Goal: Task Accomplishment & Management: Manage account settings

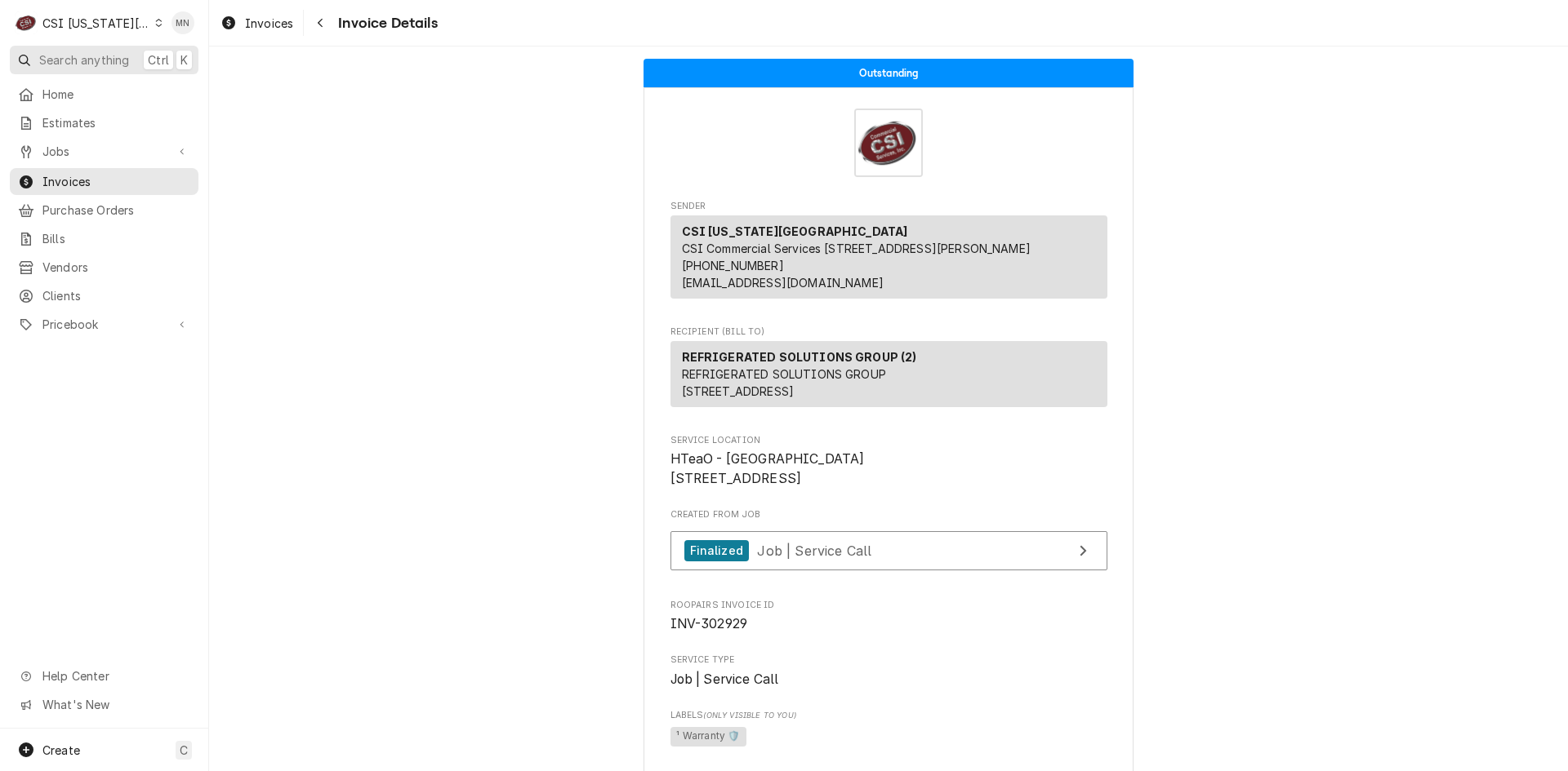
scroll to position [4407, 0]
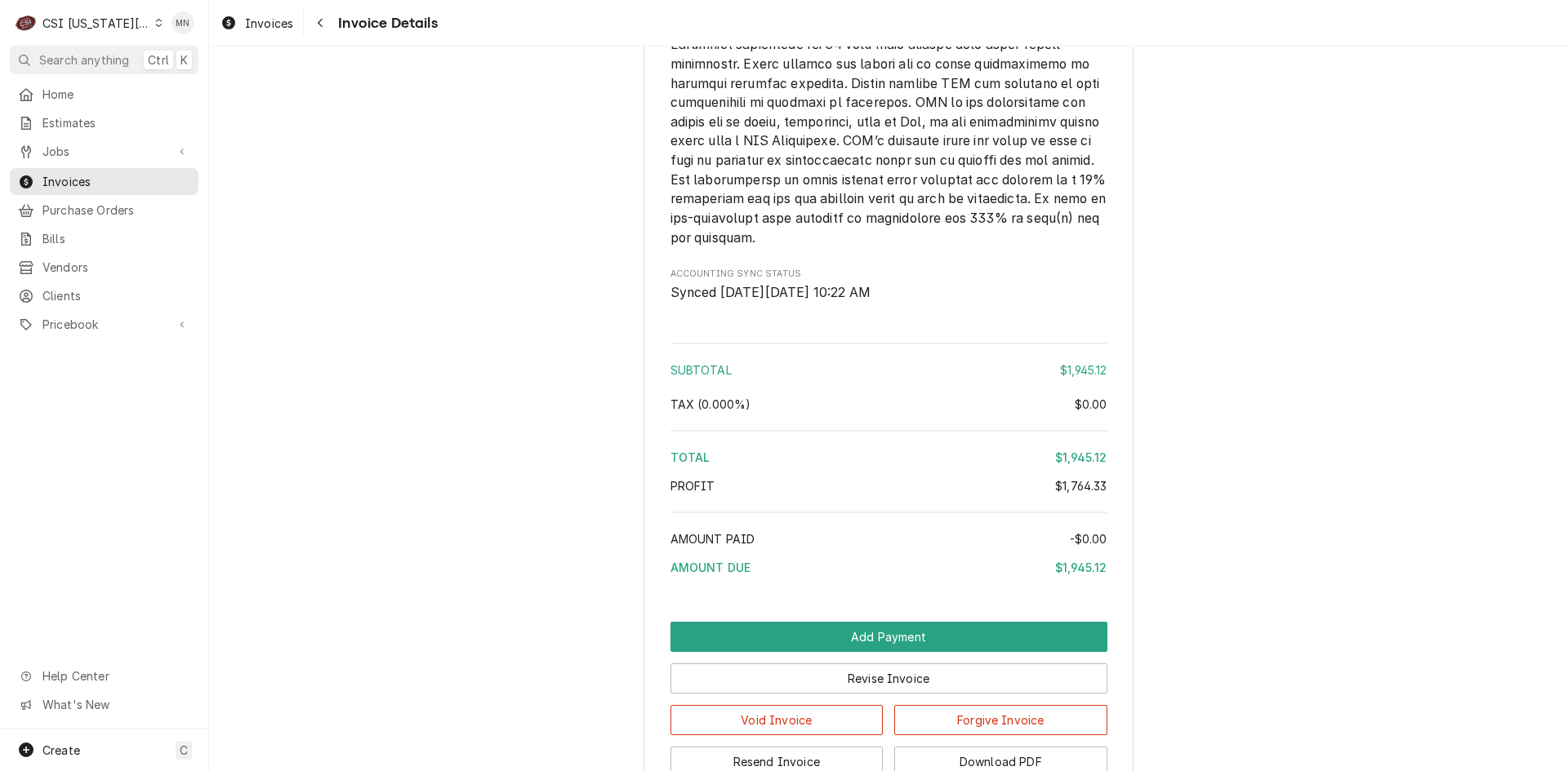
click at [89, 27] on div "CSI [US_STATE][GEOGRAPHIC_DATA]" at bounding box center [97, 22] width 108 height 17
click at [71, 181] on html "C CSI [US_STATE][GEOGRAPHIC_DATA] [GEOGRAPHIC_DATA] Search anything Ctrl K Home…" at bounding box center [784, 385] width 1568 height 771
click at [316, 19] on icon "Navigate back" at bounding box center [320, 22] width 7 height 12
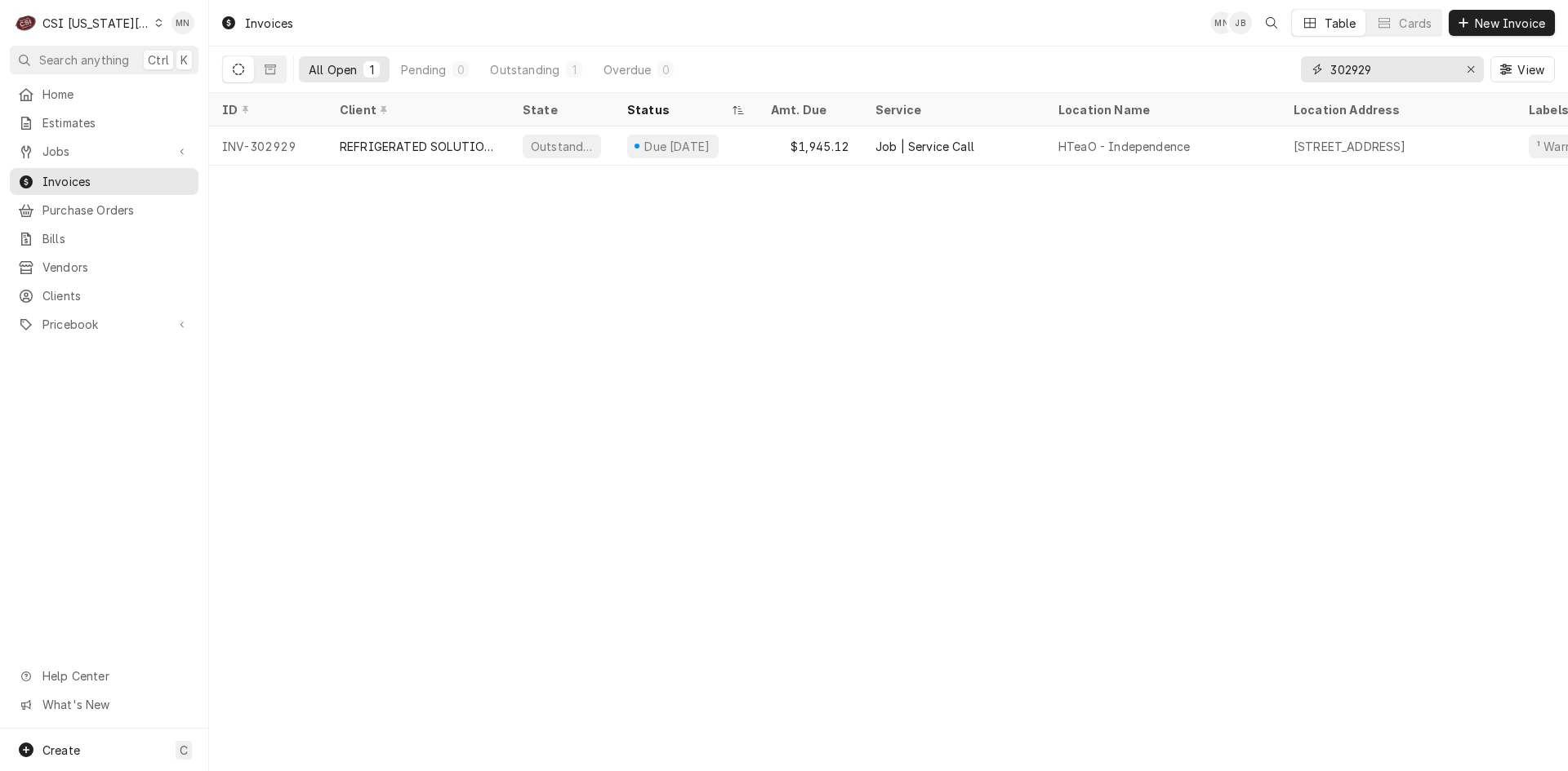
drag, startPoint x: 1392, startPoint y: 71, endPoint x: 1207, endPoint y: 78, distance: 185.1
click at [1227, 78] on div "All Open 1 Pending 0 Outstanding 1 Overdue 0 302929 View" at bounding box center [888, 69] width 1333 height 46
type input "302944"
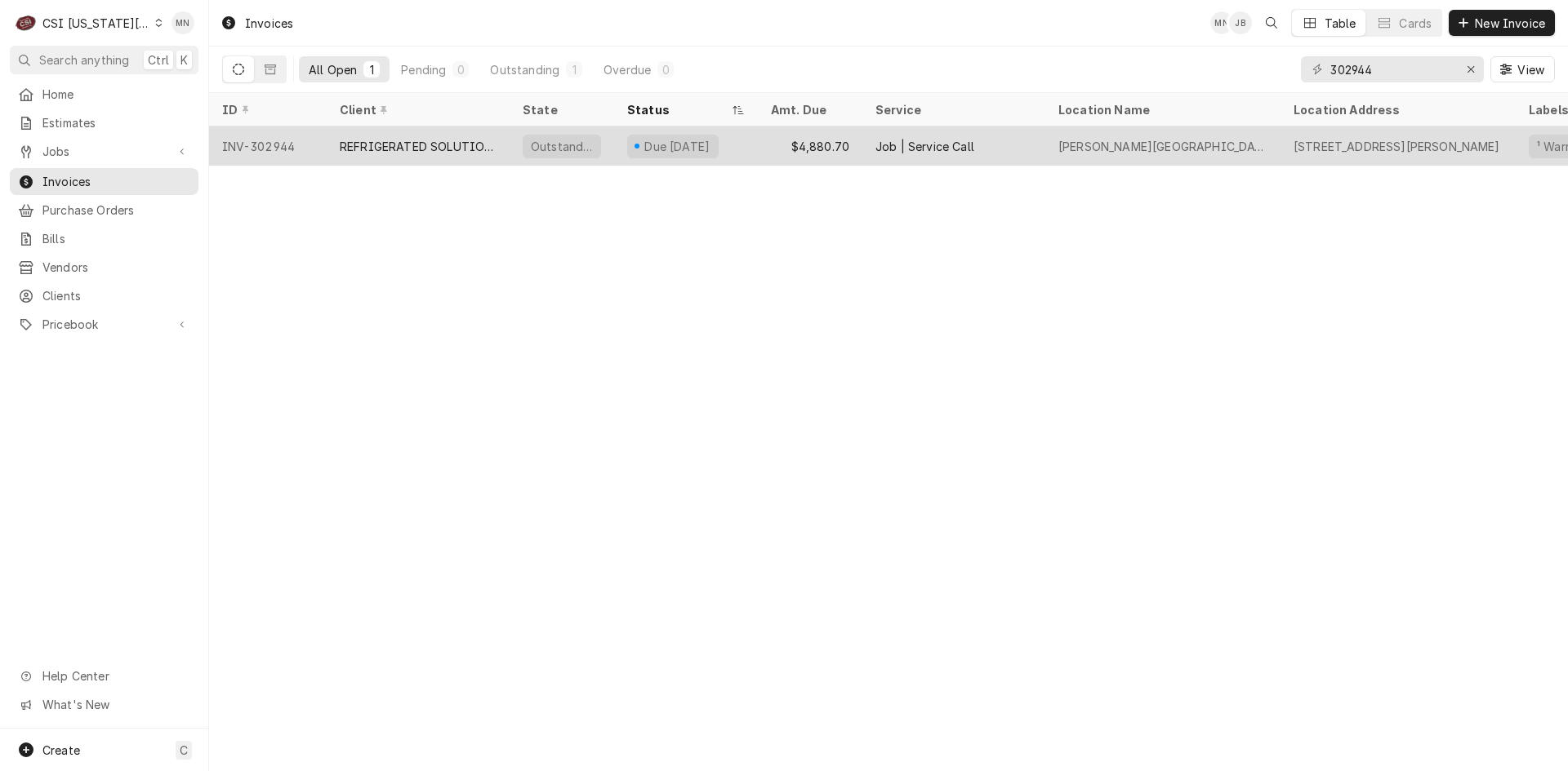
click at [426, 146] on div "REFRIGERATED SOLUTIONS GROUP (2)" at bounding box center [417, 146] width 156 height 17
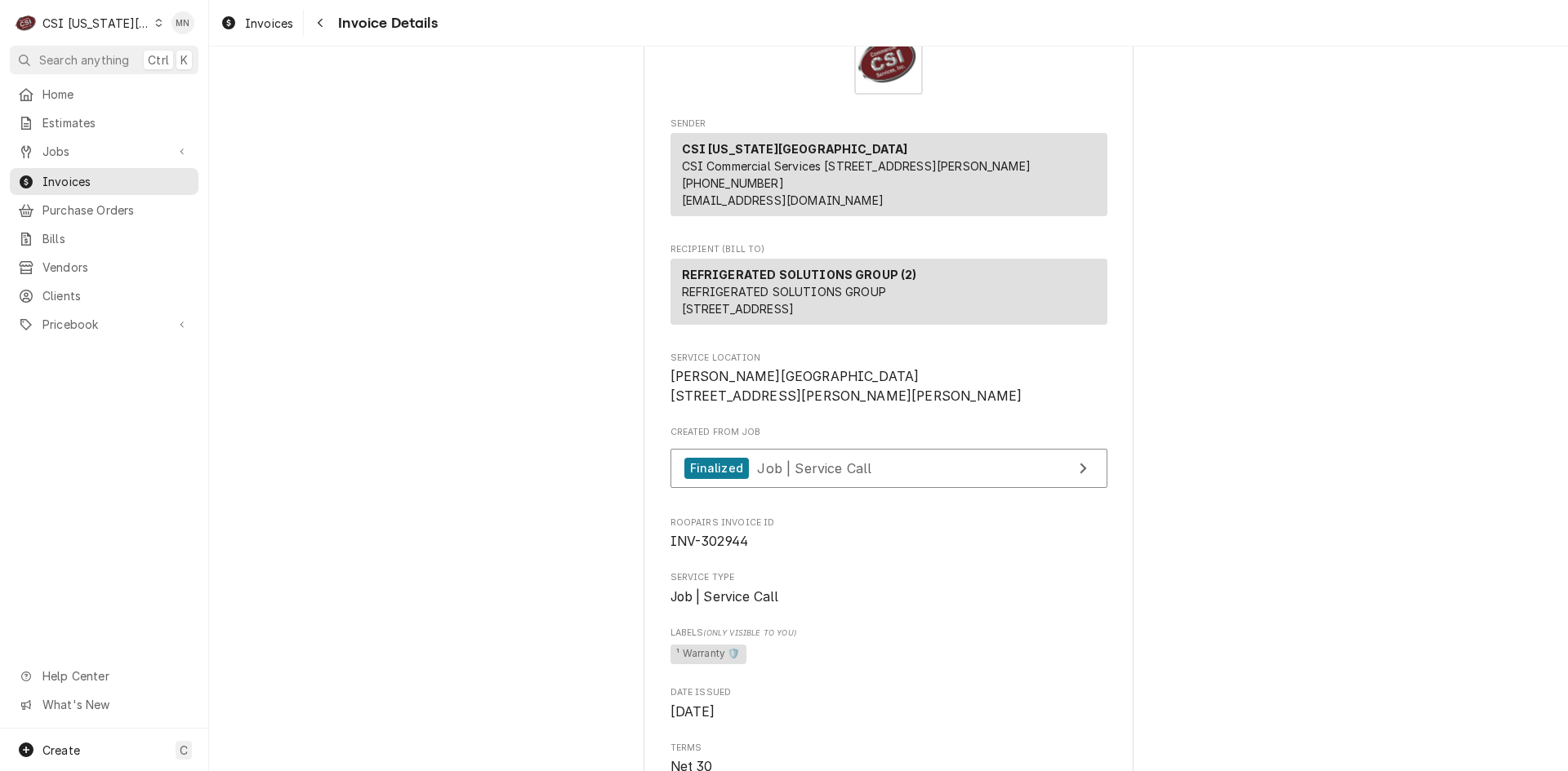
scroll to position [245, 0]
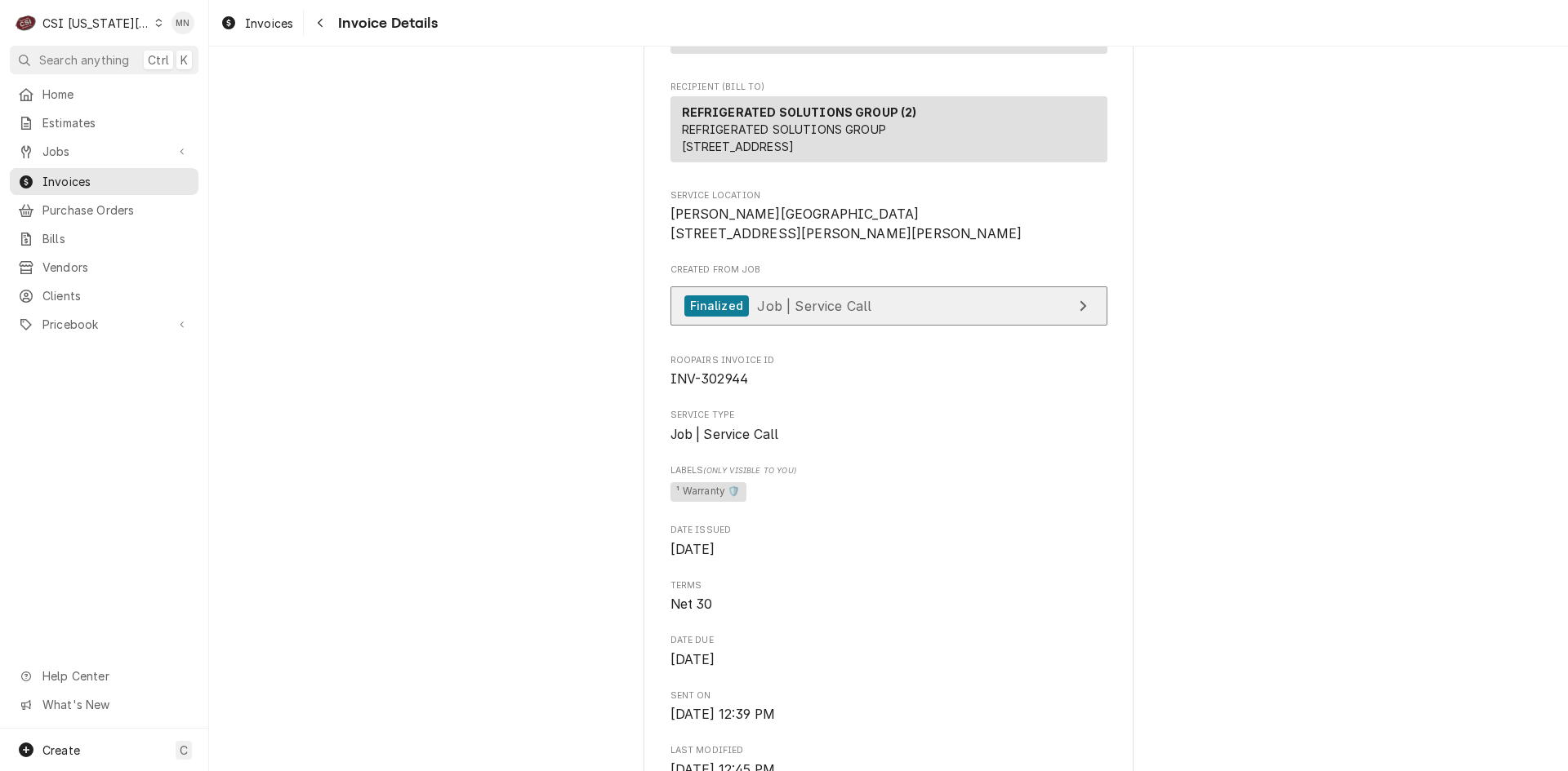
click at [911, 326] on link "Finalized Job | Service Call" at bounding box center [889, 306] width 437 height 40
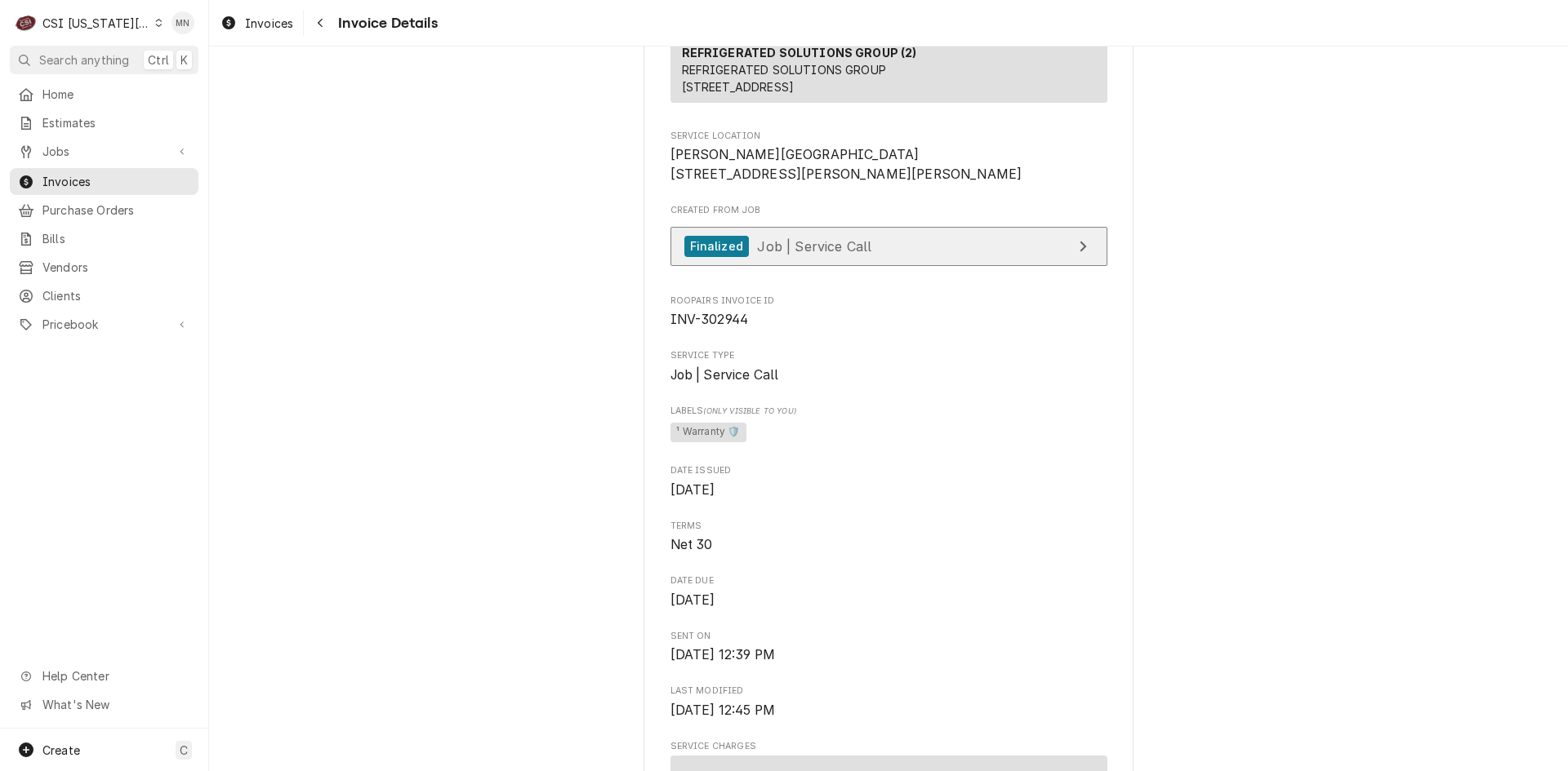
scroll to position [0, 0]
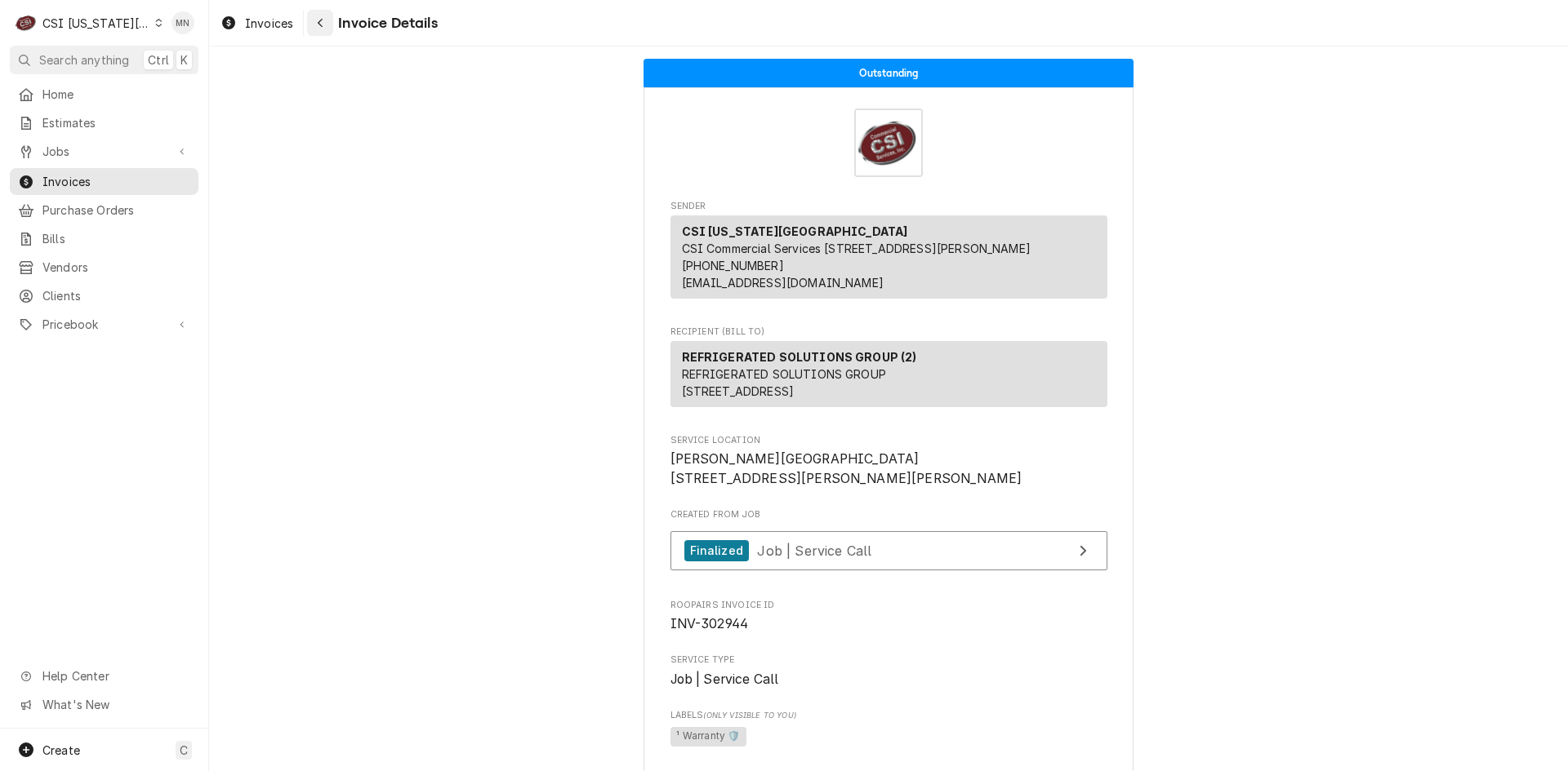
click at [311, 14] on button "Navigate back" at bounding box center [319, 22] width 26 height 26
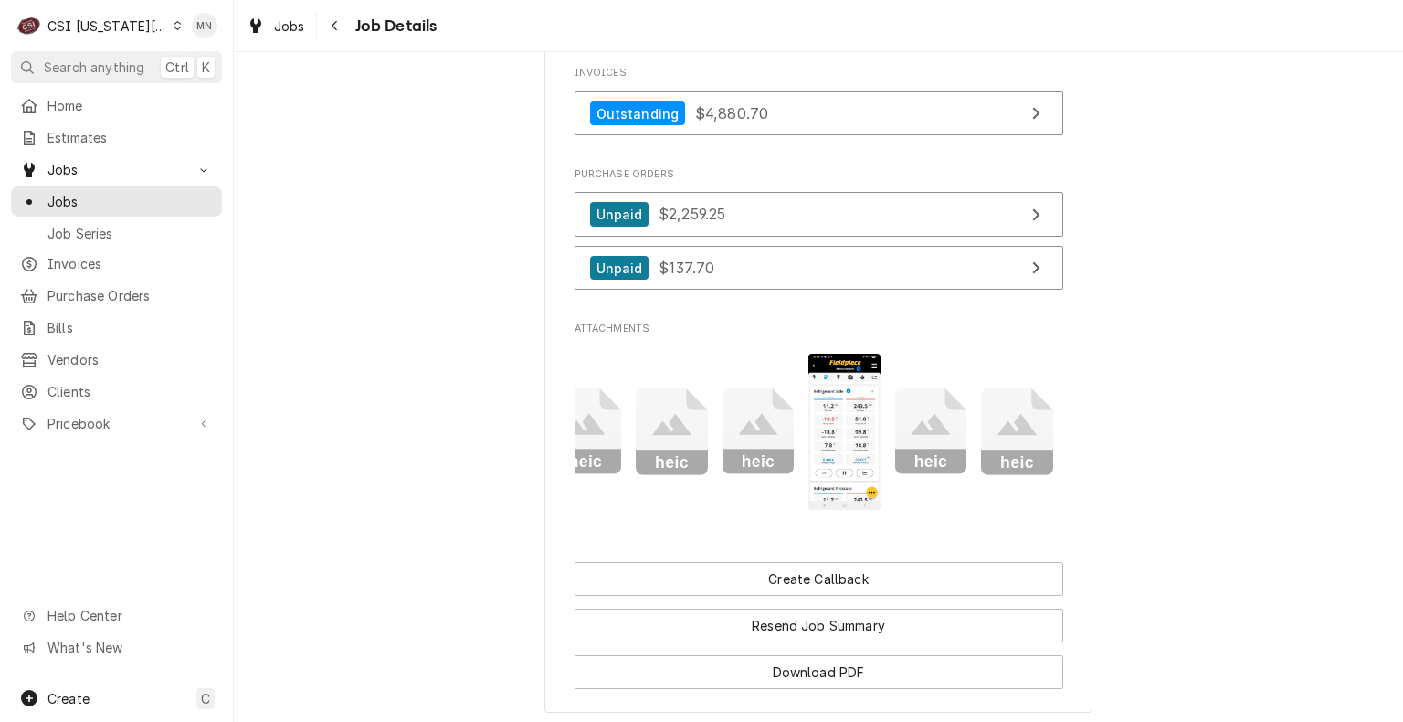
scroll to position [0, 892]
click at [822, 459] on img "Attachments" at bounding box center [841, 432] width 72 height 156
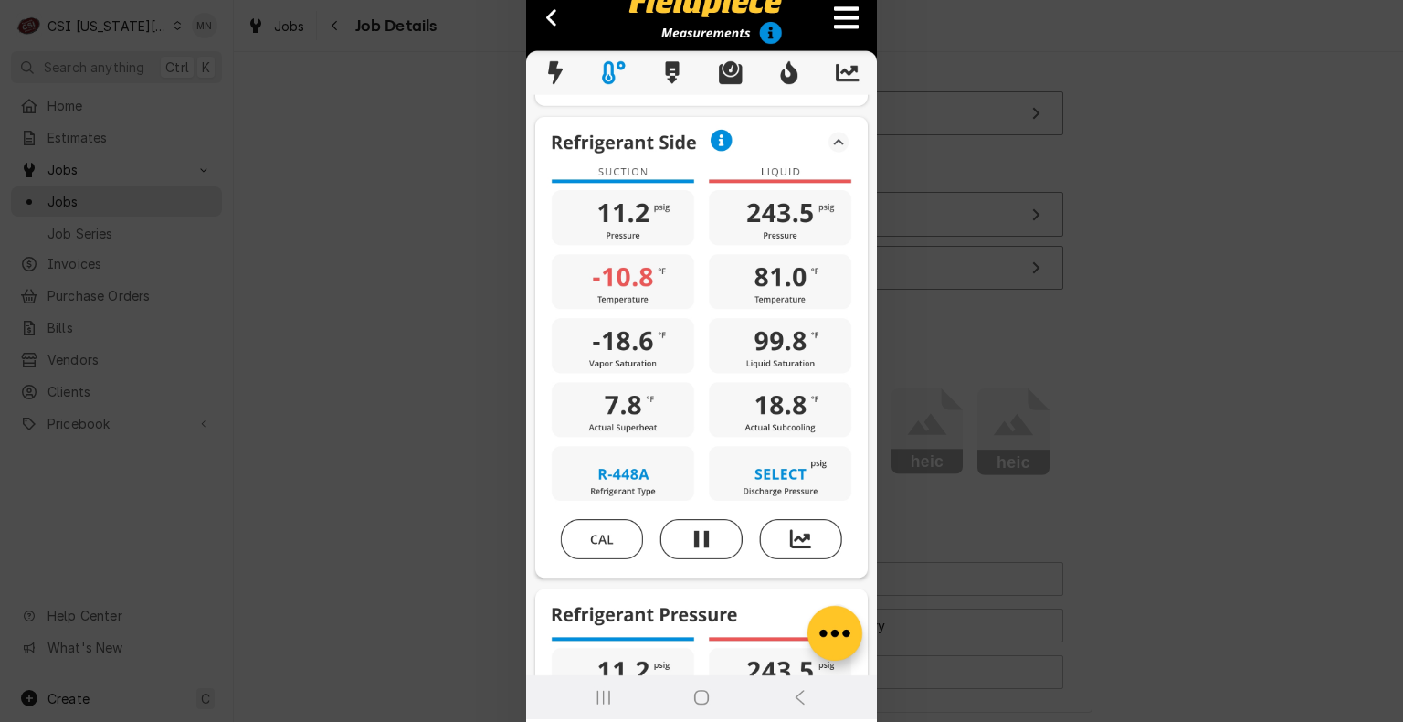
click at [1059, 239] on div at bounding box center [701, 361] width 1403 height 722
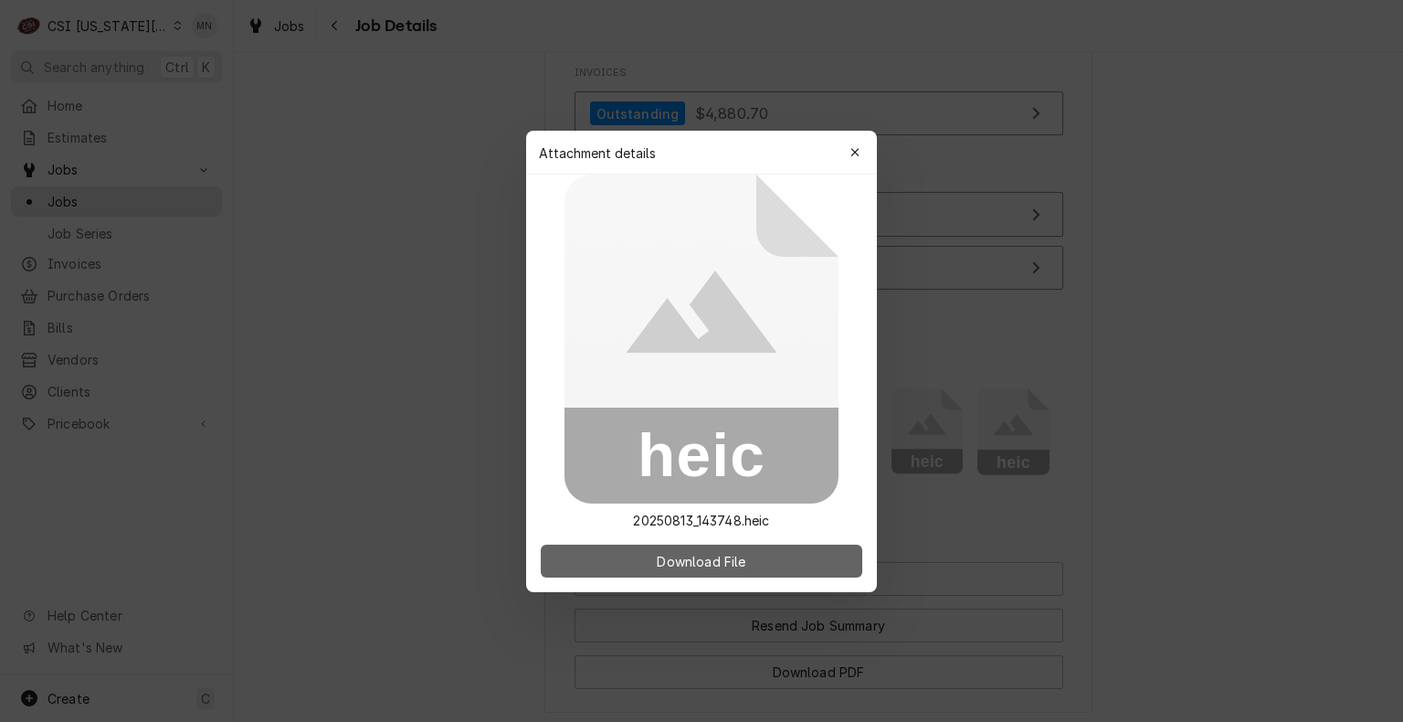
click at [756, 563] on button "Download File" at bounding box center [702, 560] width 322 height 33
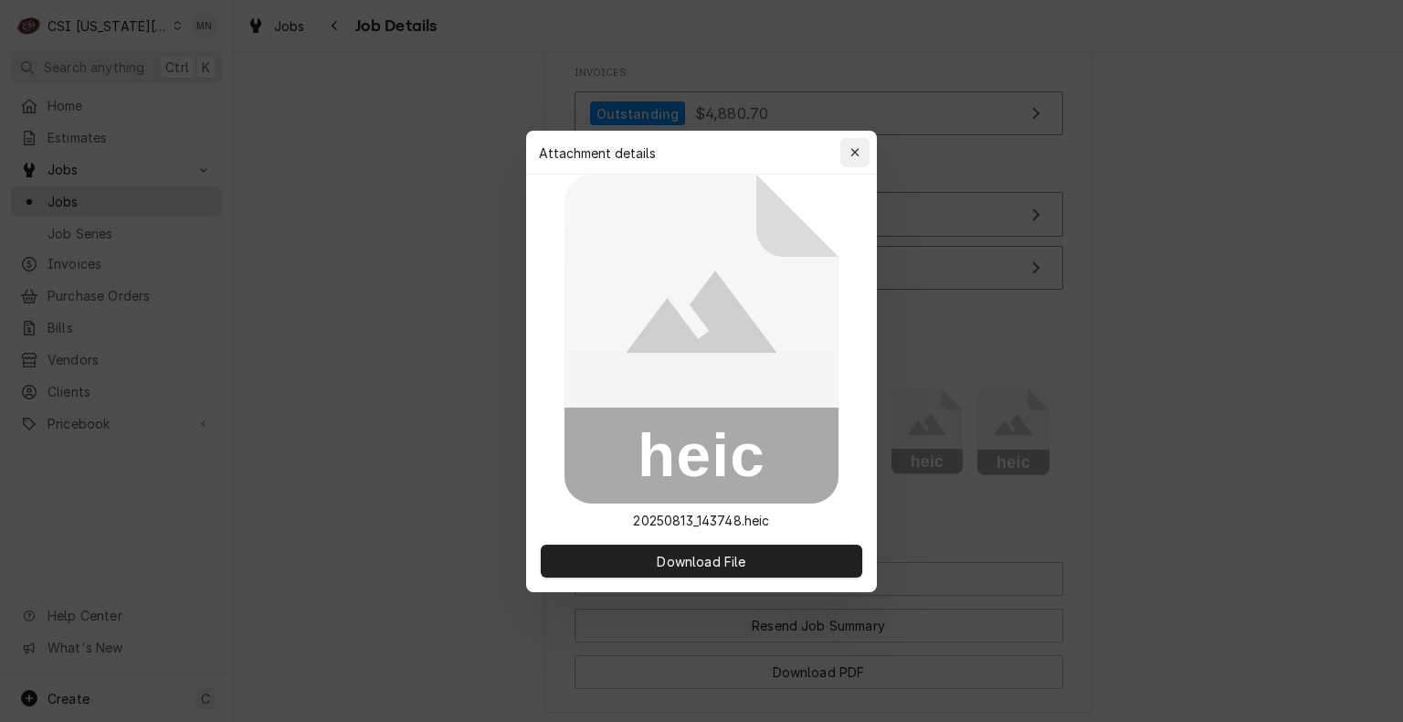
click at [857, 153] on icon "button" at bounding box center [856, 152] width 10 height 13
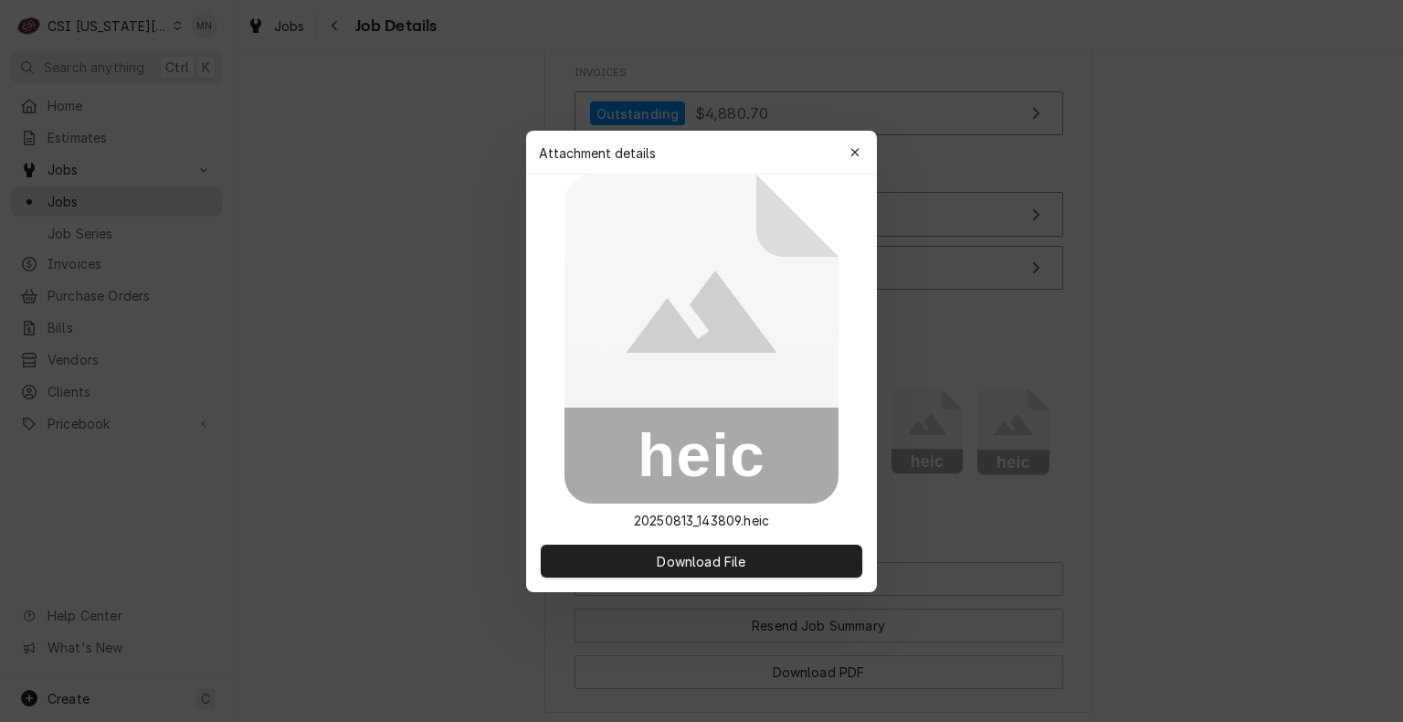
click at [925, 468] on div at bounding box center [701, 361] width 1403 height 722
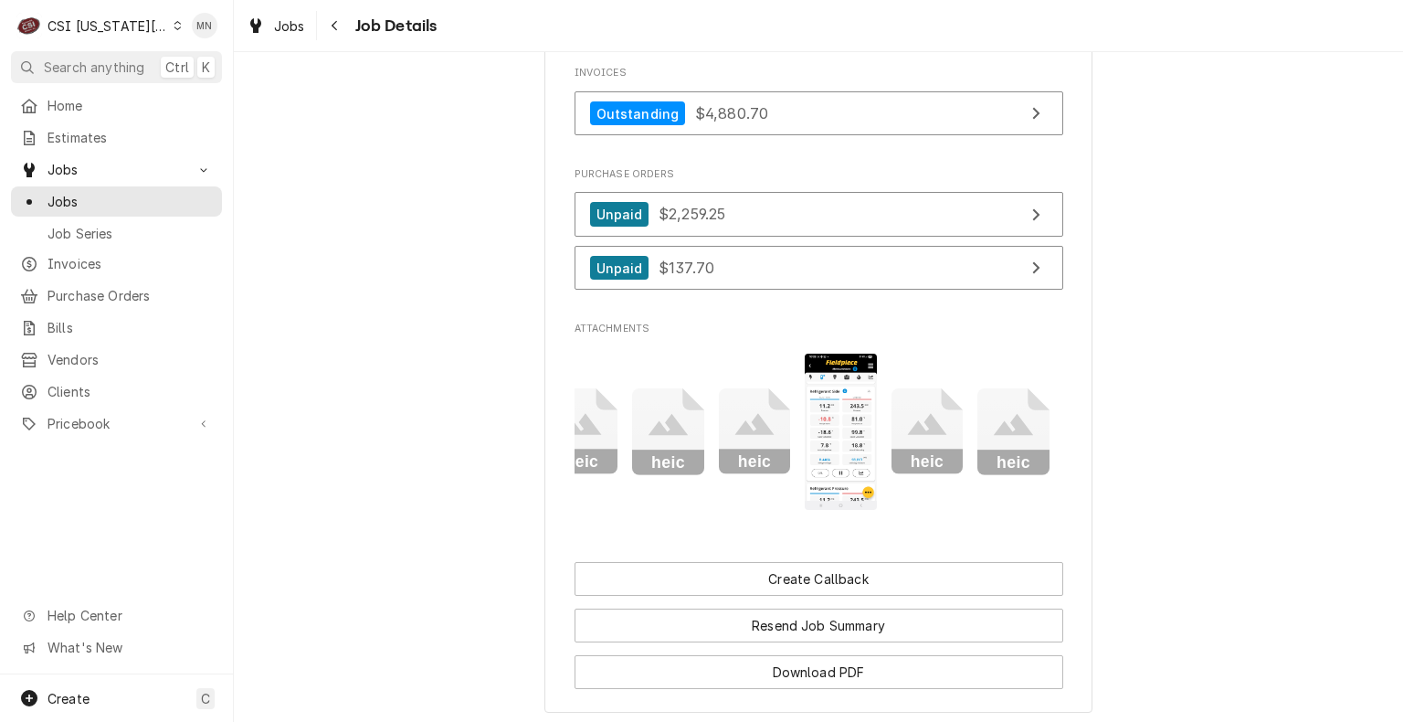
click at [1006, 436] on icon "Attachments" at bounding box center [1013, 425] width 39 height 22
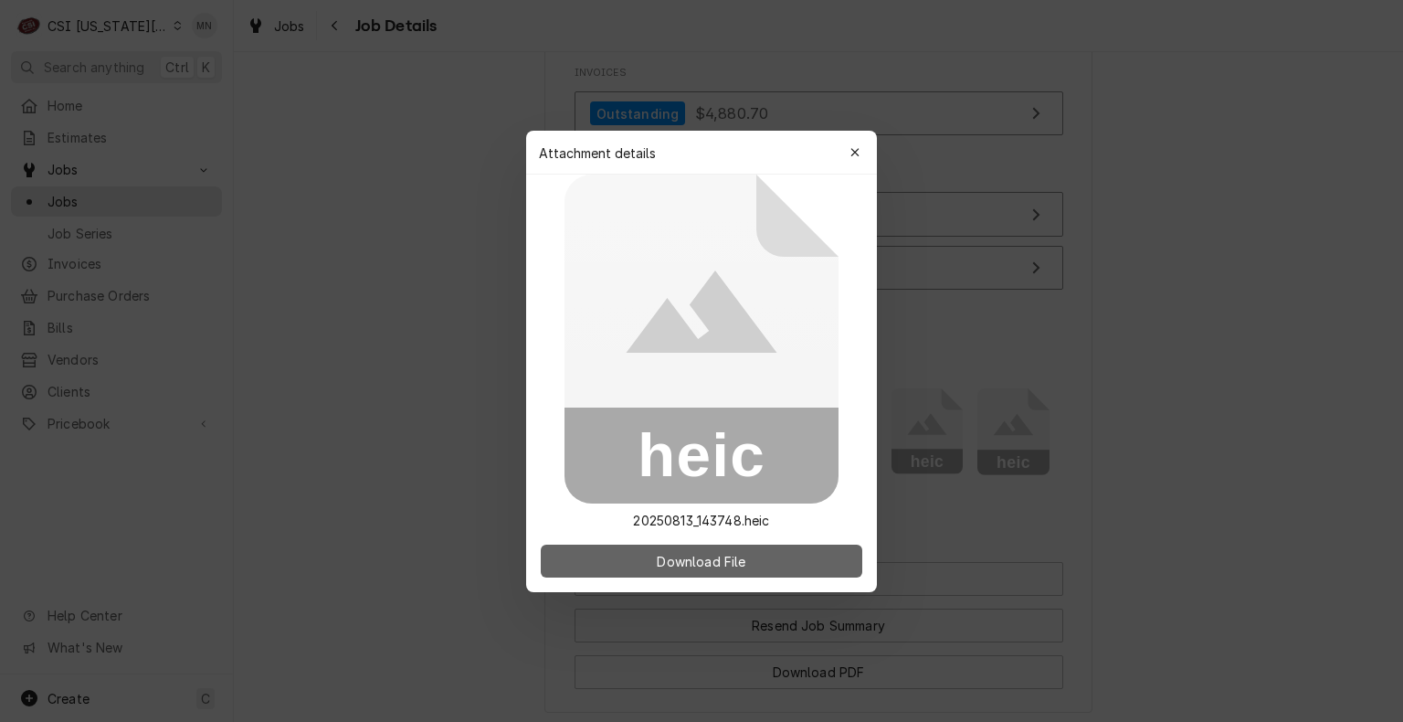
click at [719, 566] on span "Download File" at bounding box center [701, 560] width 96 height 19
click at [711, 556] on span "Download File" at bounding box center [701, 560] width 96 height 19
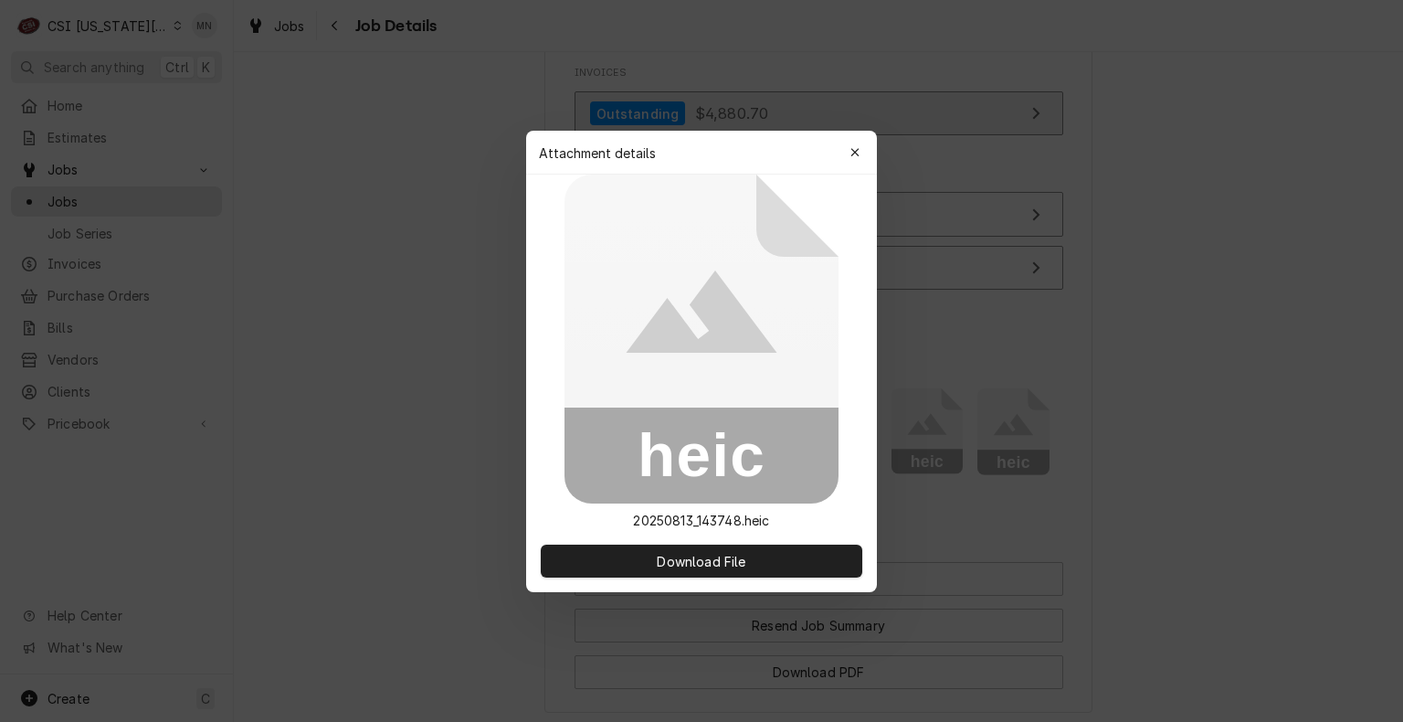
click at [860, 153] on div "button" at bounding box center [855, 152] width 18 height 18
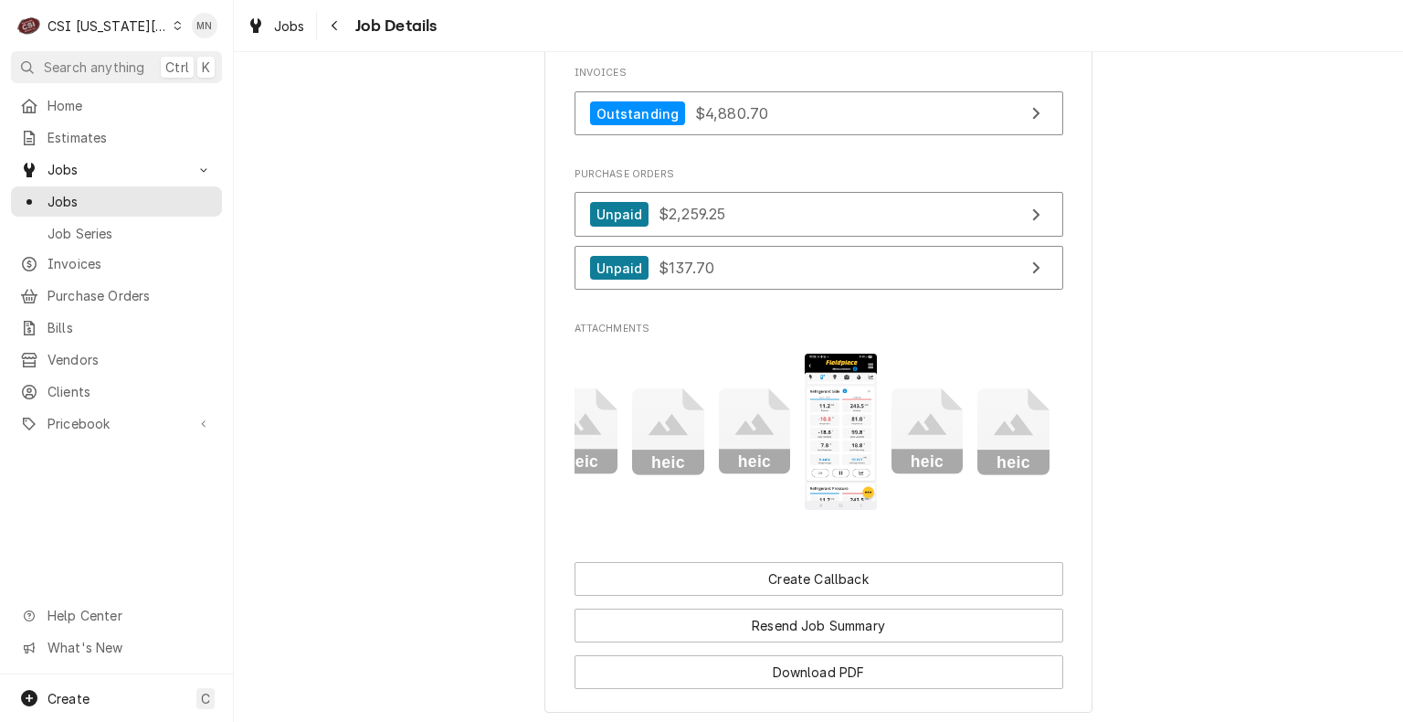
click at [926, 436] on icon "Attachments" at bounding box center [926, 425] width 39 height 22
click at [908, 436] on icon "Attachments" at bounding box center [926, 425] width 39 height 22
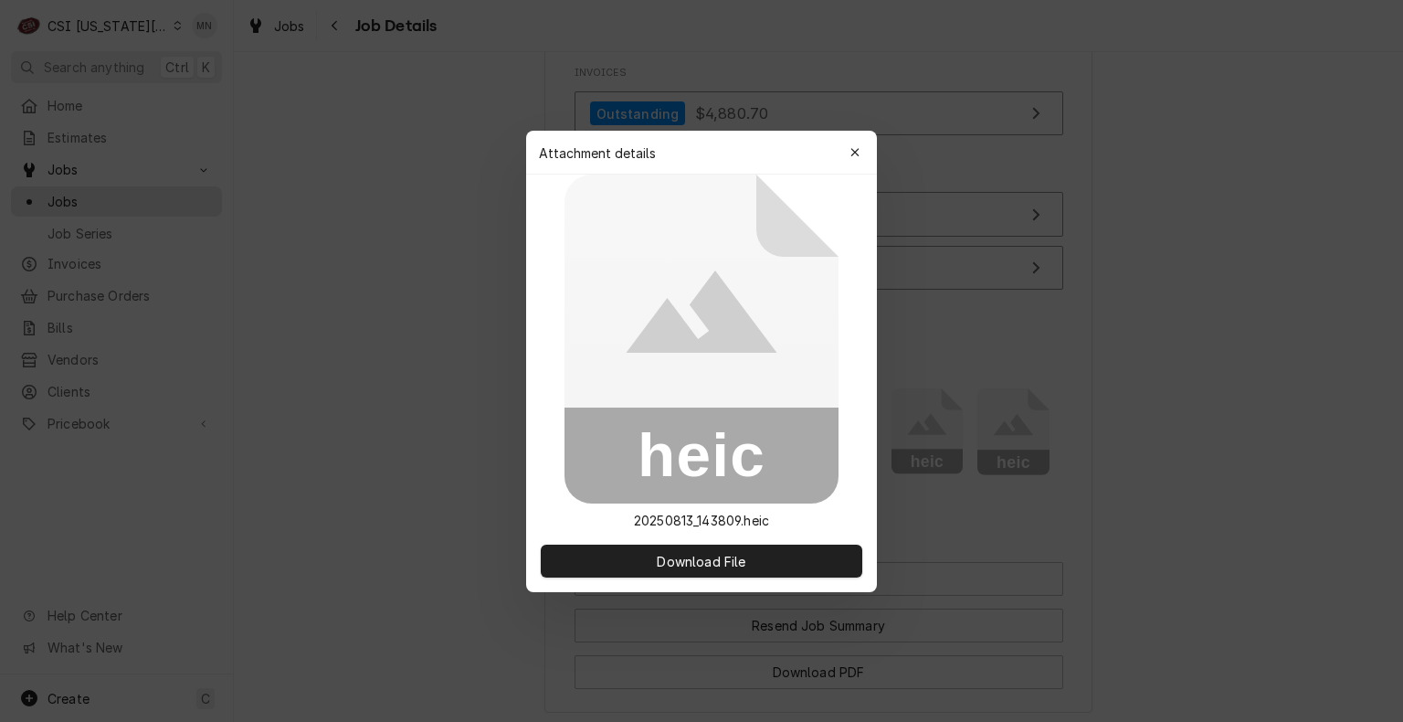
click at [908, 447] on div at bounding box center [701, 361] width 1403 height 722
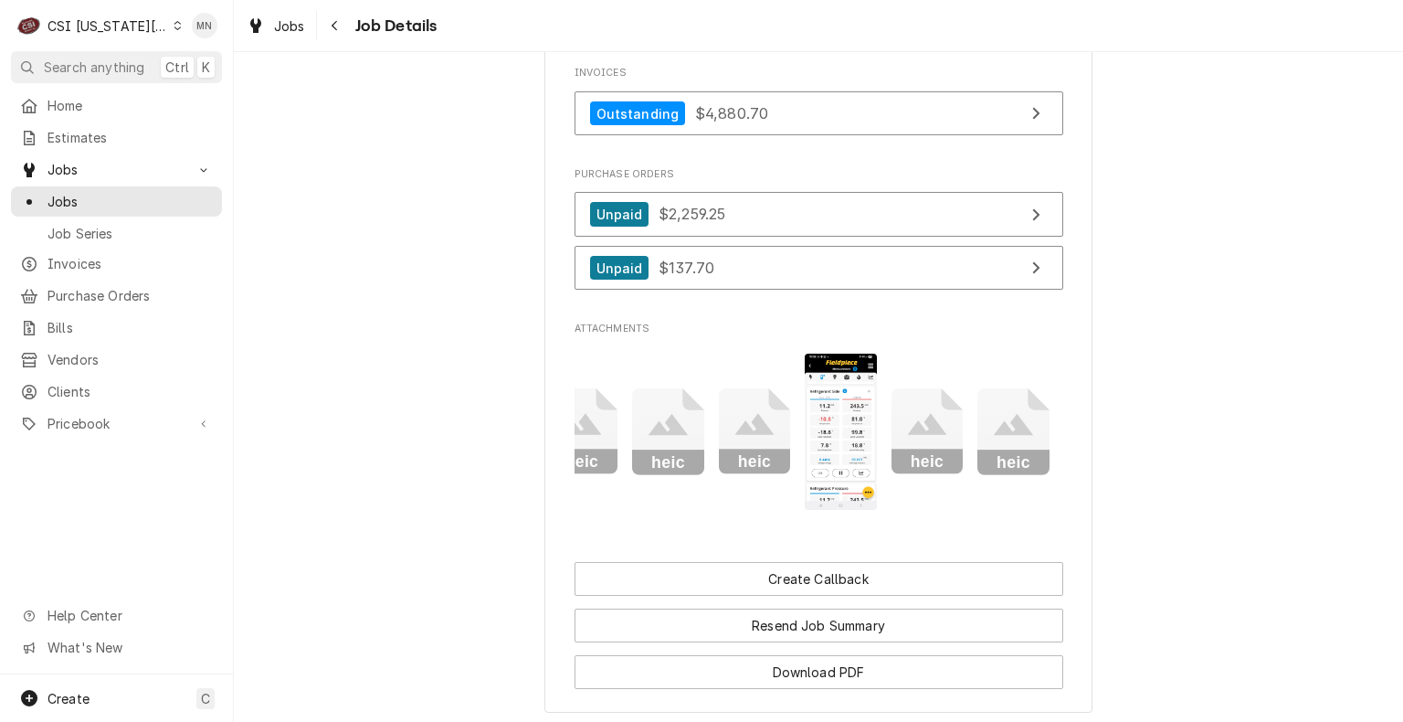
click at [908, 436] on icon "Attachments" at bounding box center [926, 425] width 39 height 22
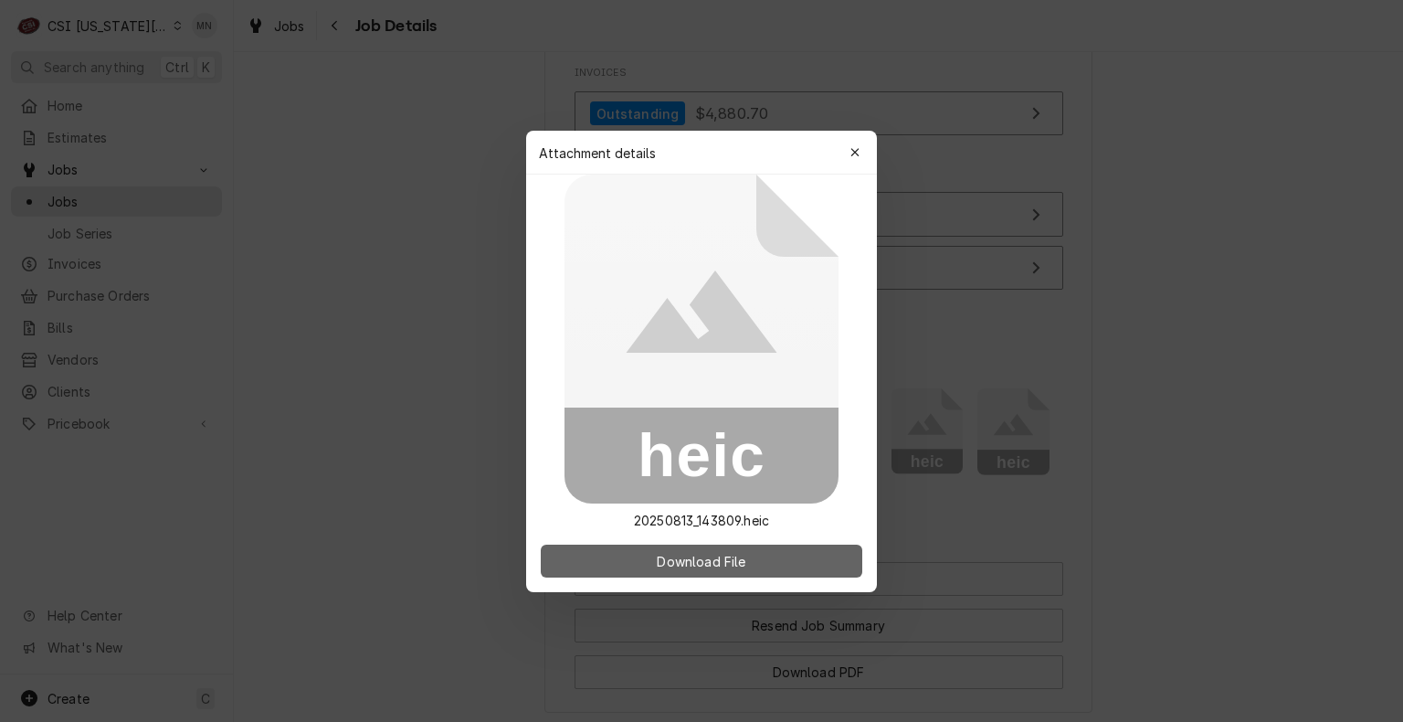
click at [686, 557] on span "Download File" at bounding box center [701, 560] width 96 height 19
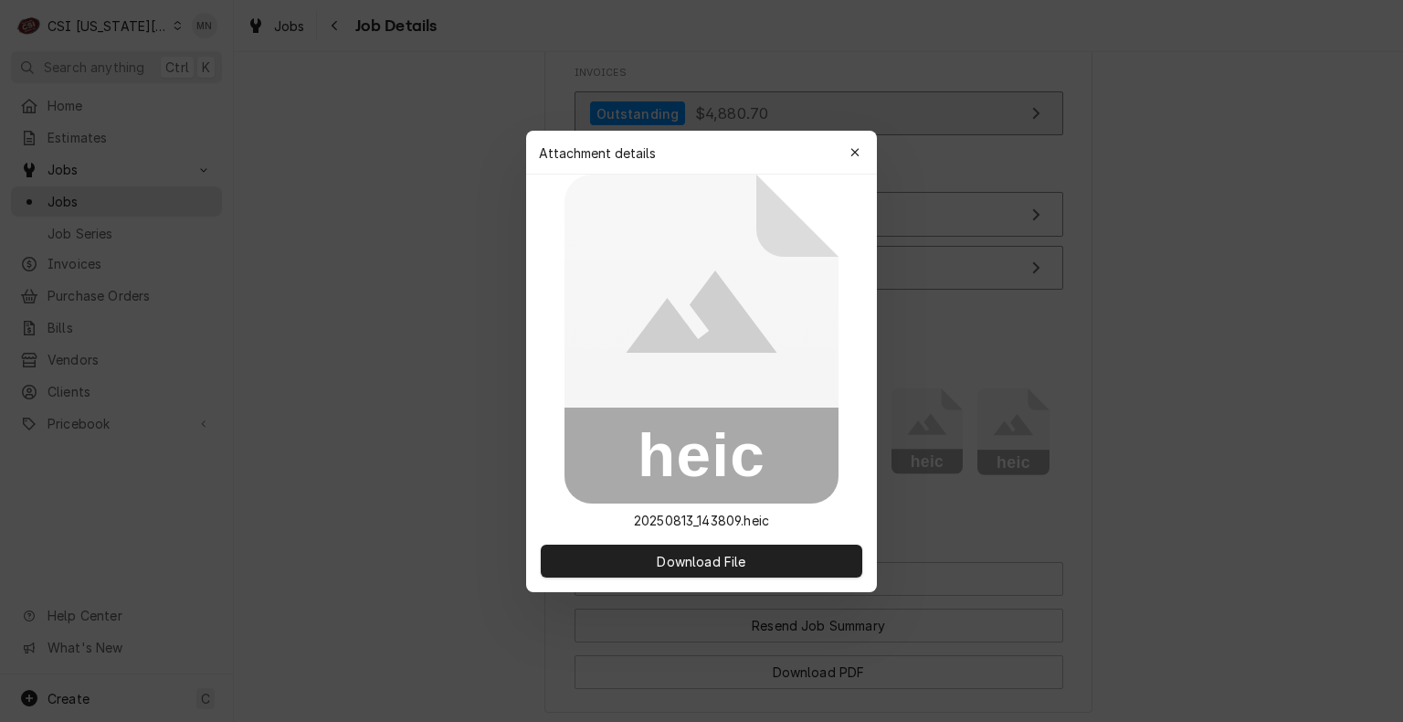
click at [859, 147] on div "button" at bounding box center [855, 152] width 18 height 18
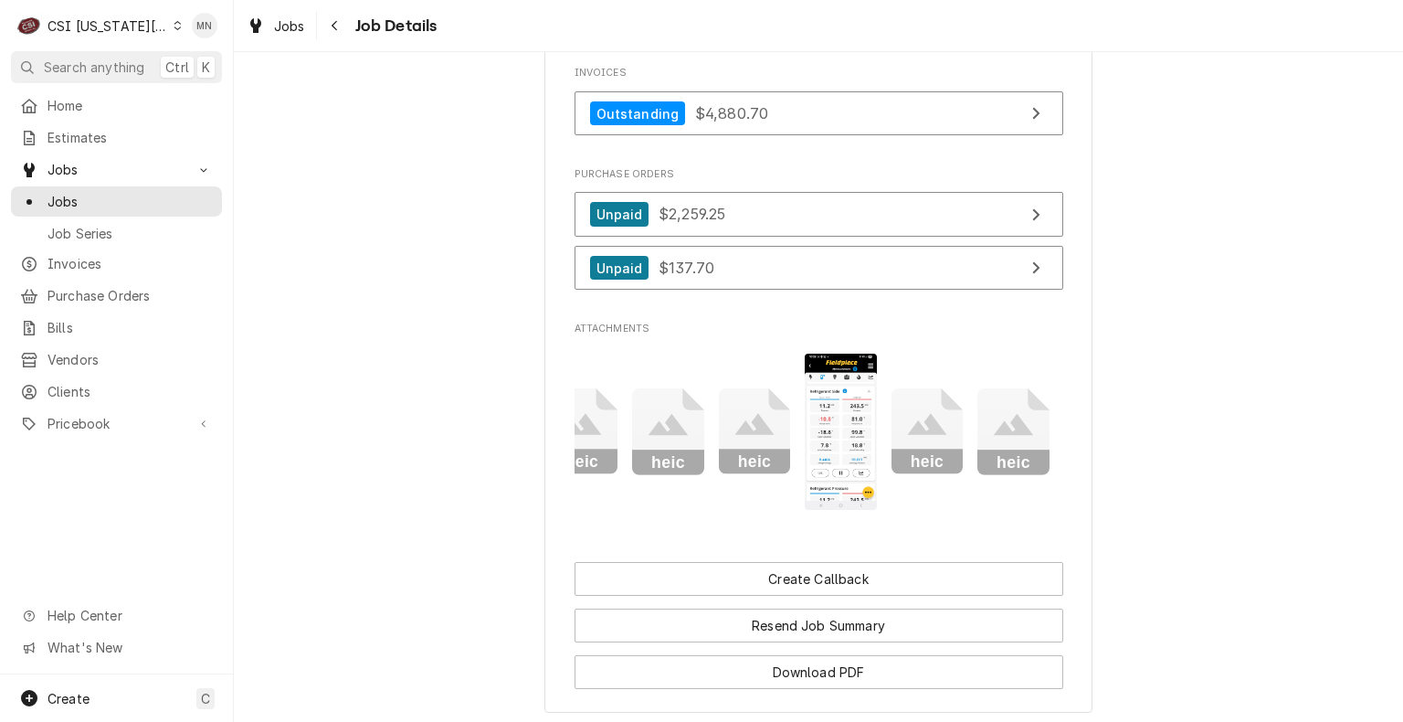
click at [749, 436] on icon "Attachments" at bounding box center [754, 425] width 39 height 22
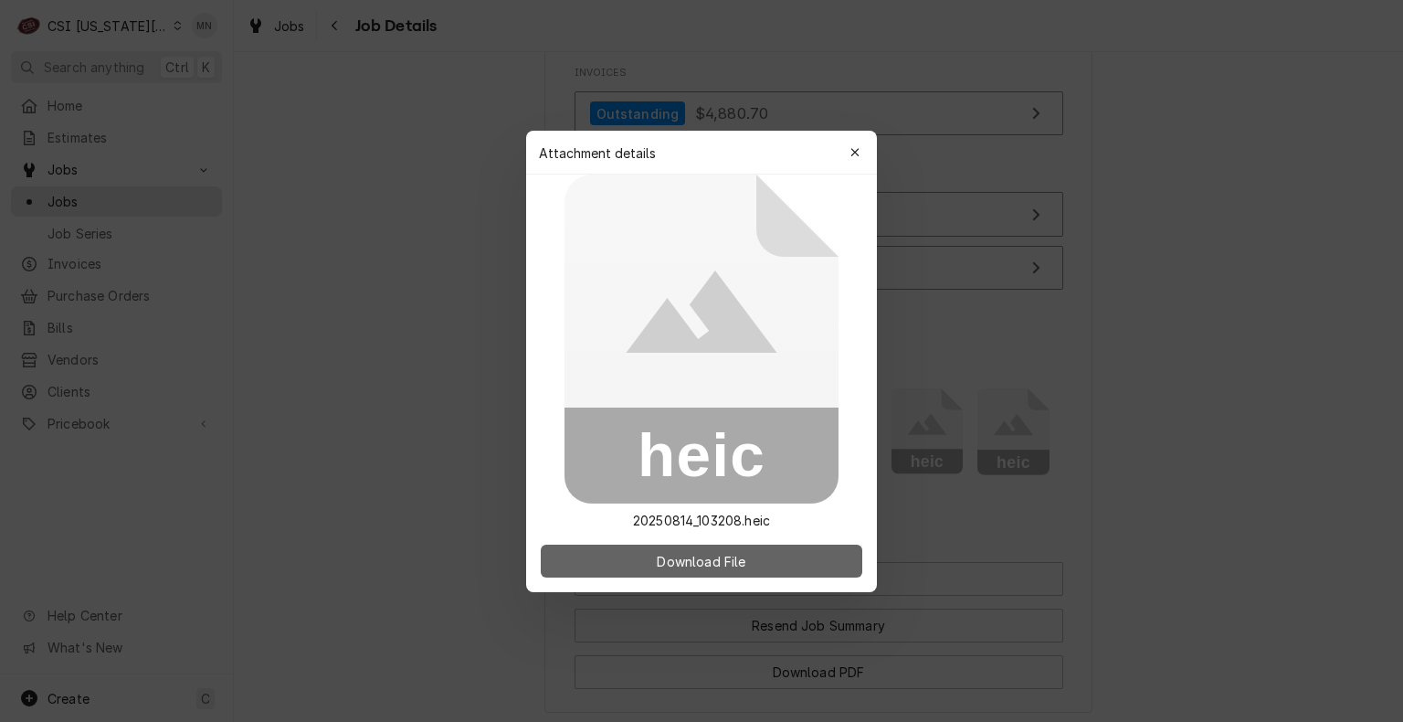
click at [683, 557] on span "Download File" at bounding box center [701, 560] width 96 height 19
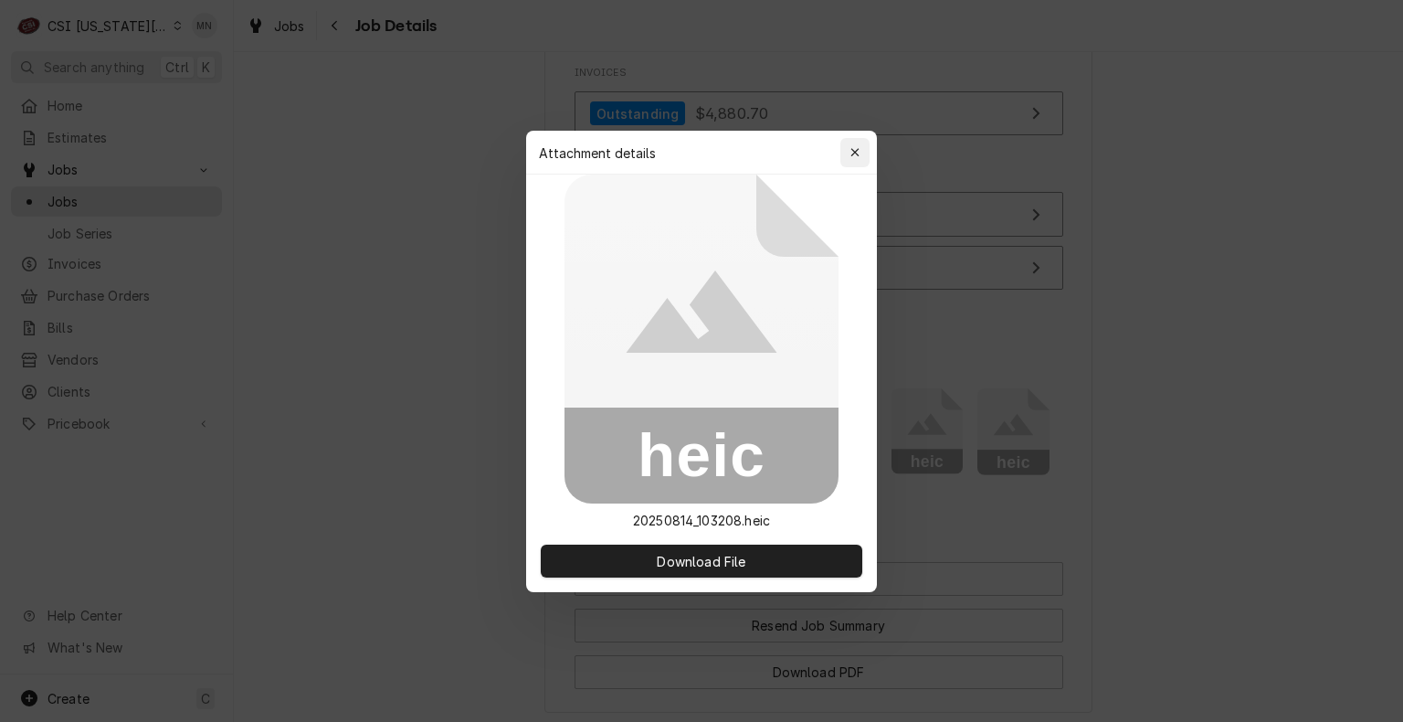
click at [861, 148] on div "button" at bounding box center [855, 152] width 18 height 18
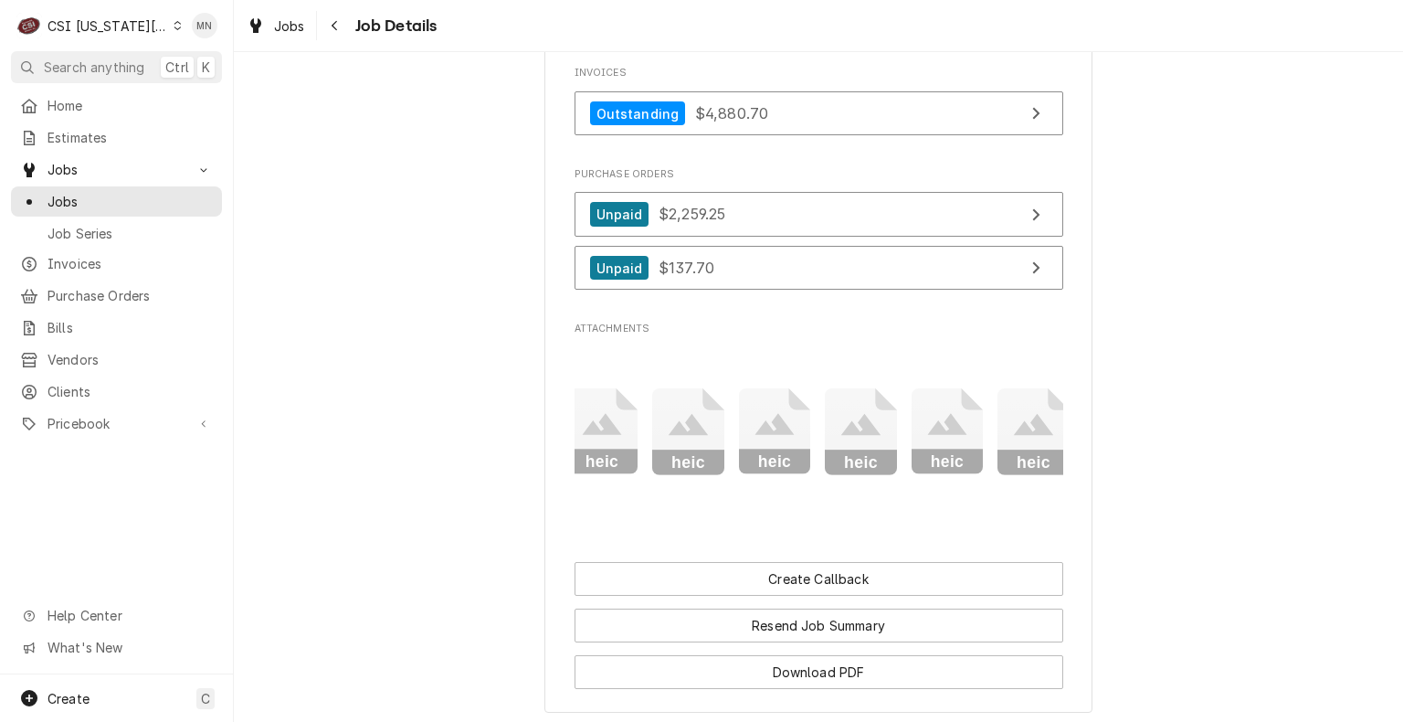
scroll to position [0, 0]
click at [595, 466] on icon "Attachments" at bounding box center [611, 431] width 72 height 87
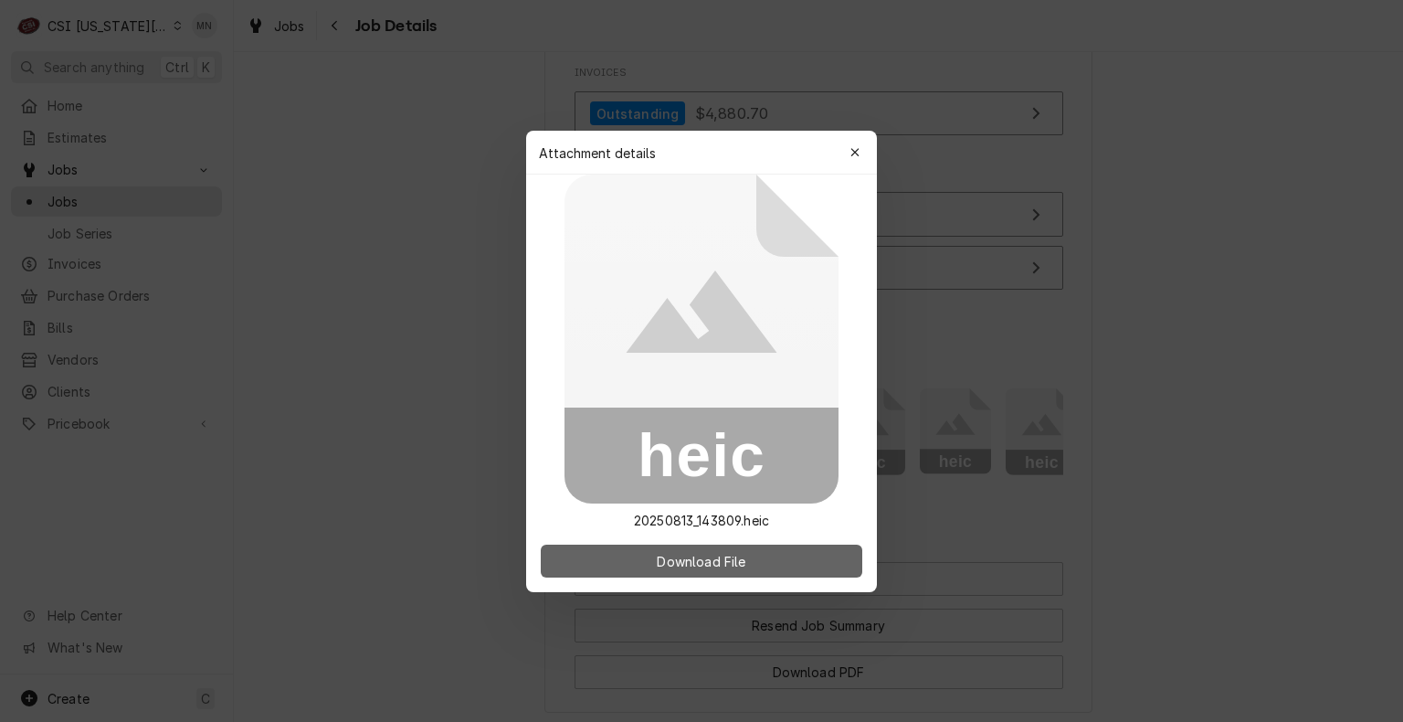
click at [639, 568] on button "Download File" at bounding box center [702, 560] width 322 height 33
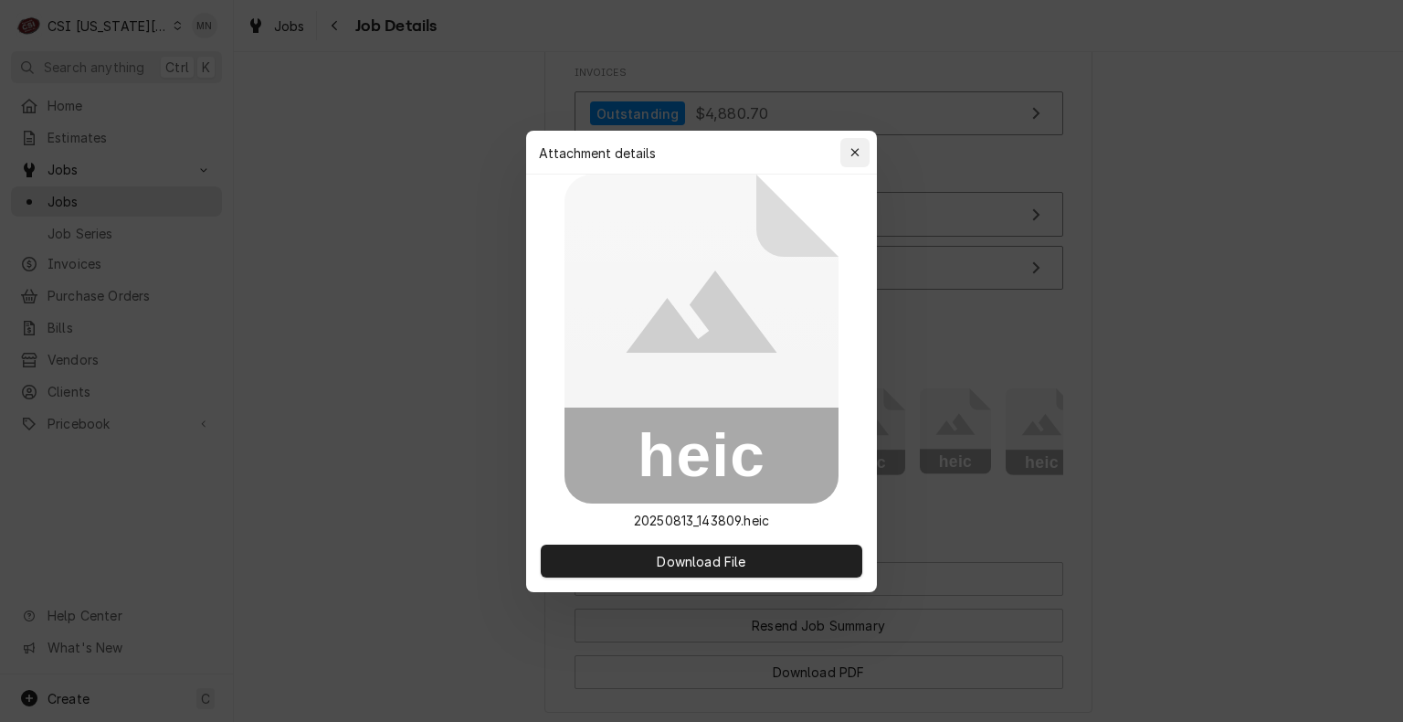
click at [857, 146] on icon "button" at bounding box center [856, 152] width 10 height 13
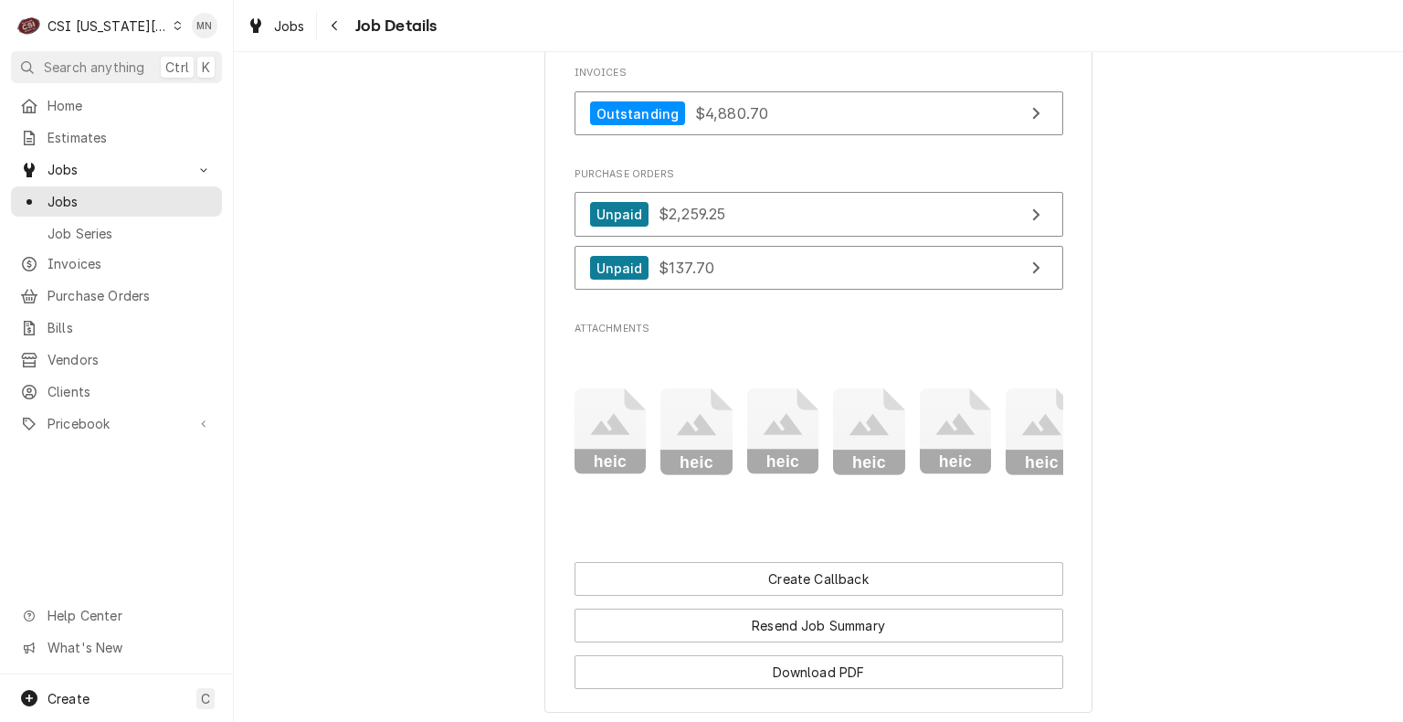
click at [692, 436] on icon "Attachments" at bounding box center [696, 425] width 39 height 22
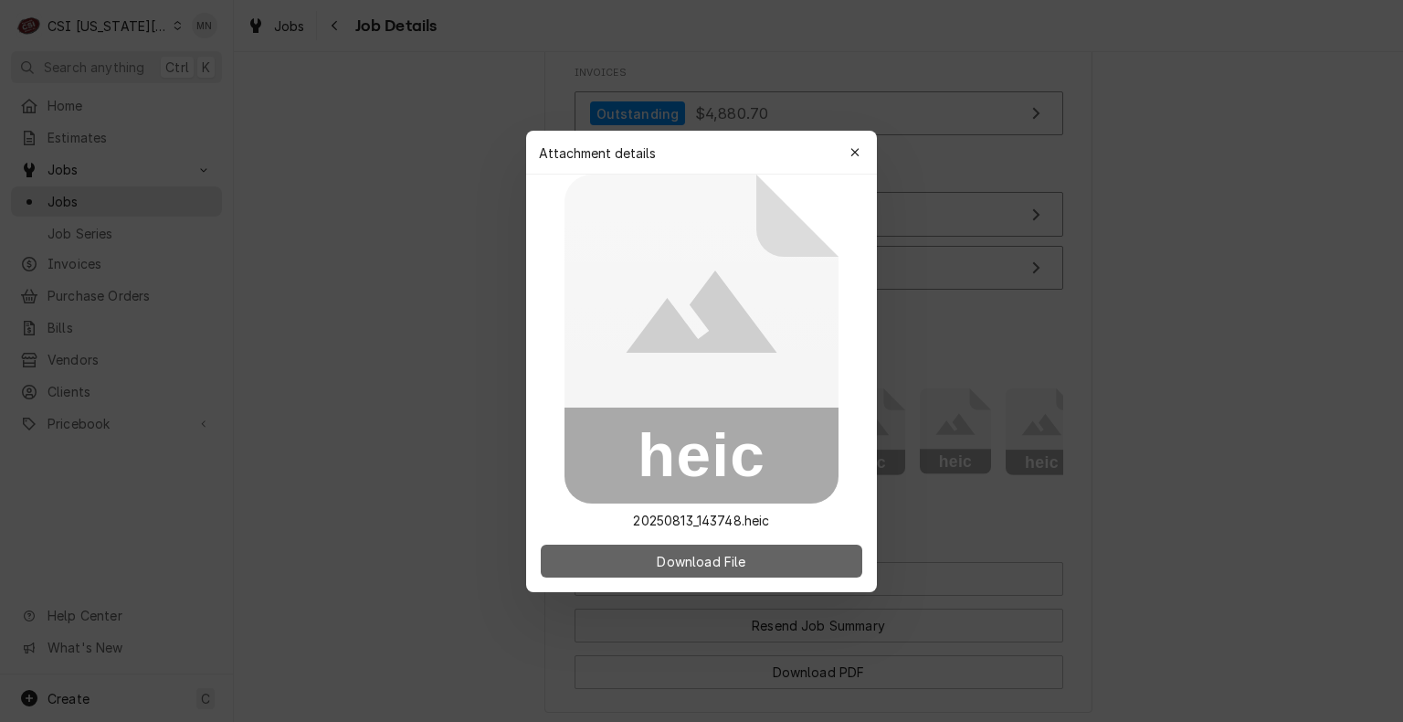
click at [685, 555] on span "Download File" at bounding box center [701, 560] width 96 height 19
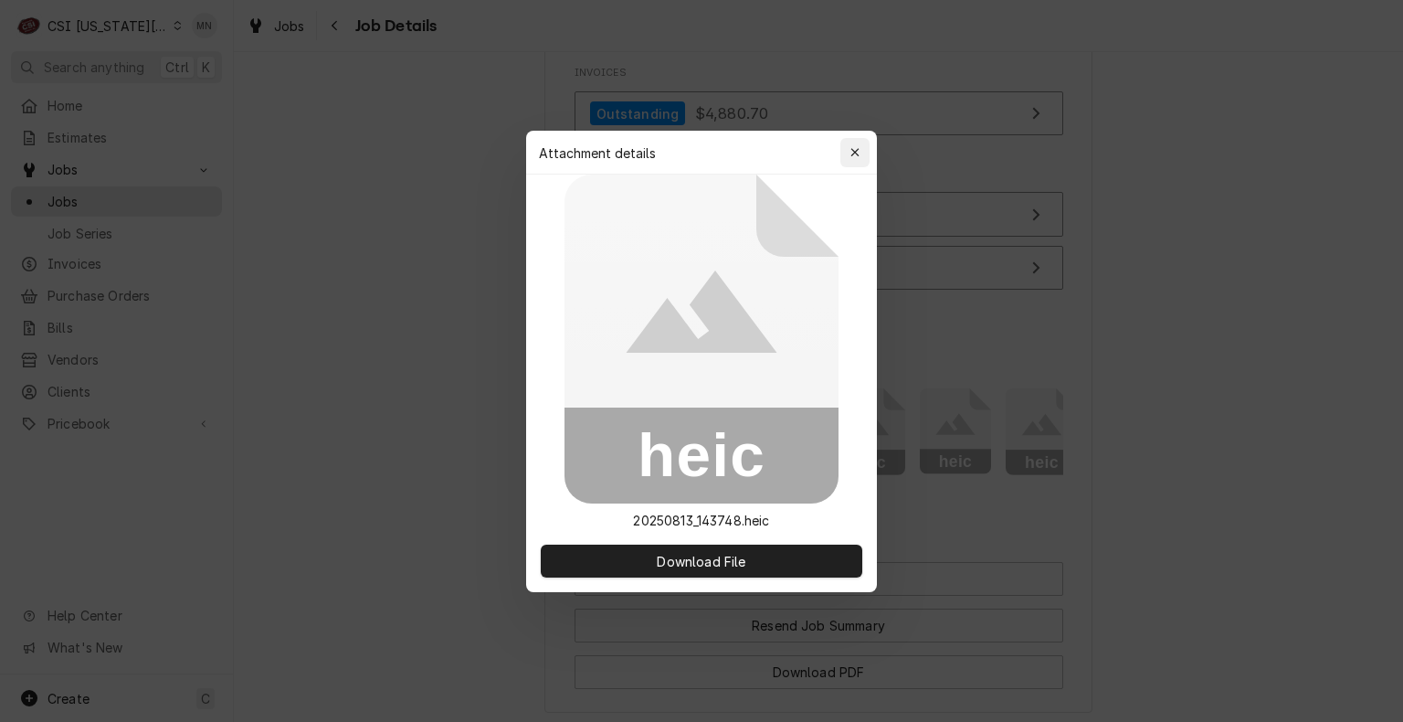
click at [851, 159] on div "button" at bounding box center [855, 152] width 18 height 18
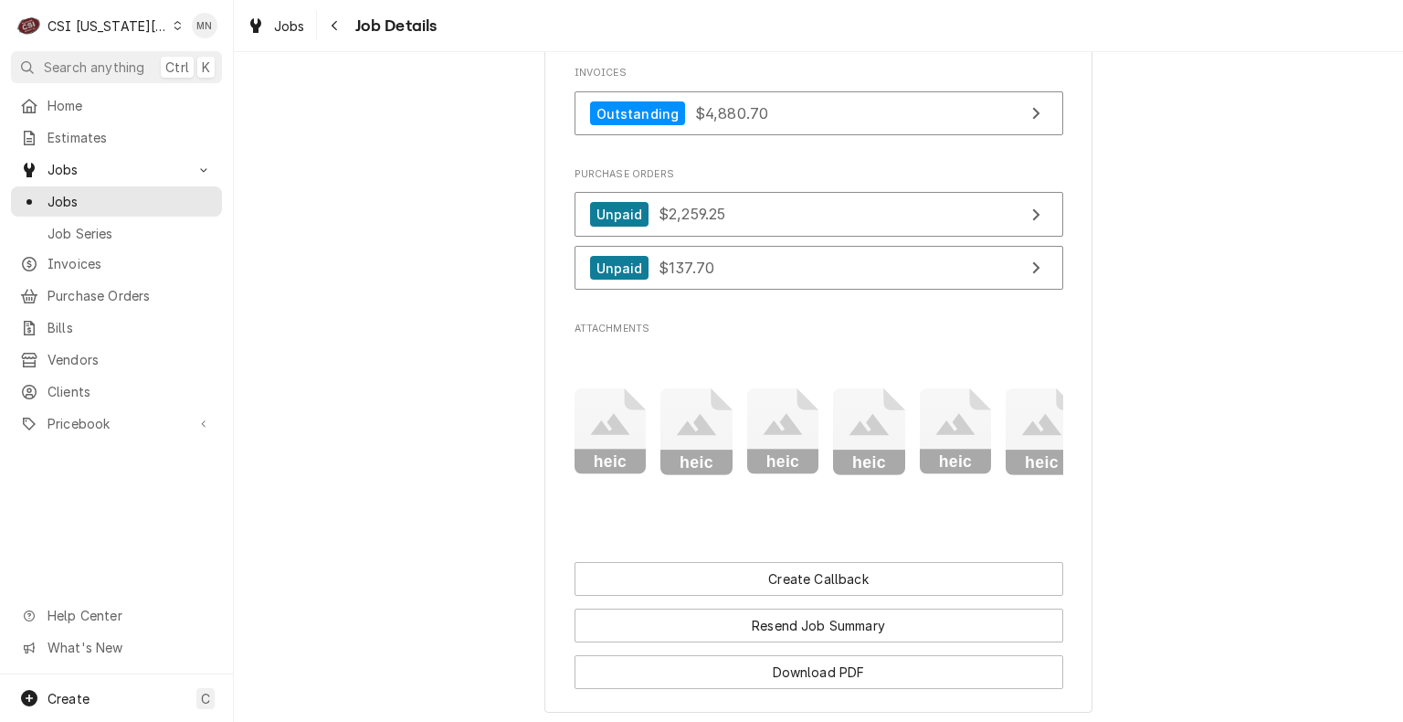
click at [780, 436] on icon "Attachments" at bounding box center [782, 425] width 39 height 22
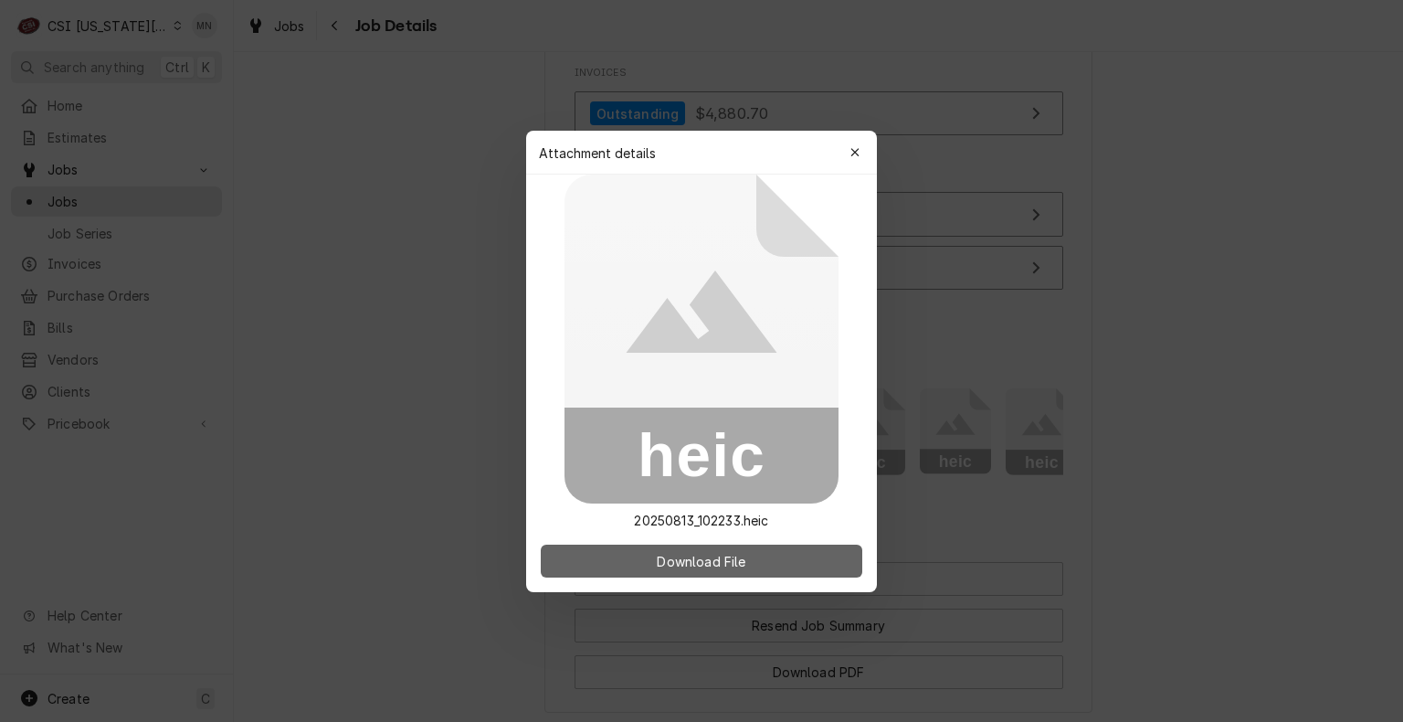
click at [740, 555] on span "Download File" at bounding box center [701, 560] width 96 height 19
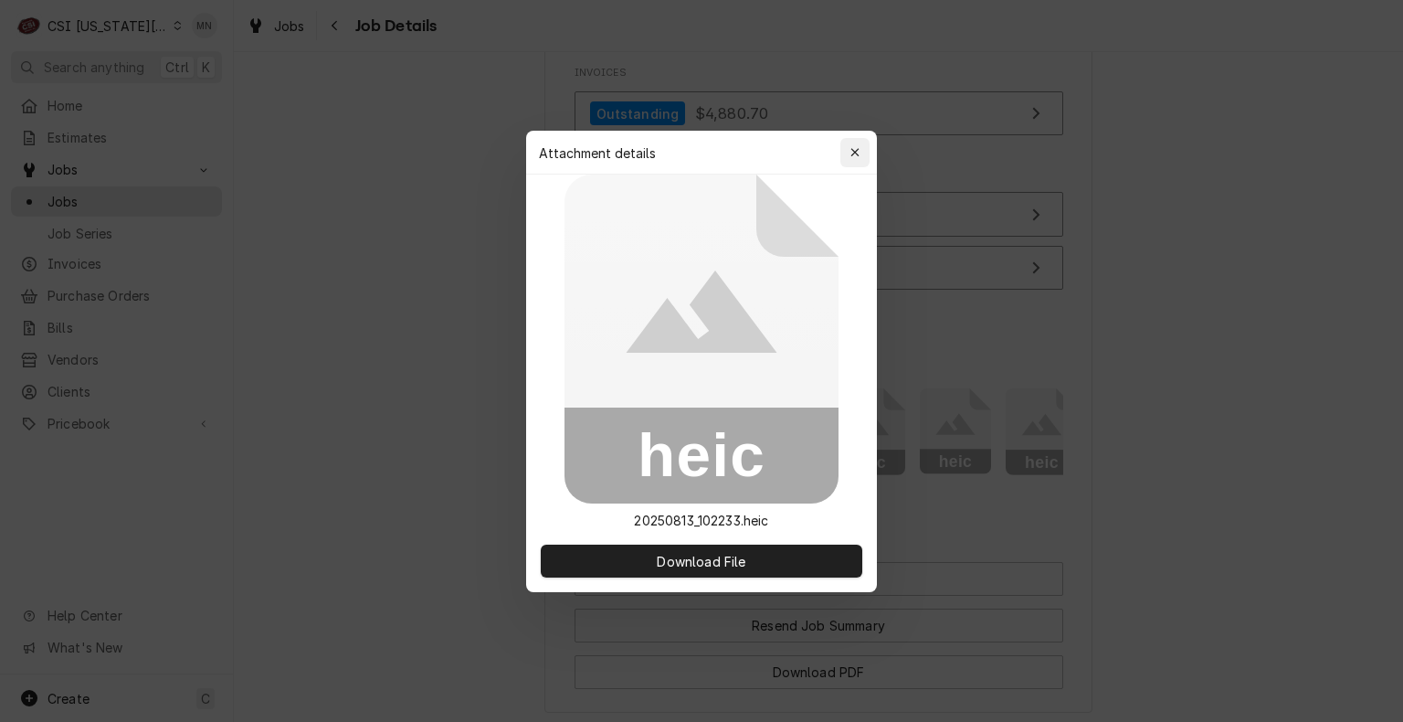
click at [861, 139] on button "button" at bounding box center [854, 152] width 29 height 29
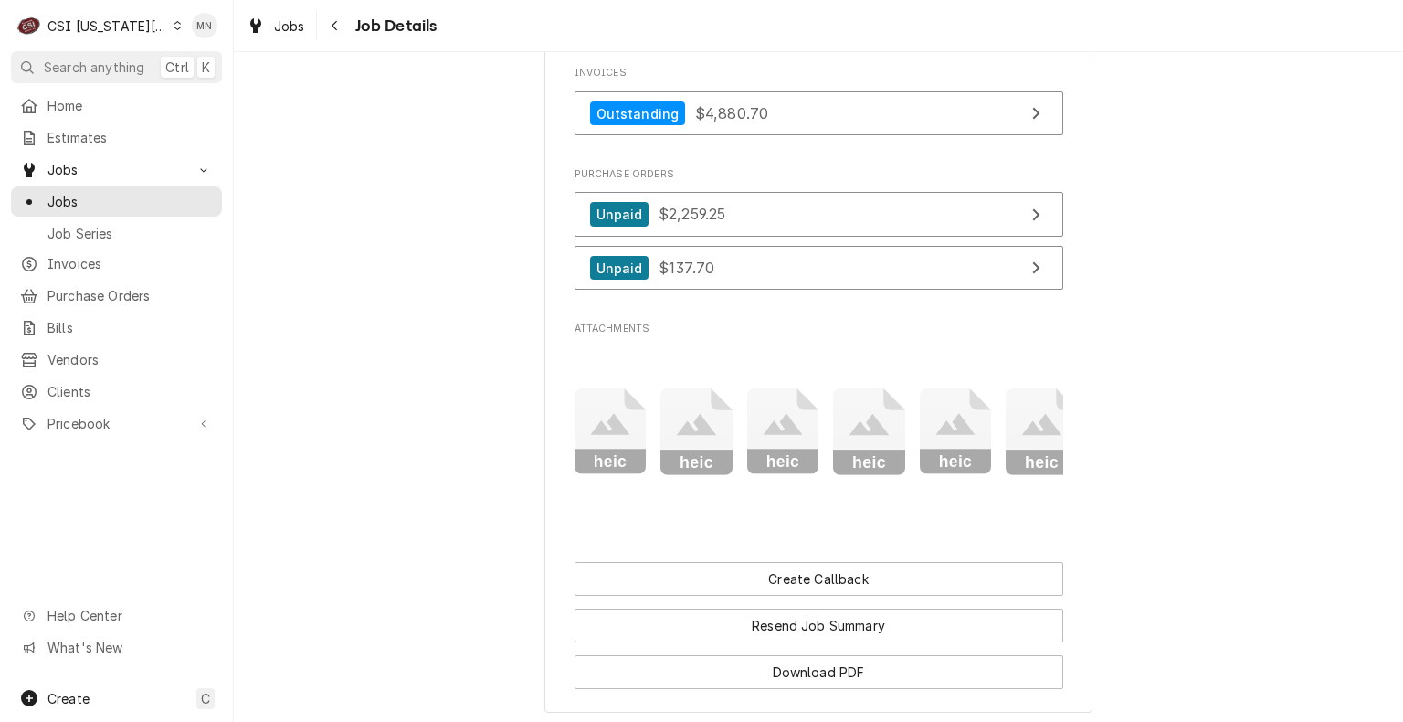
click at [647, 434] on icon "Attachments" at bounding box center [611, 431] width 72 height 87
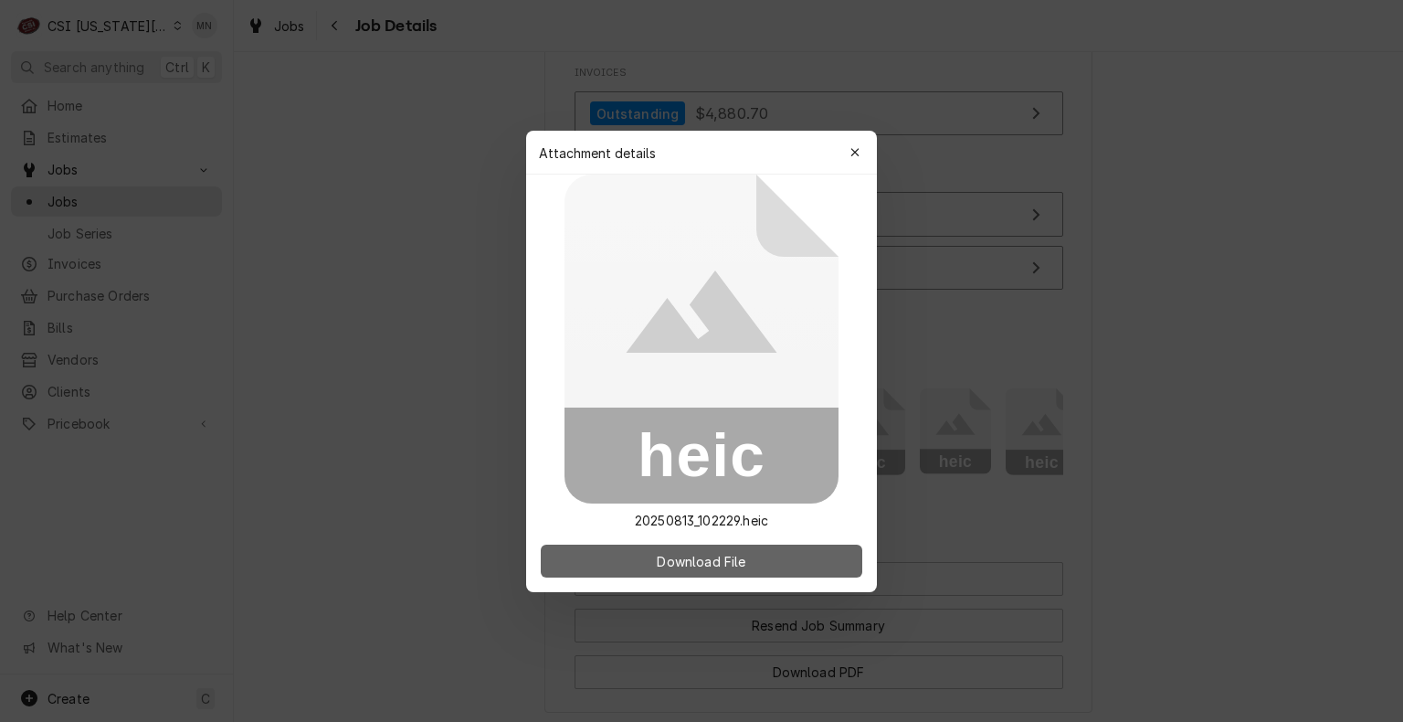
click at [693, 562] on span "Download File" at bounding box center [701, 560] width 96 height 19
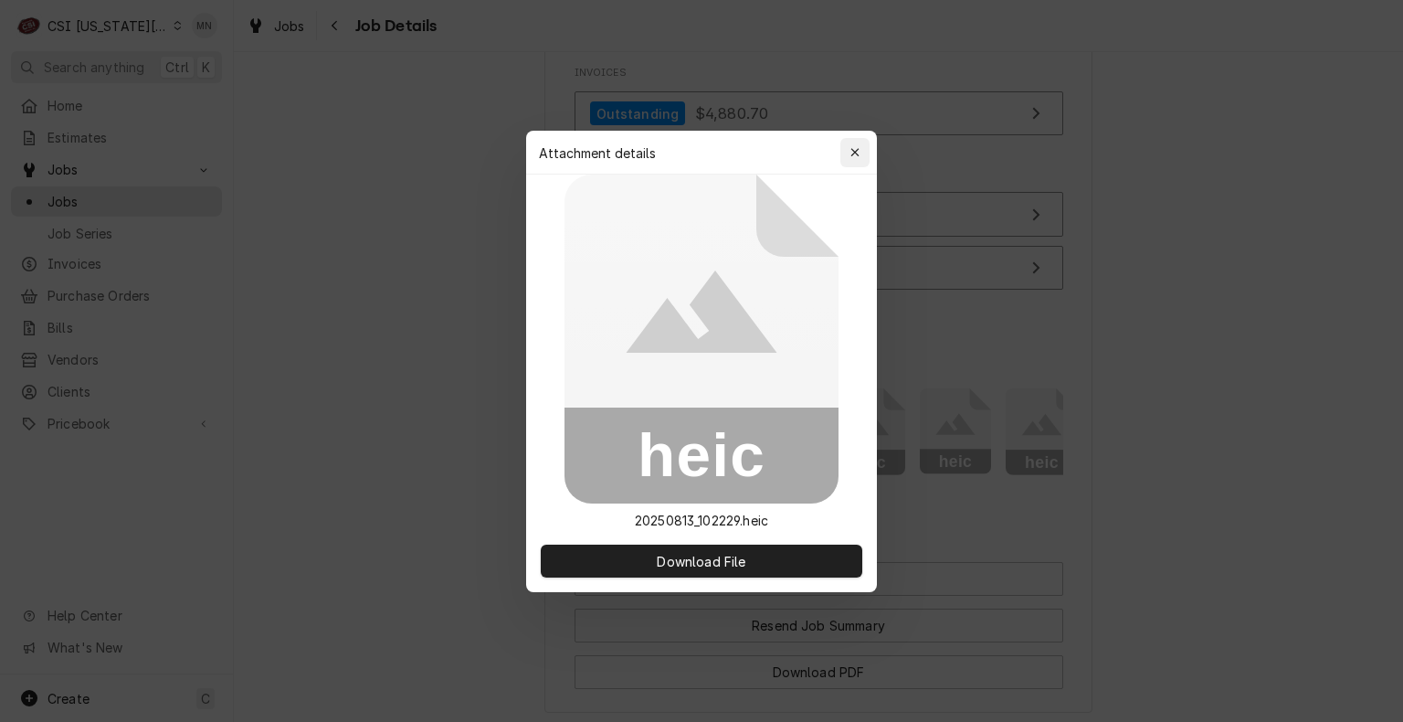
click at [857, 146] on icon "button" at bounding box center [856, 152] width 10 height 13
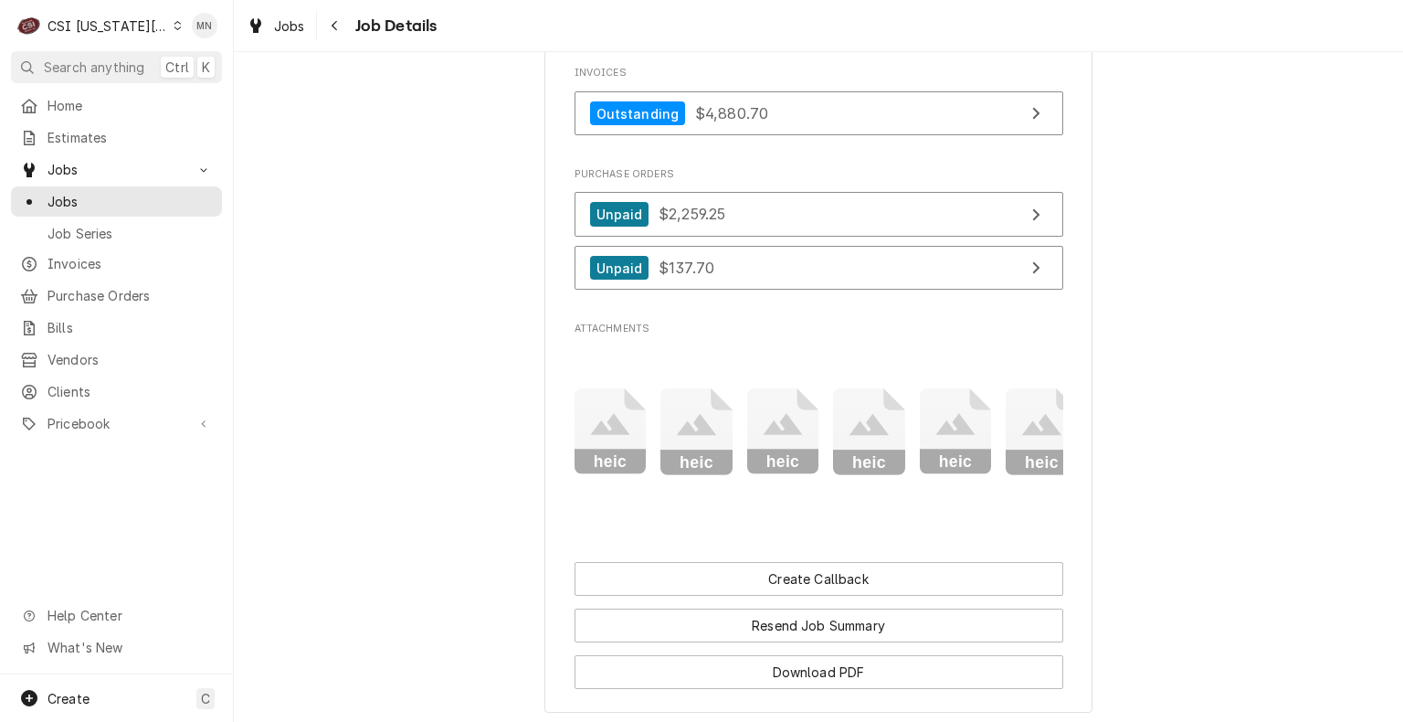
click at [867, 436] on icon "Attachments" at bounding box center [869, 425] width 39 height 22
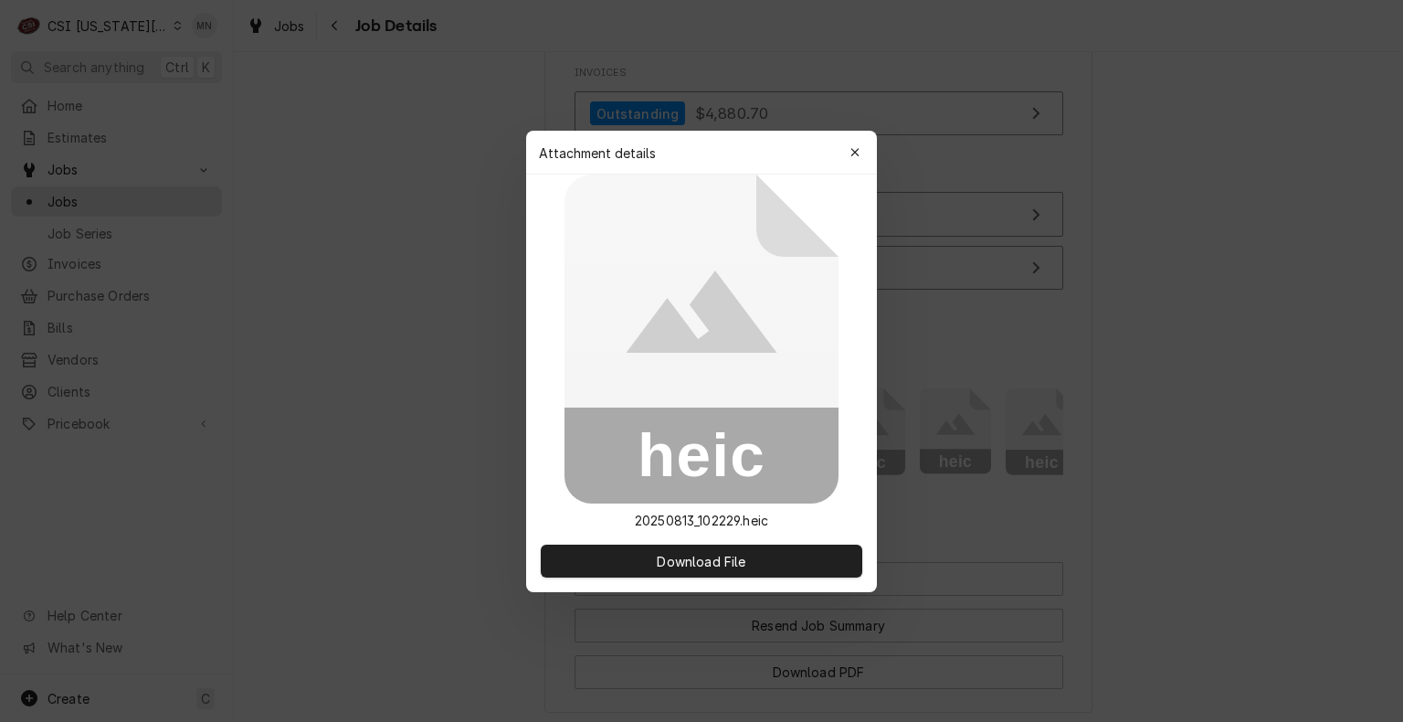
click at [941, 468] on div at bounding box center [701, 361] width 1403 height 722
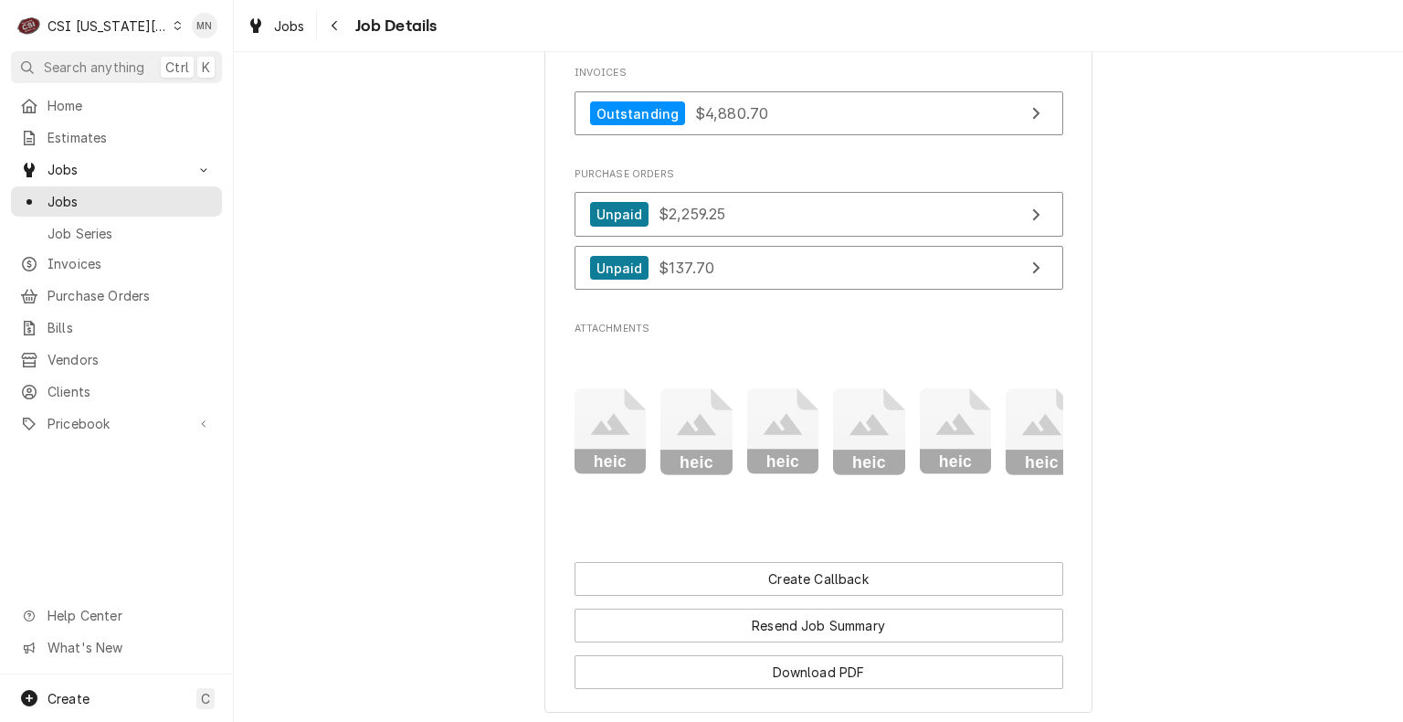
click at [647, 468] on icon "Attachments" at bounding box center [611, 431] width 72 height 87
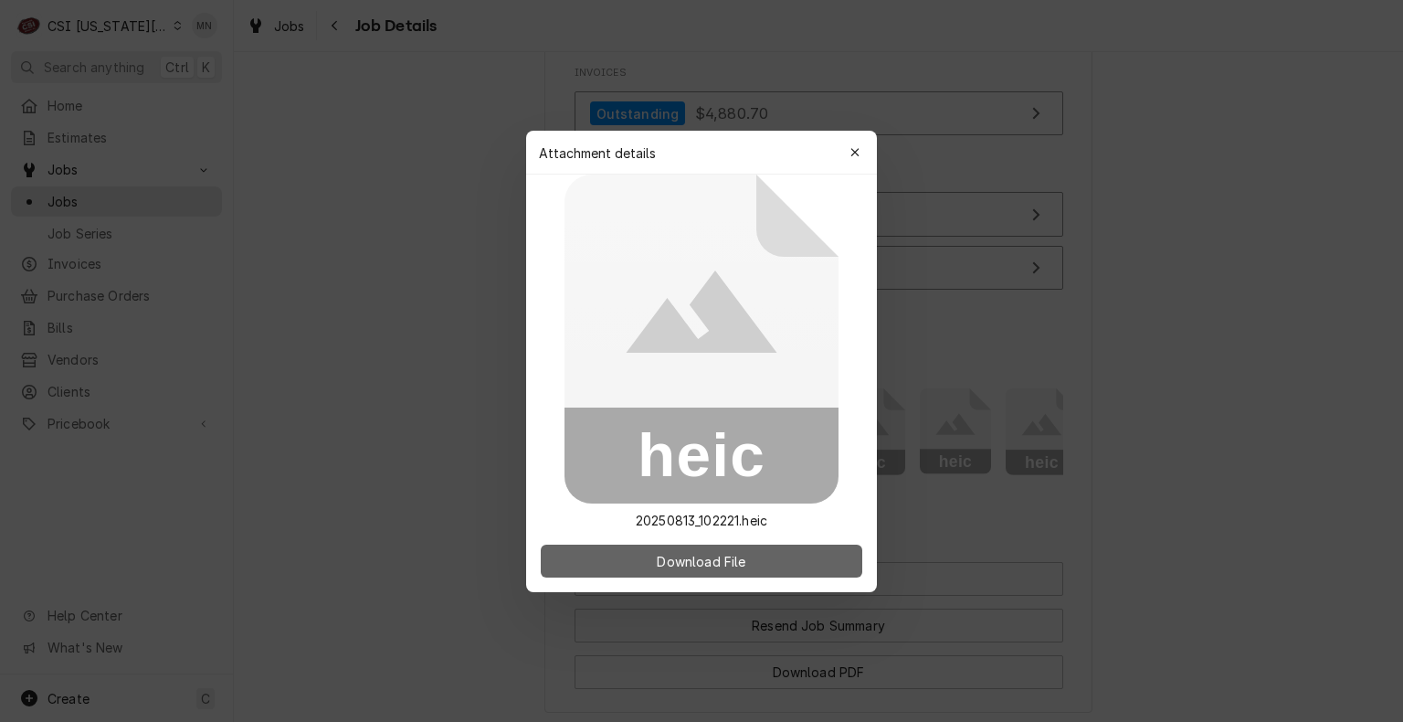
click at [789, 569] on button "Download File" at bounding box center [702, 560] width 322 height 33
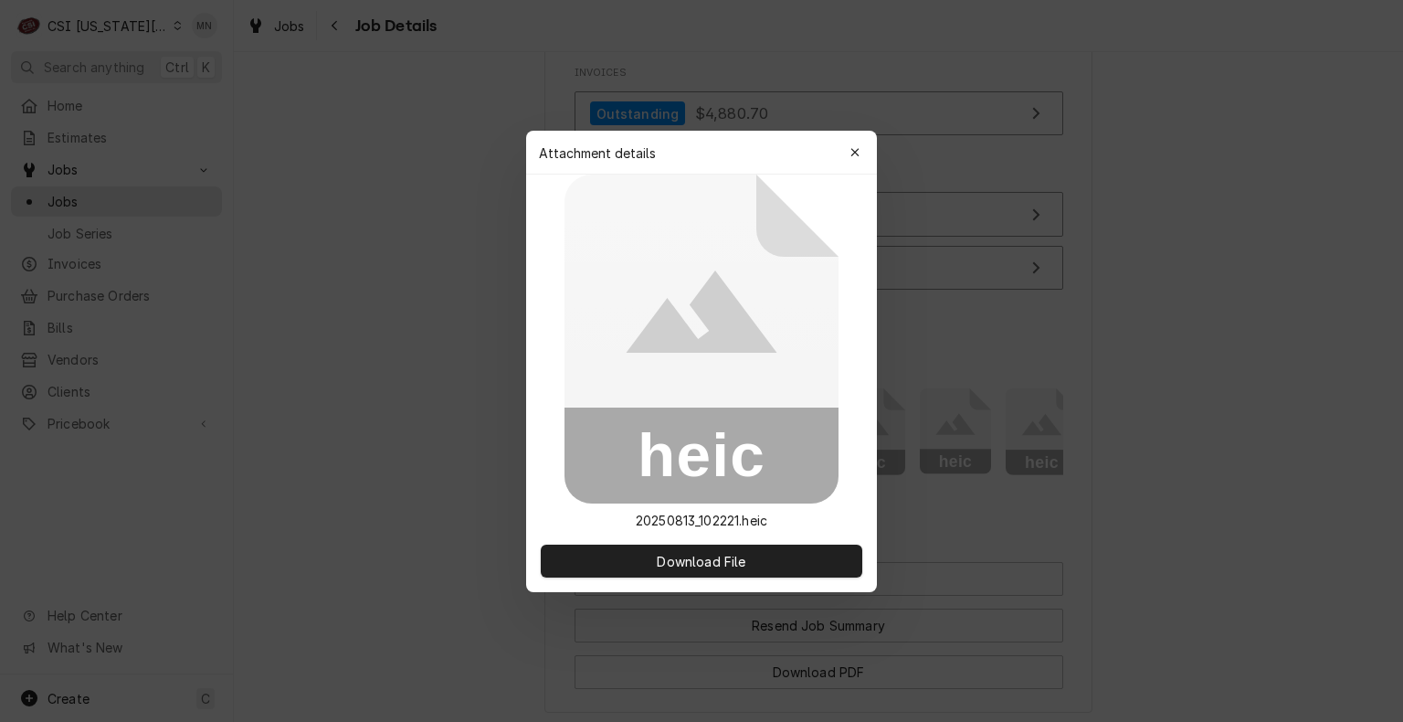
click at [1021, 462] on div at bounding box center [701, 361] width 1403 height 722
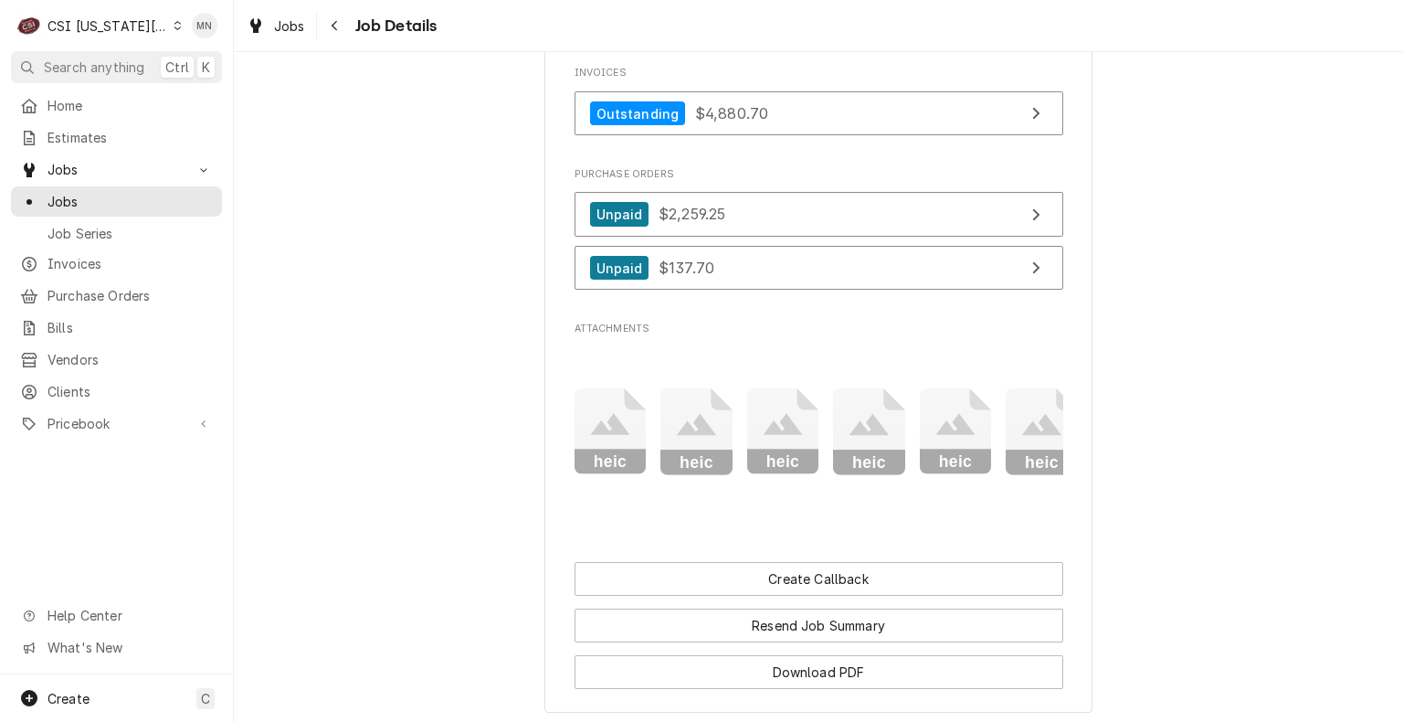
click at [647, 462] on icon "Attachments" at bounding box center [611, 431] width 72 height 87
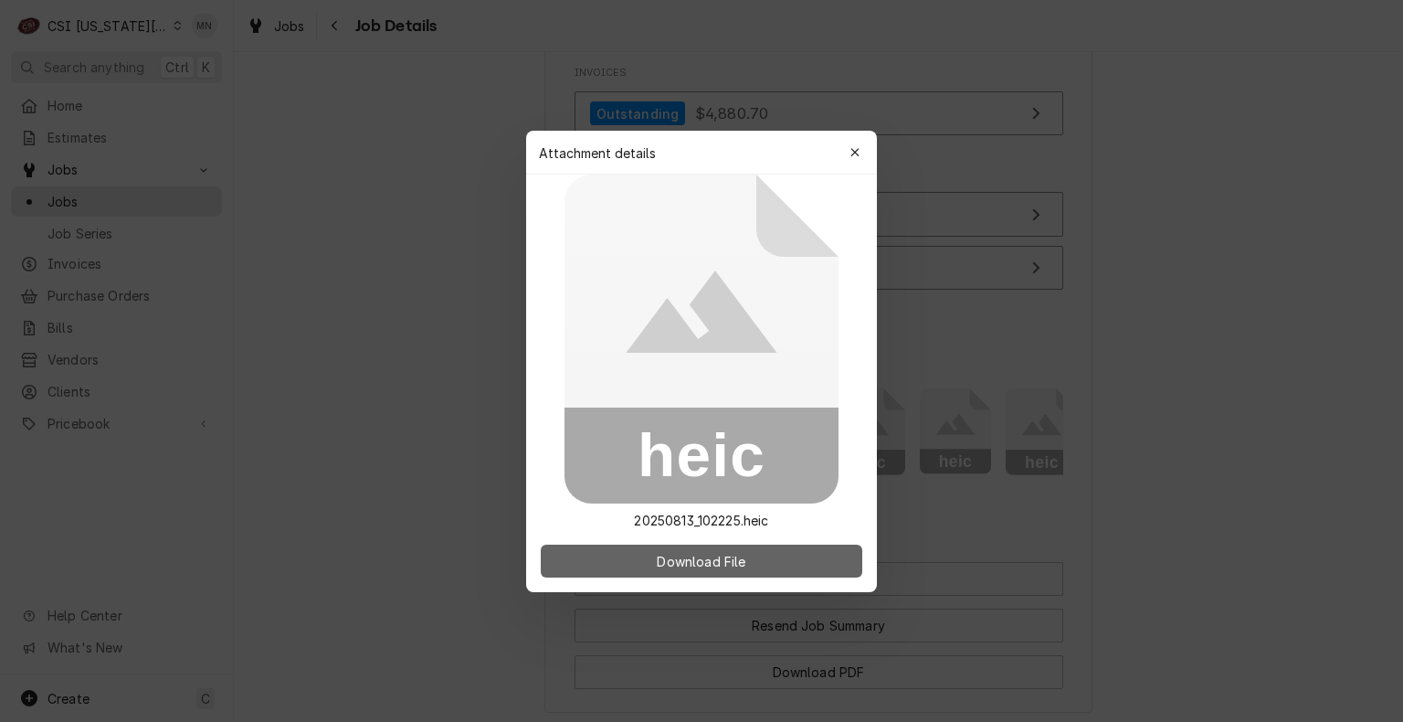
click at [789, 554] on button "Download File" at bounding box center [702, 560] width 322 height 33
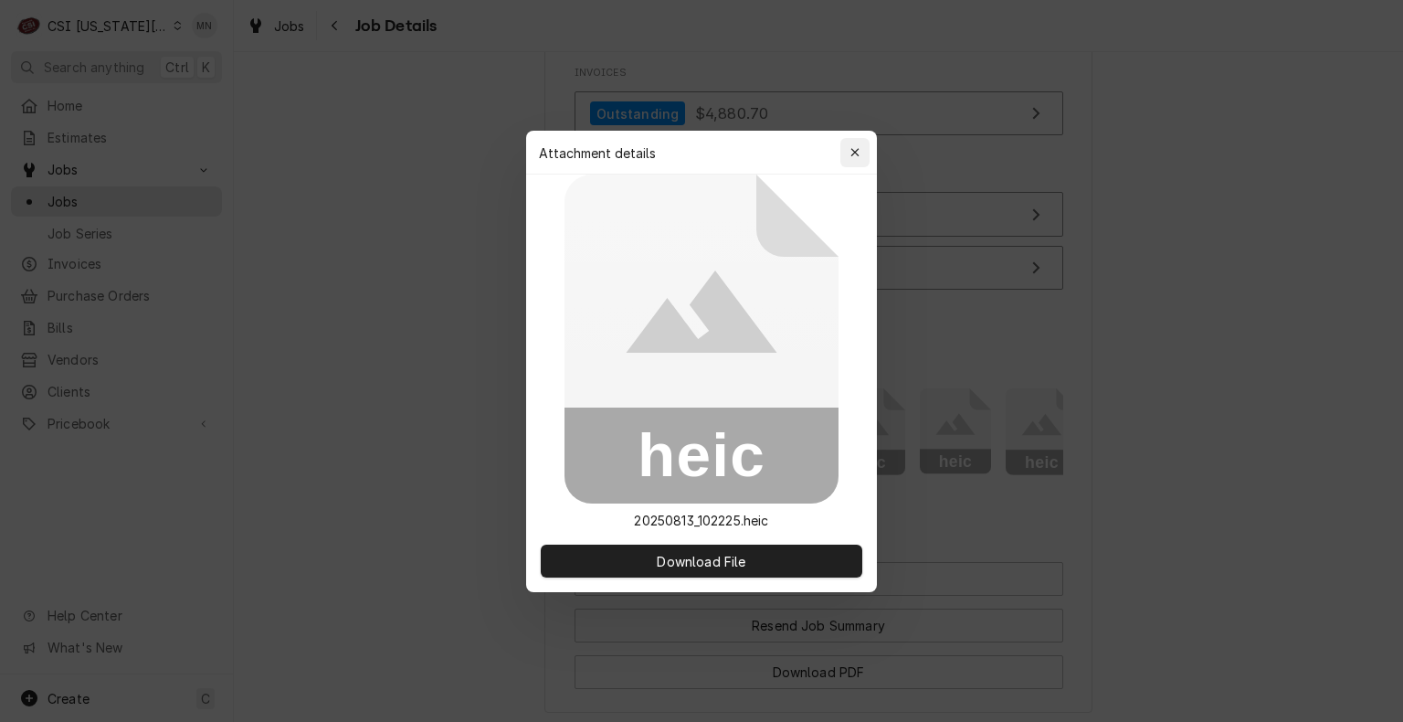
click at [840, 148] on button "button" at bounding box center [854, 152] width 29 height 29
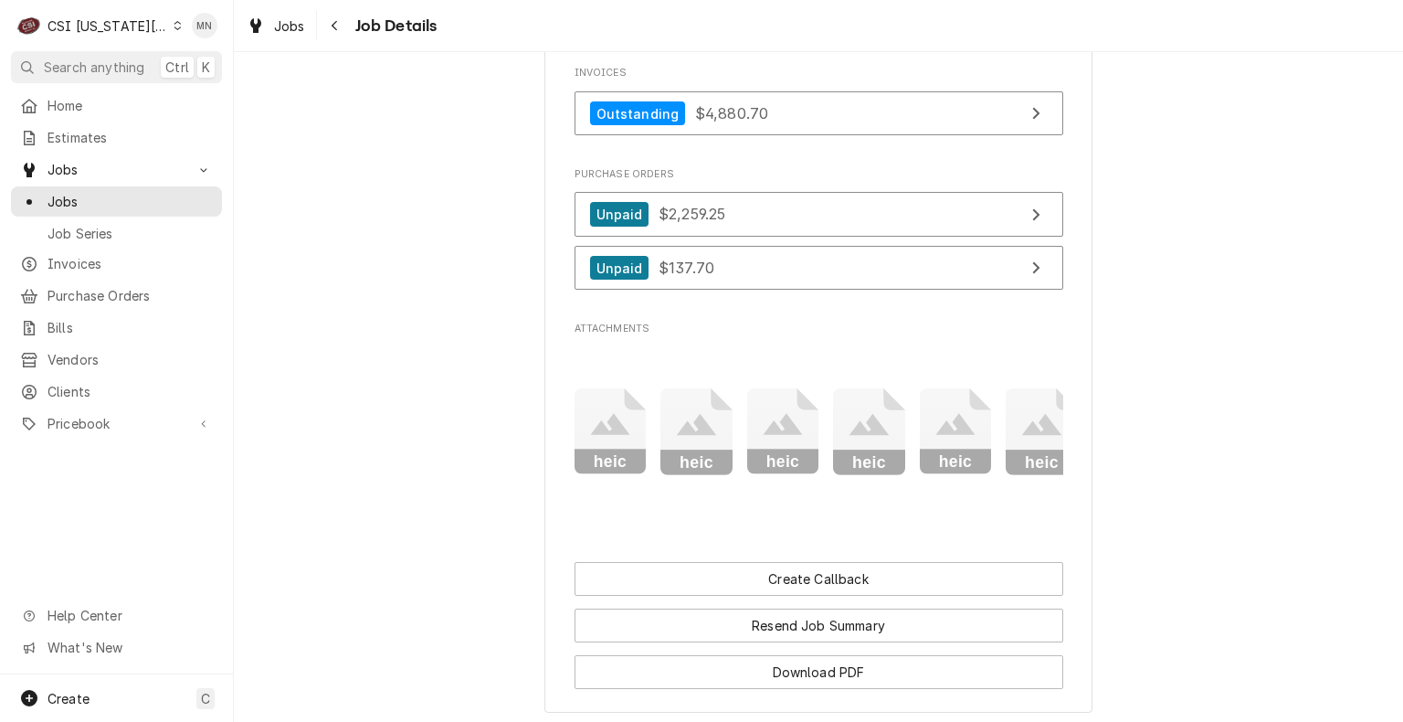
click at [626, 410] on rect "Attachments" at bounding box center [668, 374] width 87 height 72
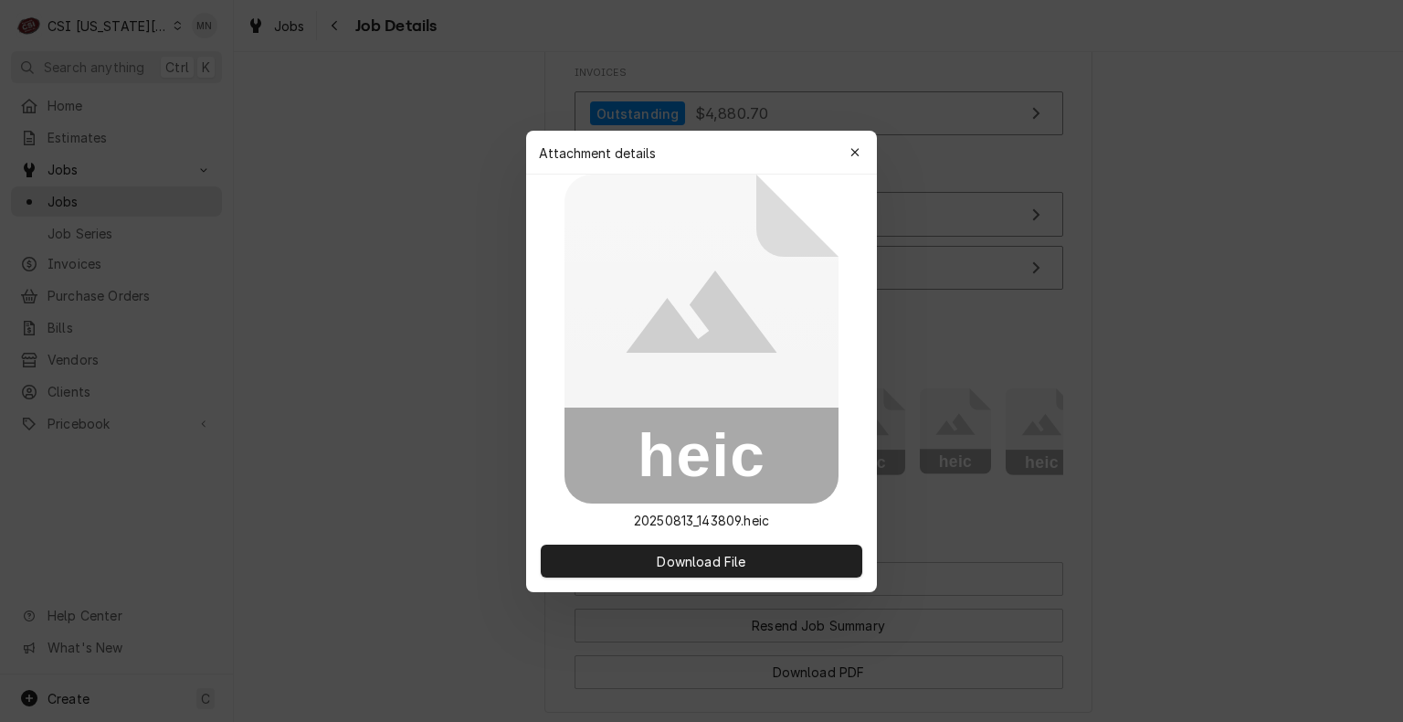
click at [867, 136] on div "Attachment details Close" at bounding box center [701, 153] width 351 height 44
drag, startPoint x: 872, startPoint y: 152, endPoint x: 813, endPoint y: 206, distance: 80.8
click at [872, 152] on div "Attachment details Close" at bounding box center [701, 153] width 351 height 44
click at [855, 153] on icon "button" at bounding box center [855, 152] width 8 height 8
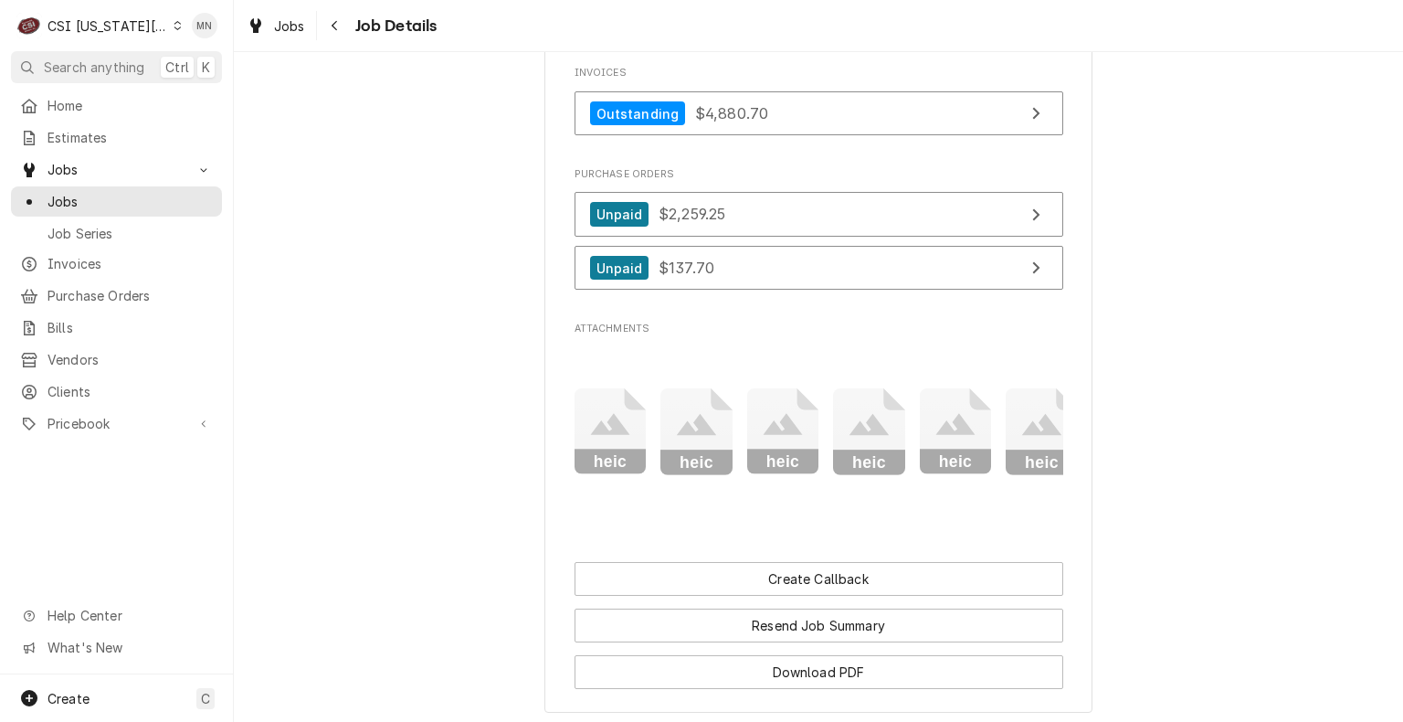
click at [647, 408] on icon "Attachments" at bounding box center [611, 431] width 72 height 87
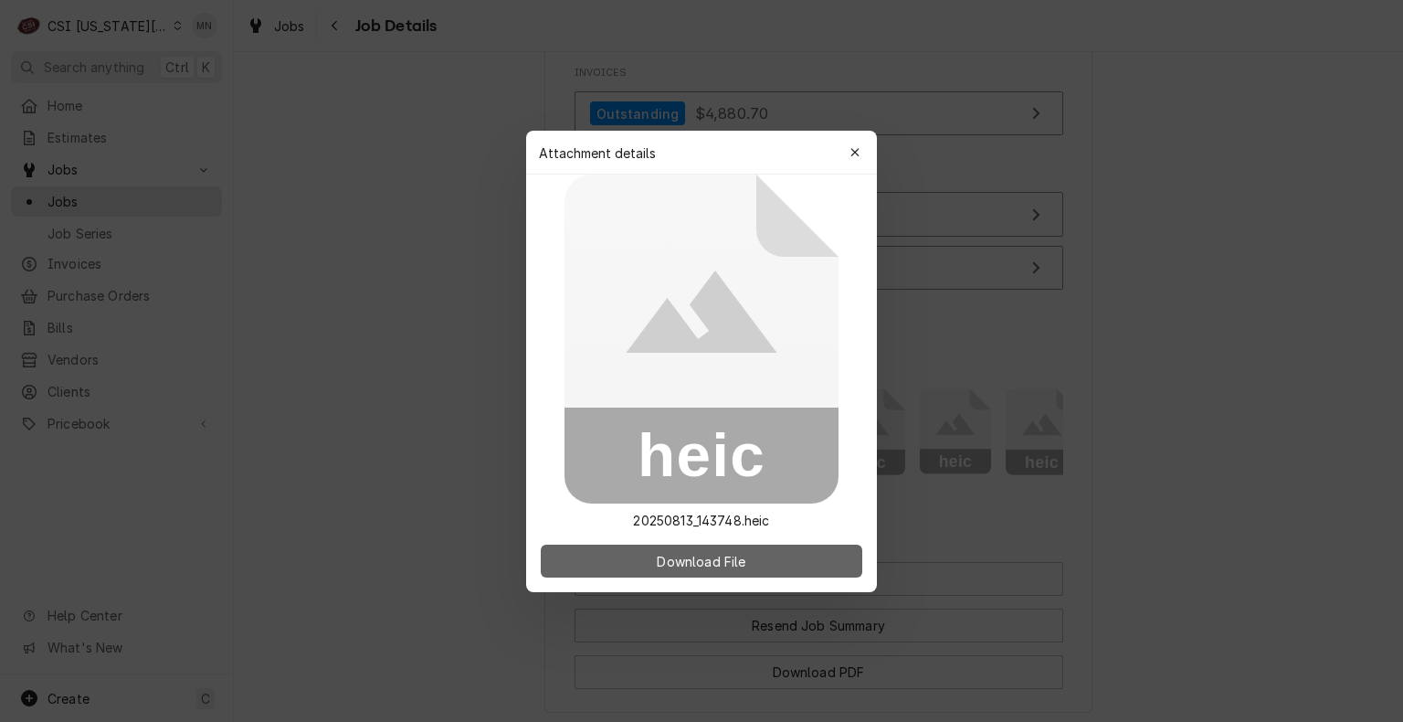
click at [713, 557] on span "Download File" at bounding box center [701, 560] width 96 height 19
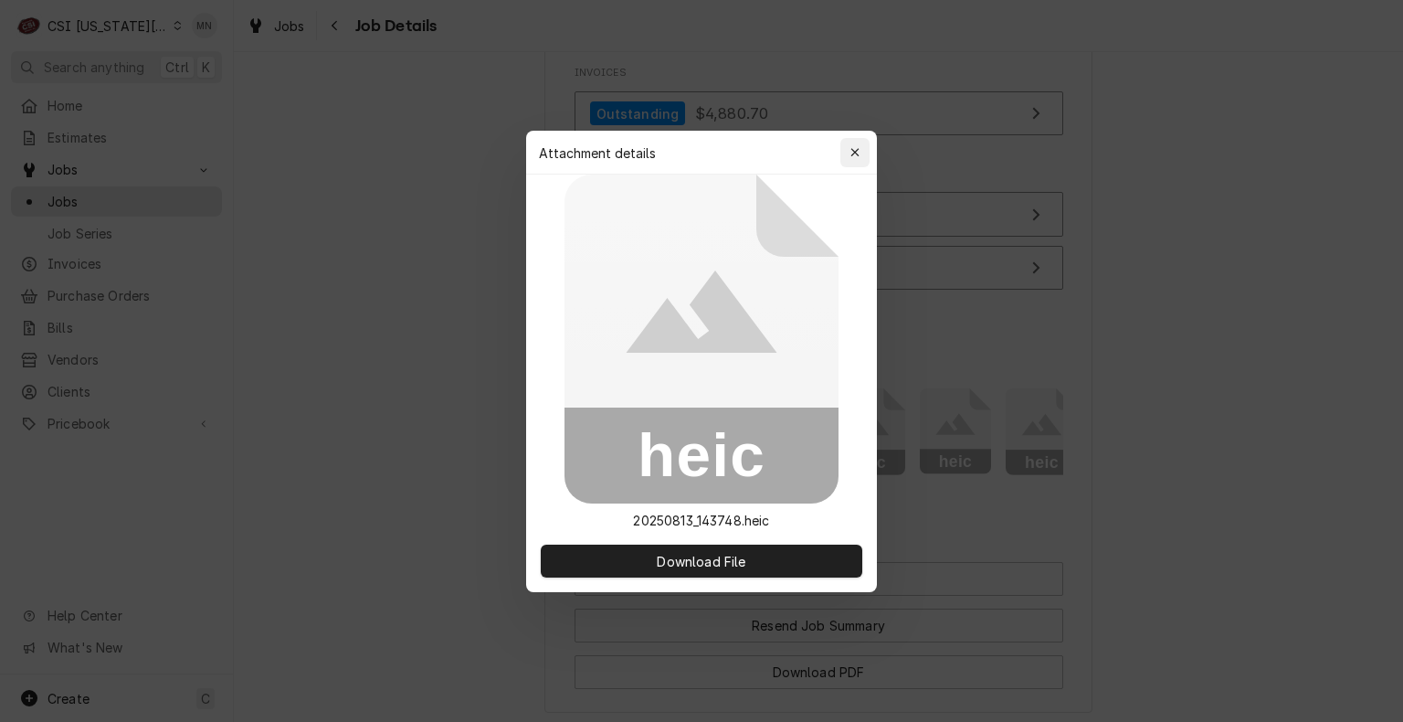
click at [866, 155] on button "button" at bounding box center [854, 152] width 29 height 29
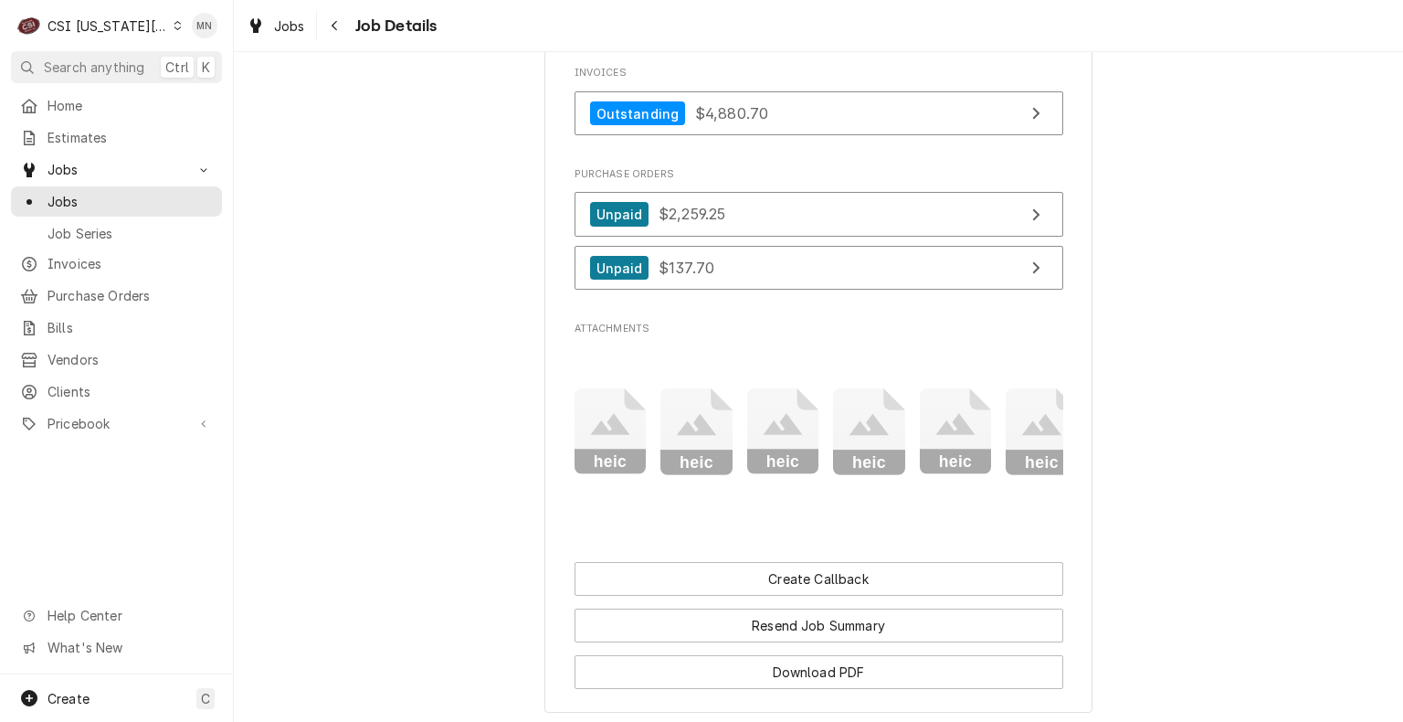
click at [647, 457] on icon "Attachments" at bounding box center [611, 431] width 72 height 87
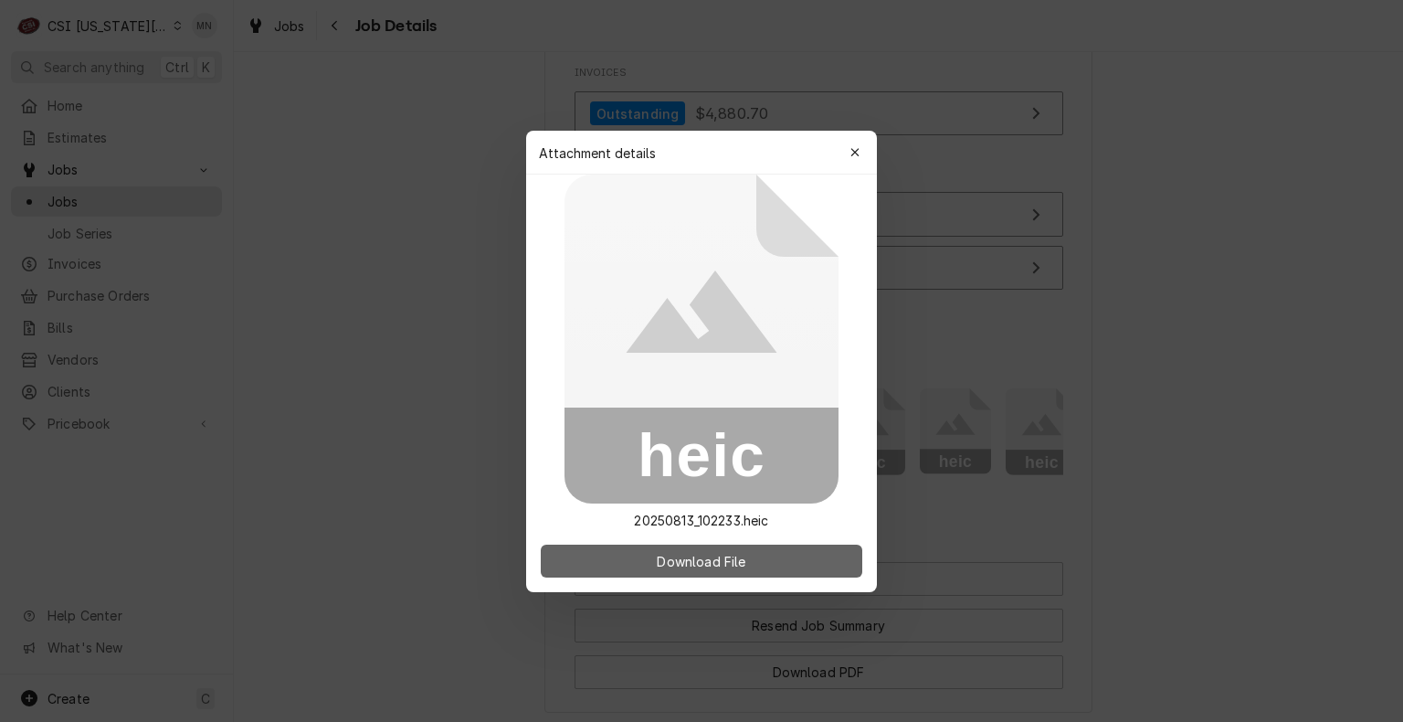
click at [738, 555] on span "Download File" at bounding box center [701, 560] width 96 height 19
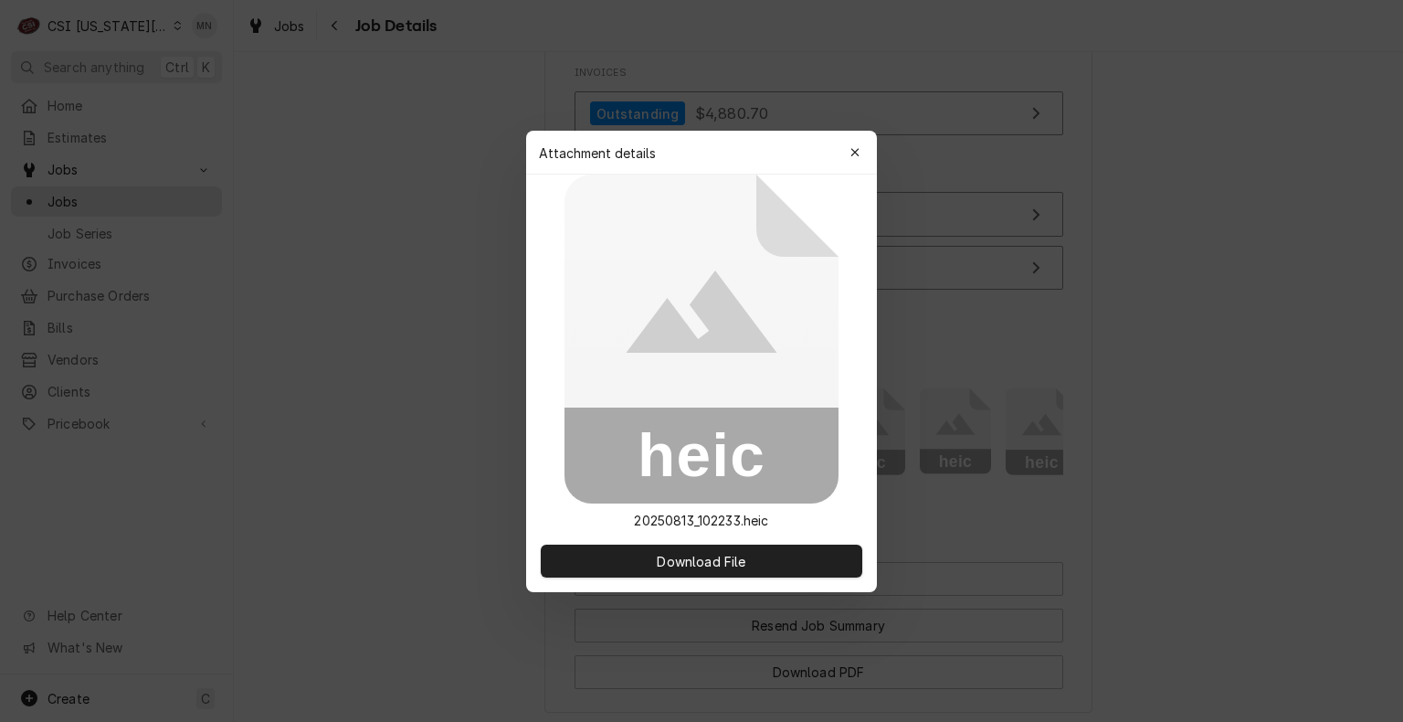
click at [858, 77] on div at bounding box center [701, 361] width 1403 height 722
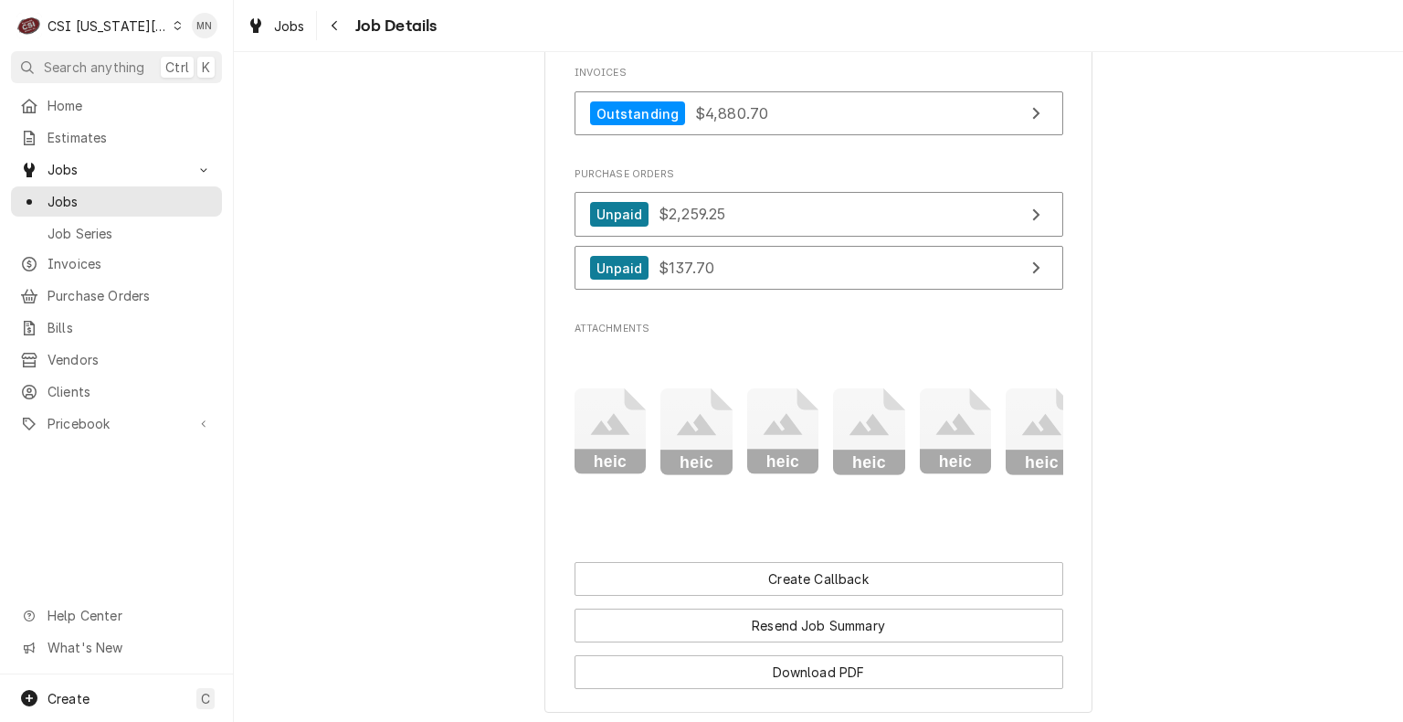
click at [866, 436] on icon "Attachments" at bounding box center [869, 425] width 39 height 22
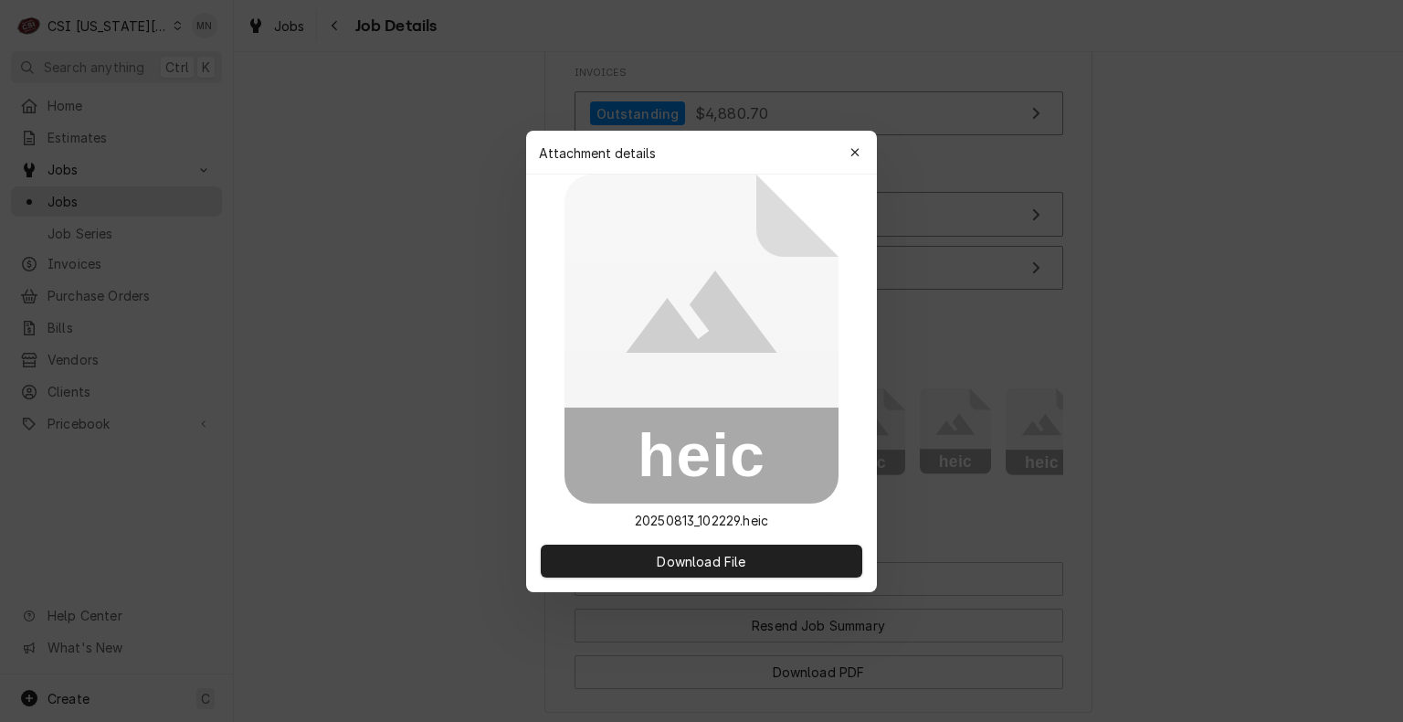
click at [935, 451] on div at bounding box center [701, 361] width 1403 height 722
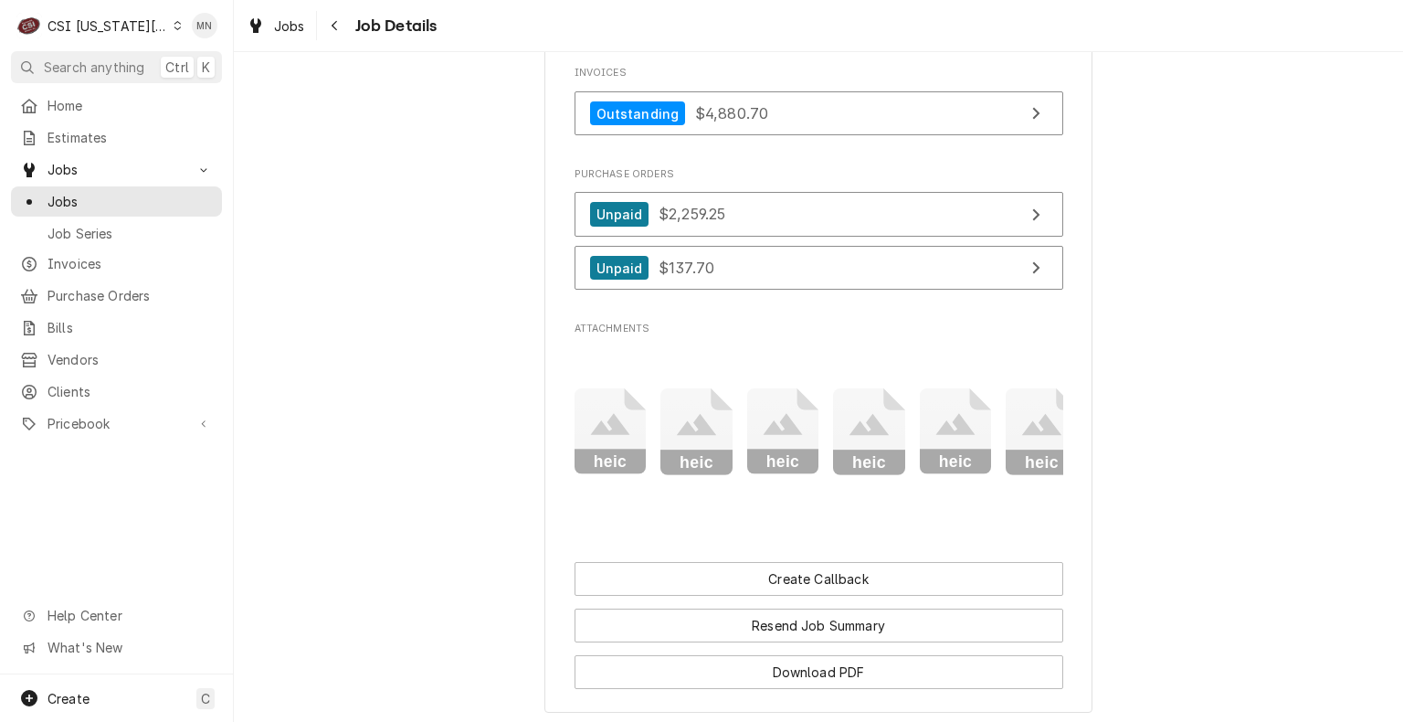
click at [944, 436] on icon "Attachments" at bounding box center [954, 425] width 39 height 22
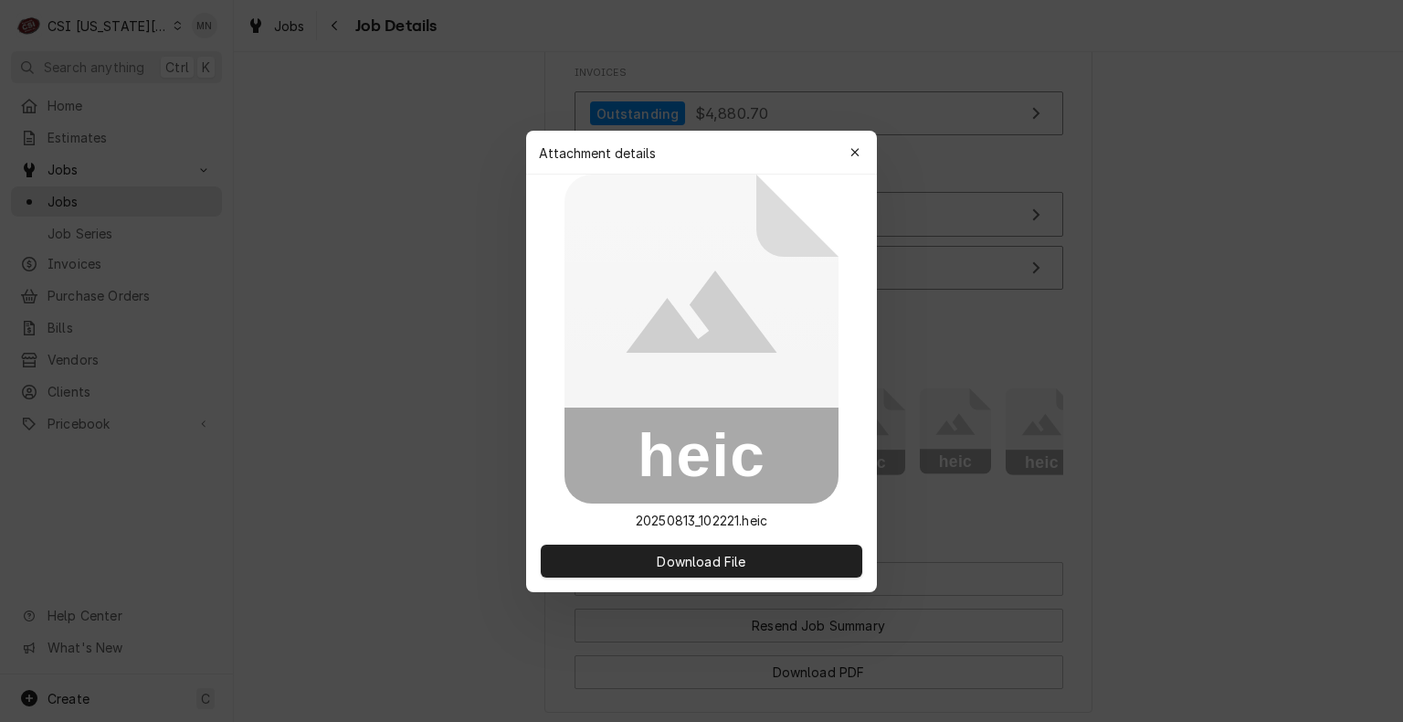
click at [1027, 450] on div at bounding box center [701, 361] width 1403 height 722
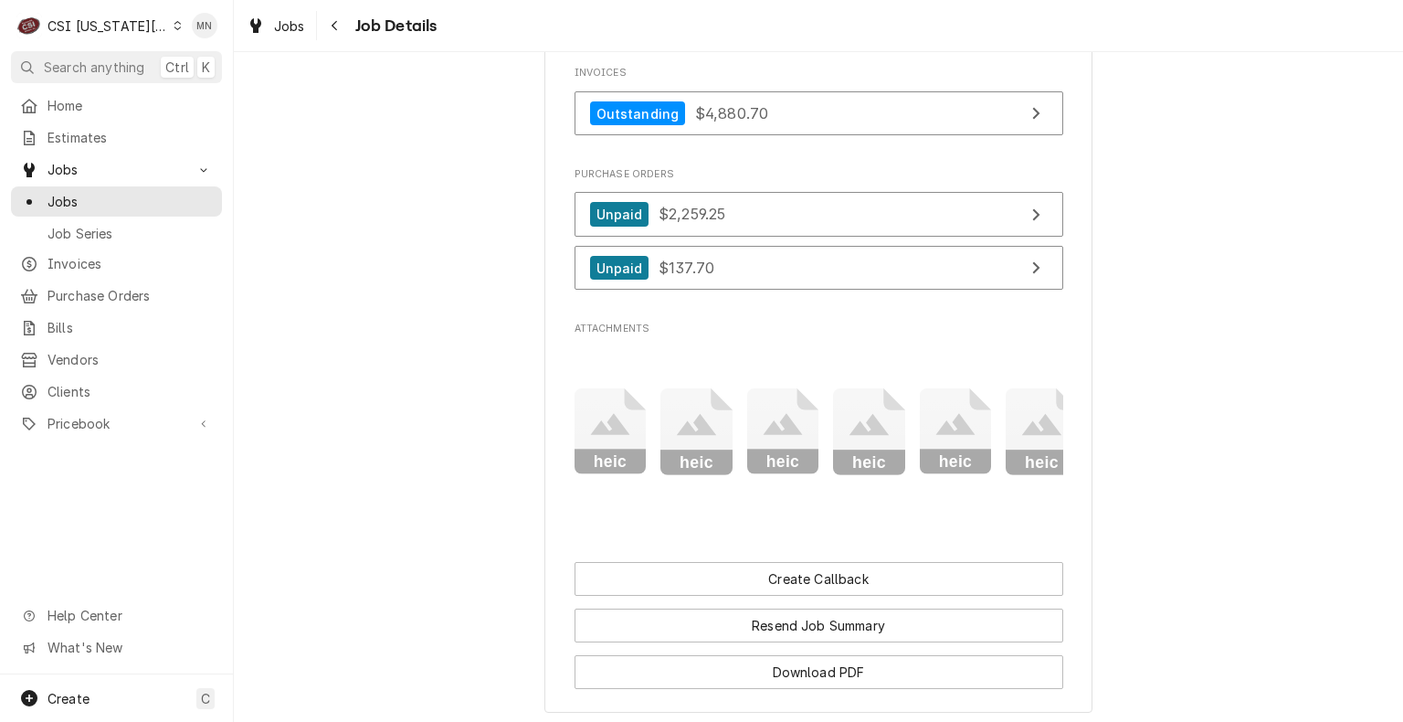
click at [1027, 436] on icon "Attachments" at bounding box center [1041, 425] width 39 height 22
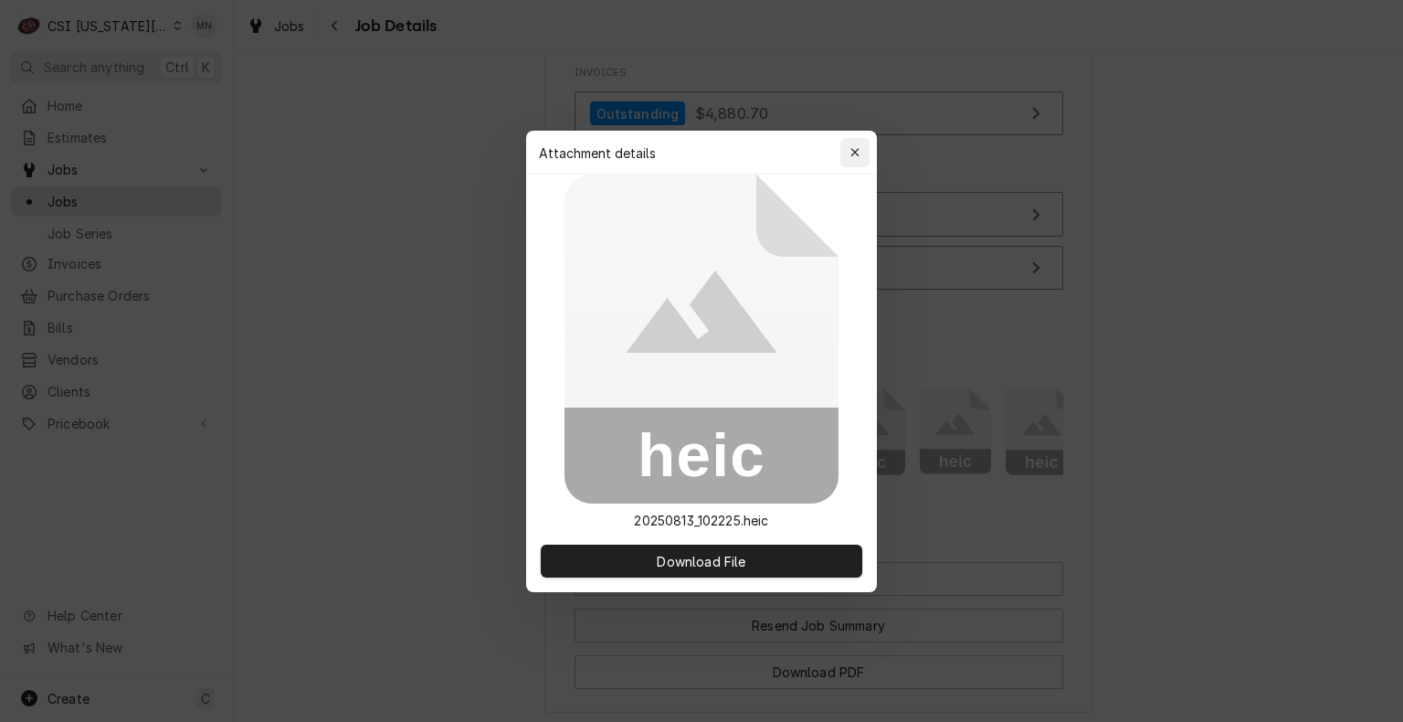
click at [852, 150] on icon "button" at bounding box center [855, 152] width 8 height 8
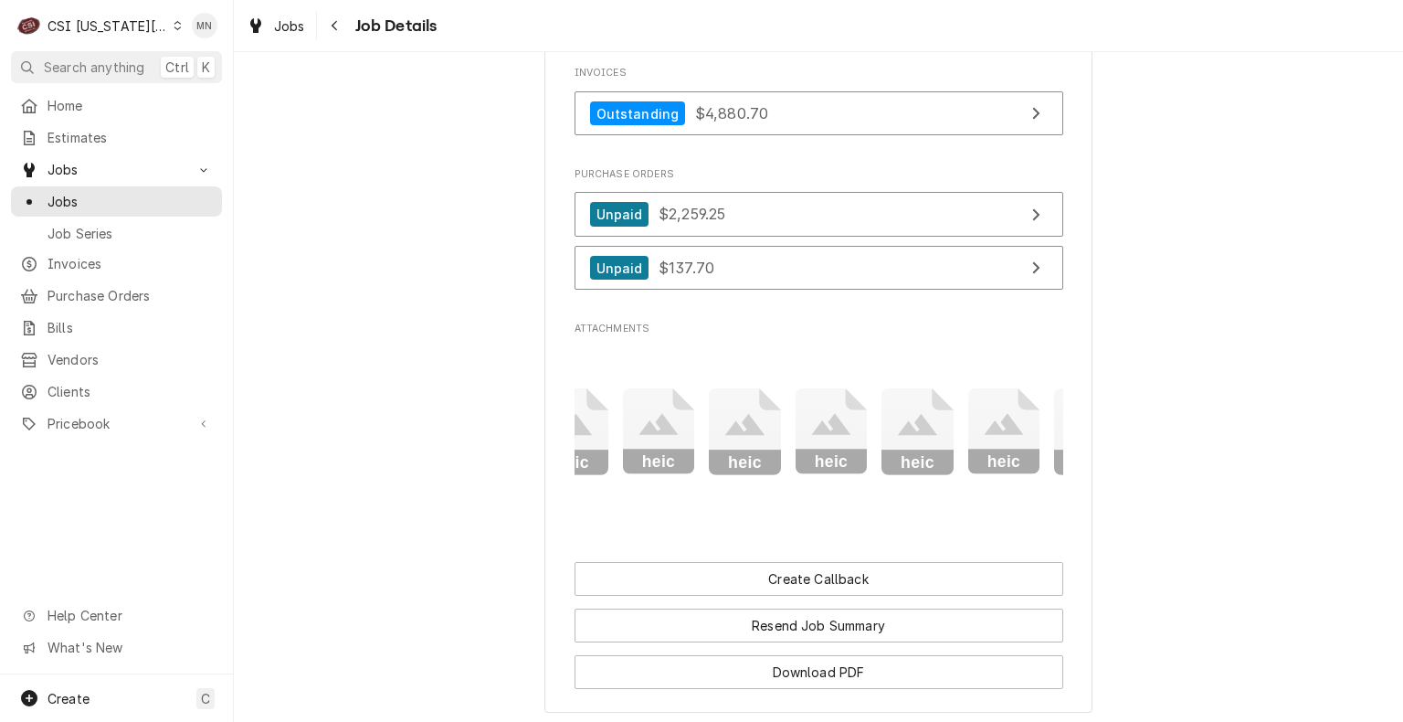
scroll to position [0, 312]
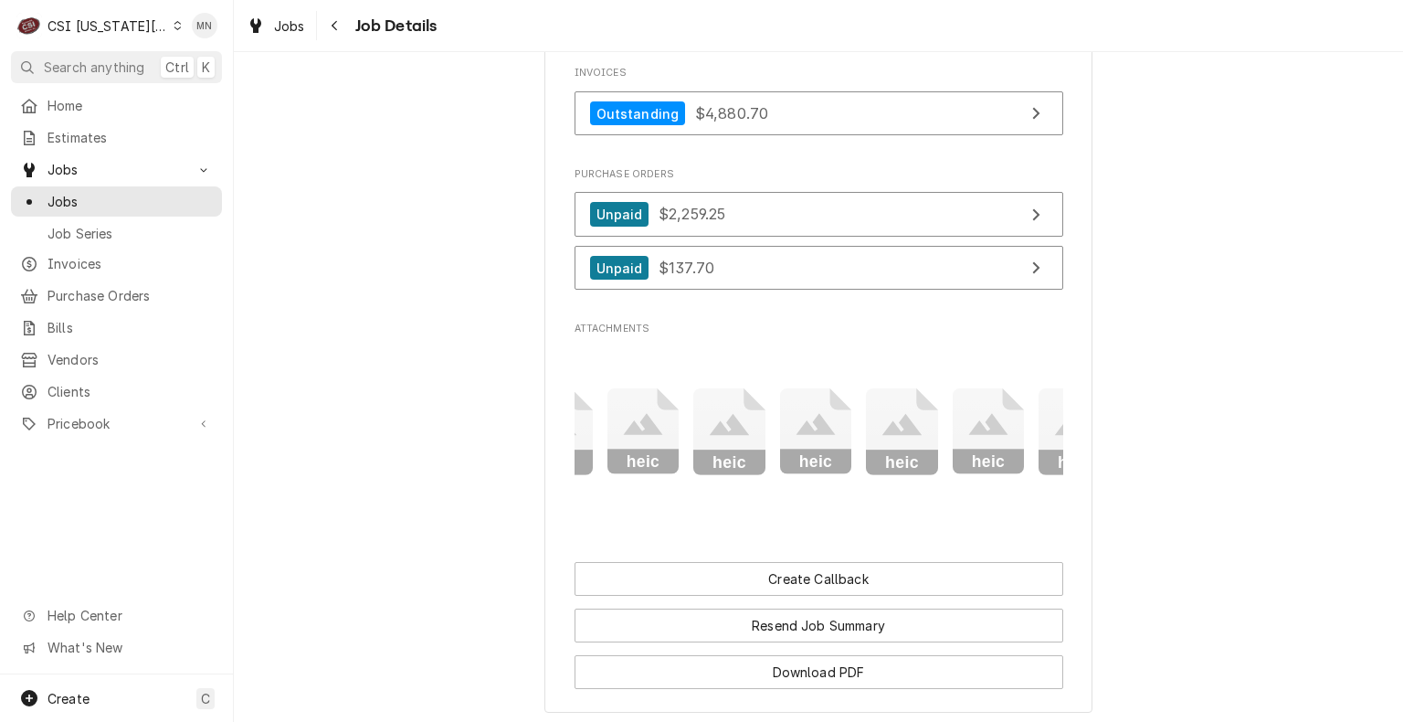
click at [334, 457] on icon "Attachments" at bounding box center [298, 431] width 72 height 87
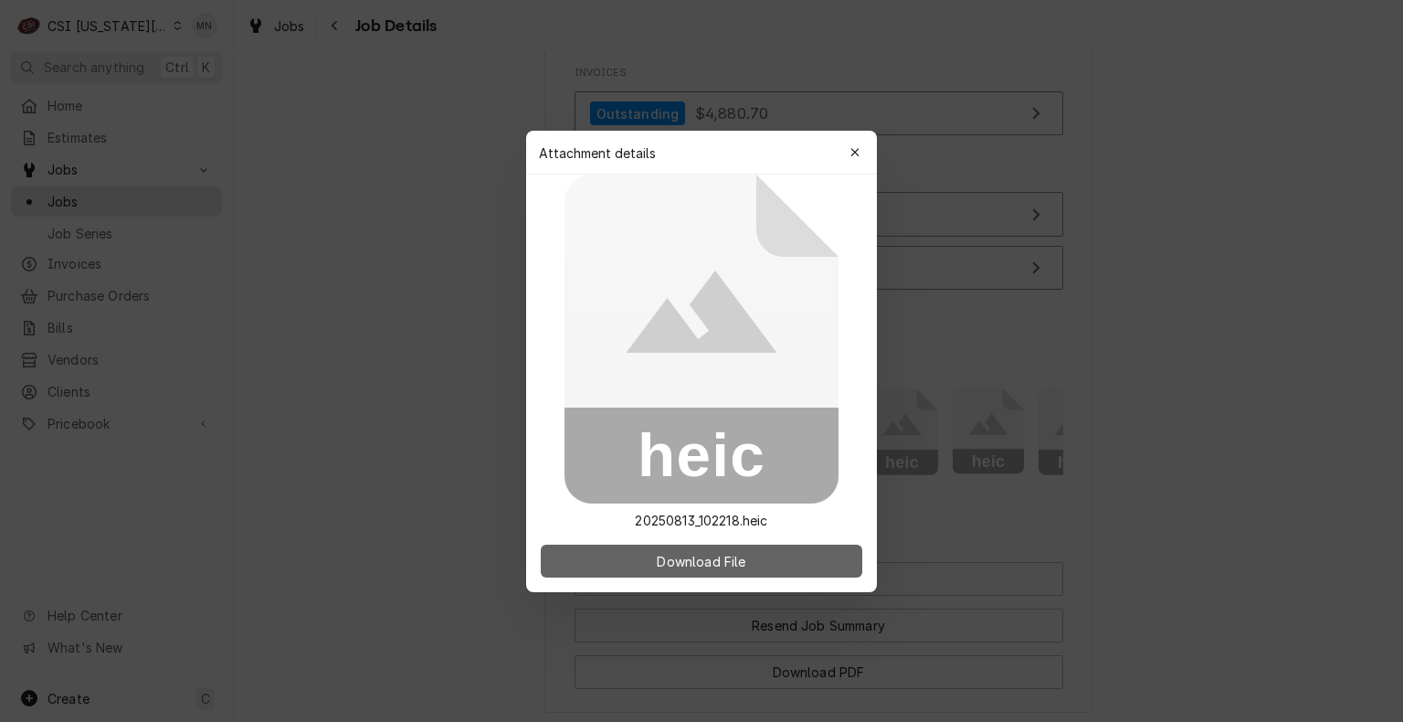
click at [730, 560] on span "Download File" at bounding box center [701, 560] width 96 height 19
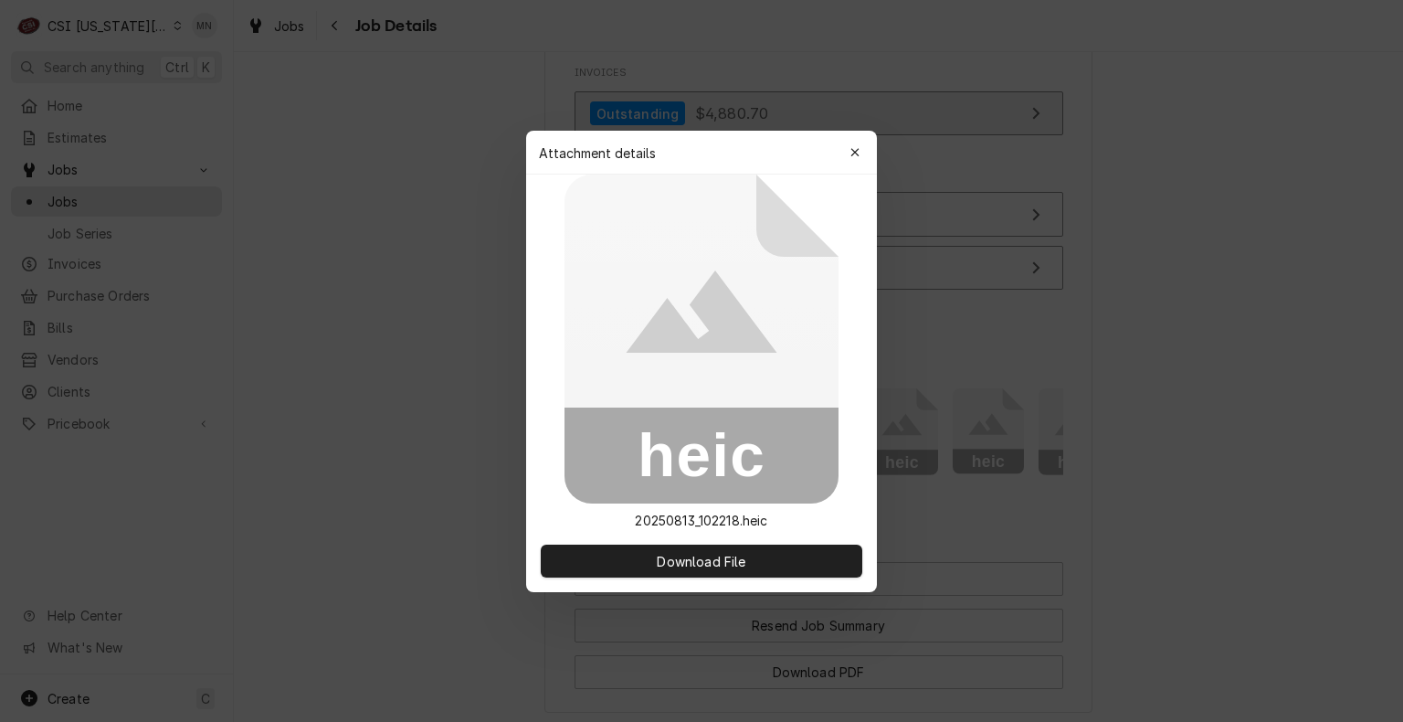
click at [860, 150] on div "button" at bounding box center [855, 152] width 18 height 18
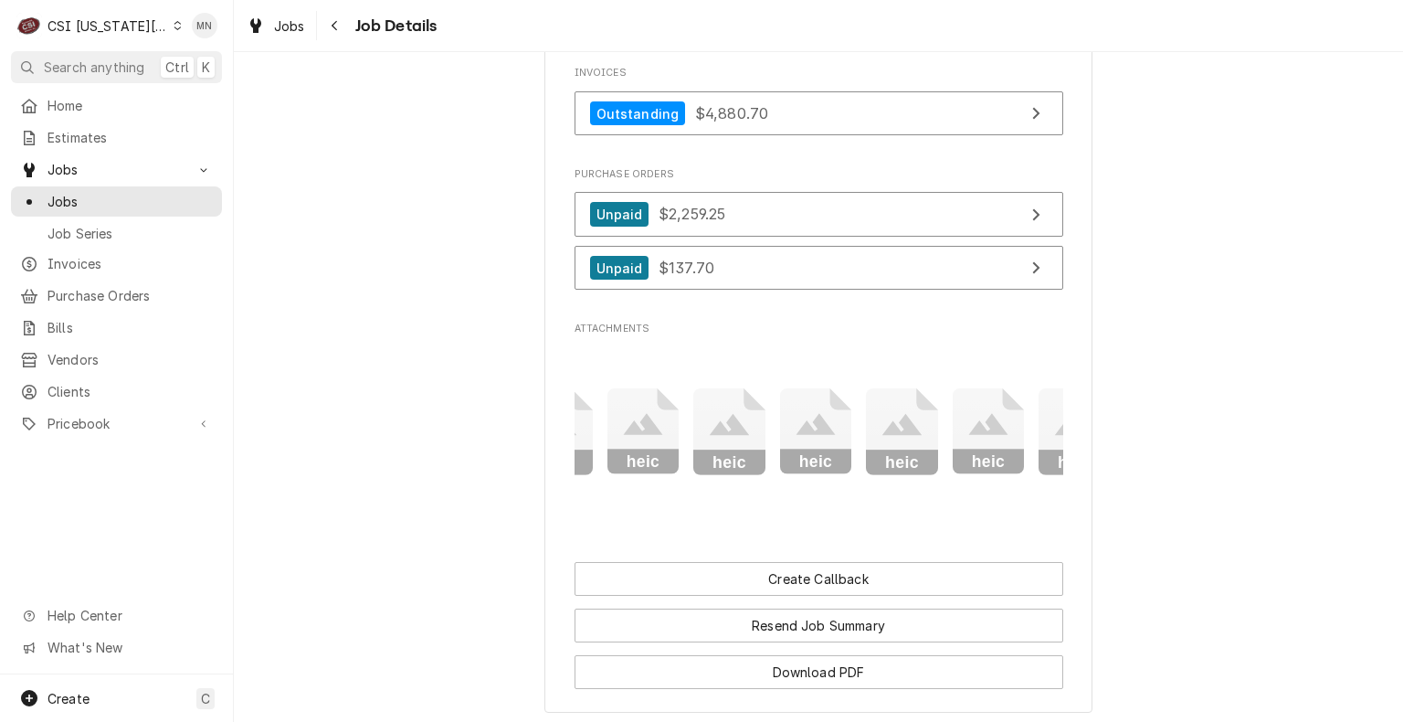
click at [334, 444] on icon "Attachments" at bounding box center [298, 431] width 72 height 87
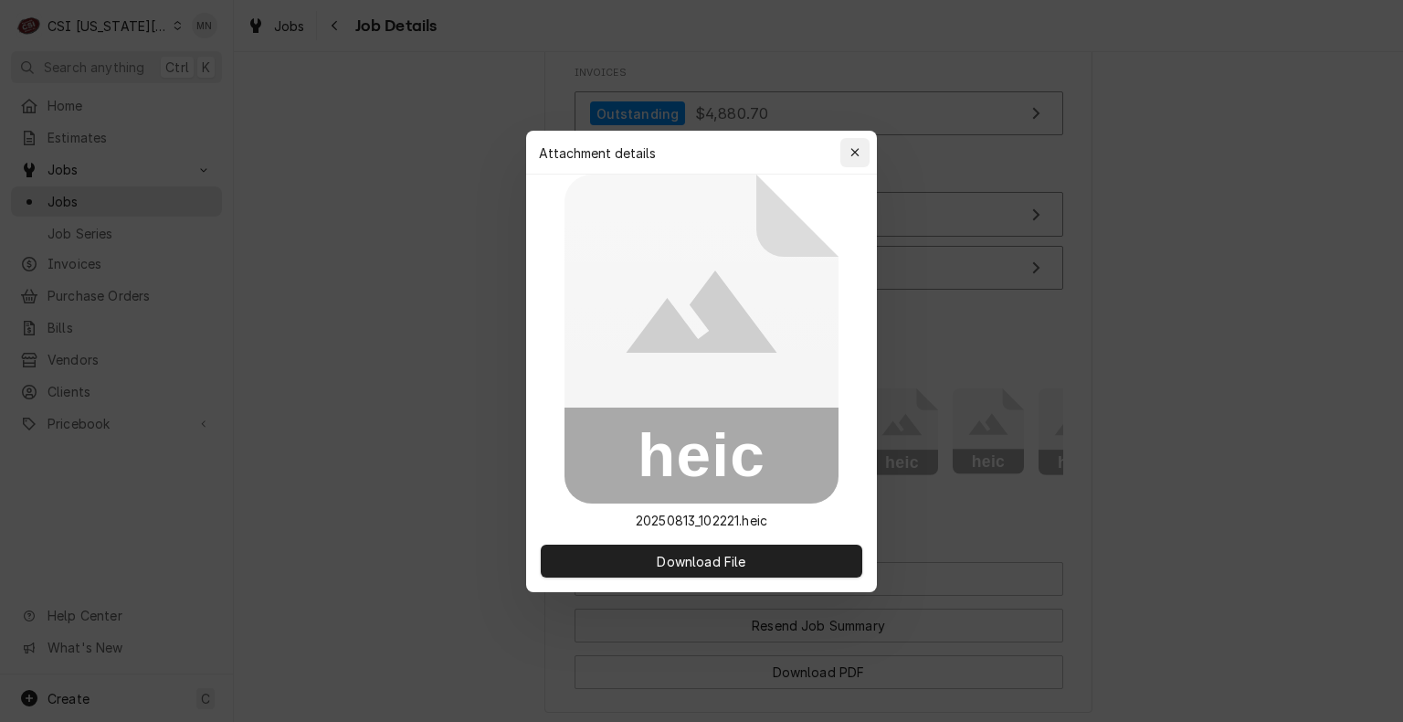
click at [862, 150] on div "button" at bounding box center [855, 152] width 18 height 18
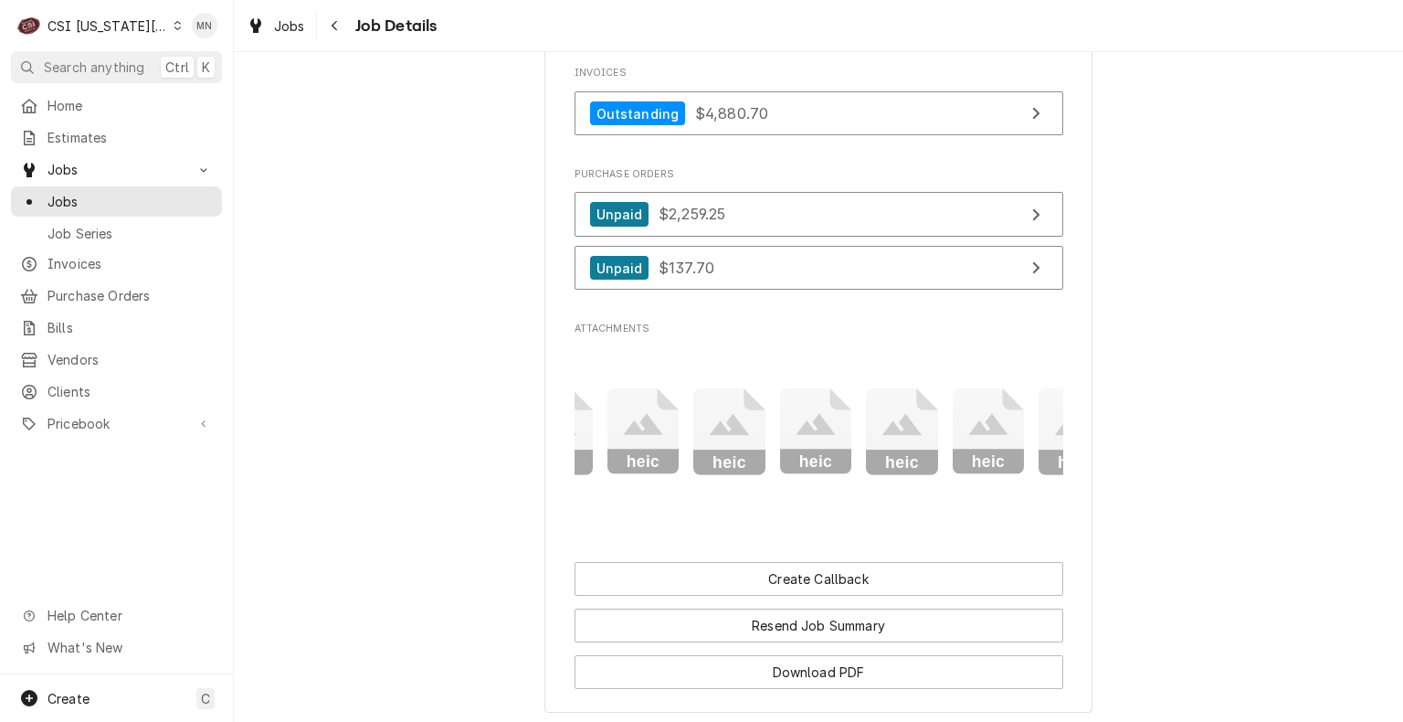
click at [722, 436] on icon "Attachments" at bounding box center [729, 425] width 39 height 22
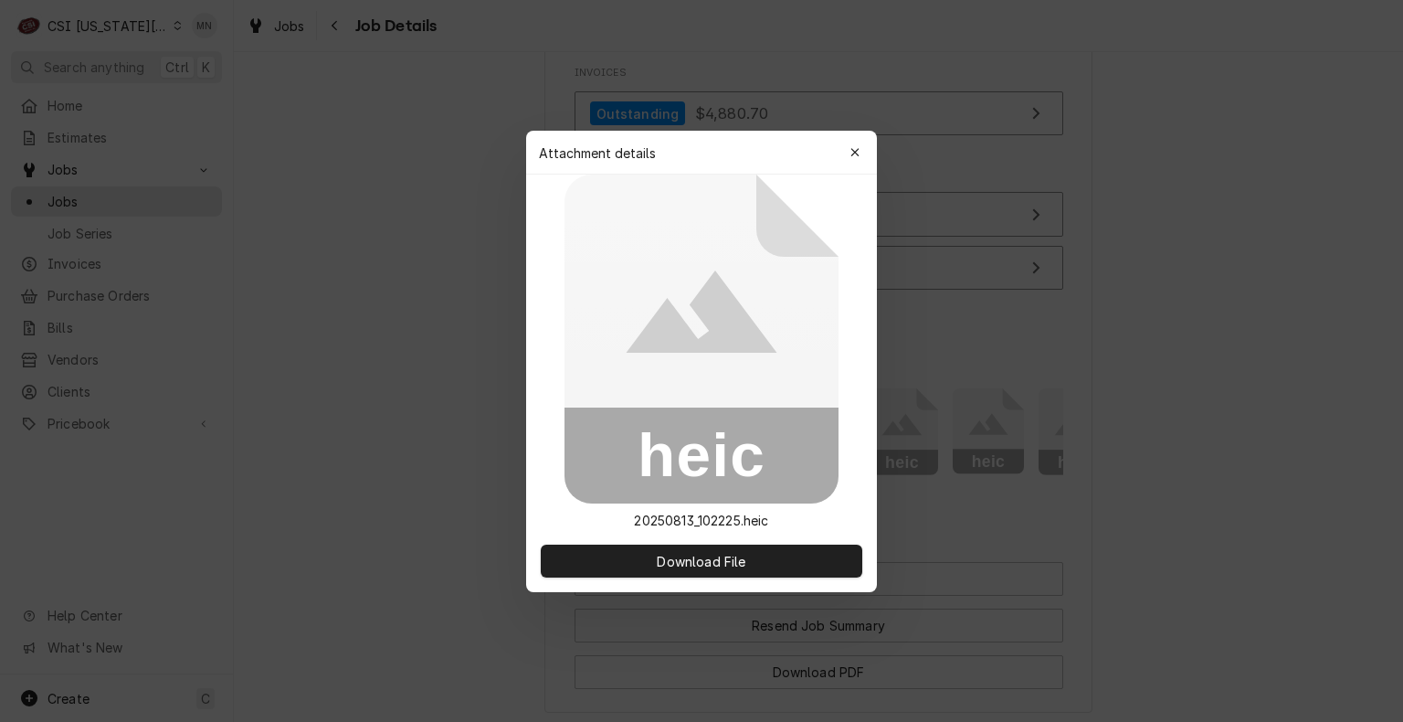
drag, startPoint x: 860, startPoint y: 147, endPoint x: 861, endPoint y: 156, distance: 9.3
click at [860, 146] on div "button" at bounding box center [855, 152] width 18 height 18
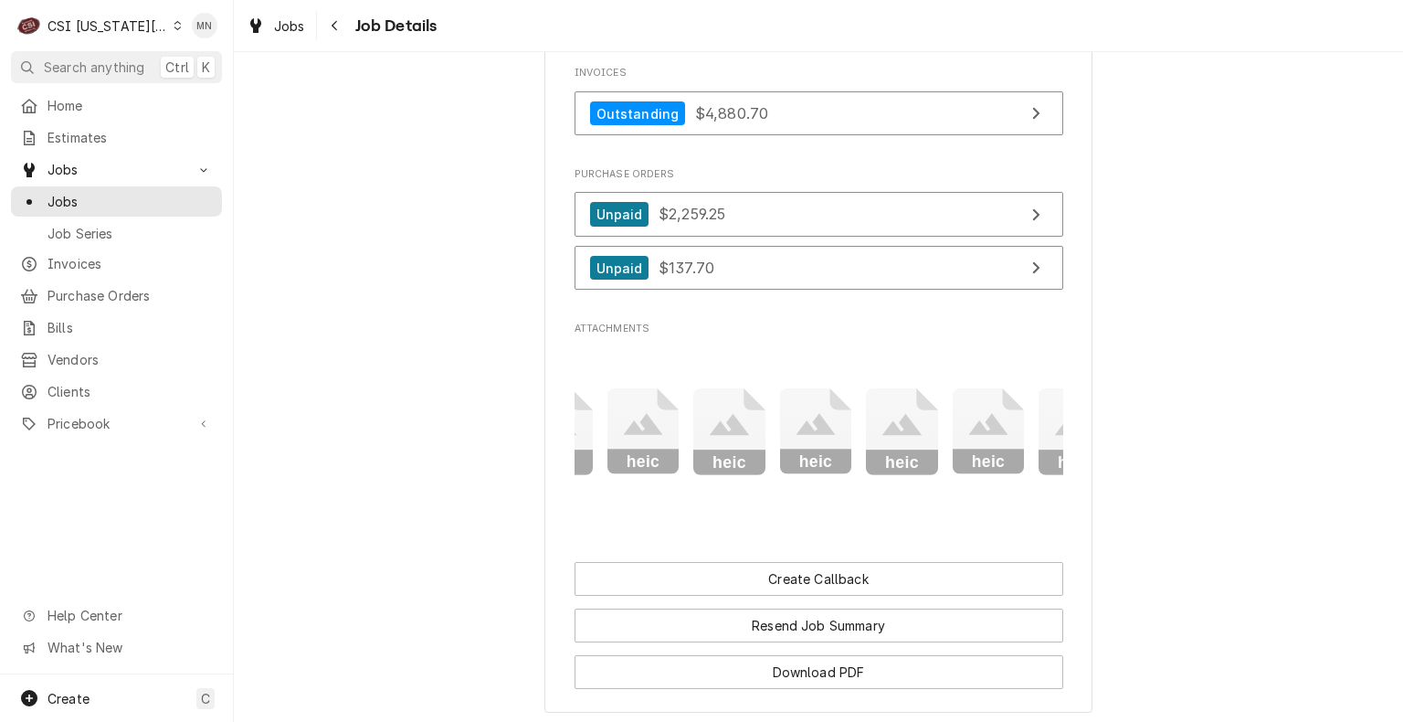
click at [822, 436] on icon "Attachments" at bounding box center [815, 425] width 39 height 22
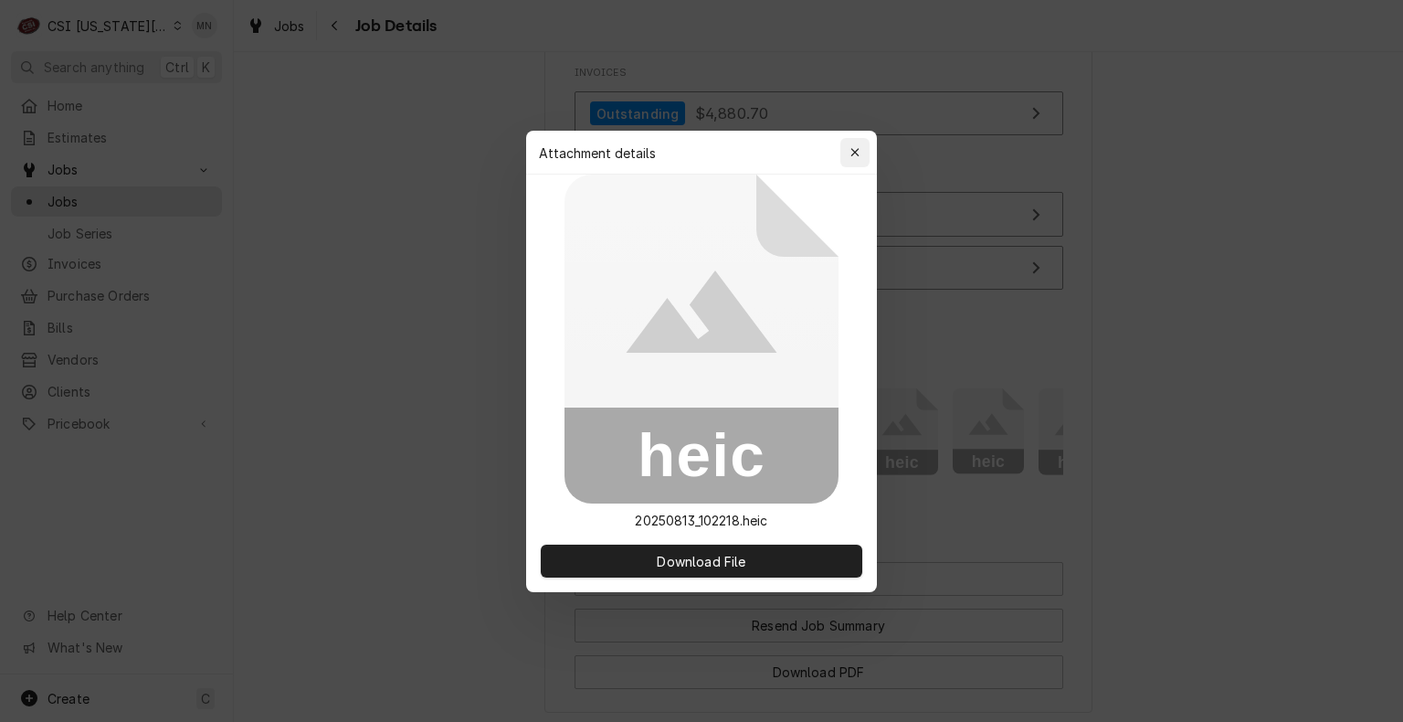
click at [860, 152] on div "button" at bounding box center [855, 152] width 18 height 18
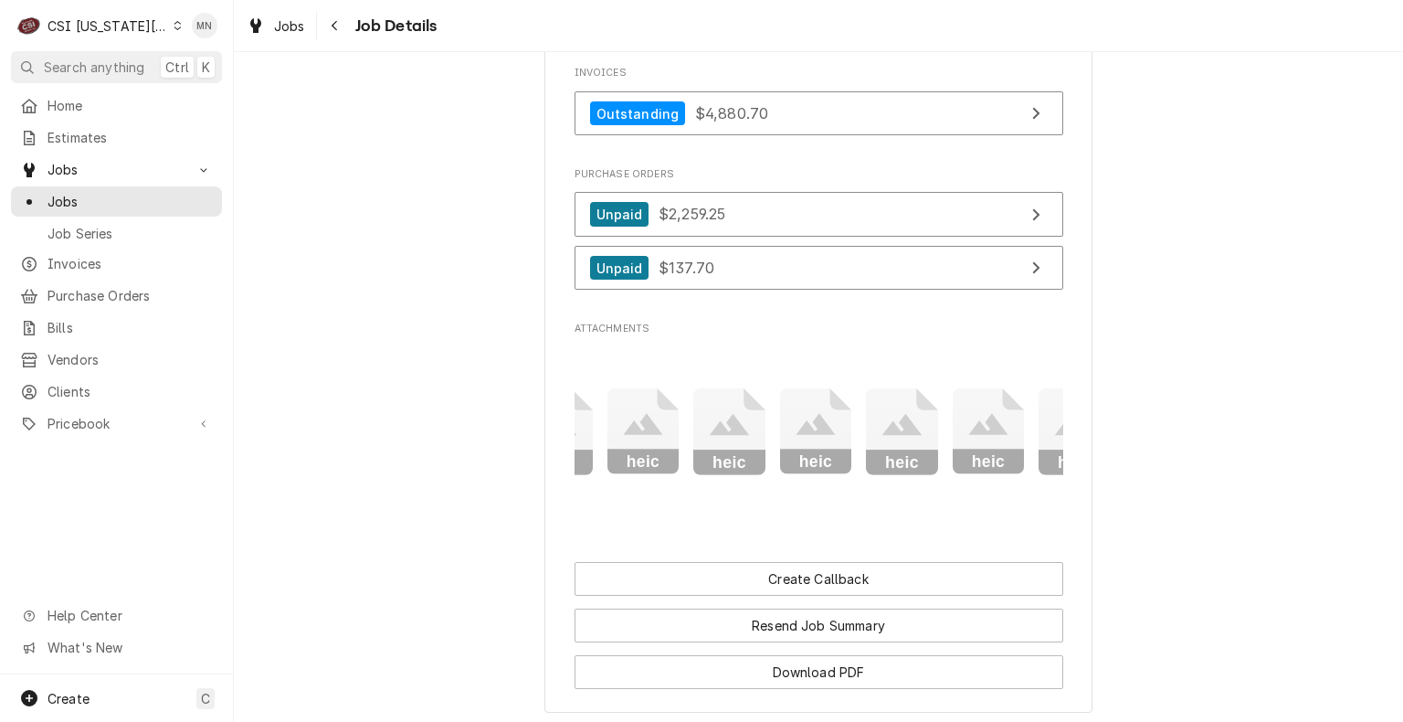
click at [334, 451] on icon "Attachments" at bounding box center [298, 431] width 72 height 87
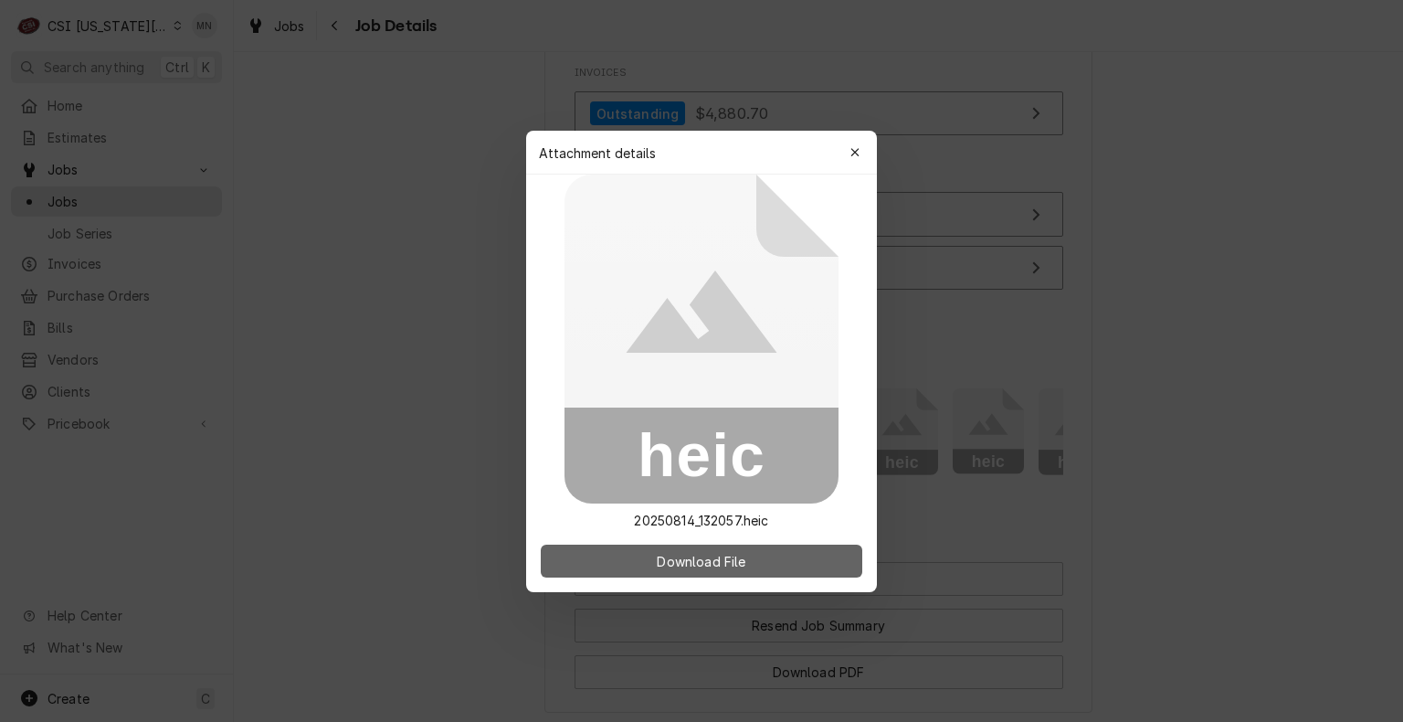
click at [731, 552] on span "Download File" at bounding box center [701, 560] width 96 height 19
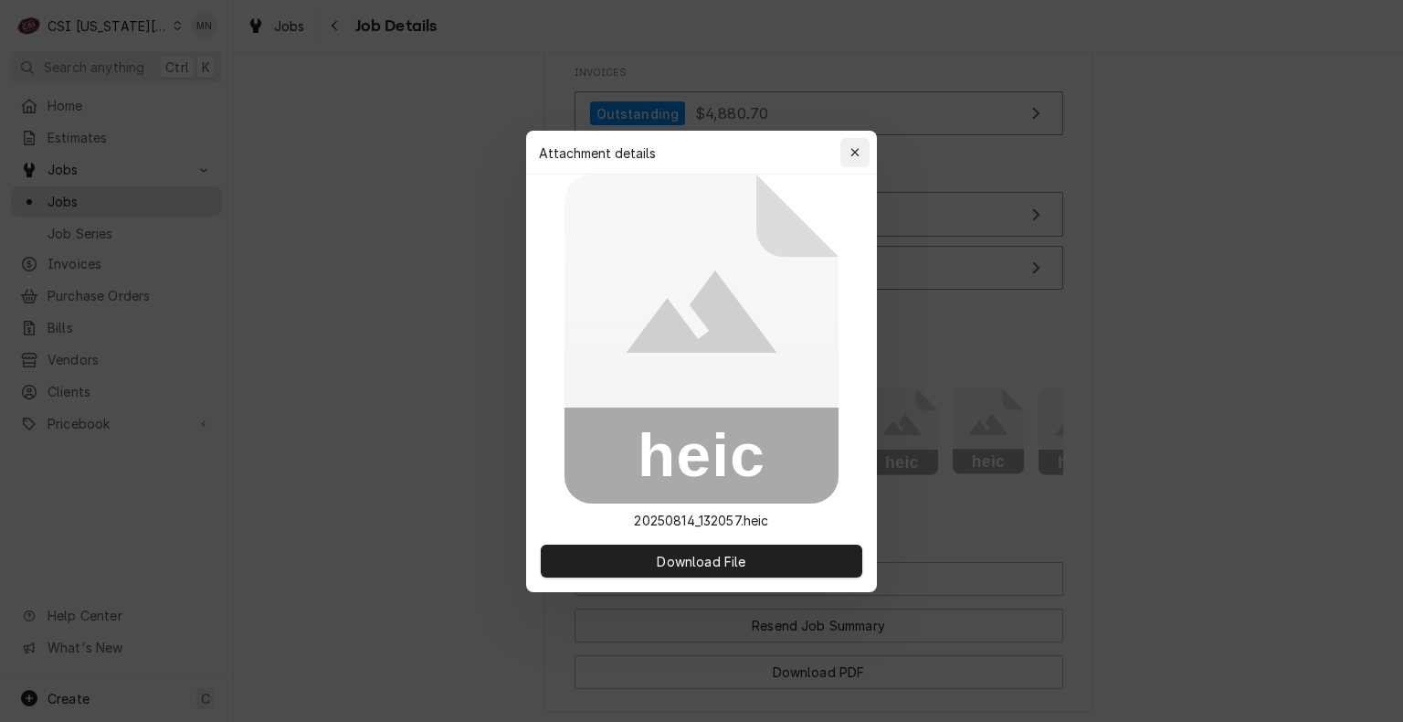
click at [867, 138] on button "button" at bounding box center [854, 152] width 29 height 29
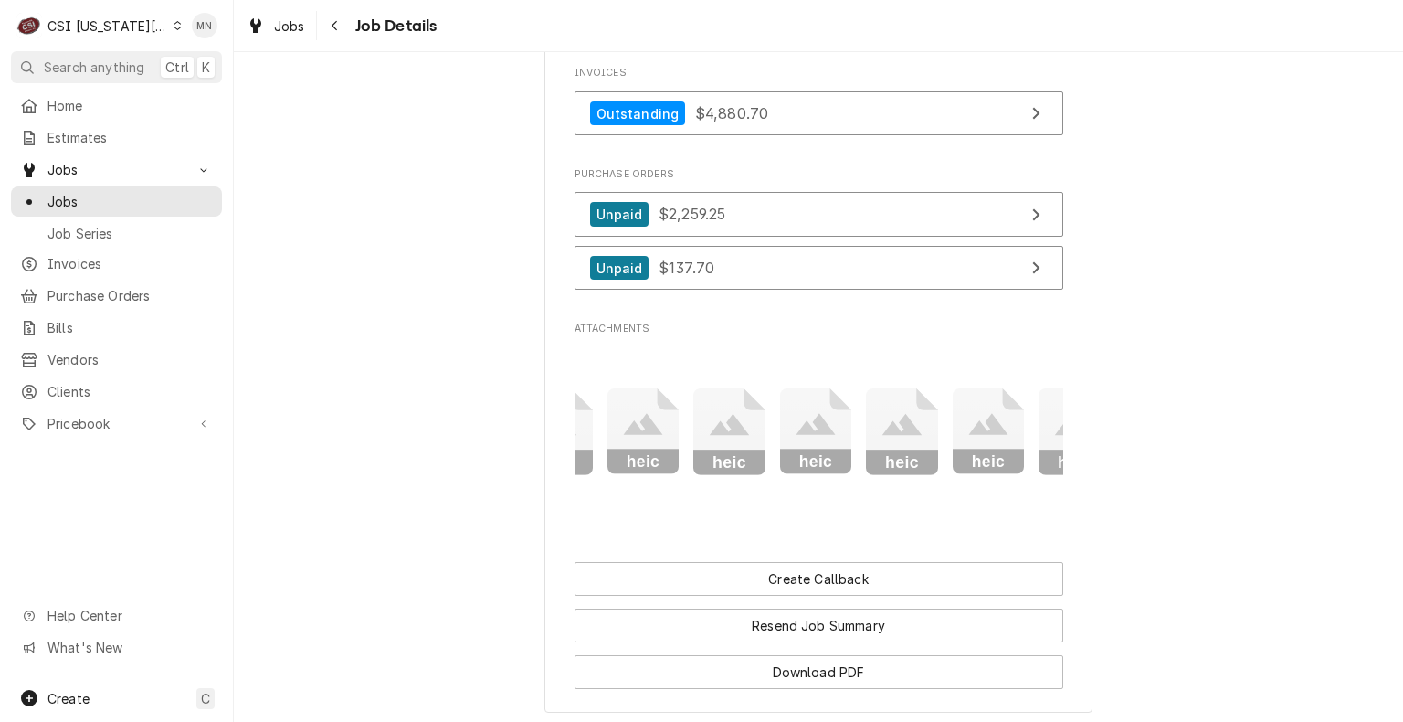
click at [334, 429] on icon "Attachments" at bounding box center [298, 431] width 72 height 87
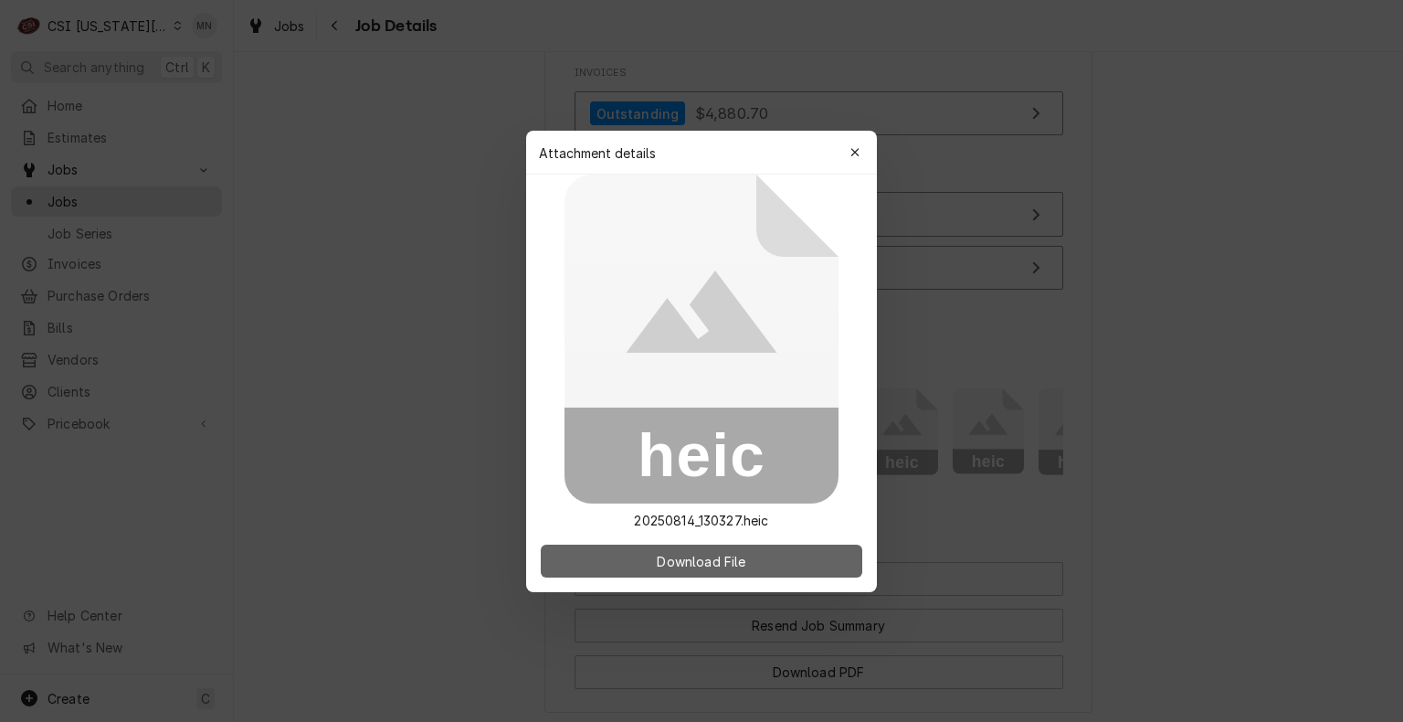
click at [724, 555] on span "Download File" at bounding box center [701, 560] width 96 height 19
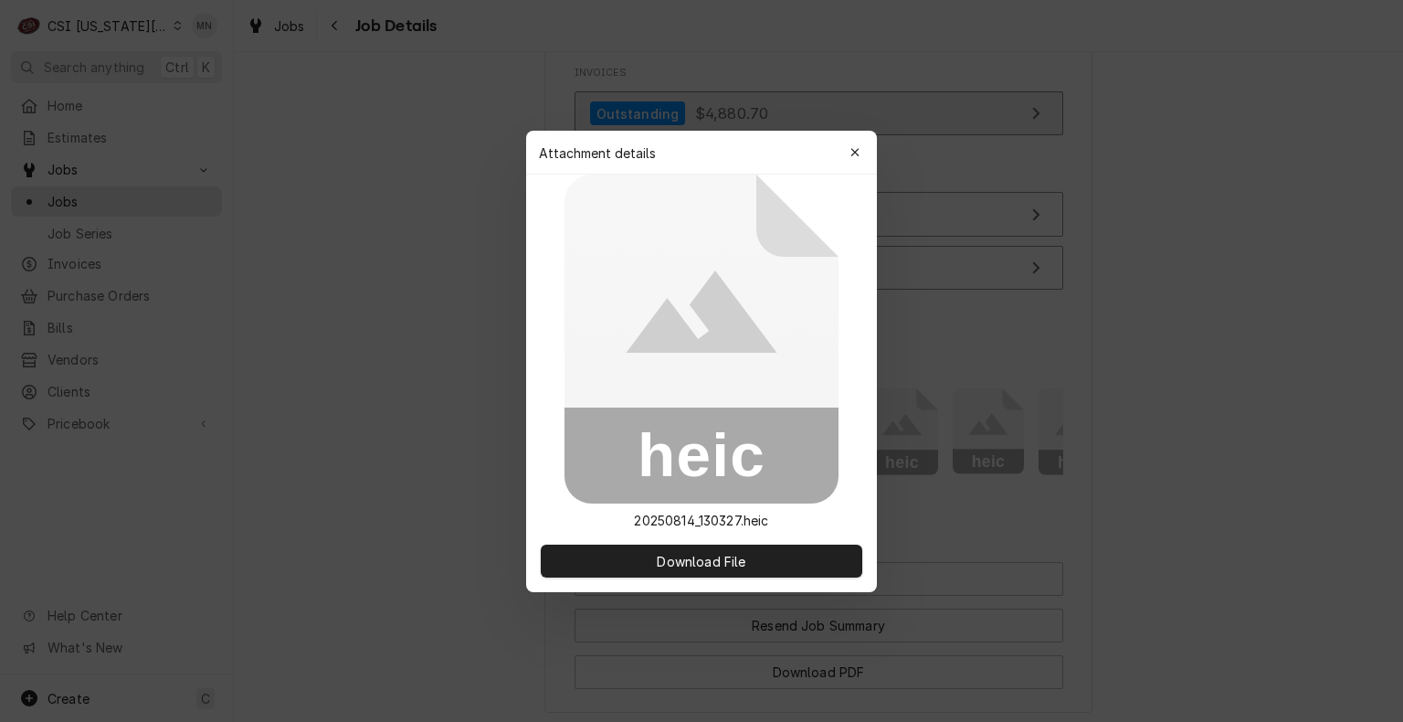
click at [855, 148] on icon "button" at bounding box center [856, 152] width 10 height 13
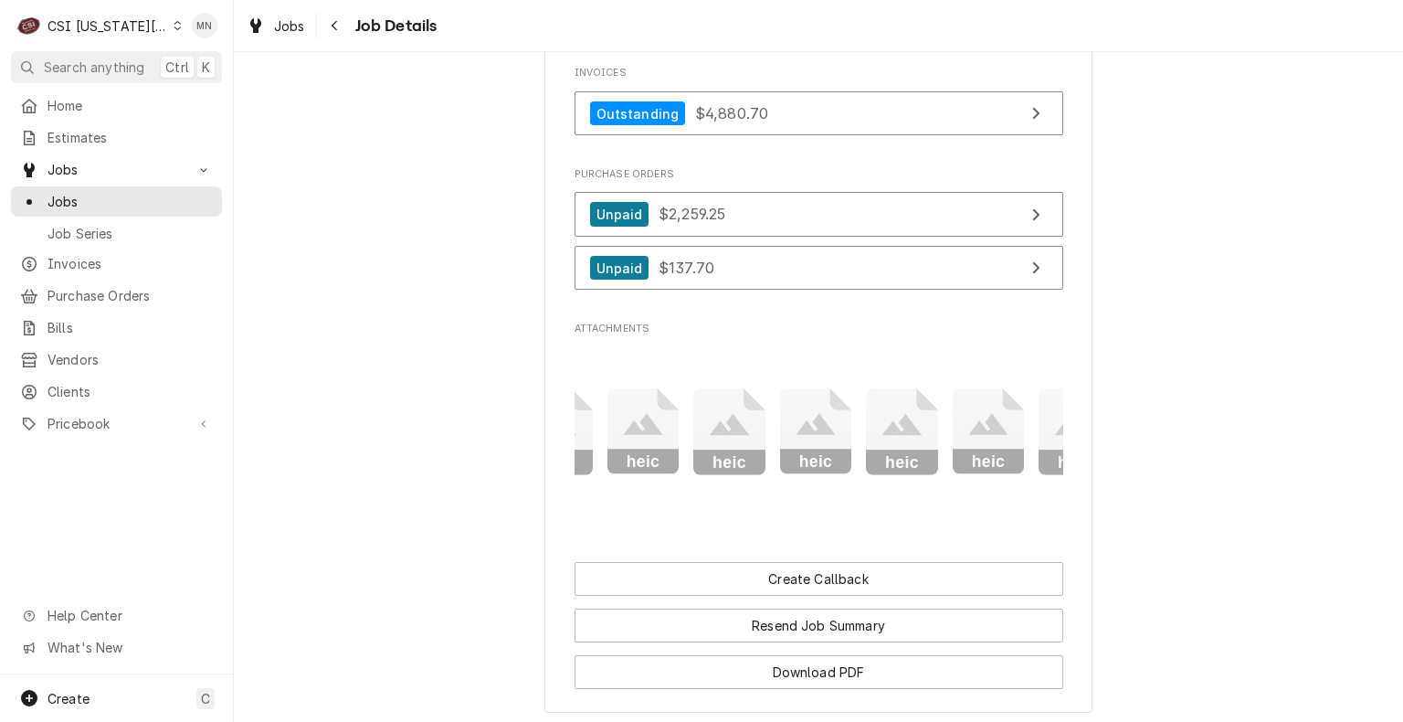
click at [329, 17] on div "Navigate back" at bounding box center [335, 25] width 18 height 18
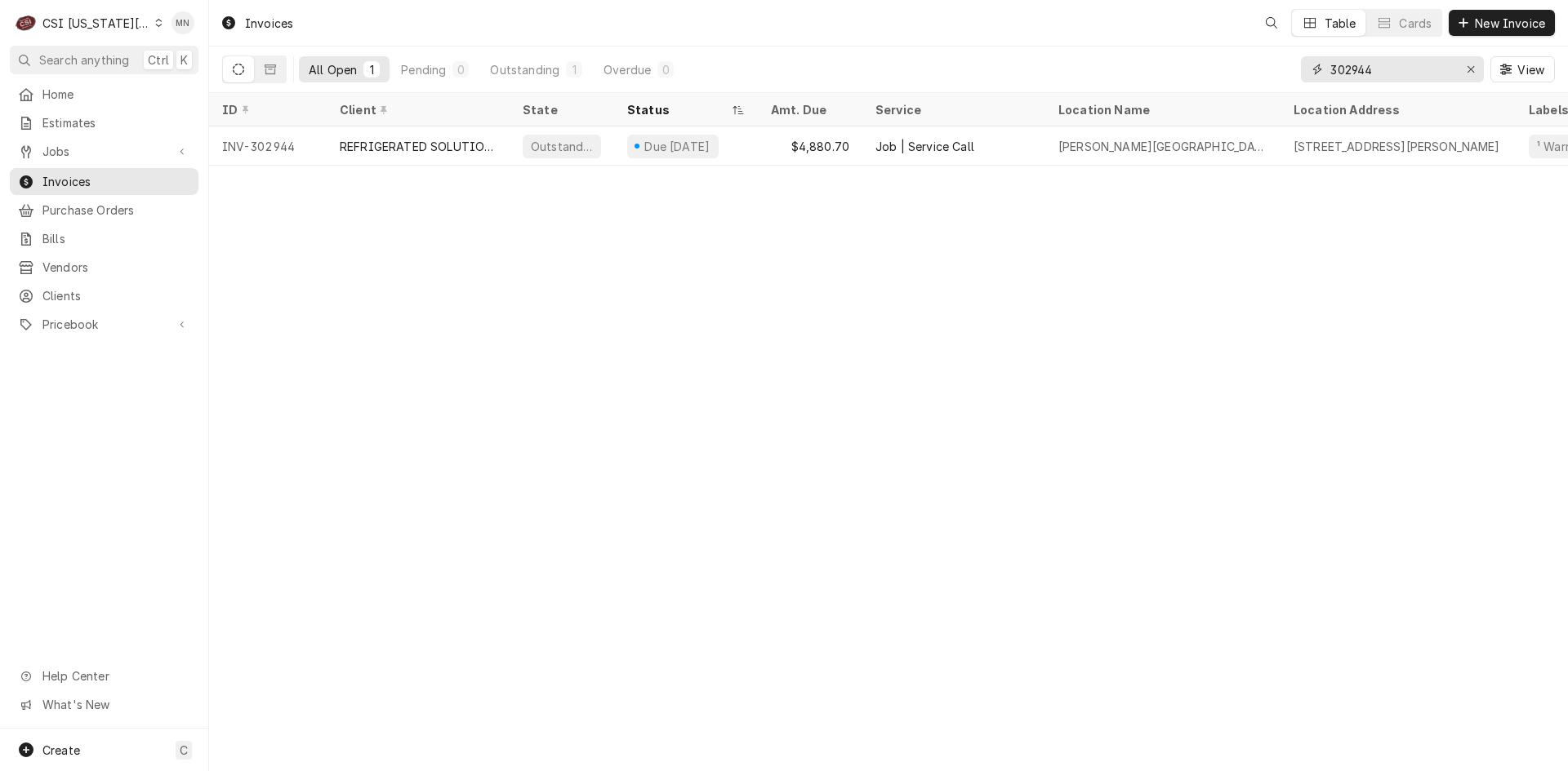
click at [1375, 72] on input "302944" at bounding box center [1391, 69] width 122 height 26
type input "302945"
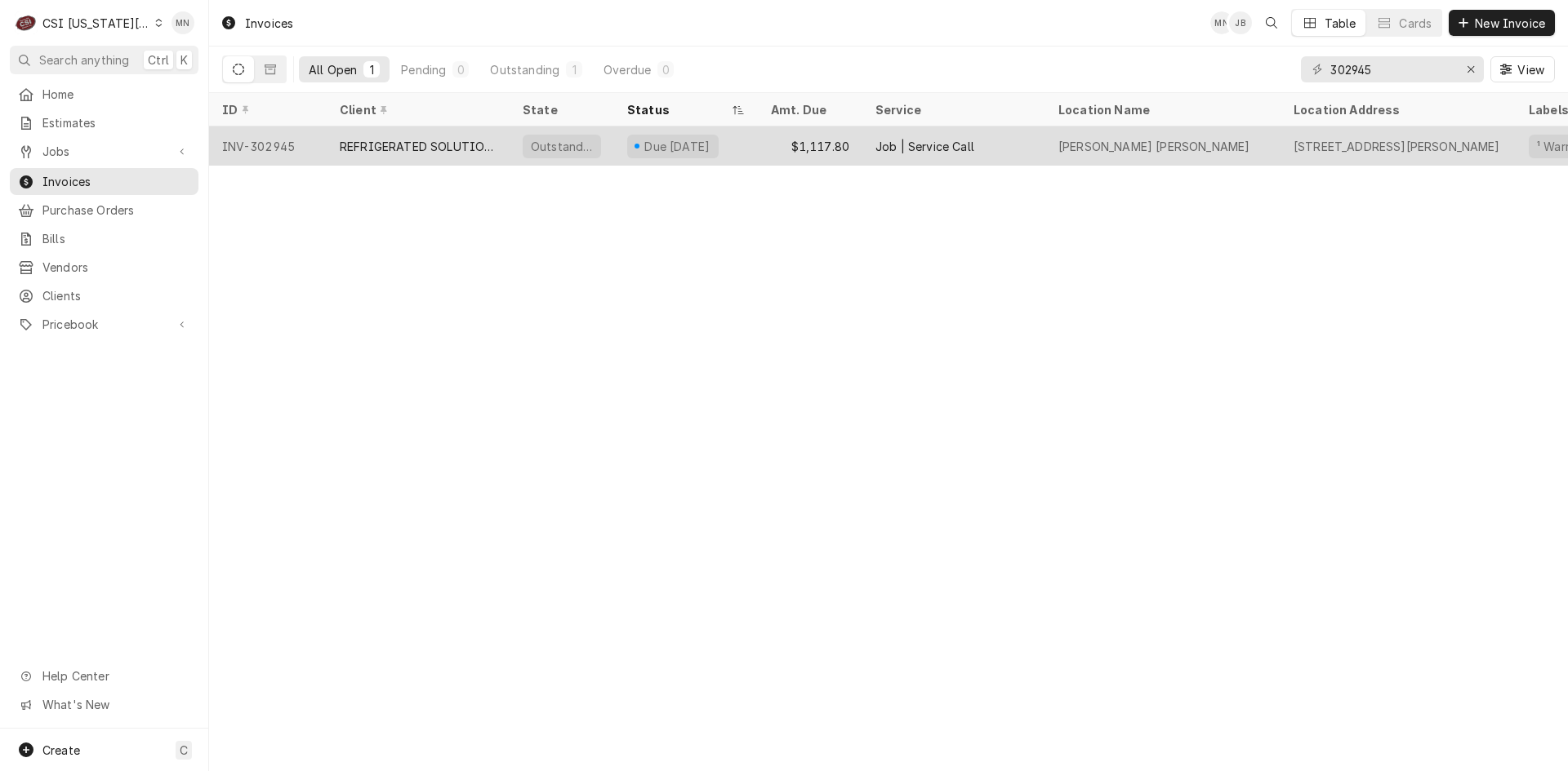
click at [372, 135] on div "REFRIGERATED SOLUTIONS GROUP (2)" at bounding box center [417, 147] width 183 height 39
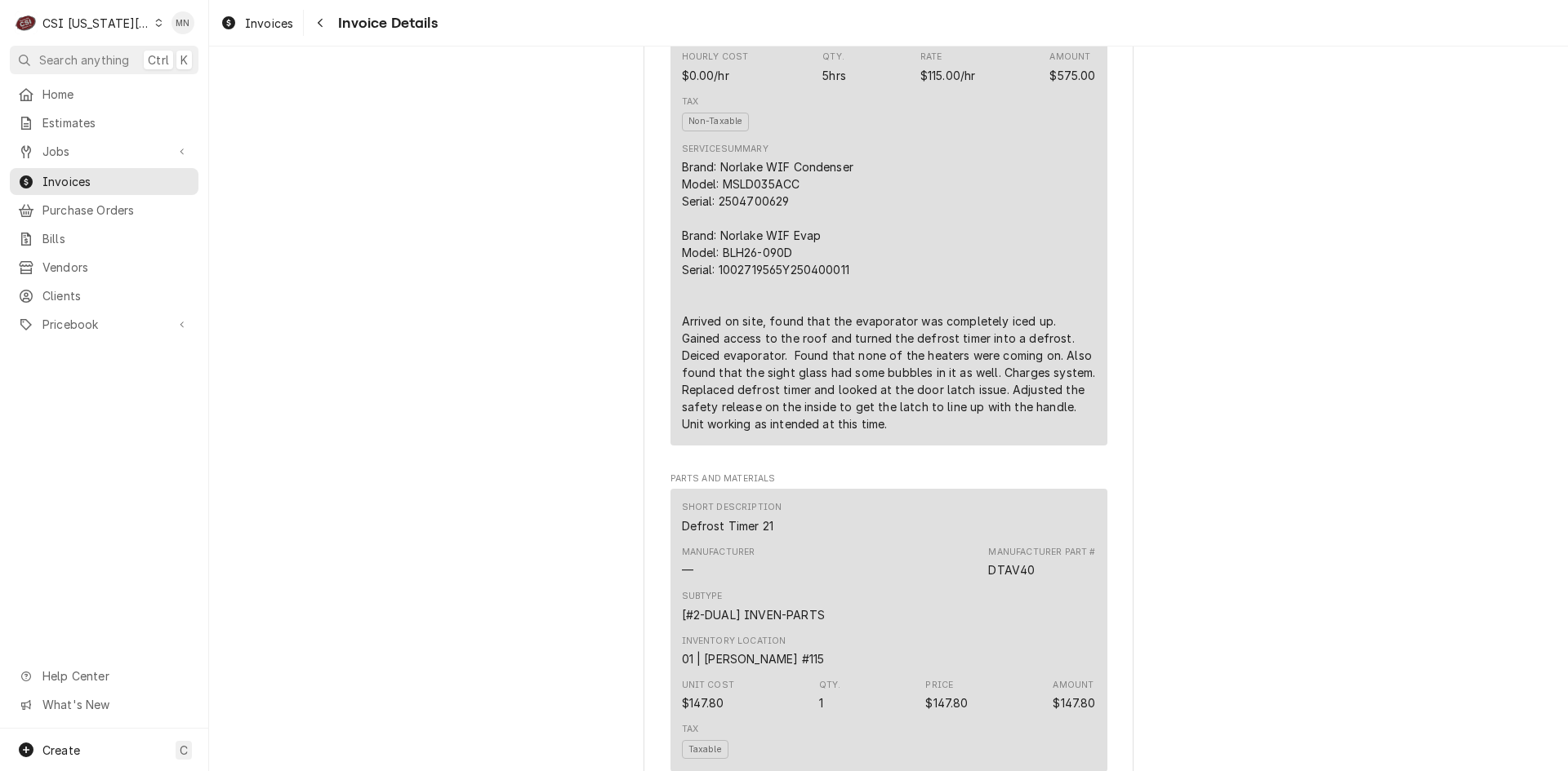
scroll to position [1061, 0]
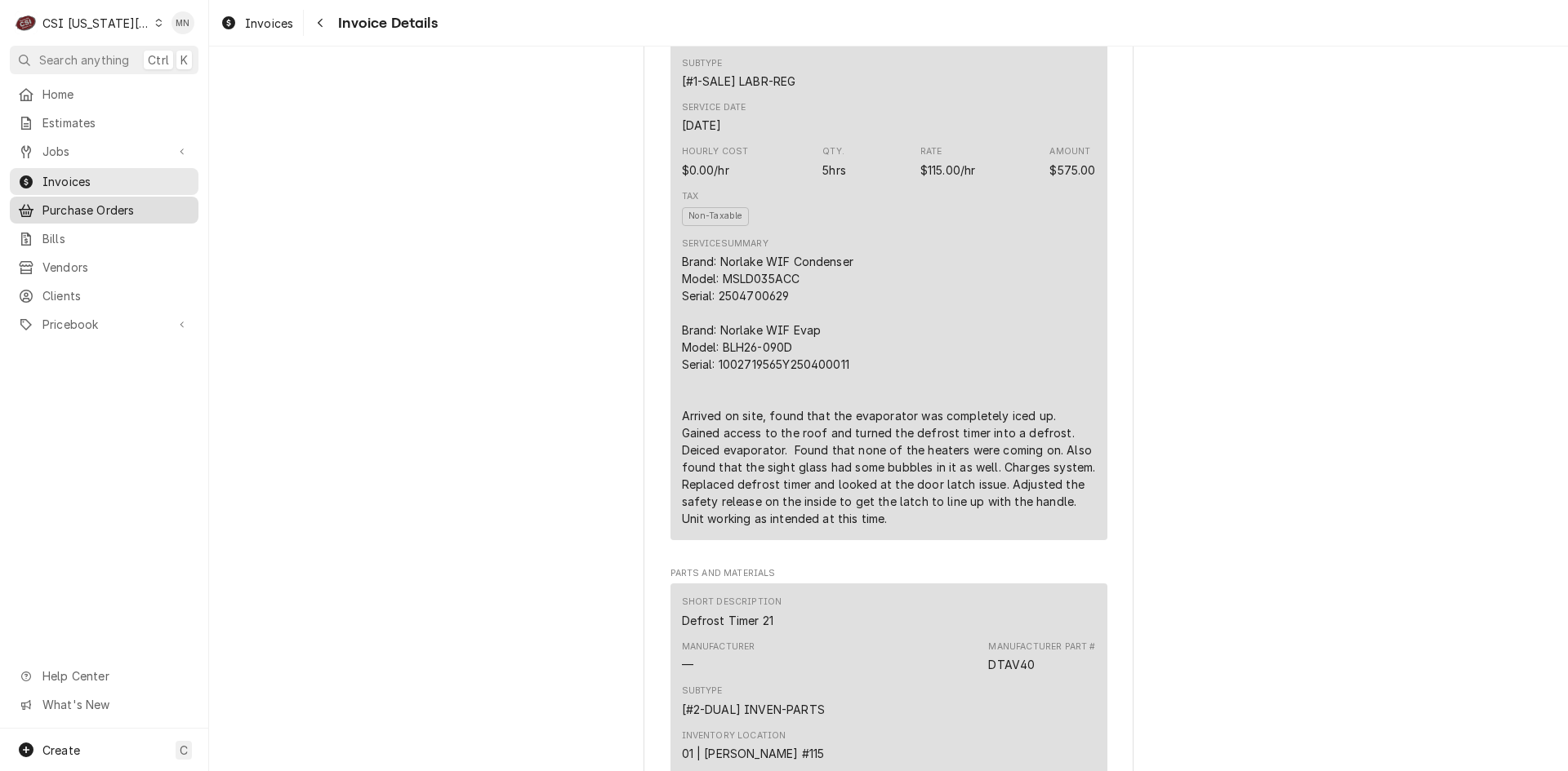
click at [58, 205] on span "Purchase Orders" at bounding box center [116, 210] width 148 height 17
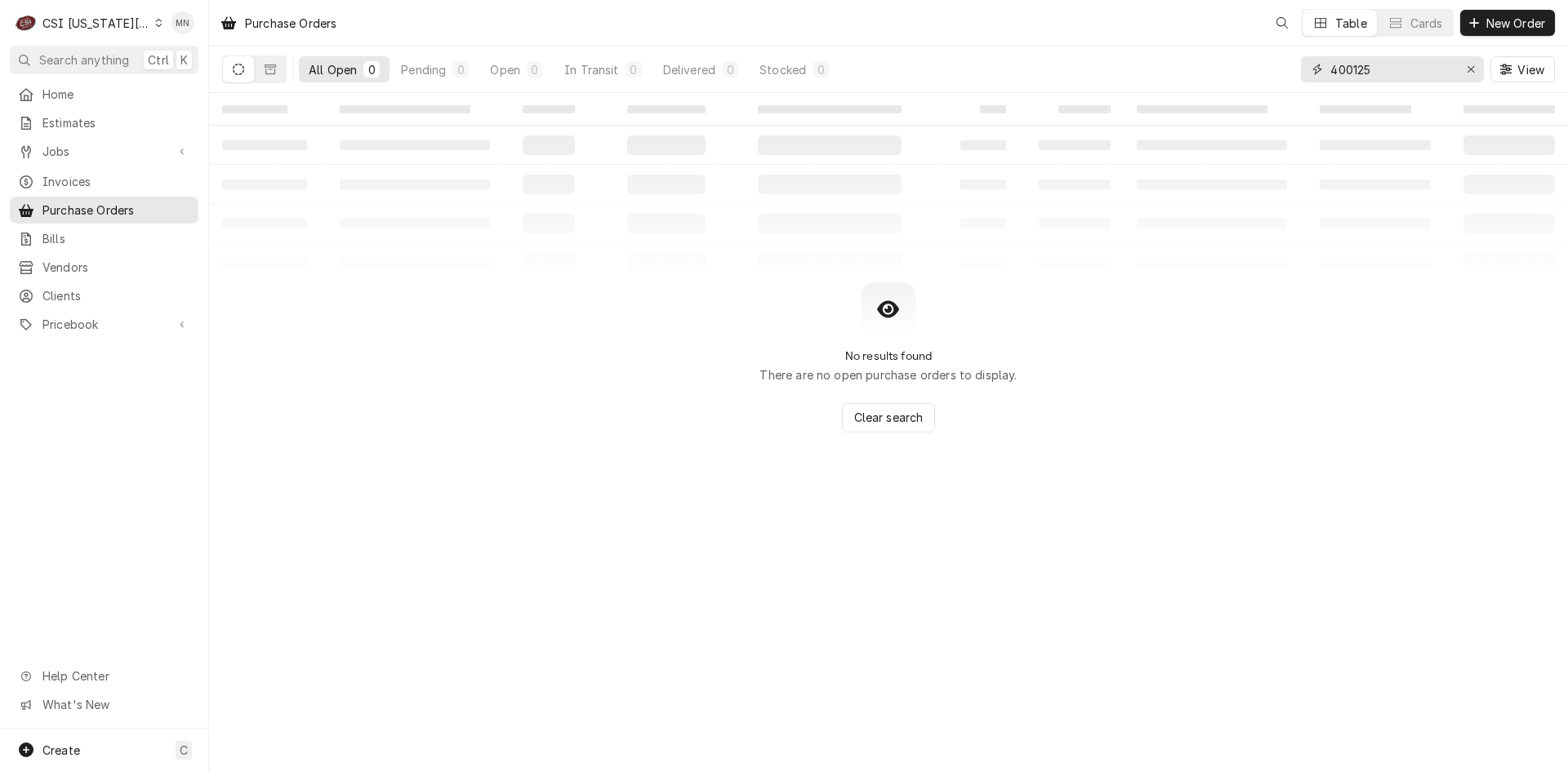
drag, startPoint x: 1376, startPoint y: 76, endPoint x: 1213, endPoint y: 98, distance: 164.5
click at [1251, 92] on div "All Open 0 Pending 0 Open 0 In Transit 0 Delivered 0 Stocked 0 400125 View" at bounding box center [889, 70] width 1359 height 46
click at [268, 64] on icon "Dynamic Content Wrapper" at bounding box center [270, 69] width 12 height 10
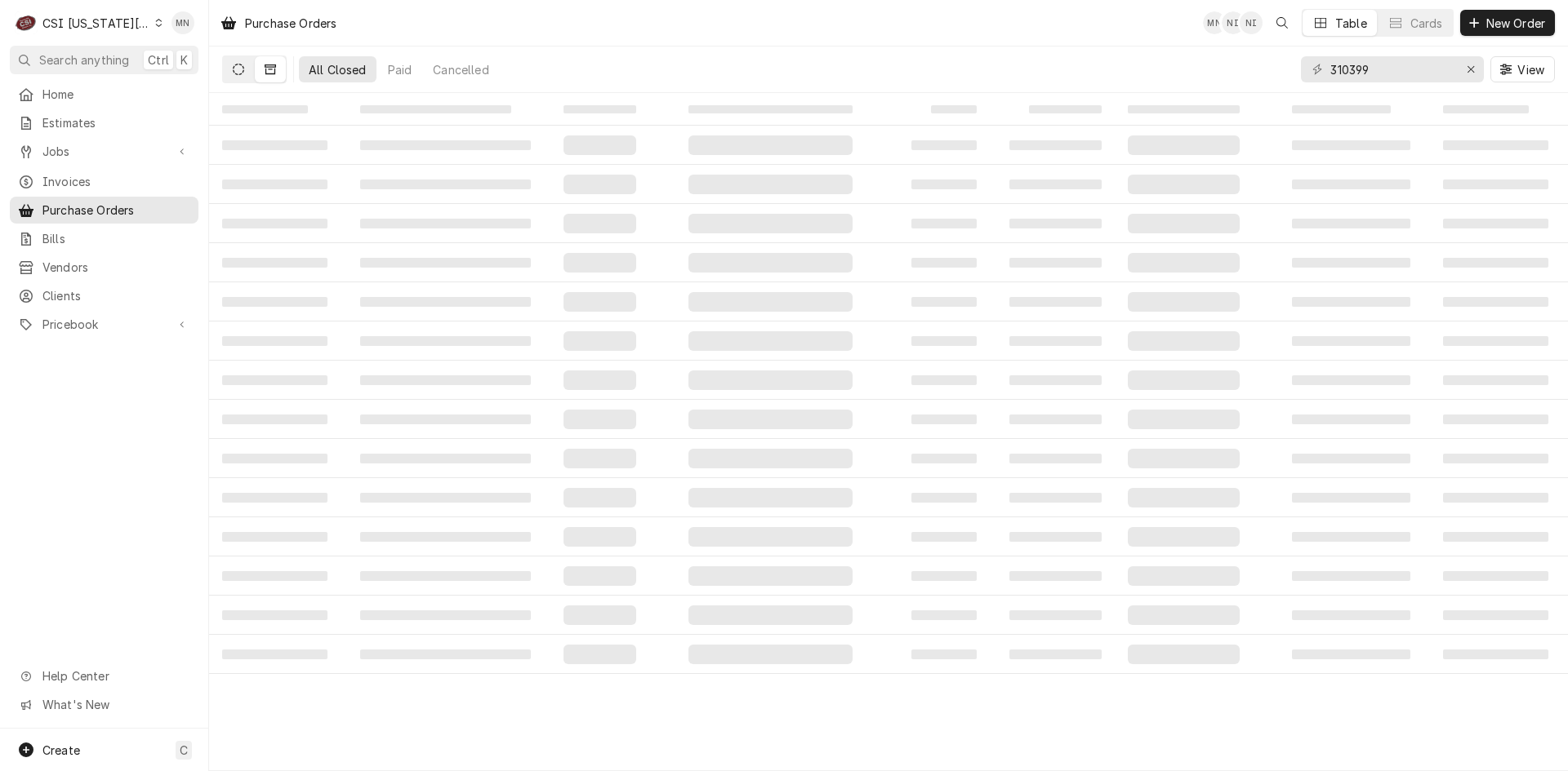
click at [244, 66] on button "Dynamic Content Wrapper" at bounding box center [238, 69] width 31 height 26
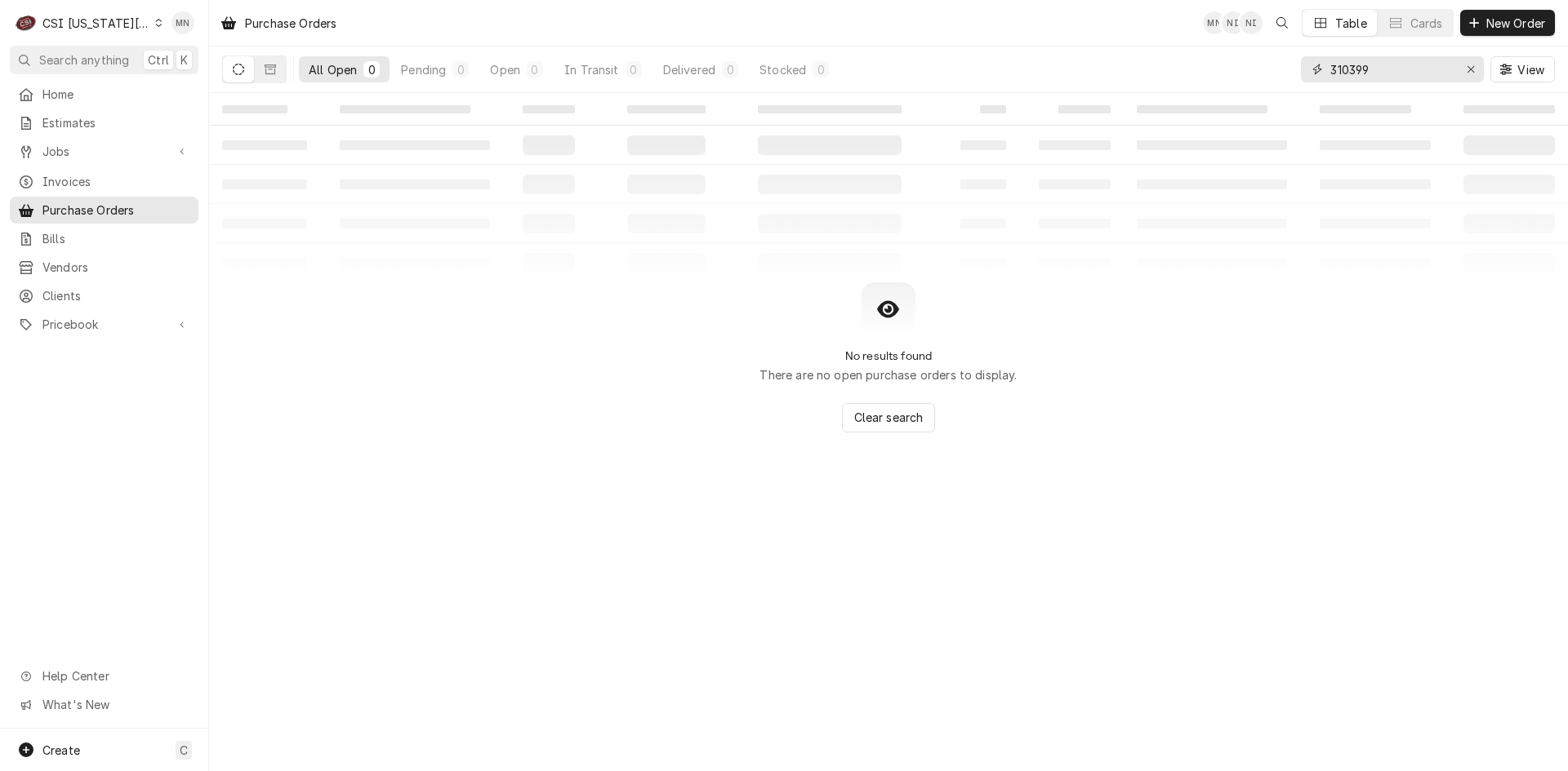
drag, startPoint x: 1403, startPoint y: 71, endPoint x: 1289, endPoint y: 71, distance: 114.0
click at [1305, 70] on div "310399" at bounding box center [1392, 69] width 183 height 26
type input "301399"
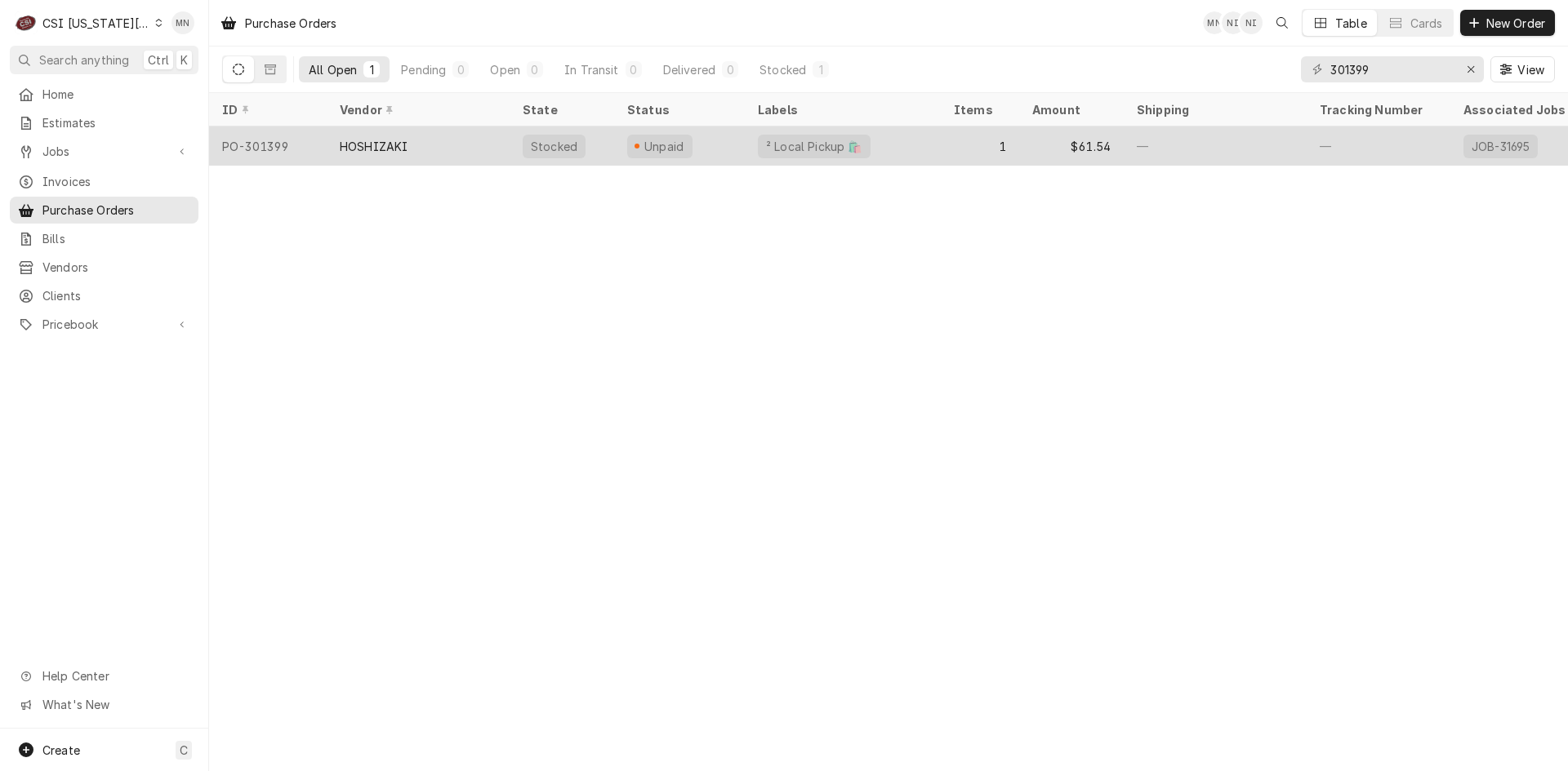
click at [338, 147] on div "HOSHIZAKI" at bounding box center [417, 147] width 183 height 39
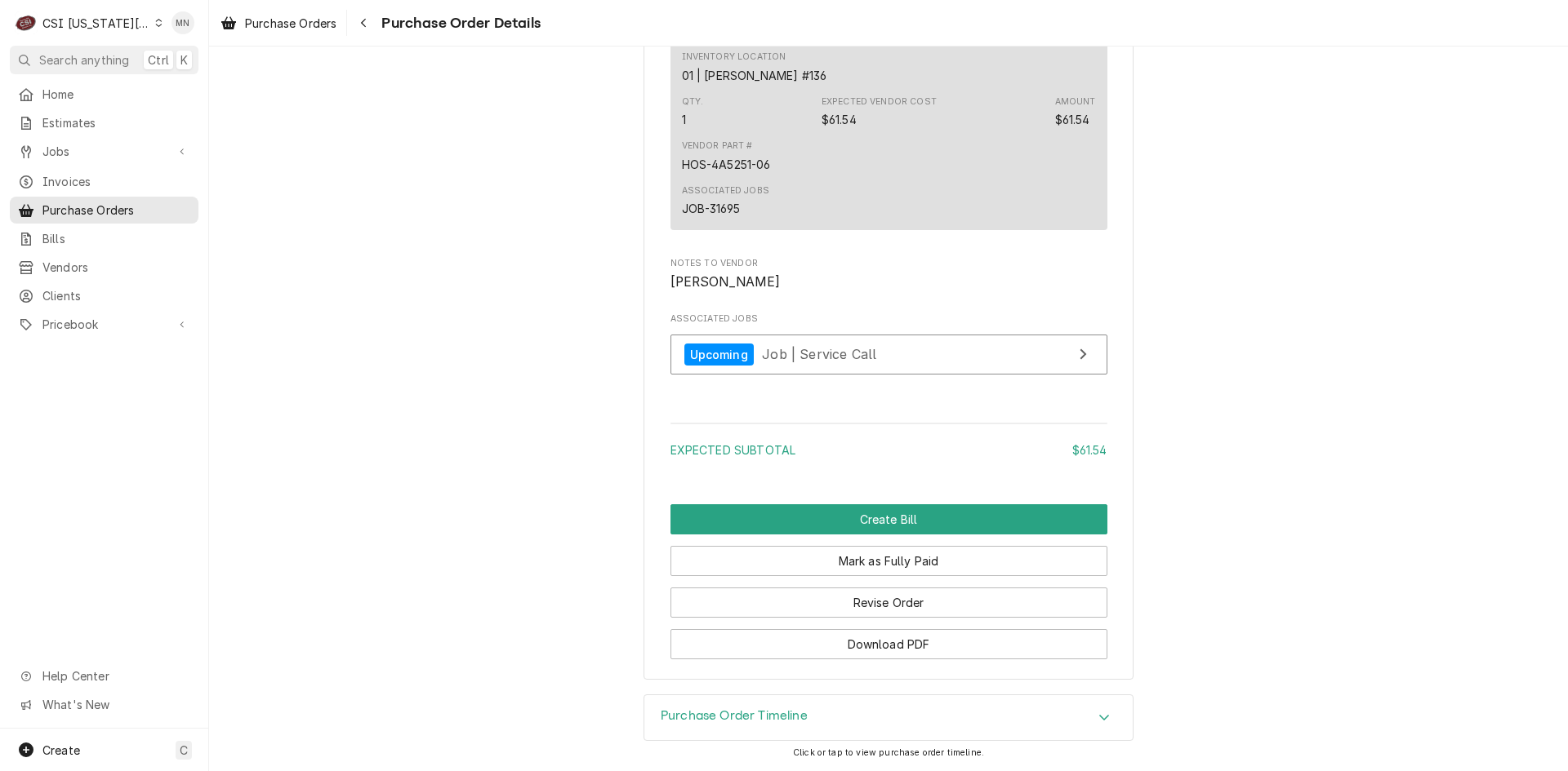
scroll to position [1358, 0]
click at [898, 594] on button "Revise Order" at bounding box center [889, 603] width 437 height 30
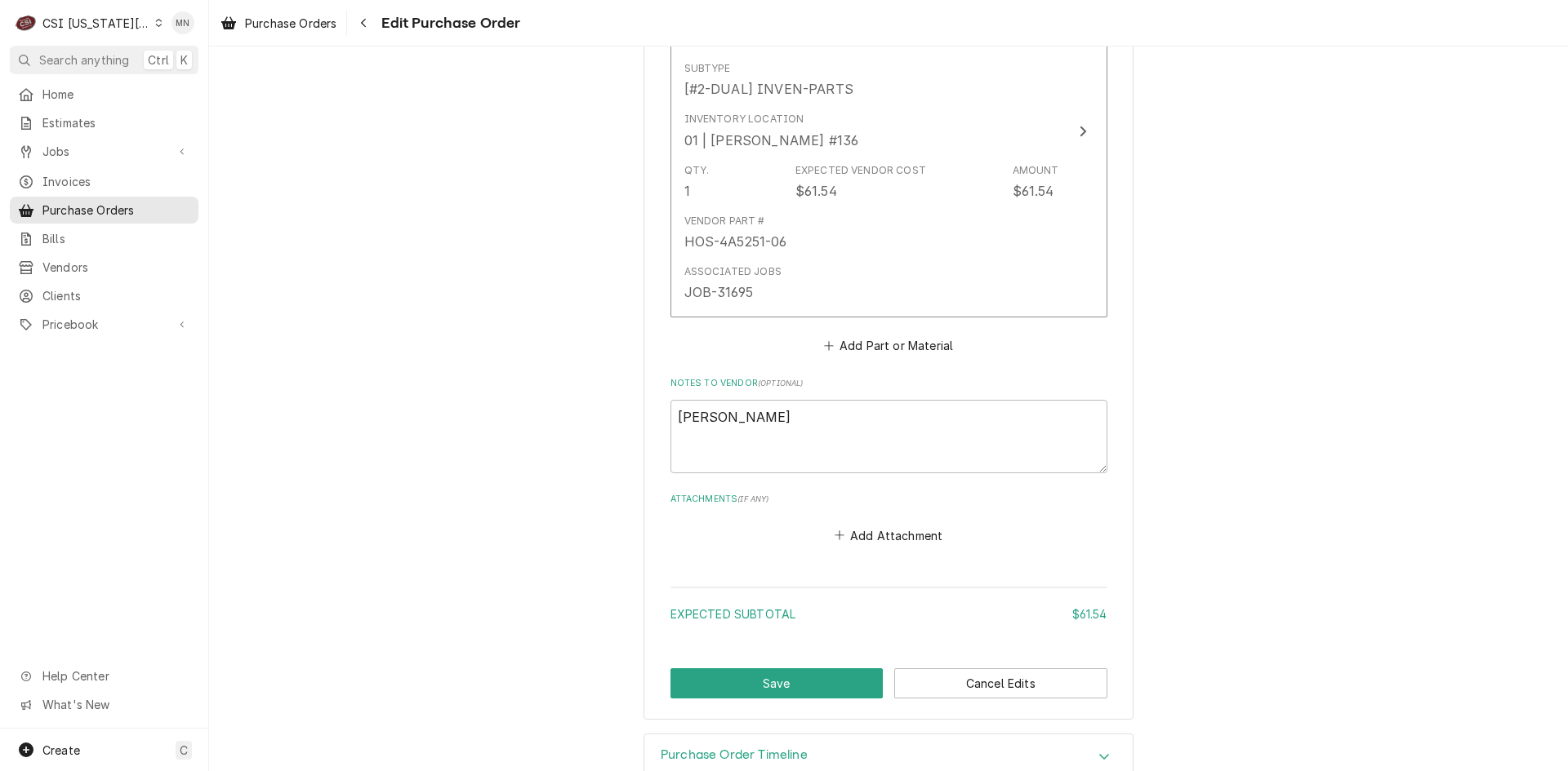
scroll to position [855, 0]
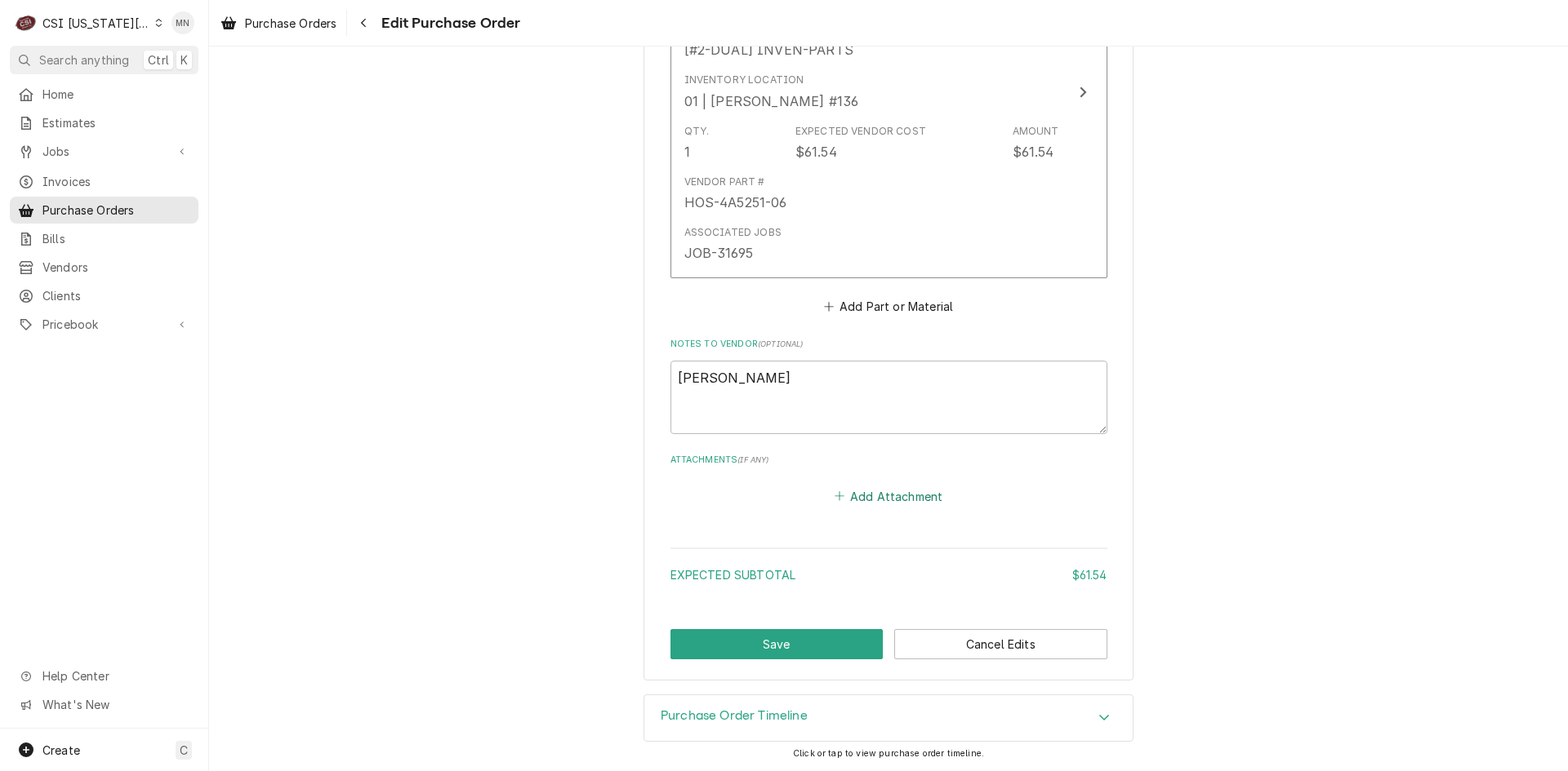
click at [856, 504] on button "Add Attachment" at bounding box center [889, 497] width 114 height 23
type textarea "x"
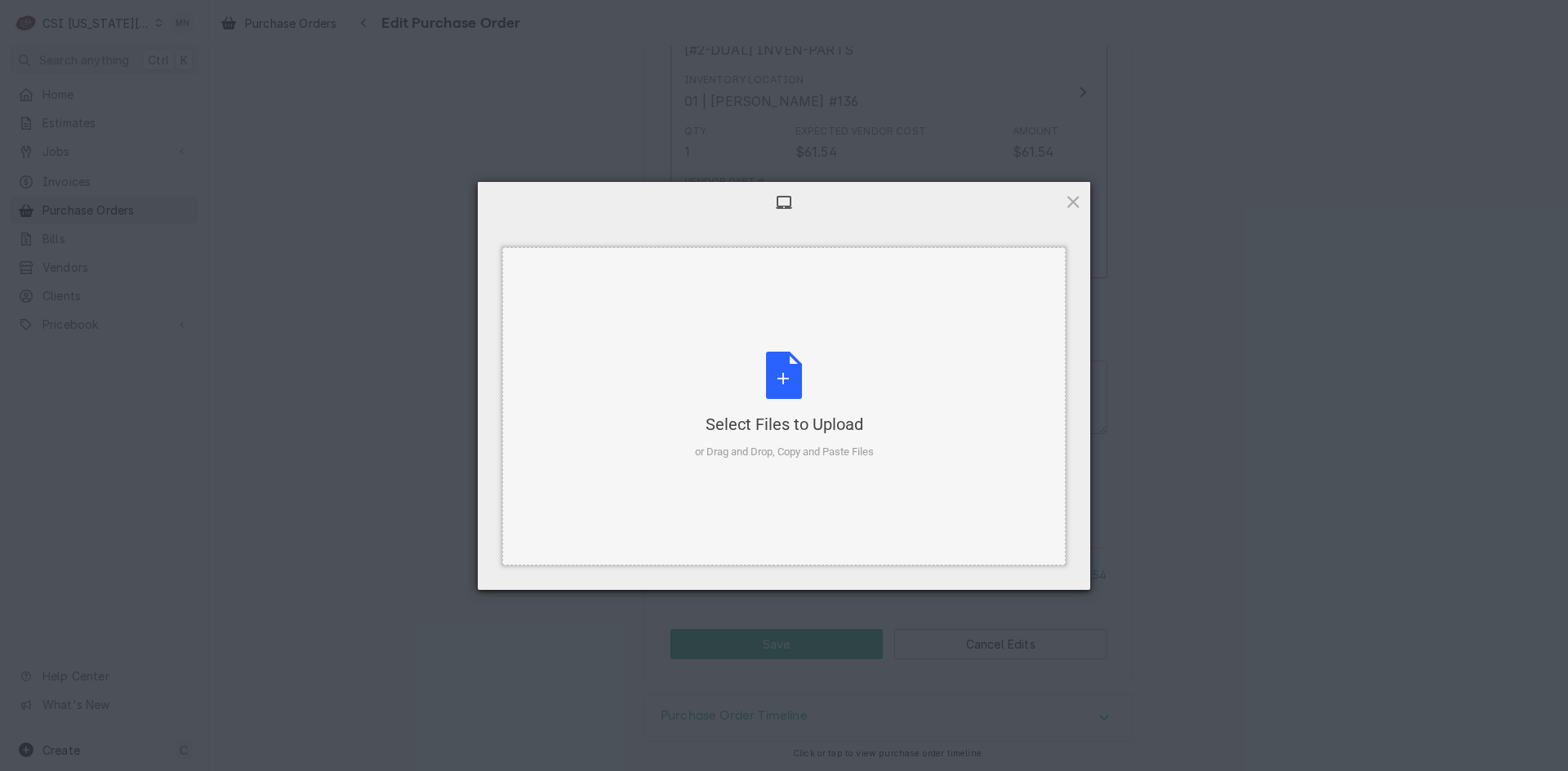
click at [797, 407] on div "Select Files to Upload or Drag and Drop, Copy and Paste Files" at bounding box center [784, 406] width 179 height 109
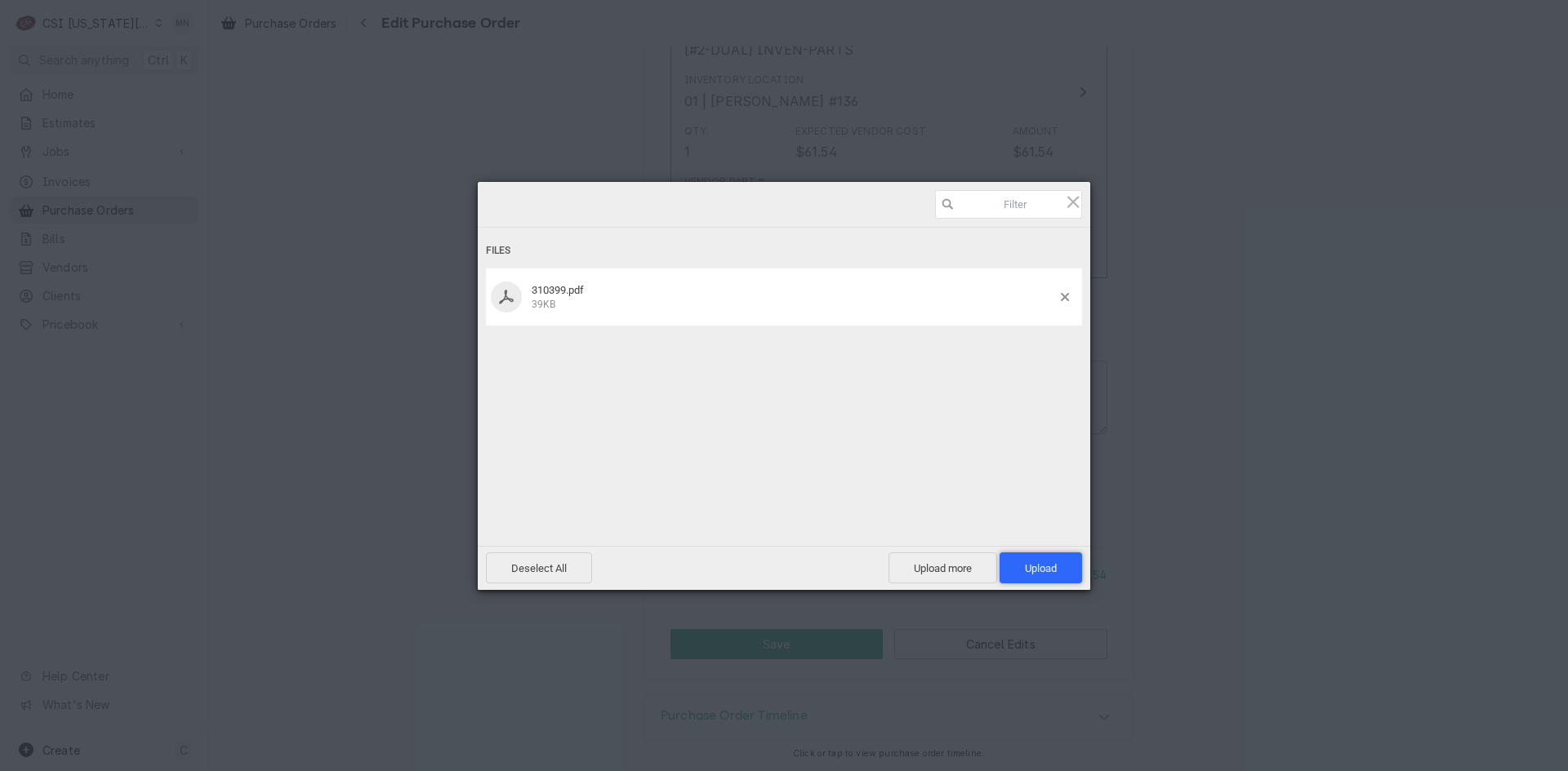
click at [1030, 557] on span "Upload 1" at bounding box center [1041, 567] width 82 height 31
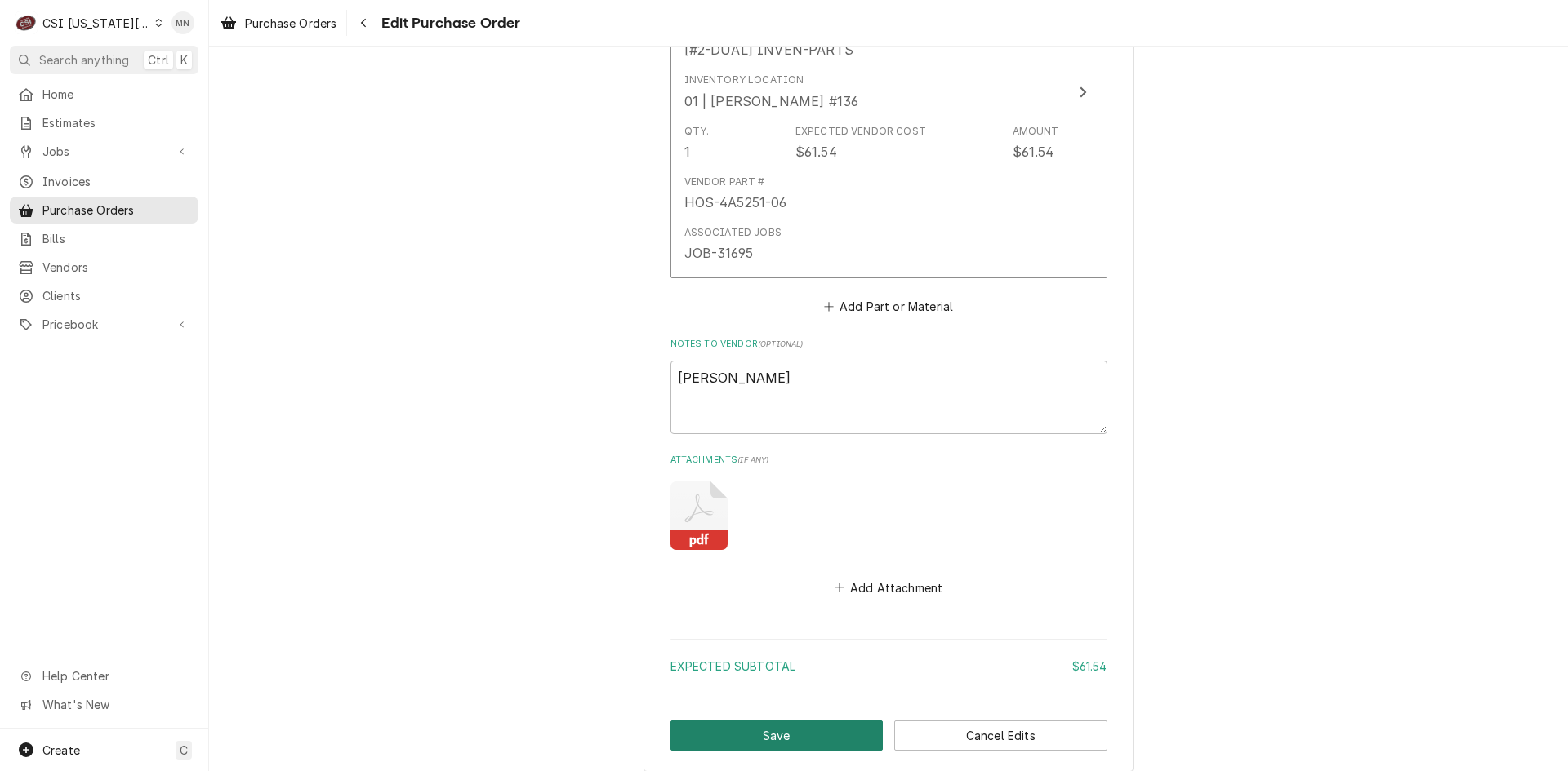
click at [756, 730] on button "Save" at bounding box center [777, 736] width 213 height 30
type textarea "x"
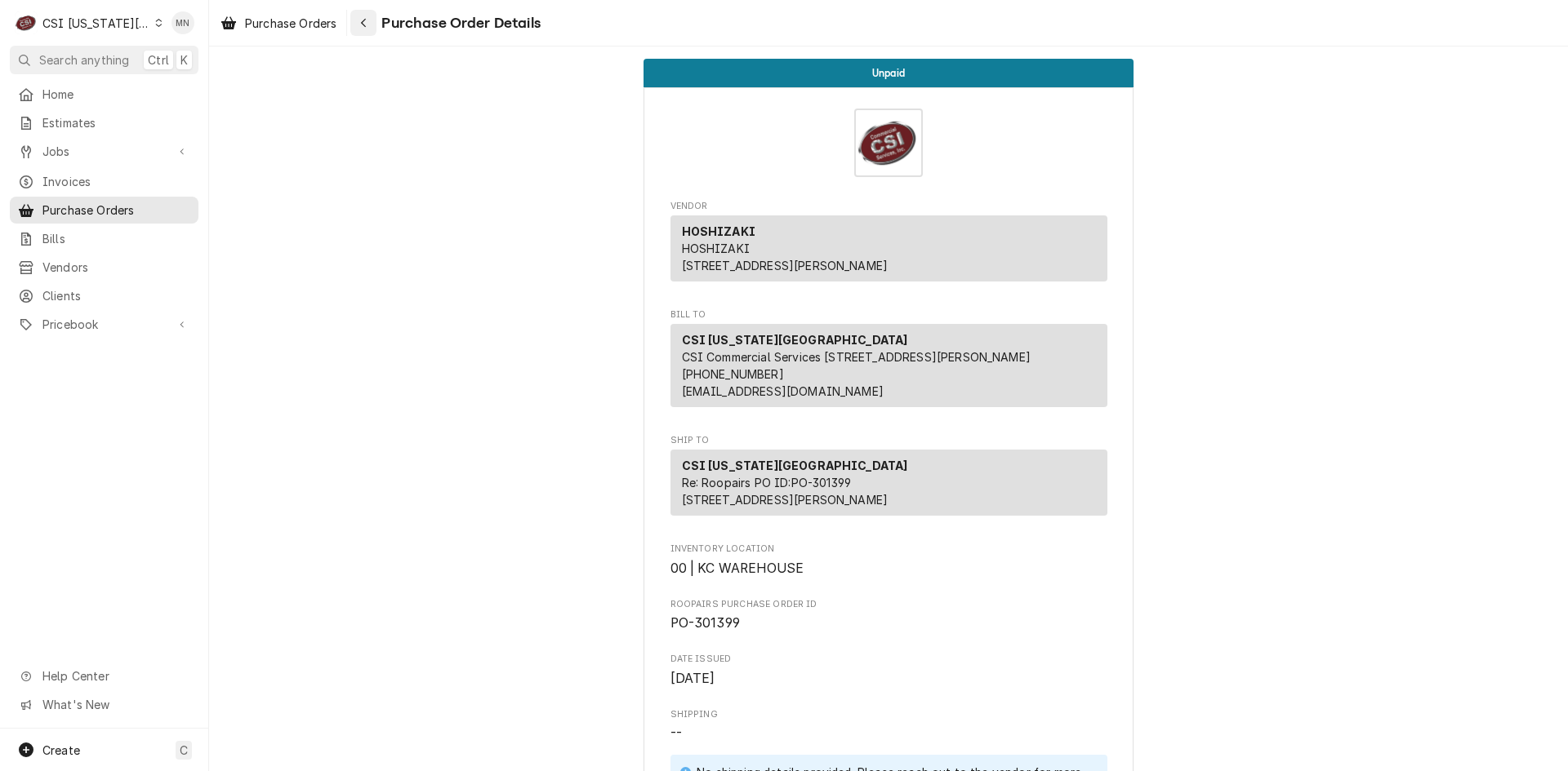
click at [364, 21] on icon "Navigate back" at bounding box center [364, 22] width 7 height 12
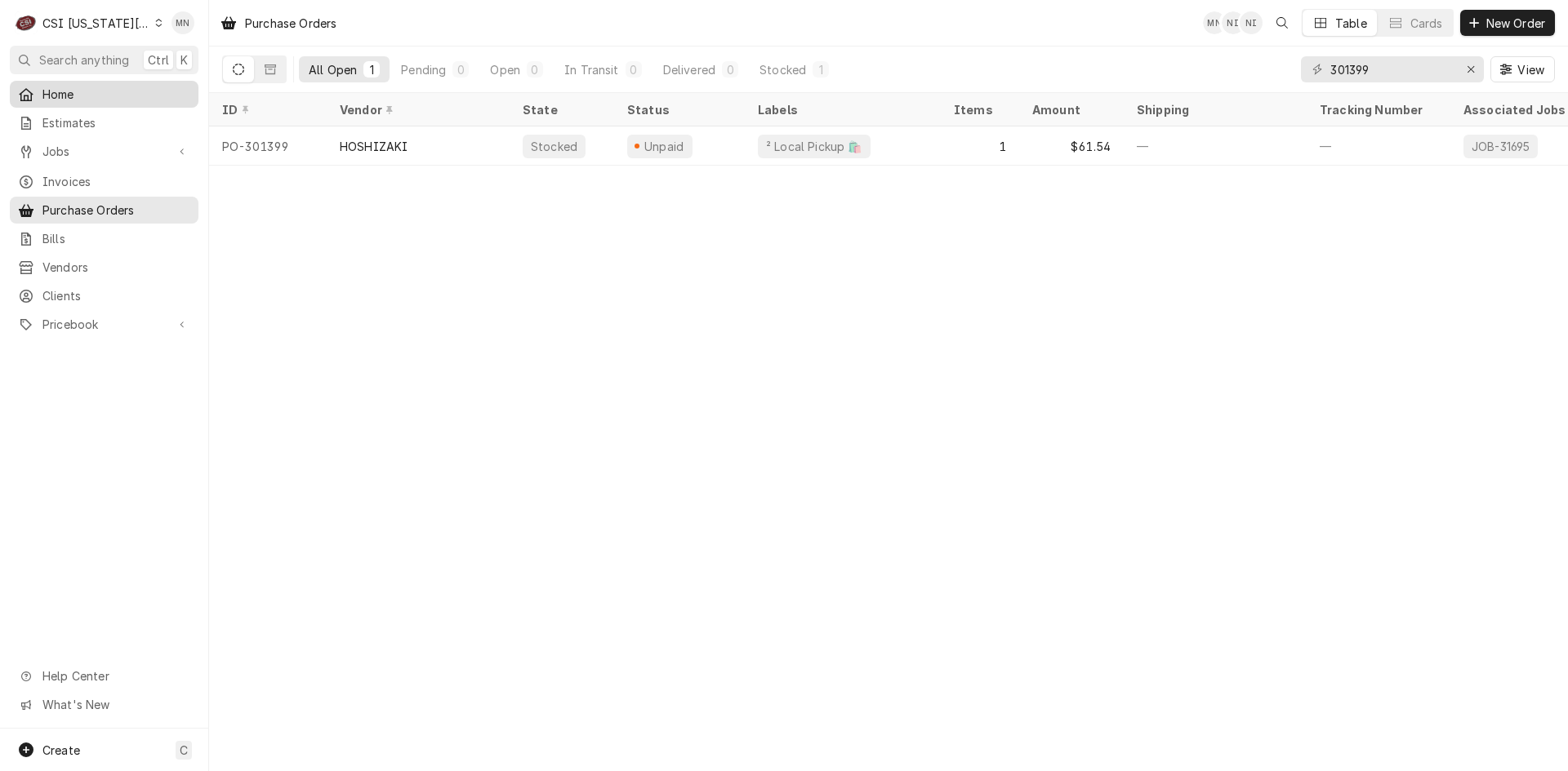
click at [59, 90] on span "Home" at bounding box center [116, 94] width 148 height 17
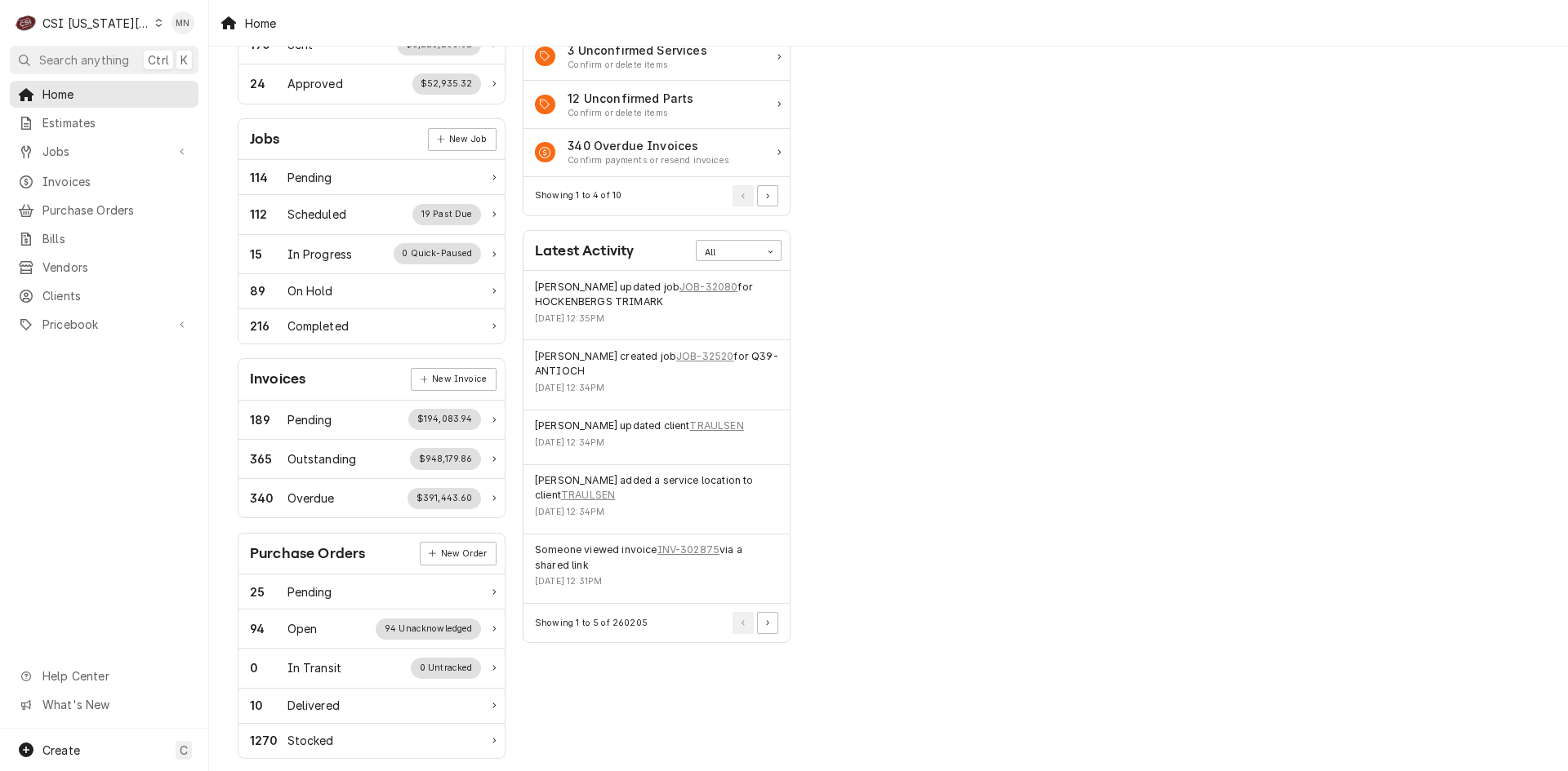
scroll to position [326, 0]
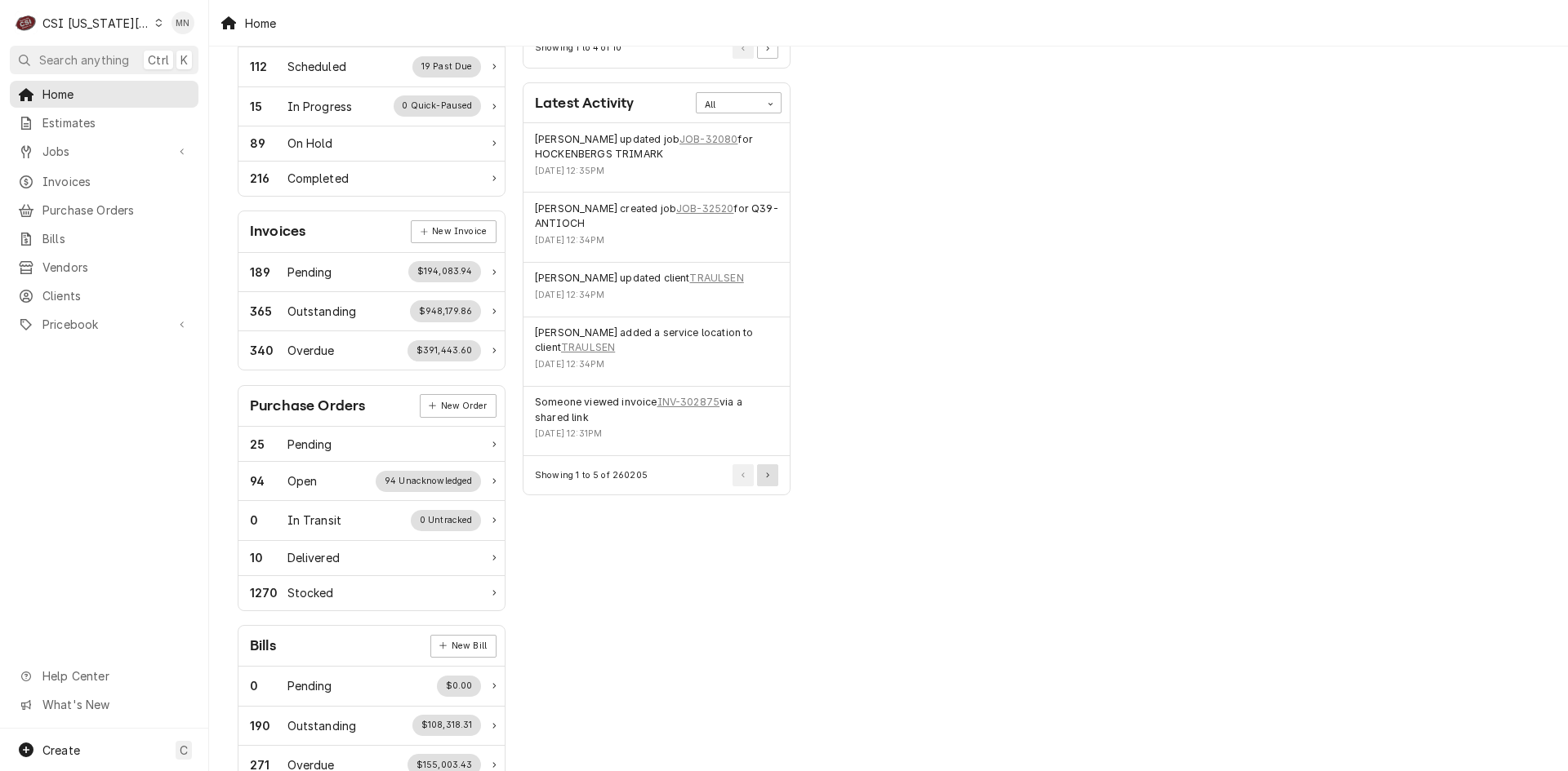
click at [763, 477] on button "Pagination Controls" at bounding box center [768, 475] width 21 height 21
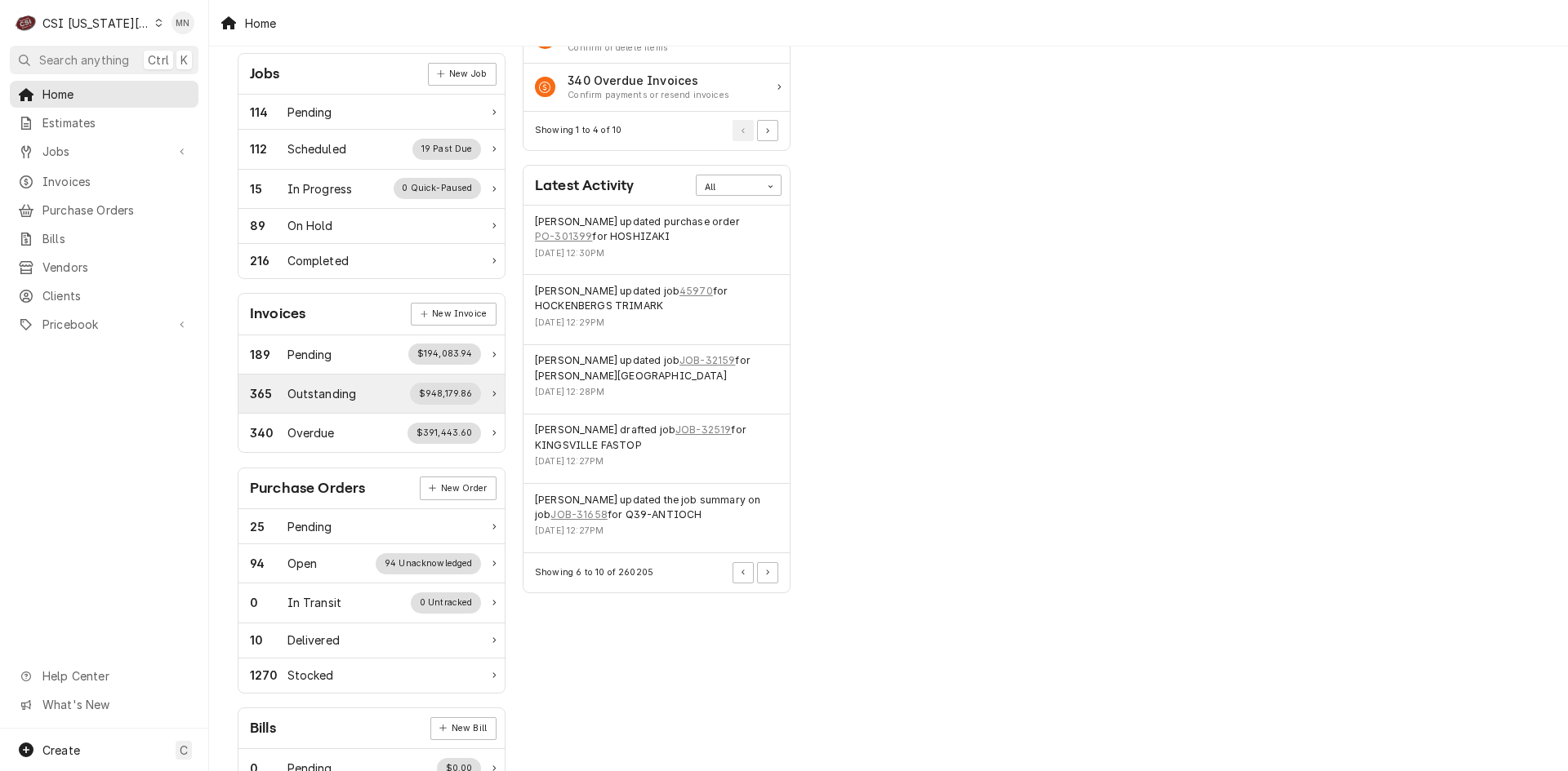
scroll to position [245, 0]
click at [108, 21] on div "CSI Kansas City" at bounding box center [97, 22] width 108 height 17
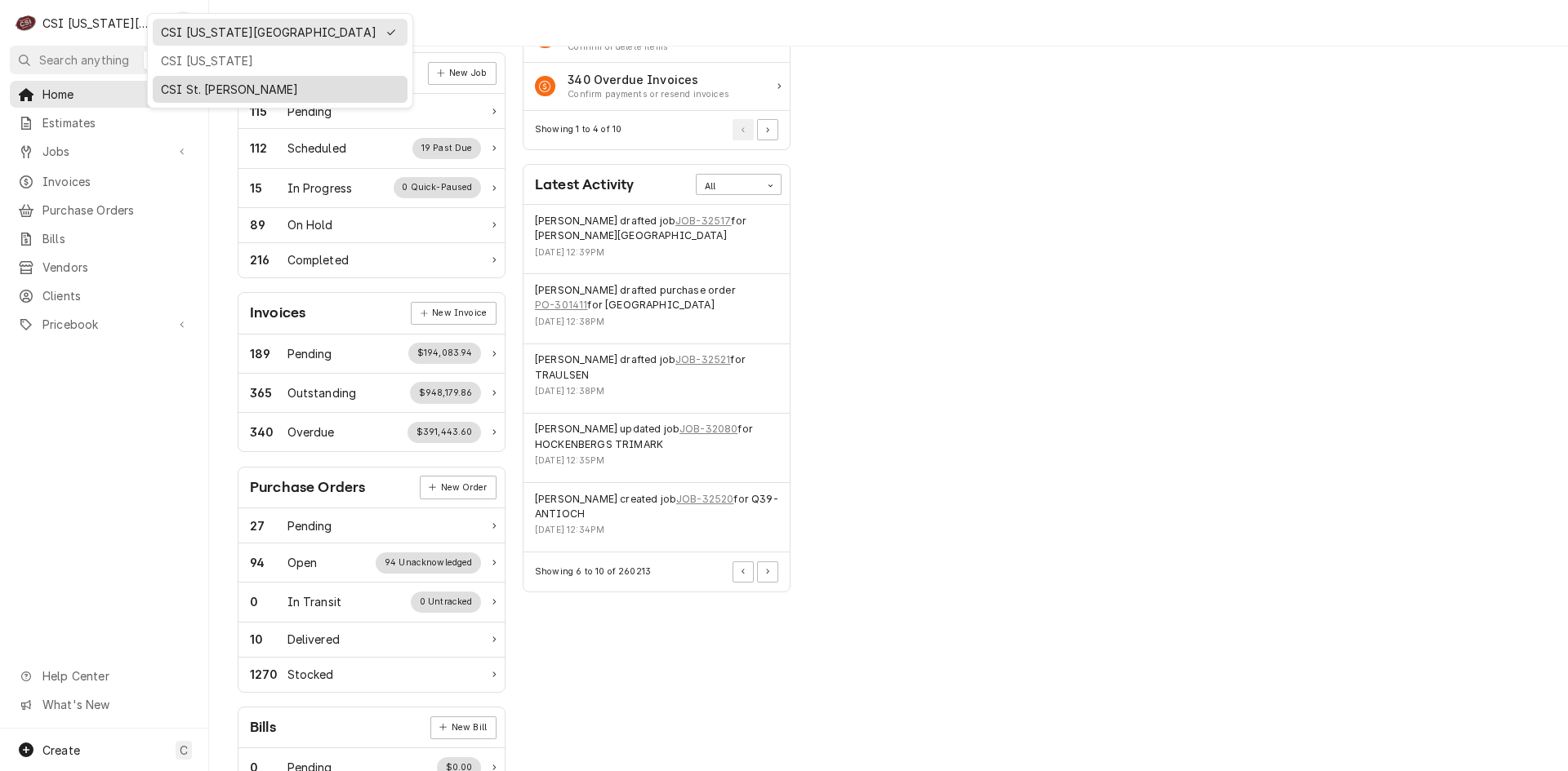
click at [172, 80] on div "CSI St. [PERSON_NAME]" at bounding box center [280, 89] width 249 height 21
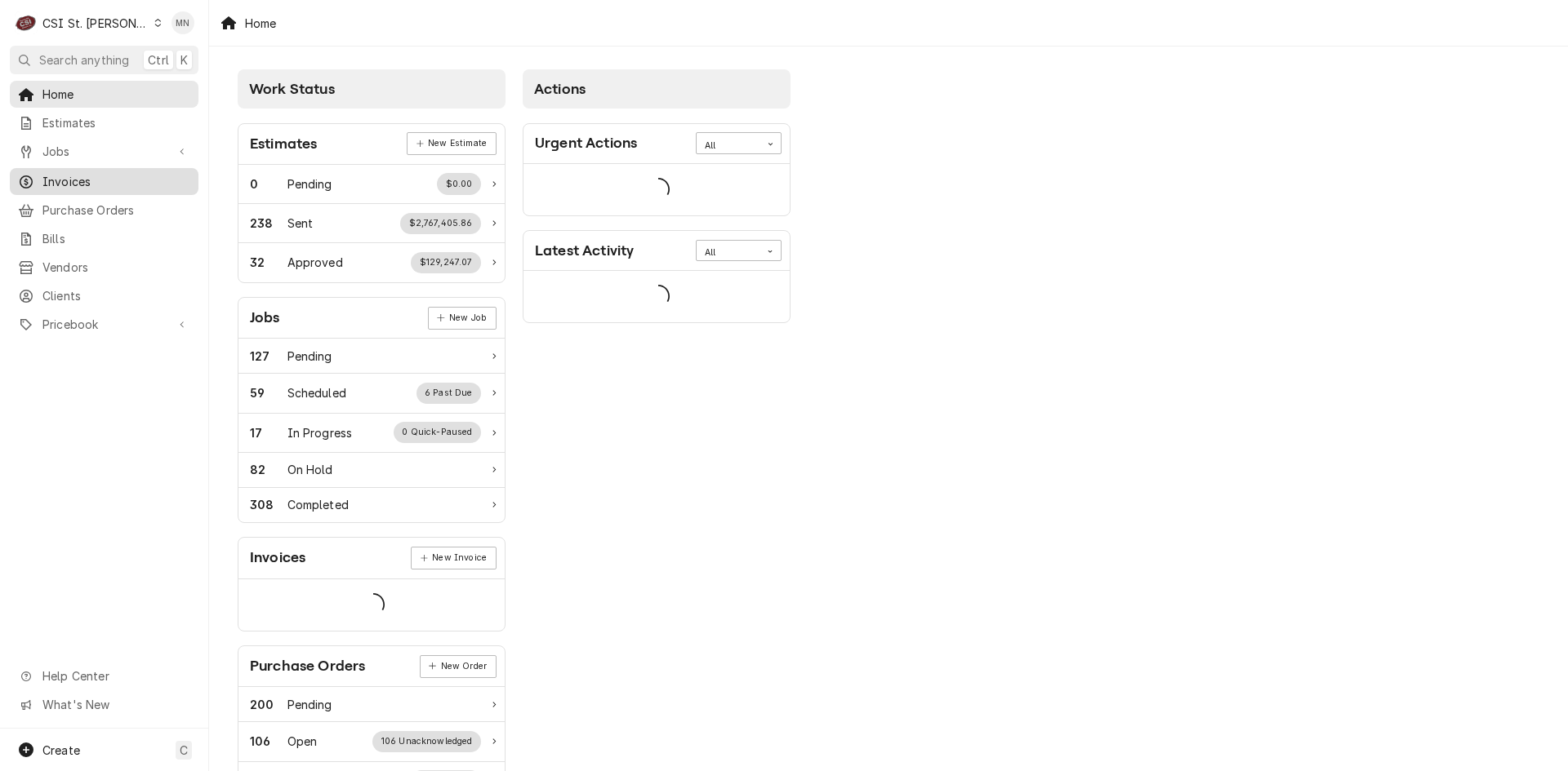
click at [75, 181] on span "Invoices" at bounding box center [116, 181] width 148 height 17
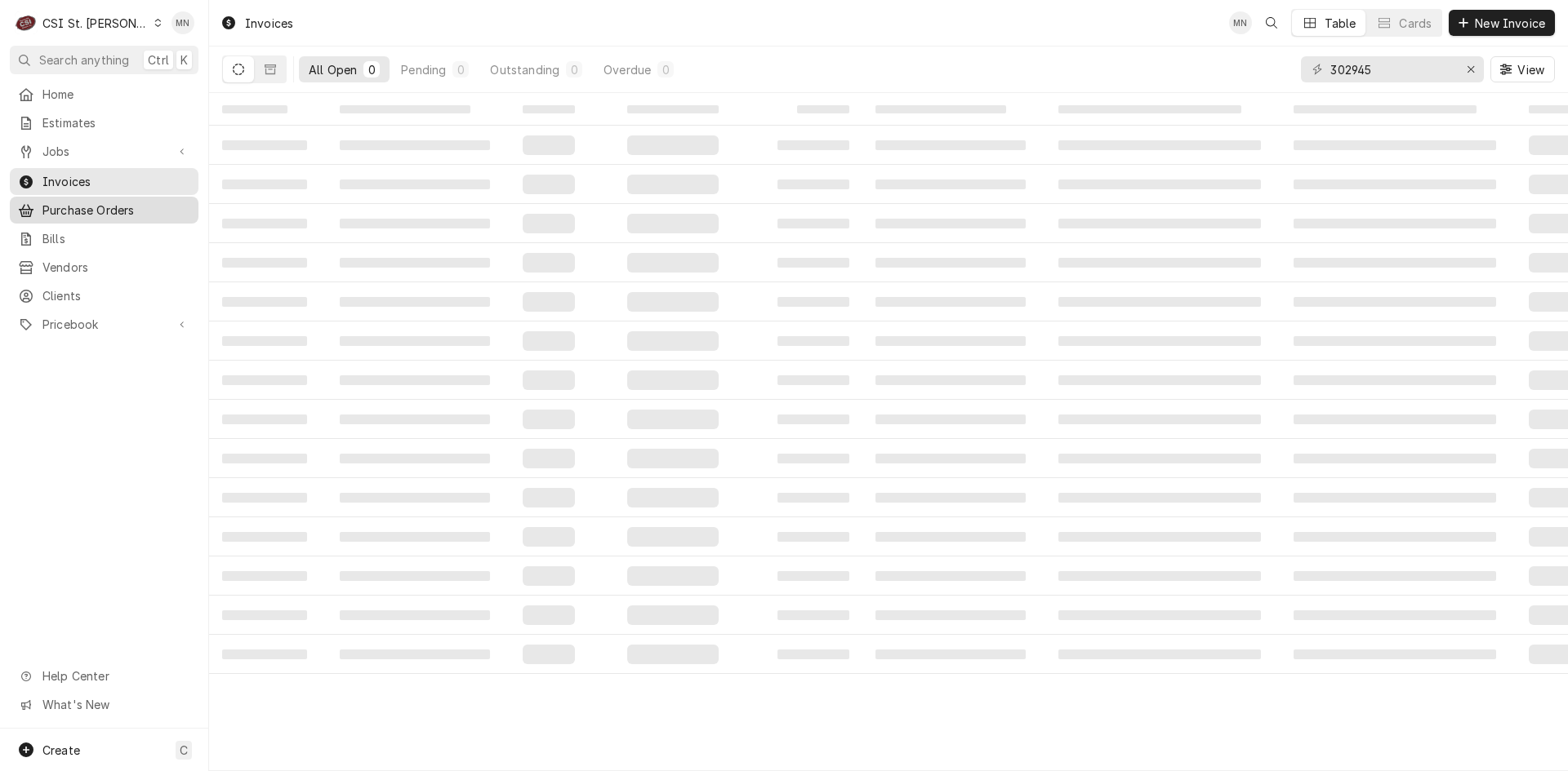
click at [72, 207] on span "Purchase Orders" at bounding box center [116, 210] width 148 height 17
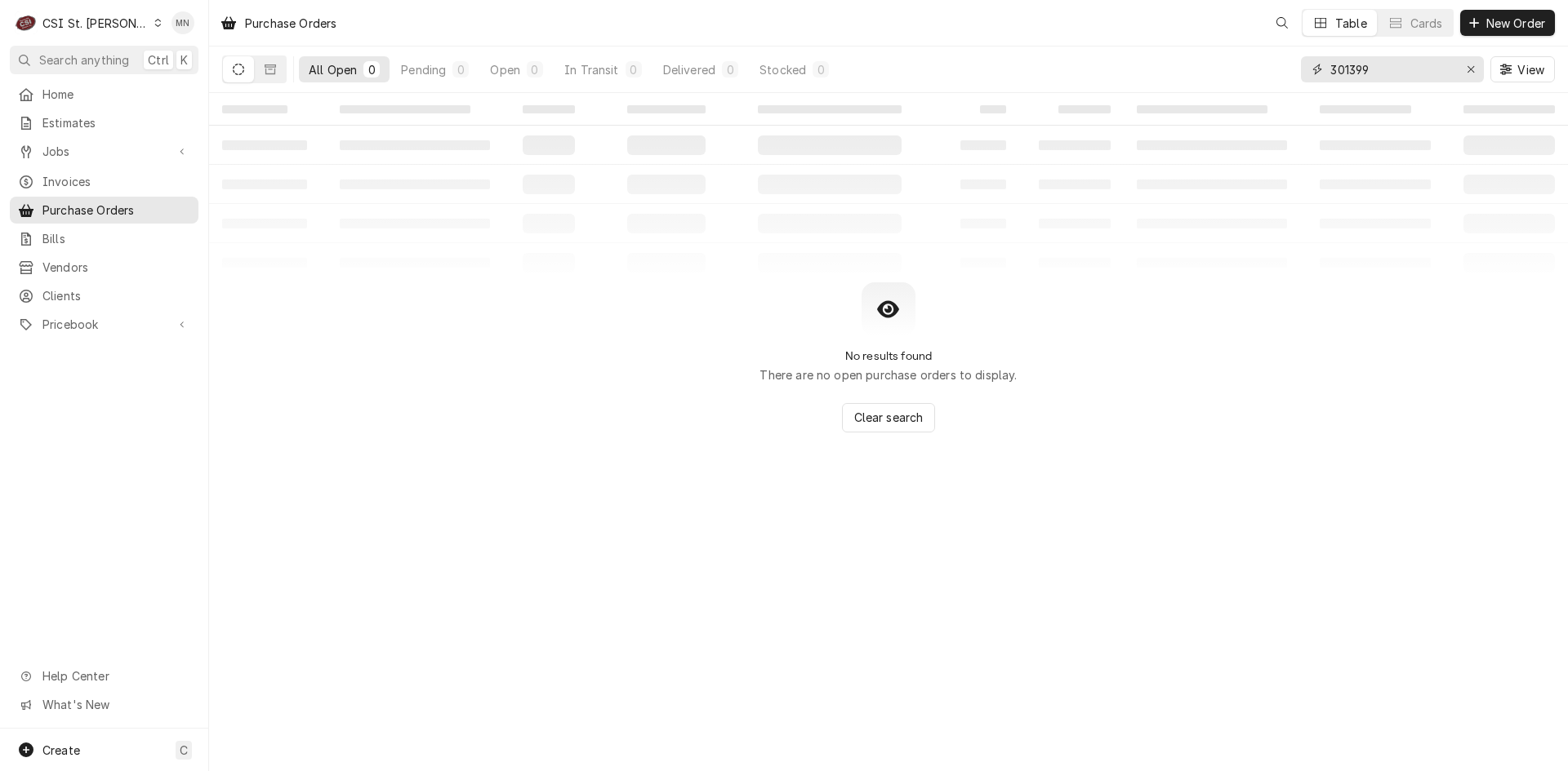
drag, startPoint x: 1300, startPoint y: 79, endPoint x: 1224, endPoint y: 82, distance: 76.1
click at [1228, 81] on div "All Open 0 Pending 0 Open 0 In Transit 0 Delivered 0 Stocked 0 301399 View" at bounding box center [888, 69] width 1333 height 46
type input "401179"
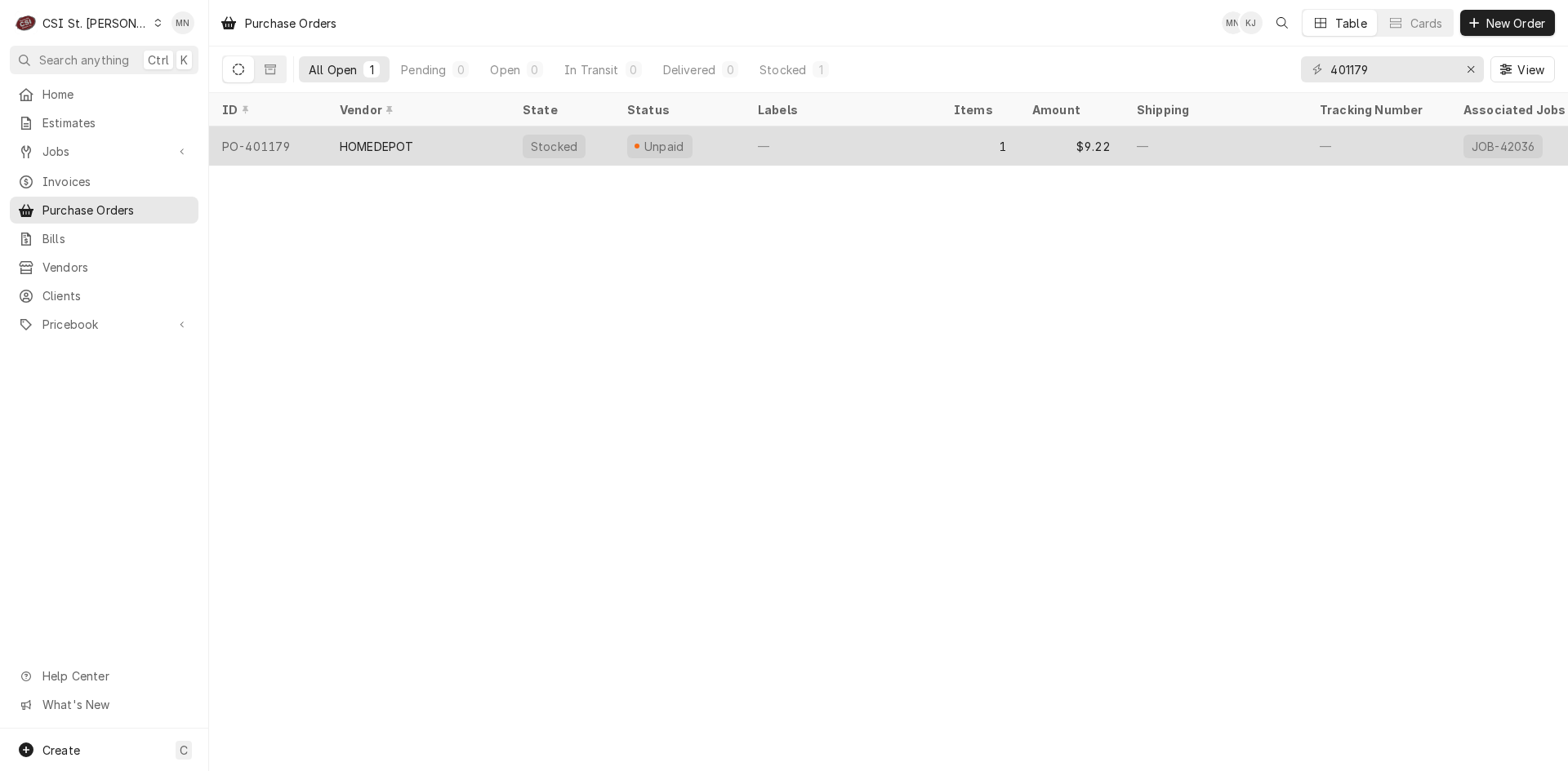
click at [468, 146] on div "HOMEDEPOT" at bounding box center [417, 147] width 183 height 39
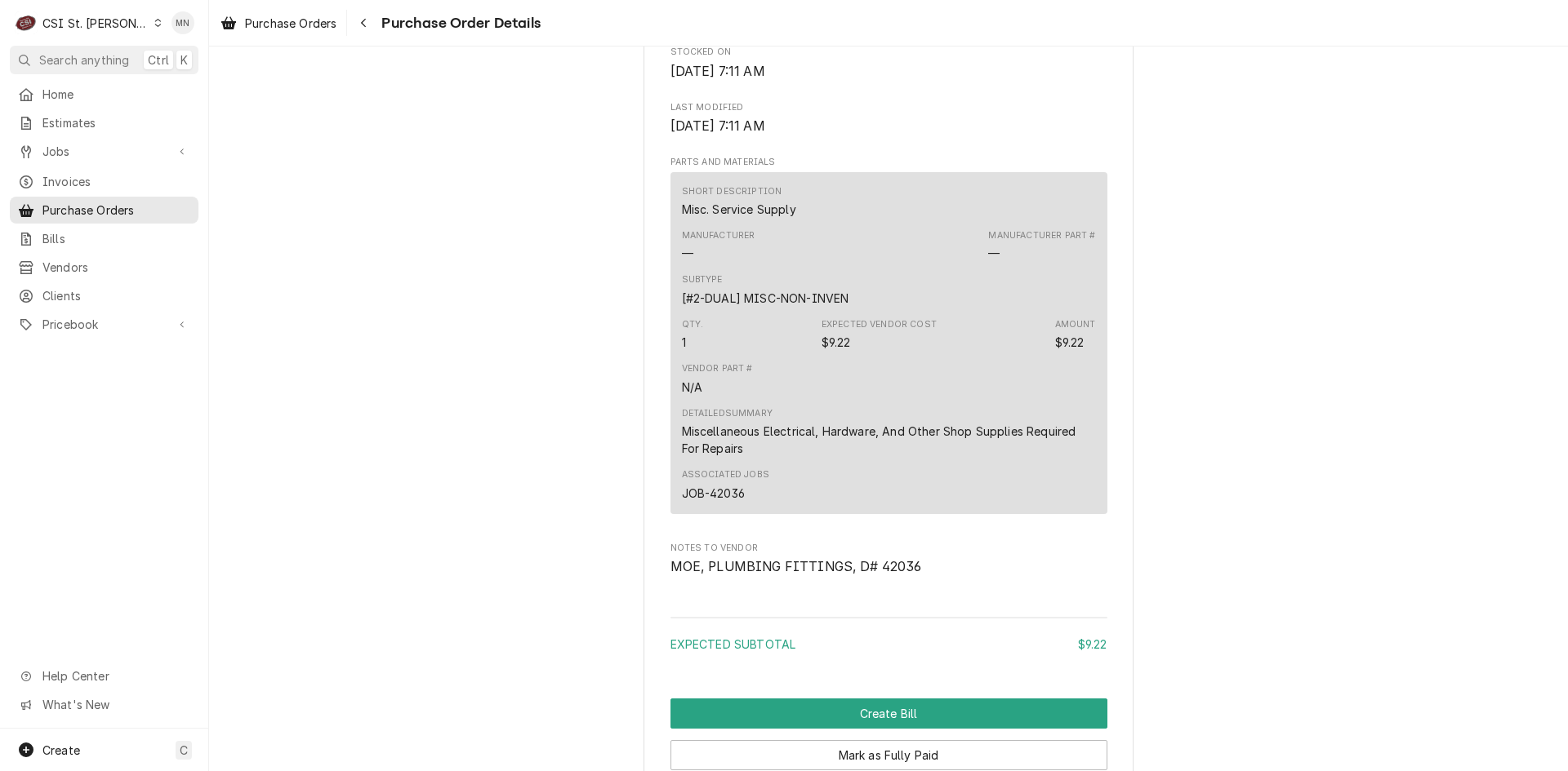
scroll to position [1225, 0]
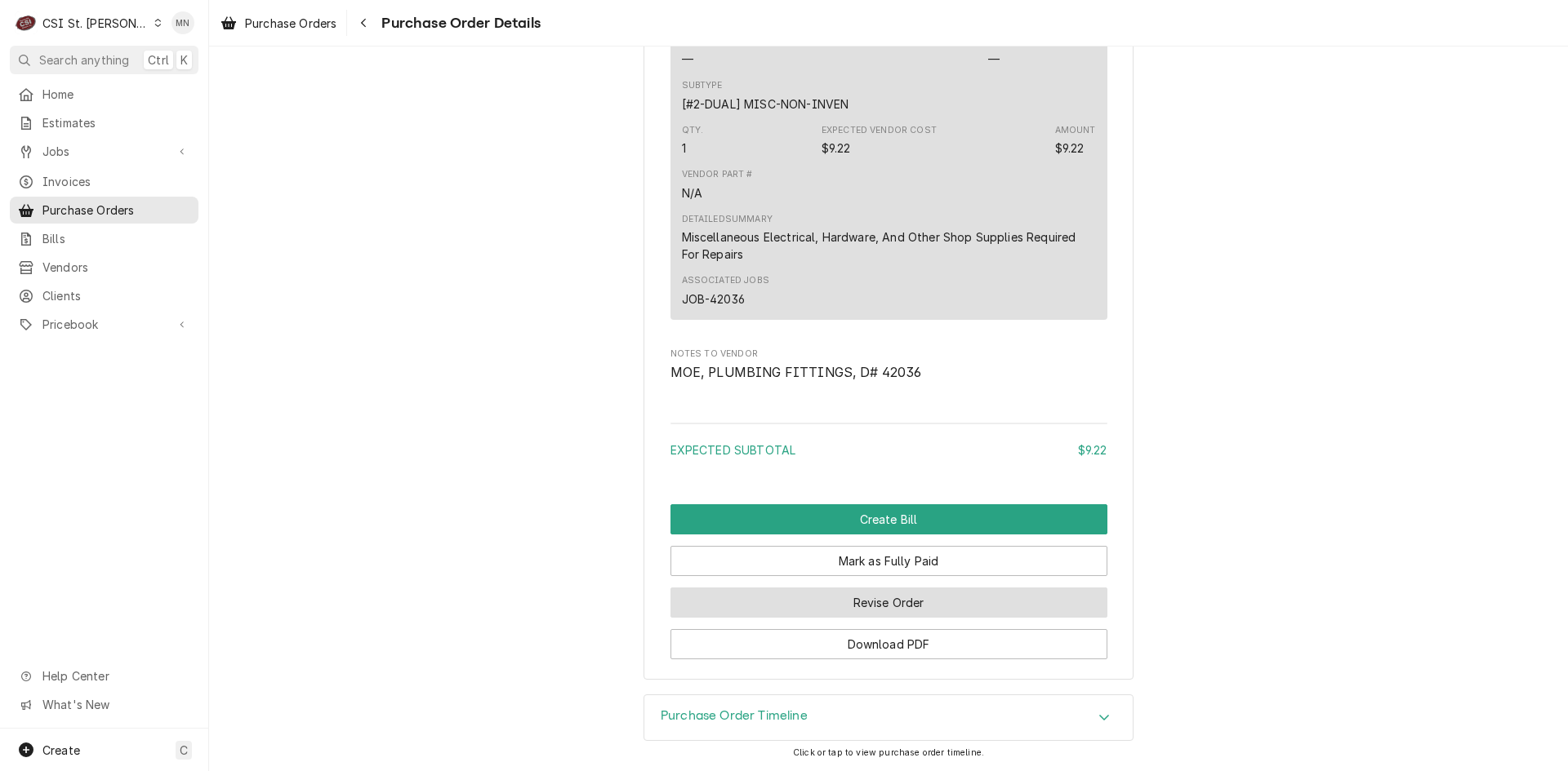
click at [902, 604] on button "Revise Order" at bounding box center [889, 603] width 437 height 30
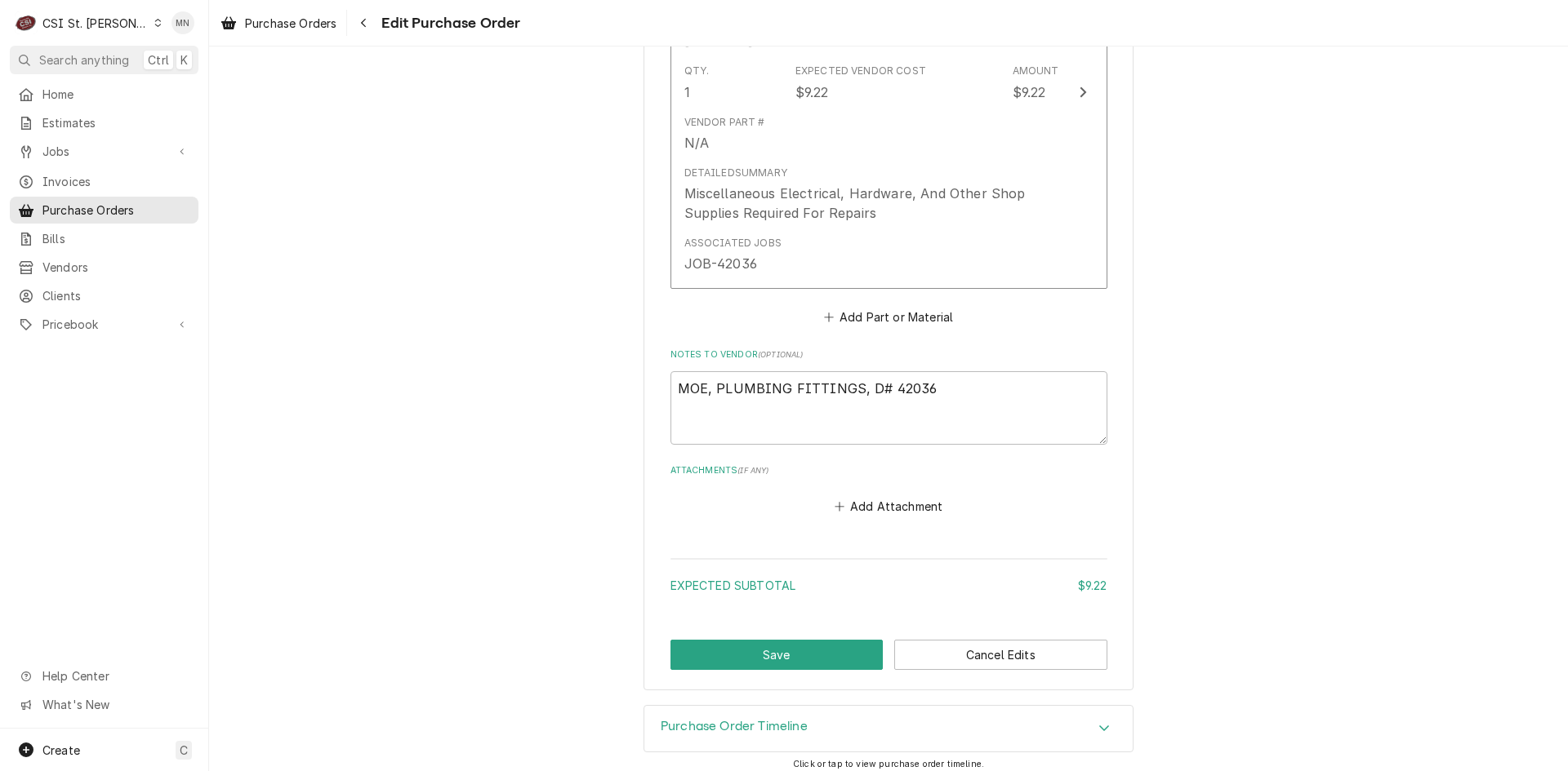
scroll to position [930, 0]
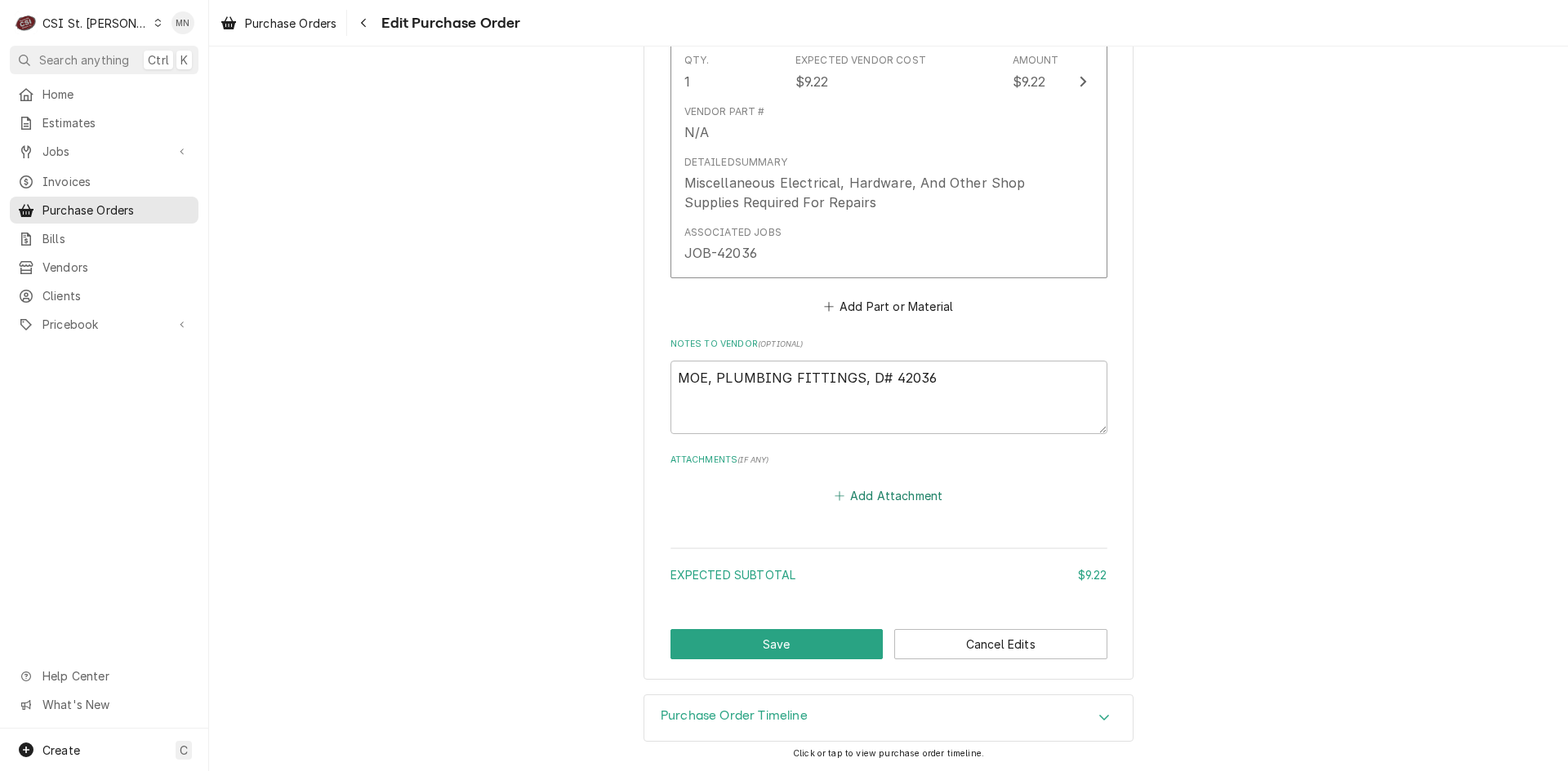
click at [871, 495] on button "Add Attachment" at bounding box center [889, 497] width 114 height 23
type textarea "x"
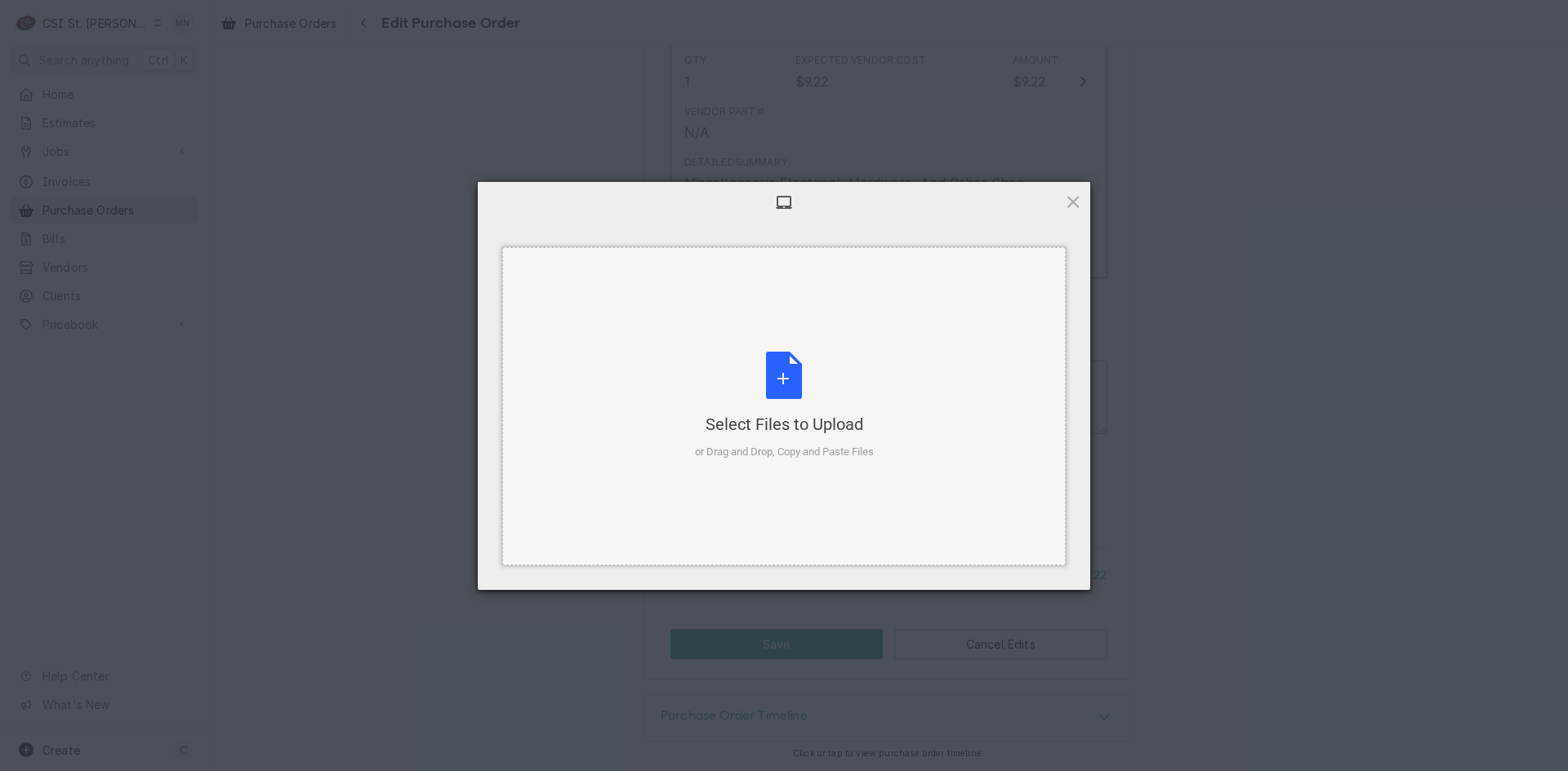
click at [787, 413] on div "Select Files to Upload" at bounding box center [784, 424] width 179 height 23
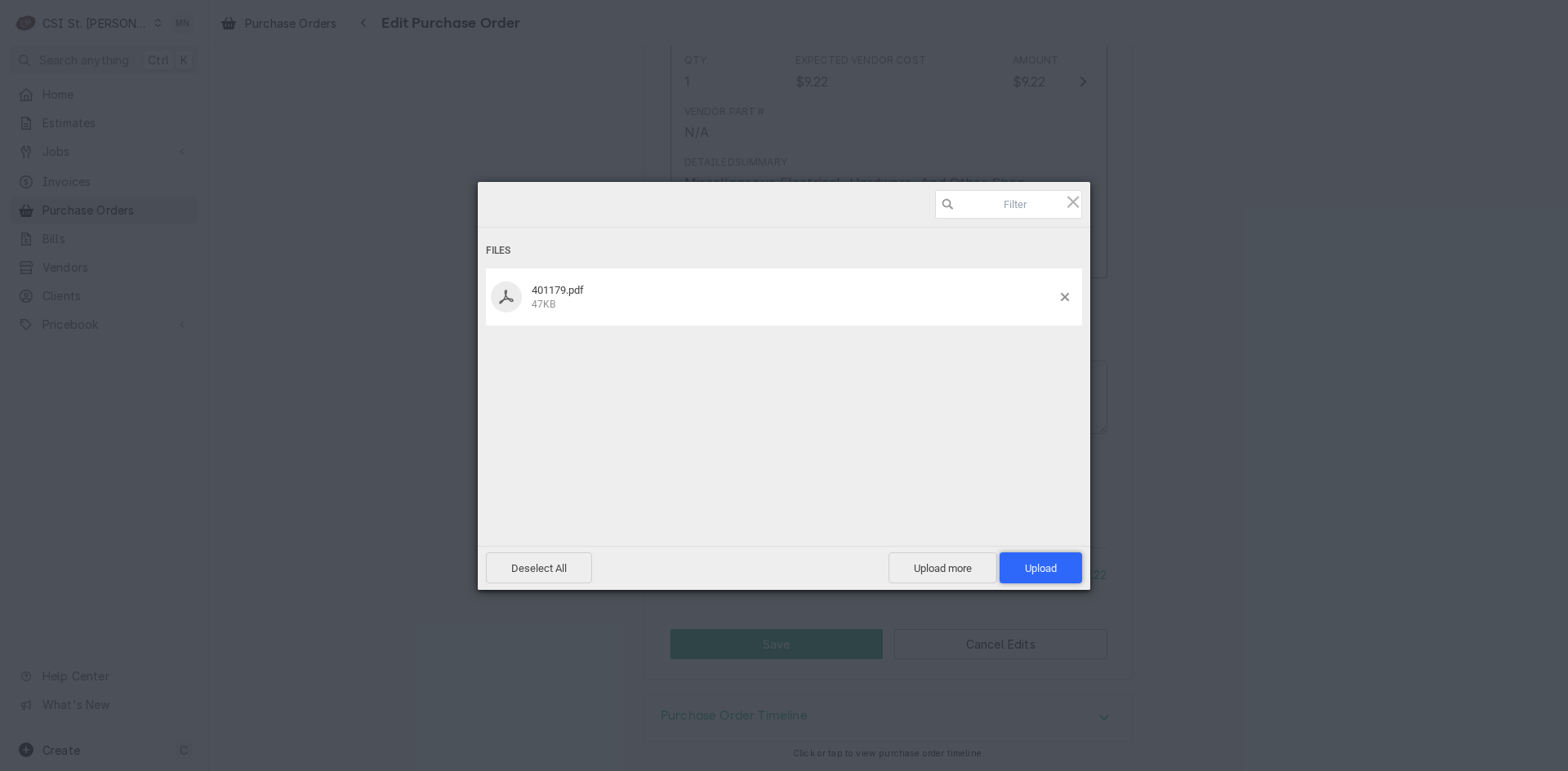
click at [1048, 562] on span "Upload 1" at bounding box center [1041, 568] width 32 height 13
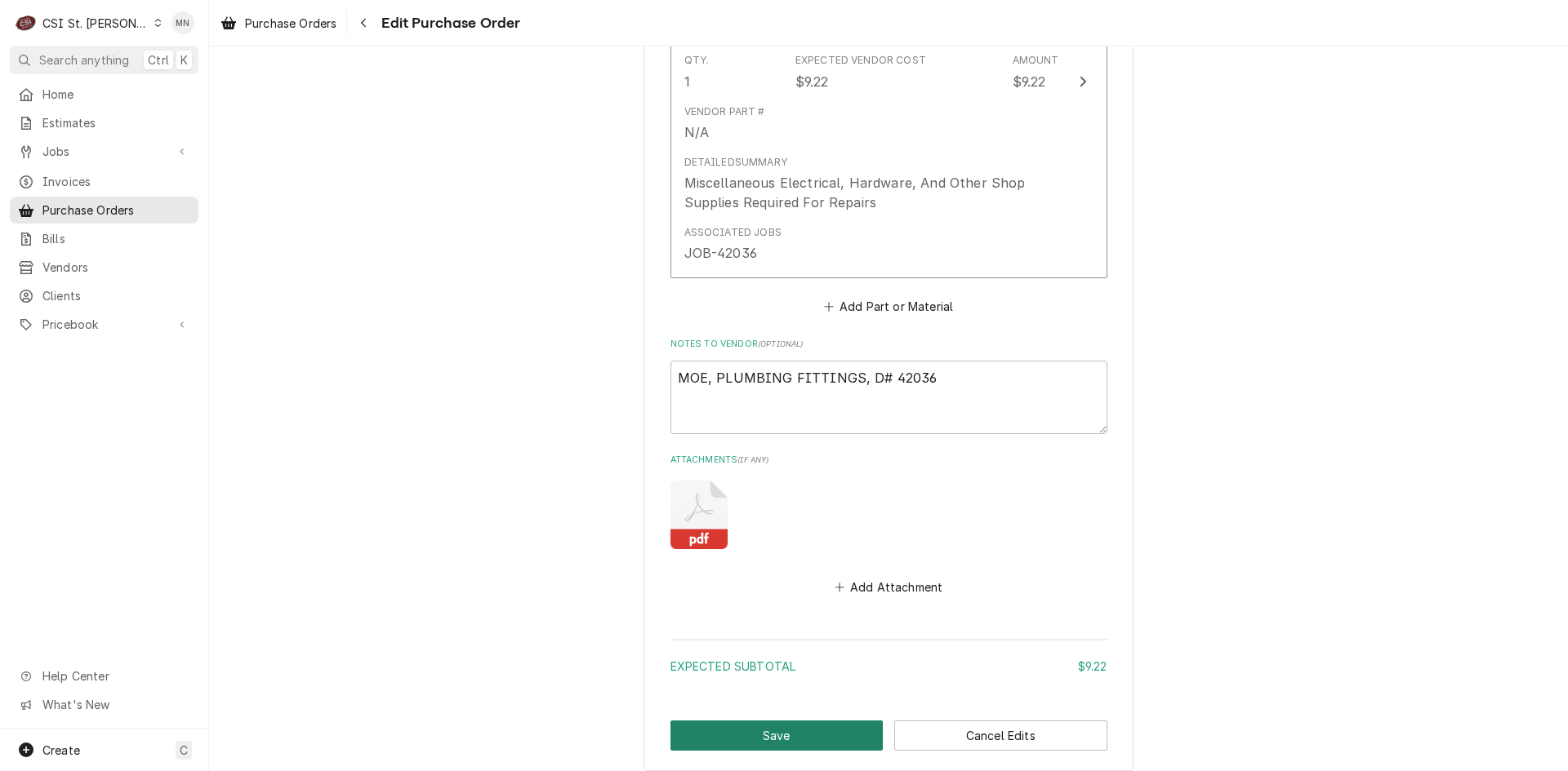
click at [725, 732] on button "Save" at bounding box center [777, 736] width 213 height 30
type textarea "x"
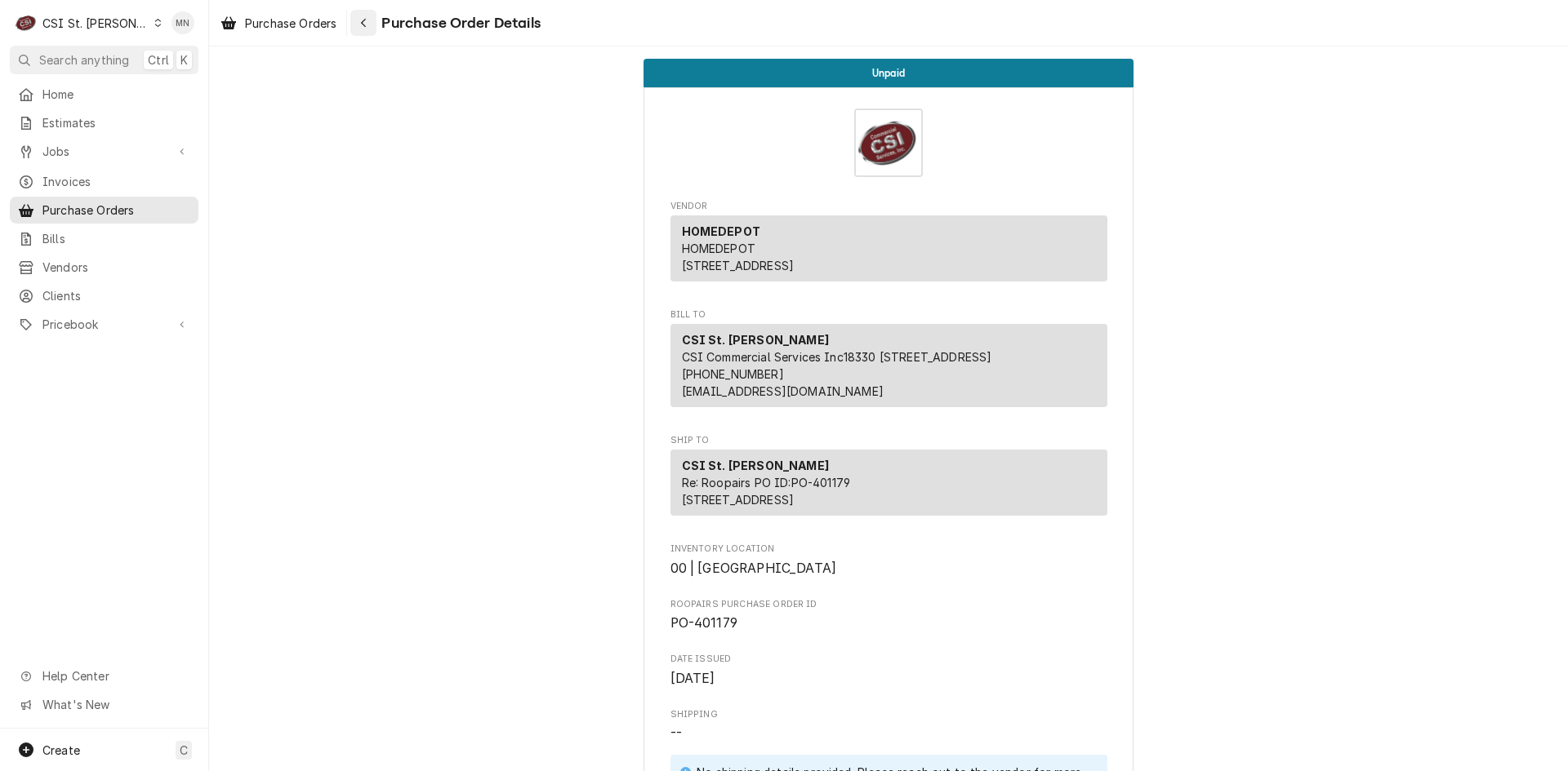
click at [359, 23] on div "Navigate back" at bounding box center [363, 22] width 16 height 16
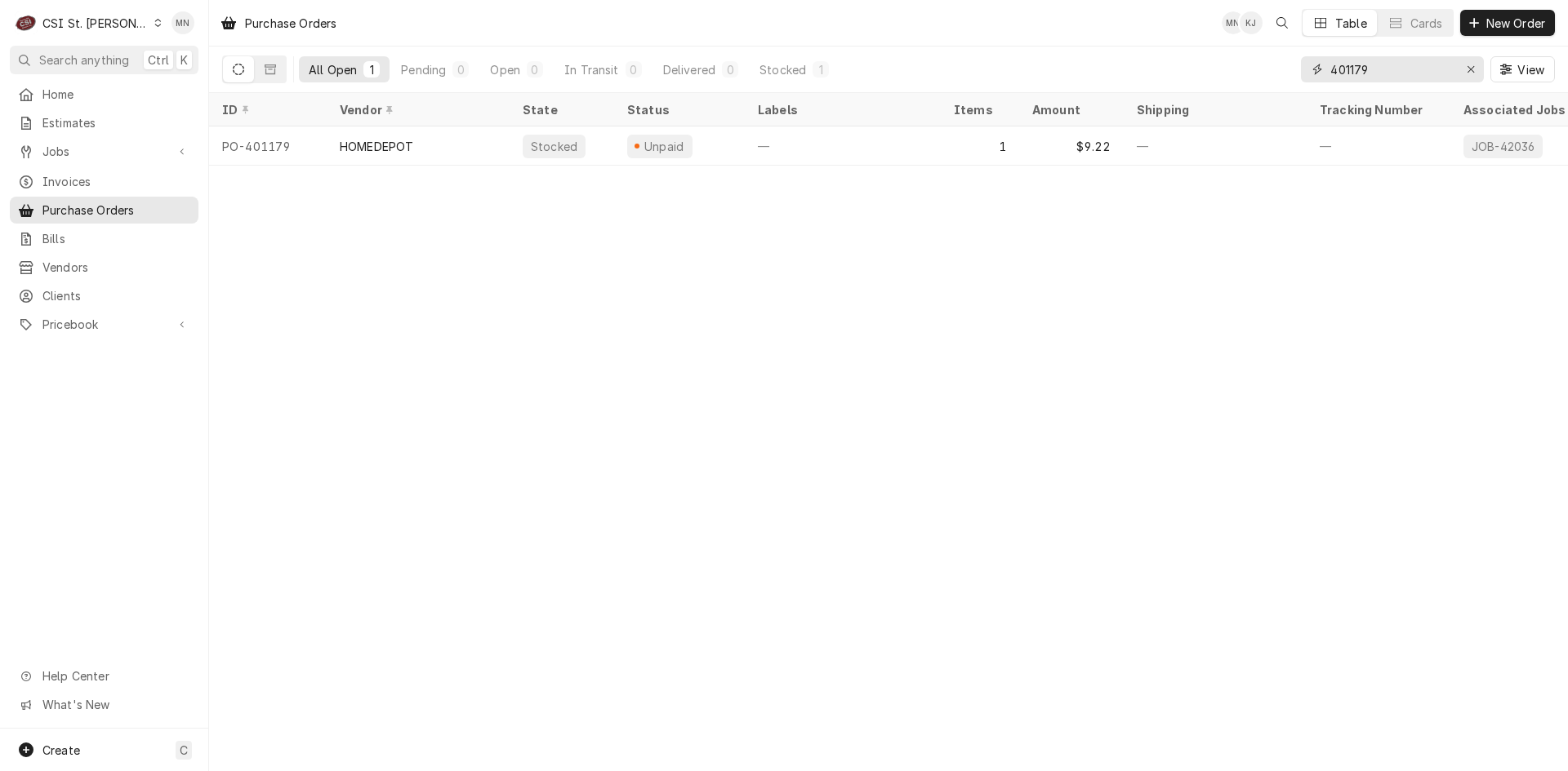
drag, startPoint x: 1379, startPoint y: 76, endPoint x: 1213, endPoint y: 68, distance: 166.2
click at [1218, 68] on div "All Open 1 Pending 0 Open 0 In Transit 0 Delivered 0 Stocked 1 401179 View" at bounding box center [888, 69] width 1333 height 46
type input "401181"
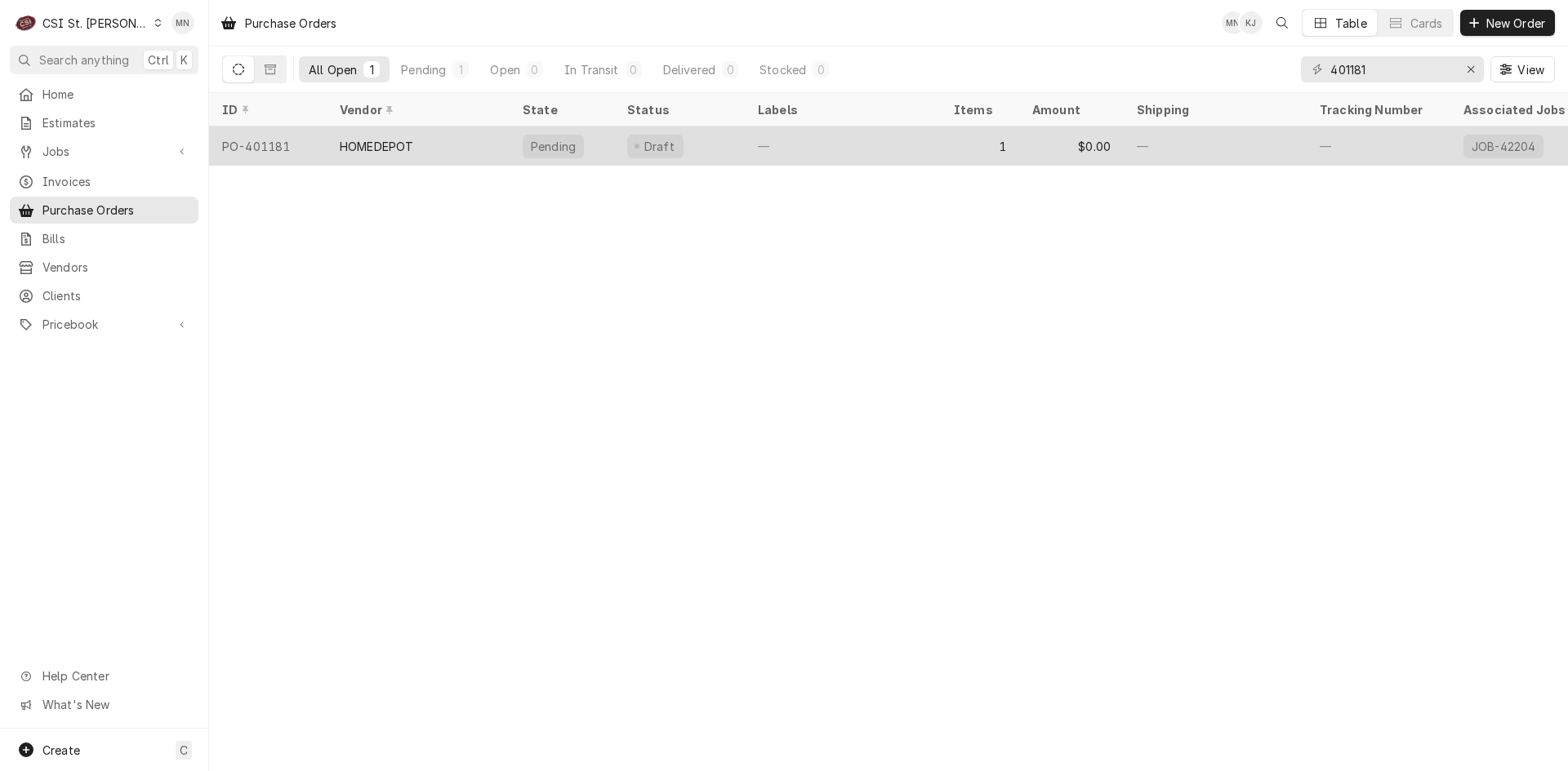
click at [440, 140] on div "HOMEDEPOT" at bounding box center [417, 147] width 183 height 39
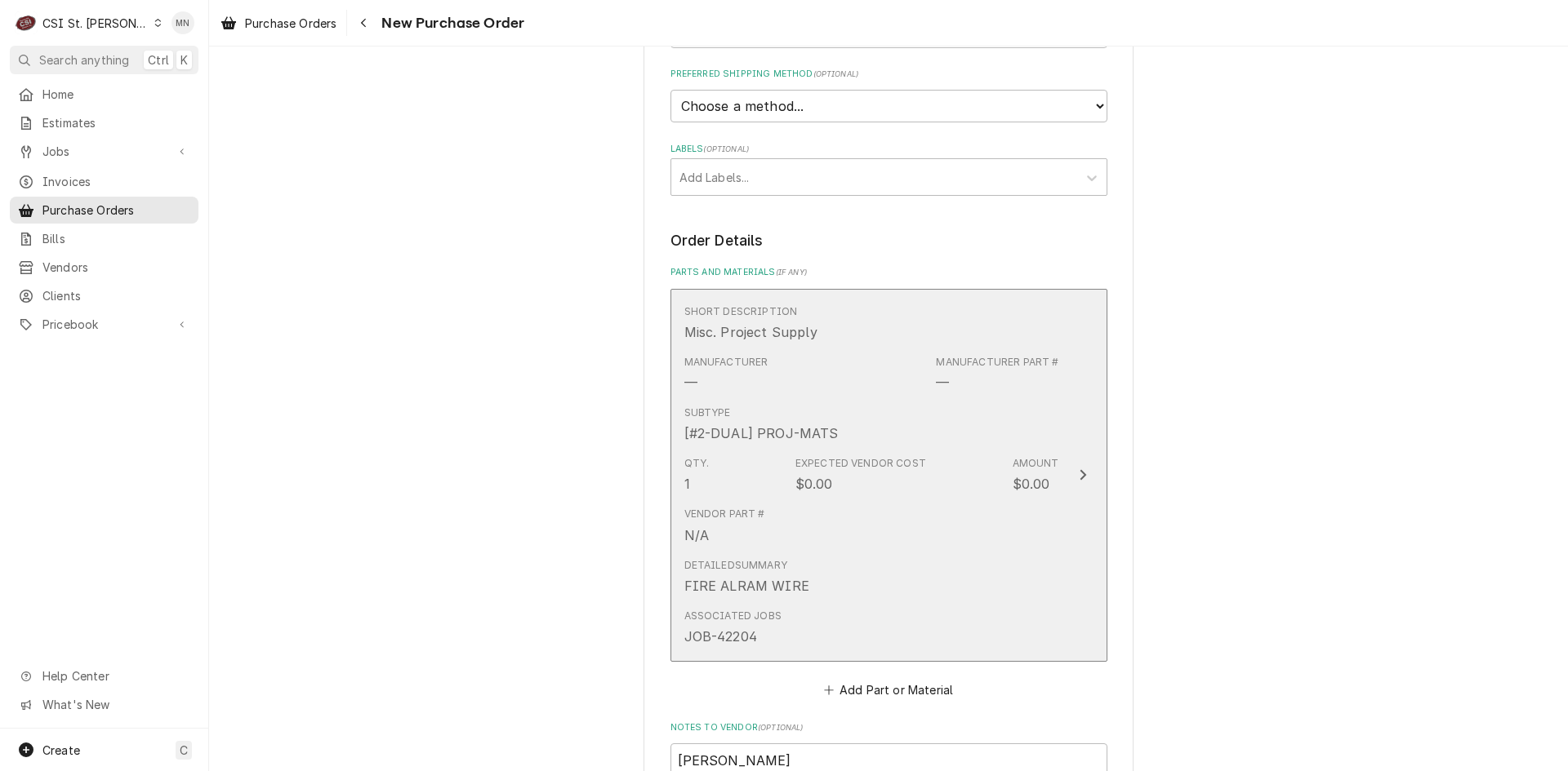
scroll to position [957, 0]
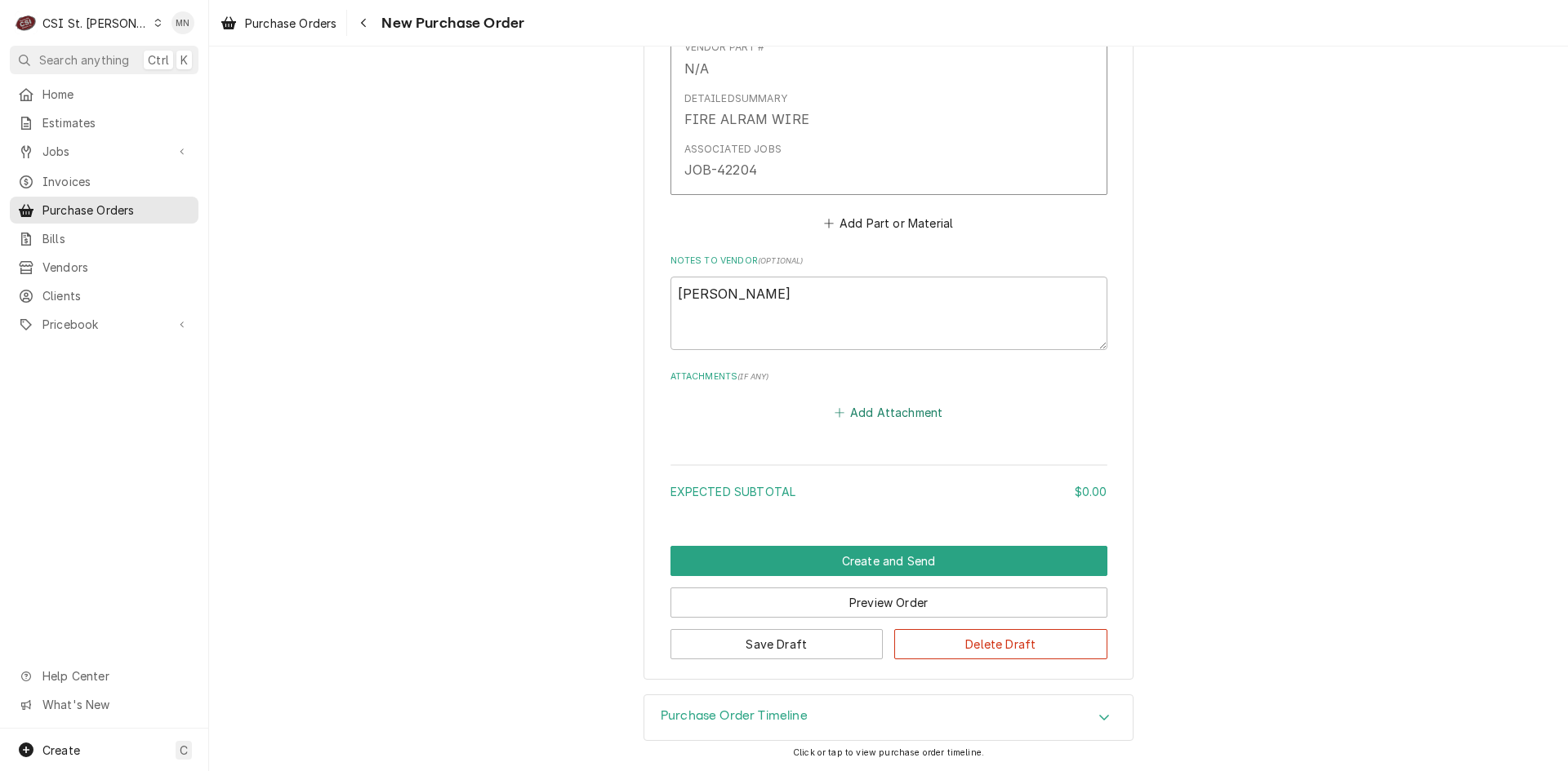
click at [883, 406] on button "Add Attachment" at bounding box center [889, 413] width 114 height 23
type textarea "x"
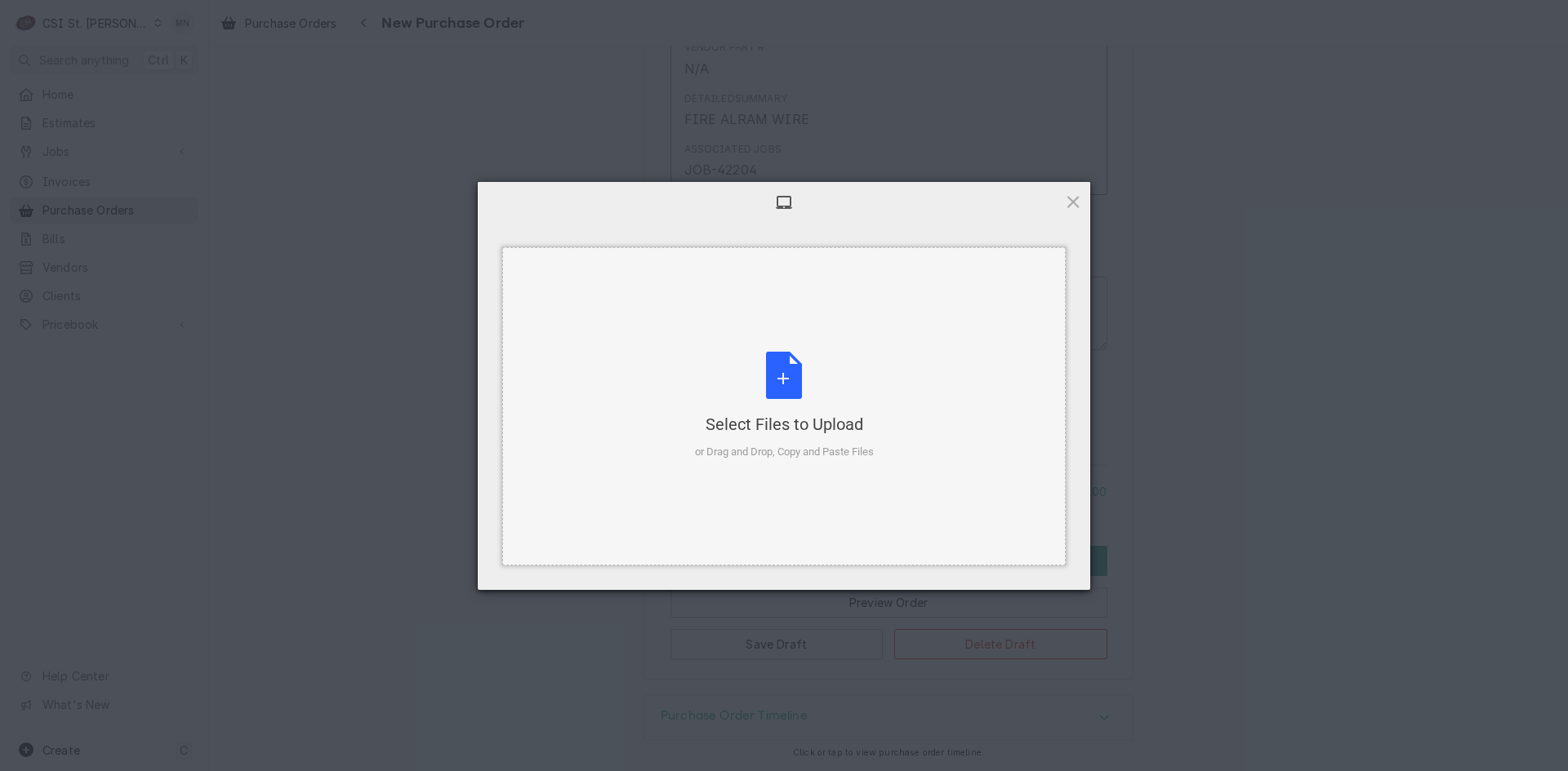
click at [745, 419] on div "Select Files to Upload" at bounding box center [784, 424] width 179 height 23
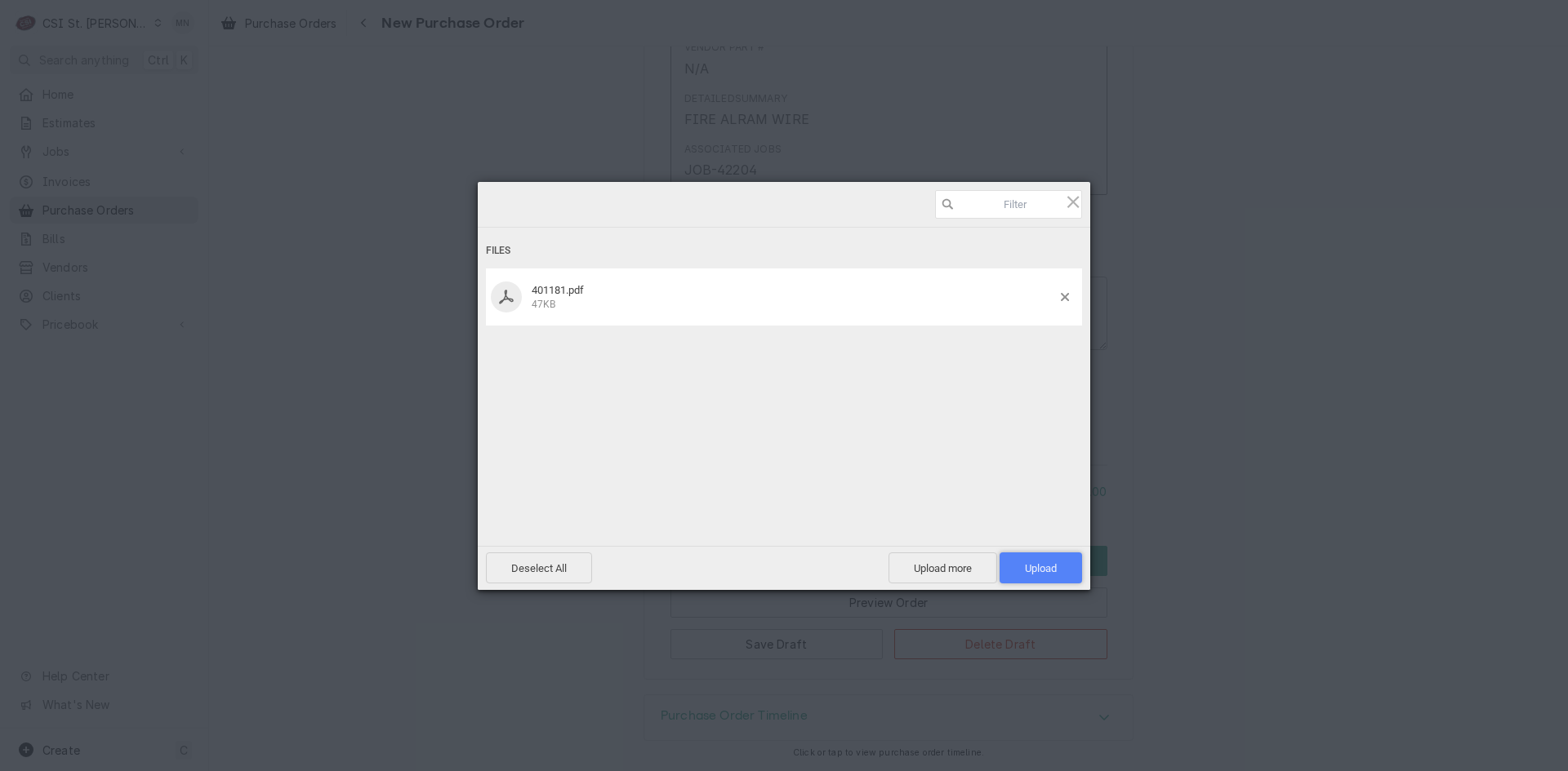
click at [1034, 558] on span "Upload 1" at bounding box center [1041, 567] width 82 height 31
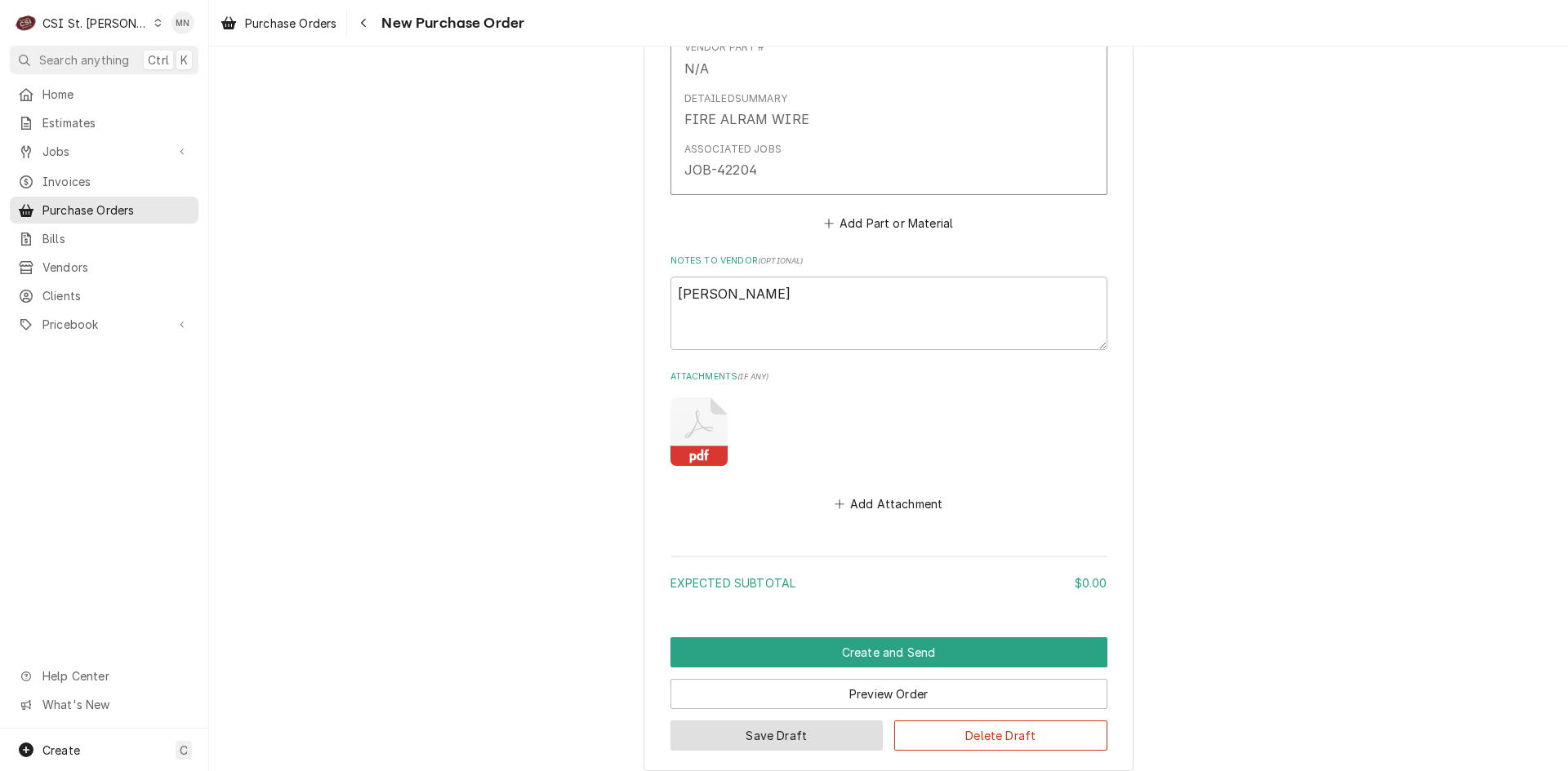
click at [739, 733] on button "Save Draft" at bounding box center [777, 736] width 213 height 30
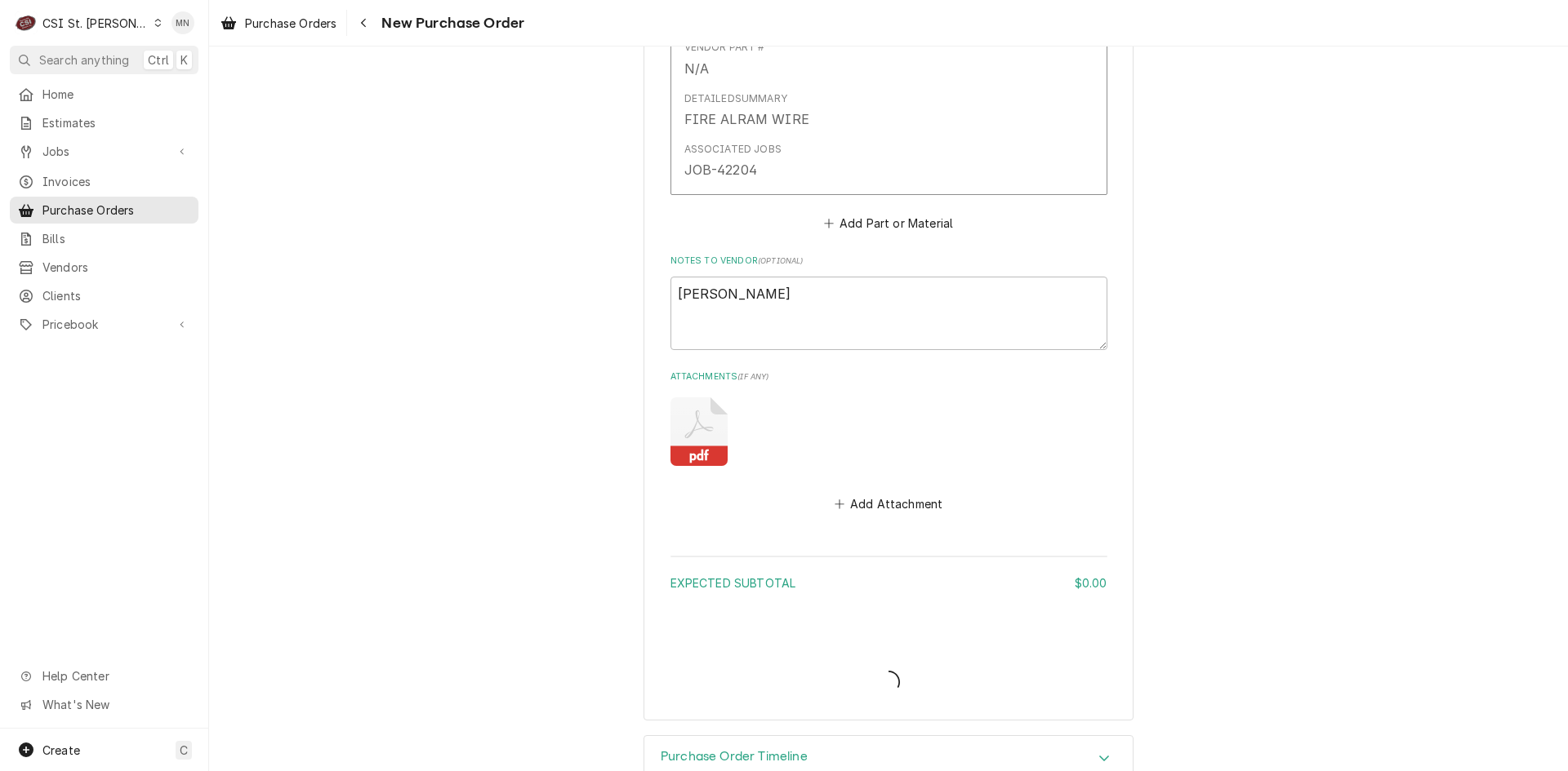
type textarea "x"
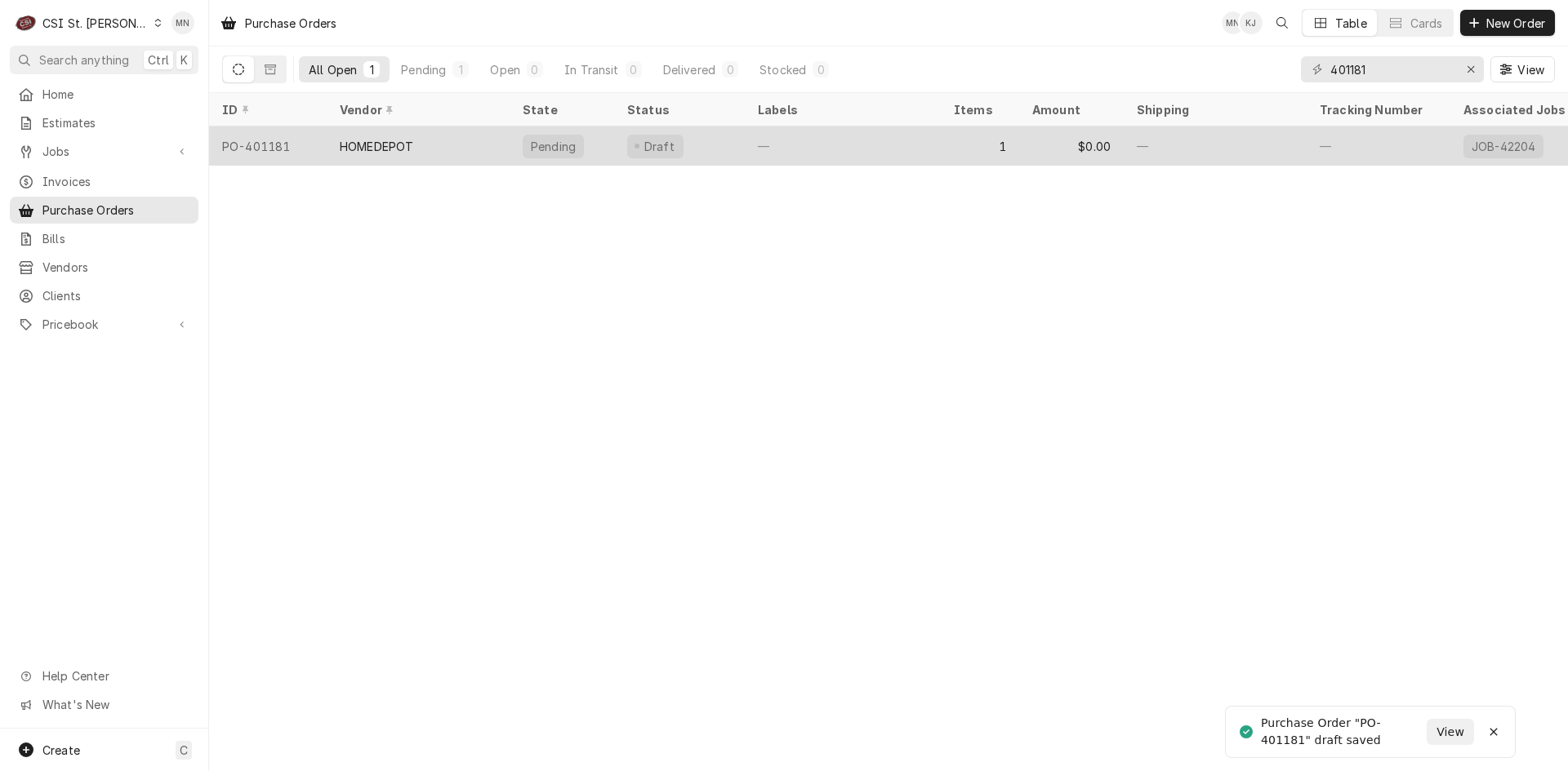
click at [411, 147] on div "HOMEDEPOT" at bounding box center [376, 146] width 73 height 17
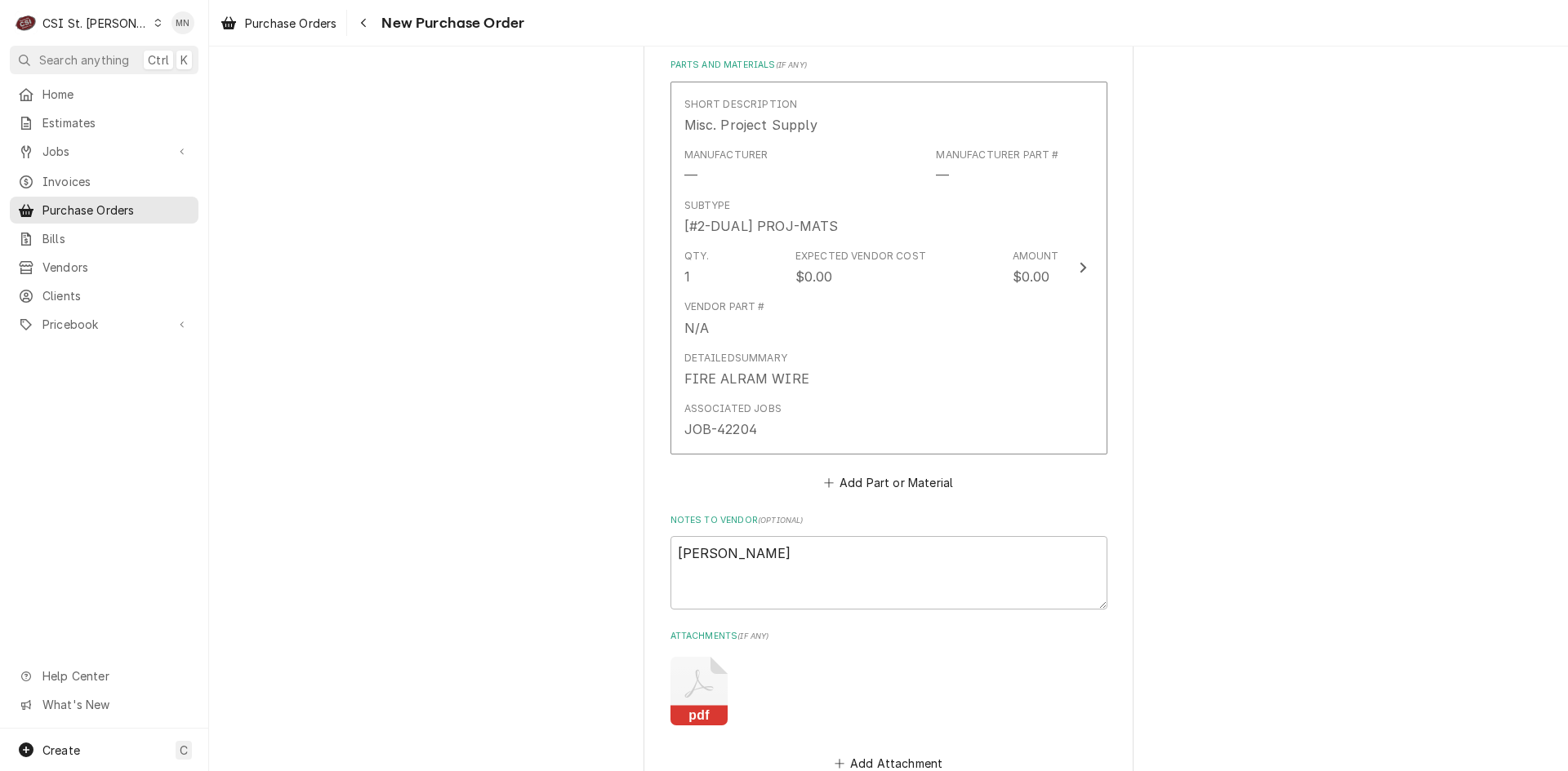
scroll to position [734, 0]
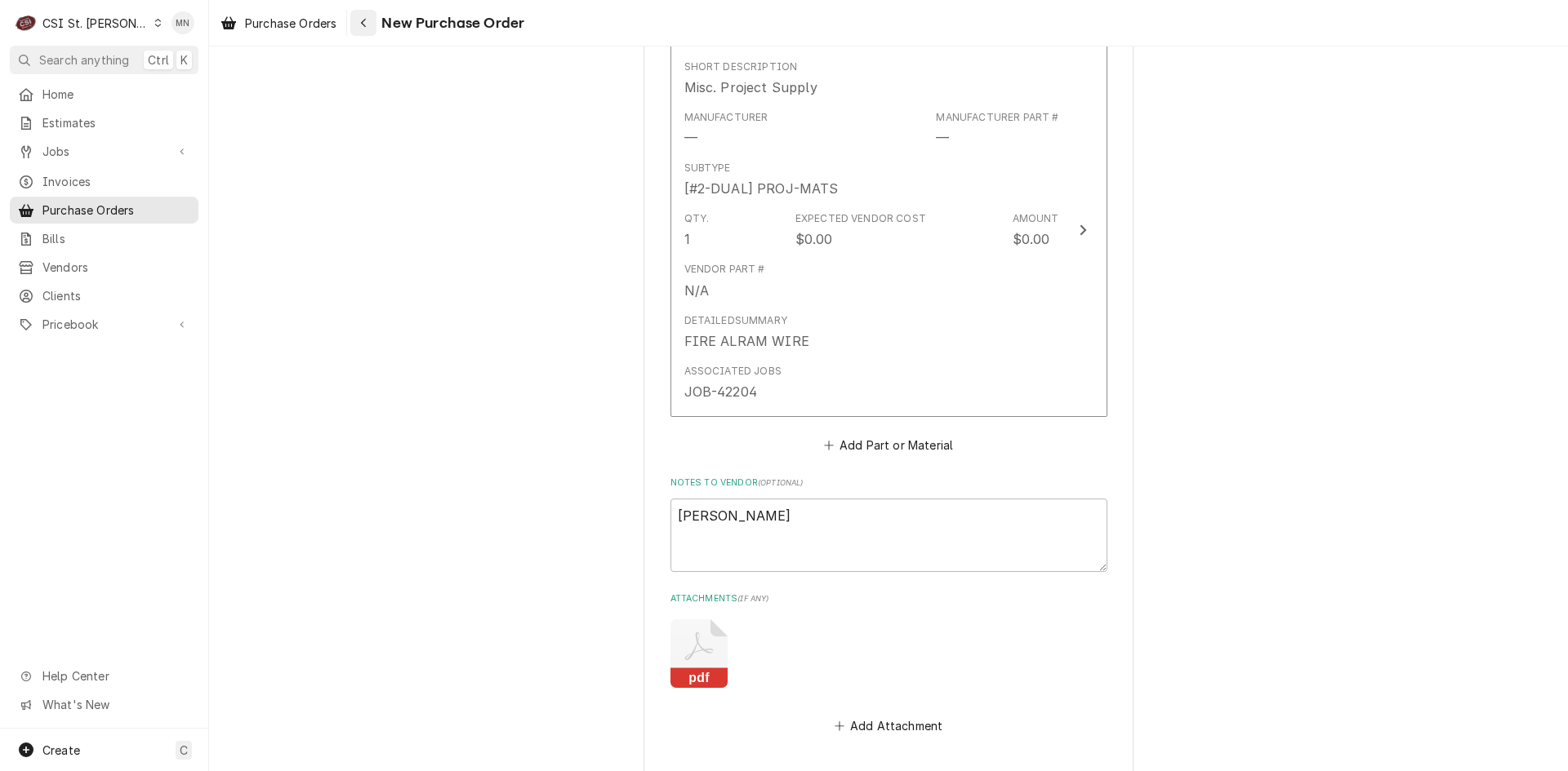
click at [362, 23] on icon "Navigate back" at bounding box center [364, 22] width 7 height 12
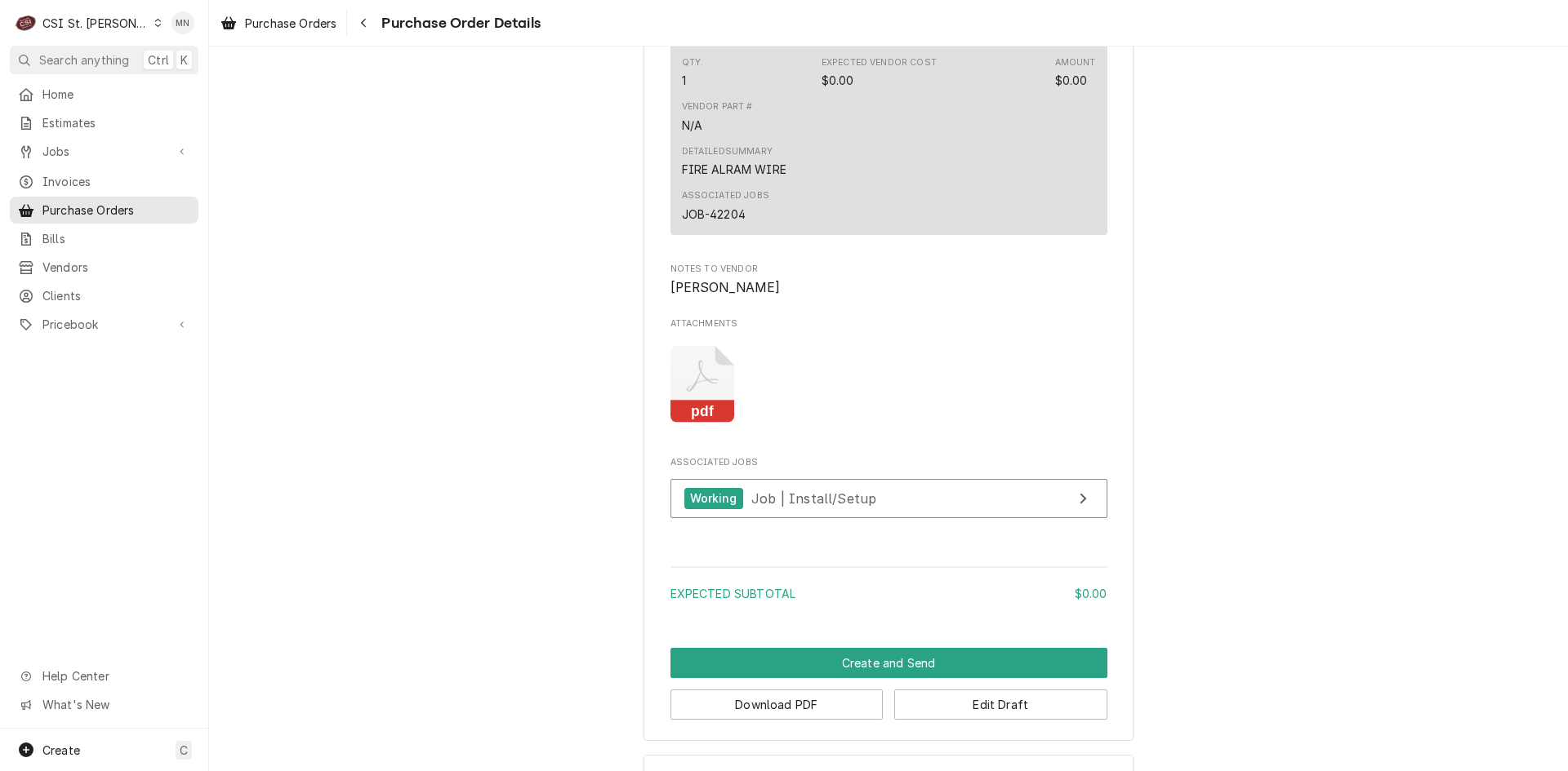
scroll to position [1092, 0]
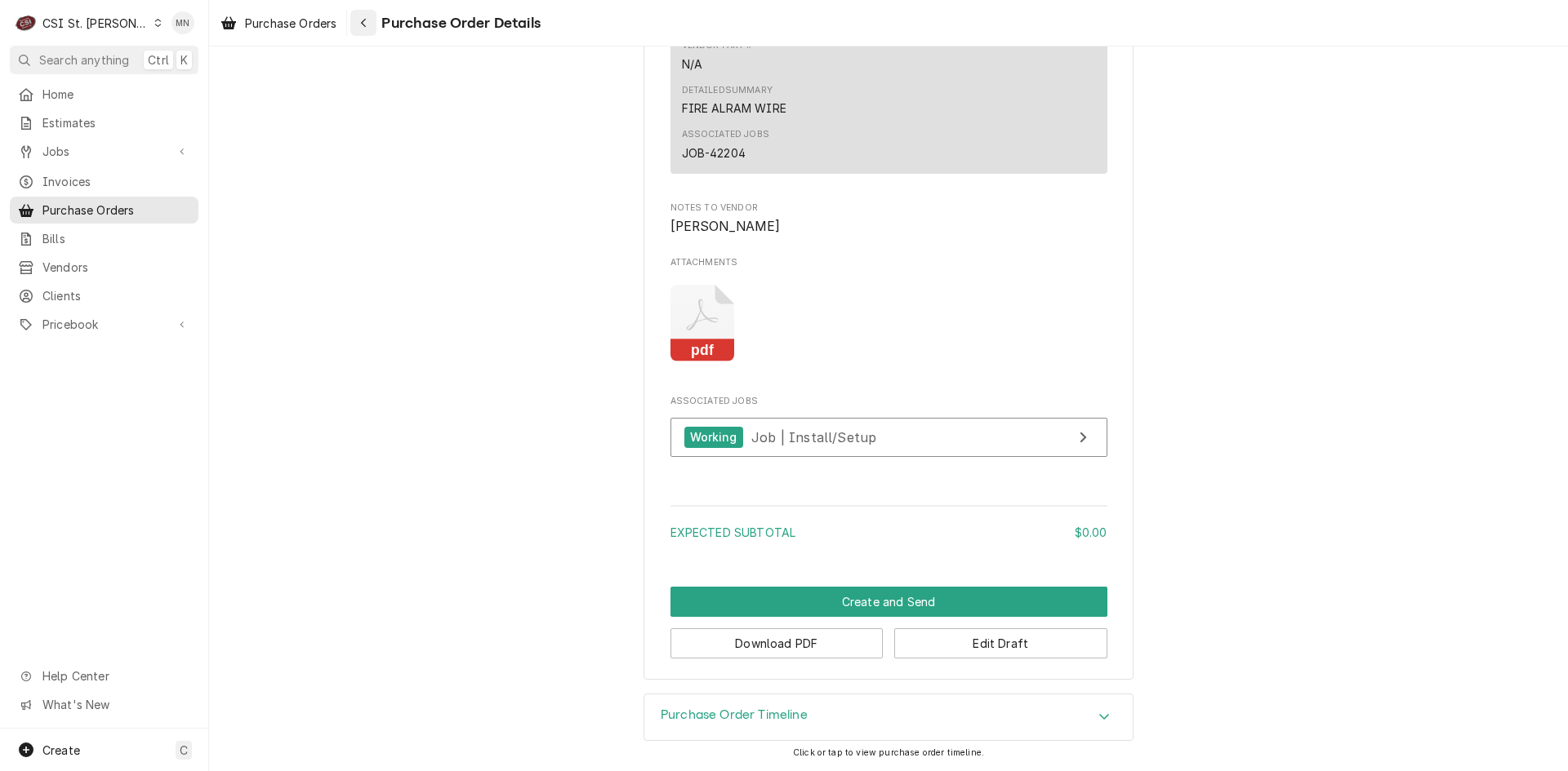
click at [362, 23] on icon "Navigate back" at bounding box center [364, 22] width 7 height 12
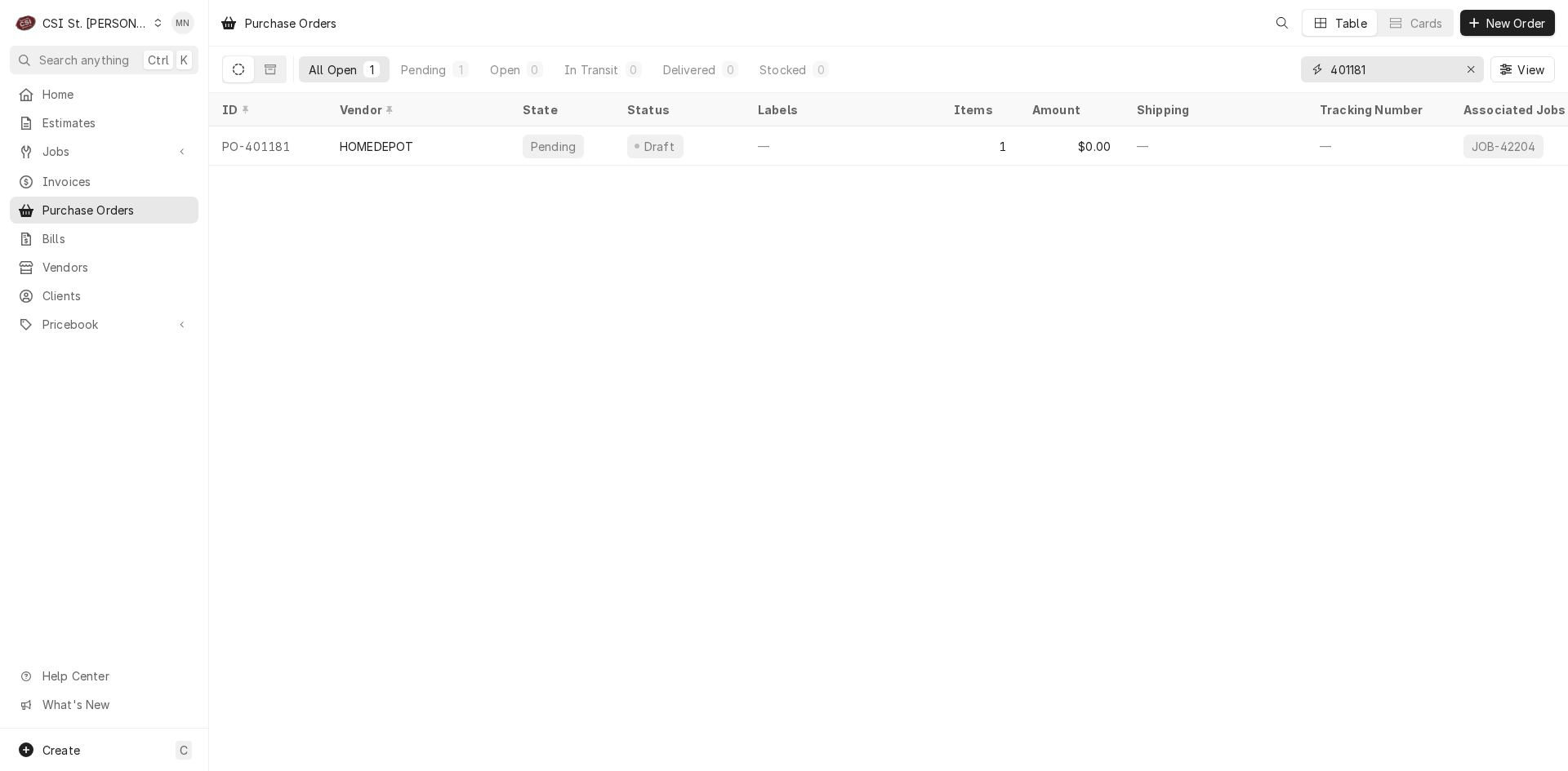
drag, startPoint x: 1381, startPoint y: 71, endPoint x: 1094, endPoint y: 51, distance: 287.7
click at [1118, 51] on div "All Open 1 Pending 1 Open 0 In Transit 0 Delivered 0 Stocked 0 401181 View" at bounding box center [888, 69] width 1333 height 46
type input "401178"
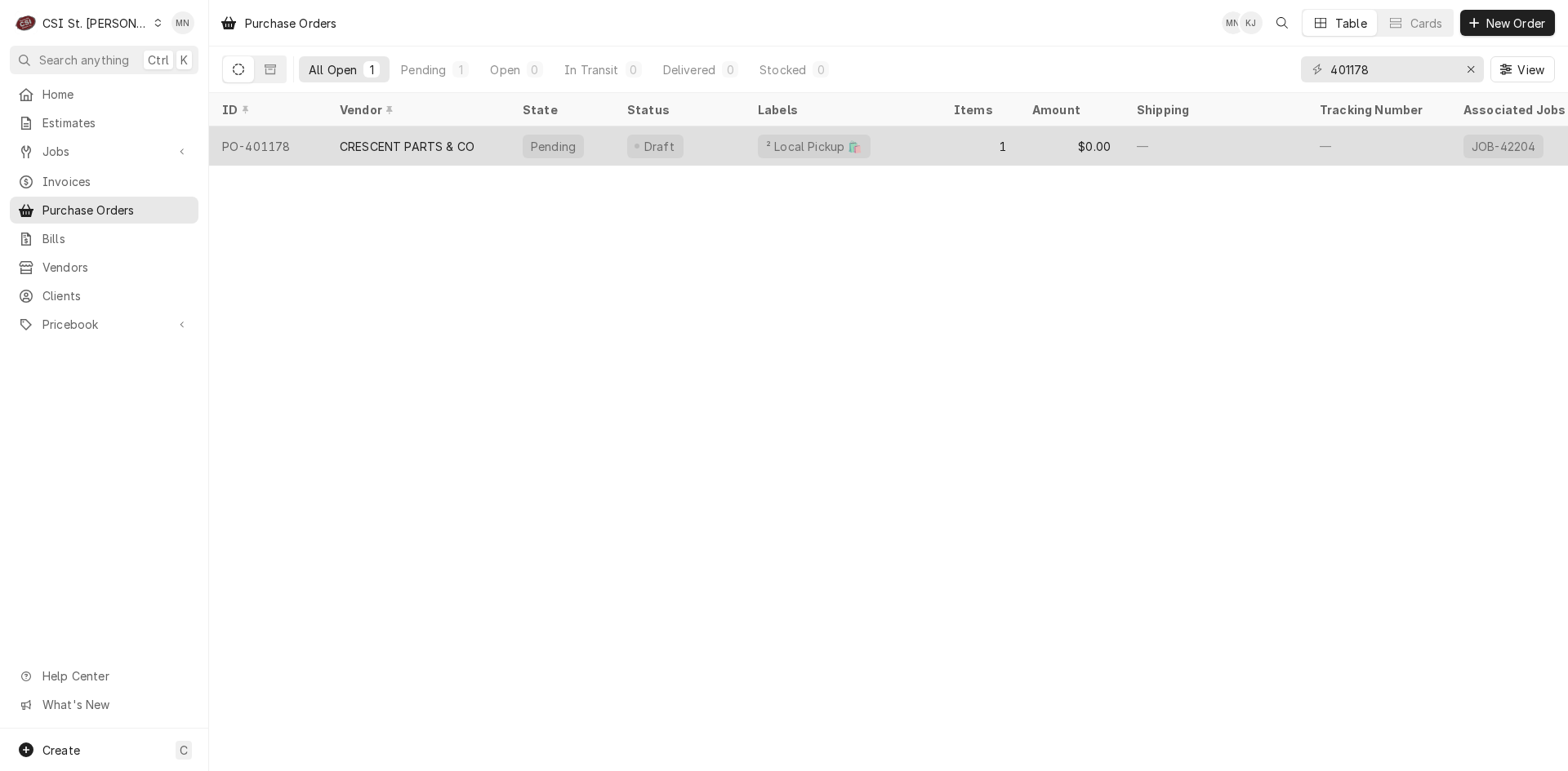
click at [373, 141] on div "CRESCENT PARTS & CO" at bounding box center [407, 146] width 135 height 17
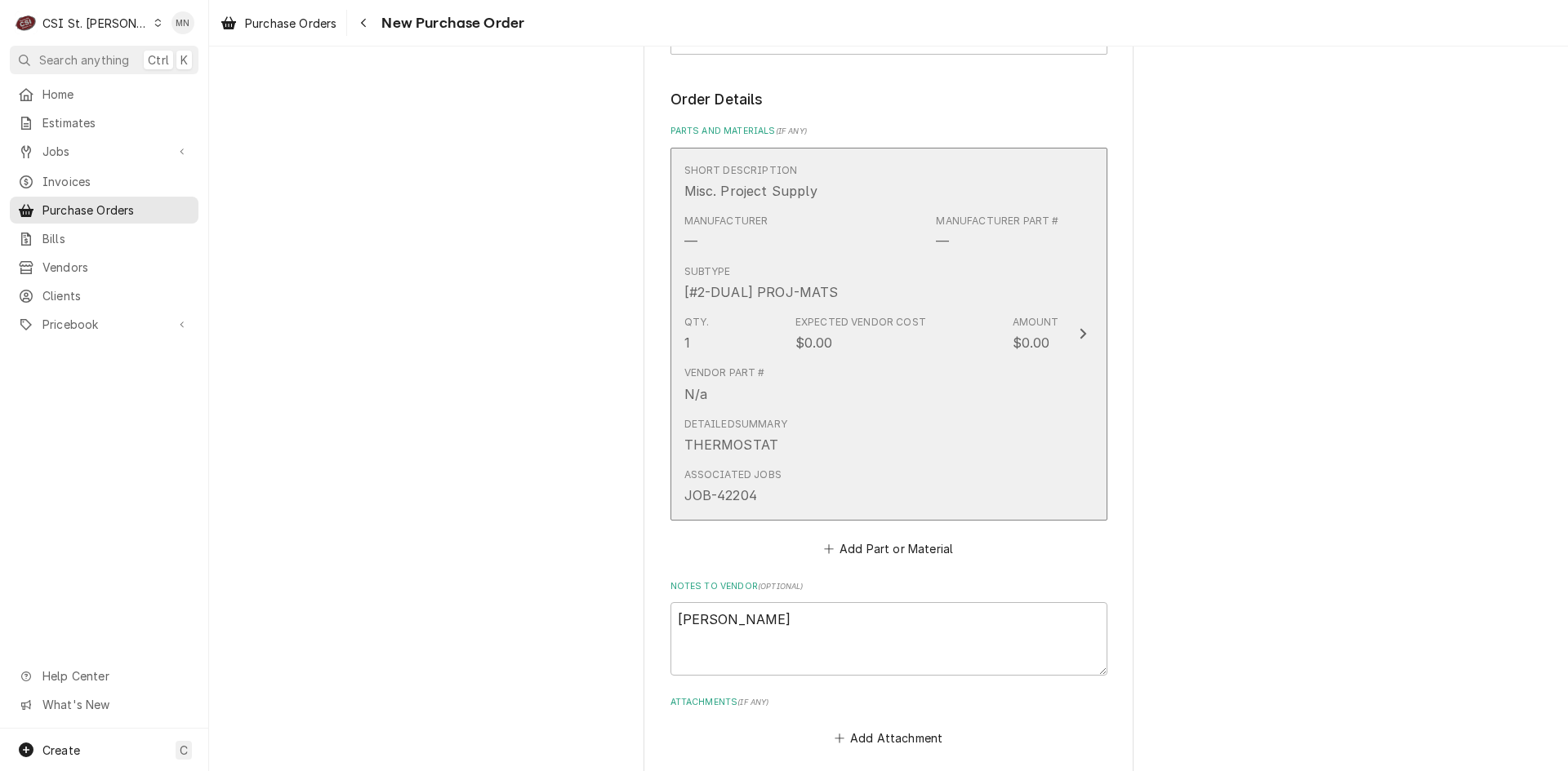
scroll to position [1211, 0]
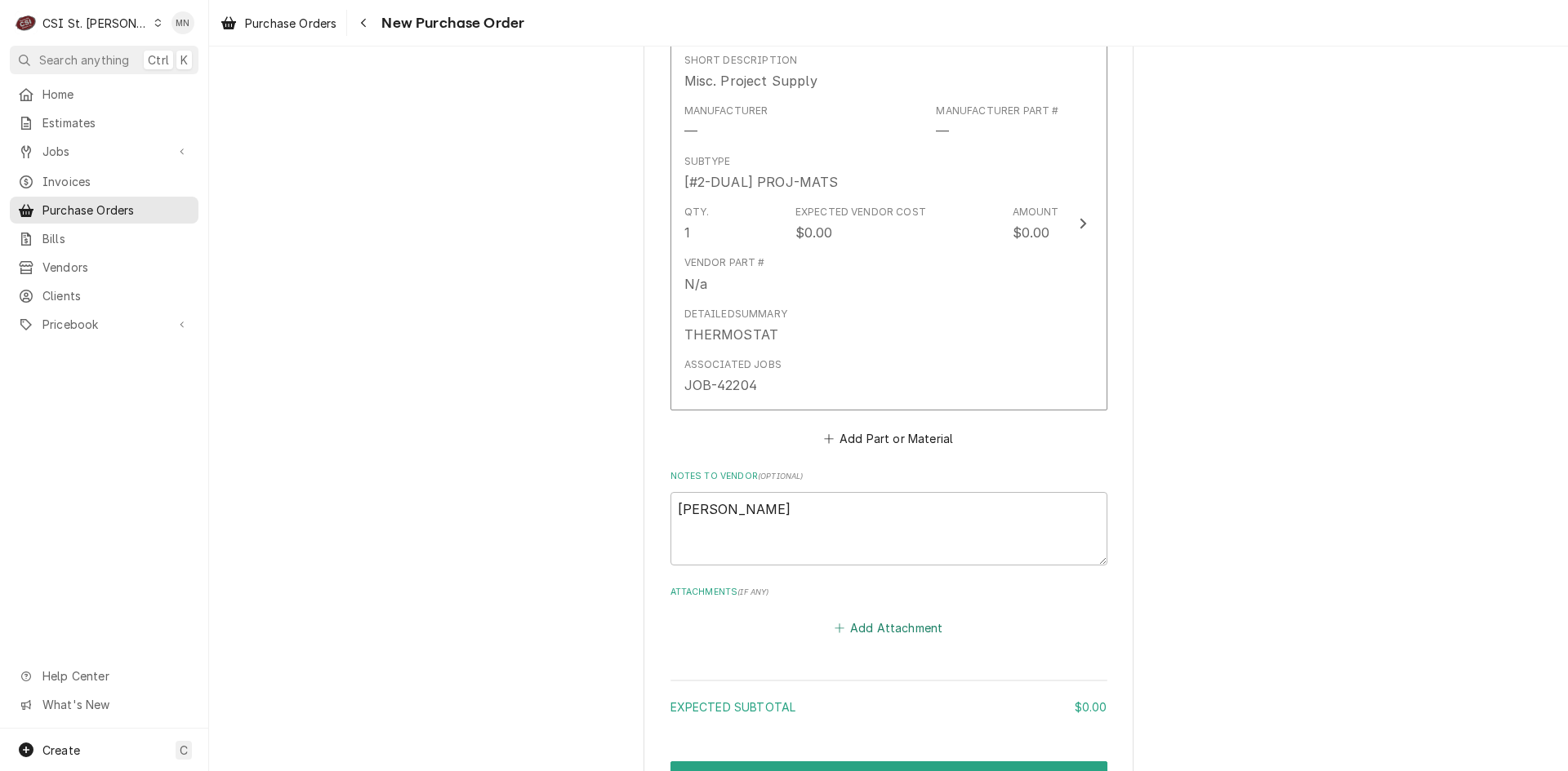
click at [866, 617] on button "Add Attachment" at bounding box center [889, 629] width 114 height 23
type textarea "x"
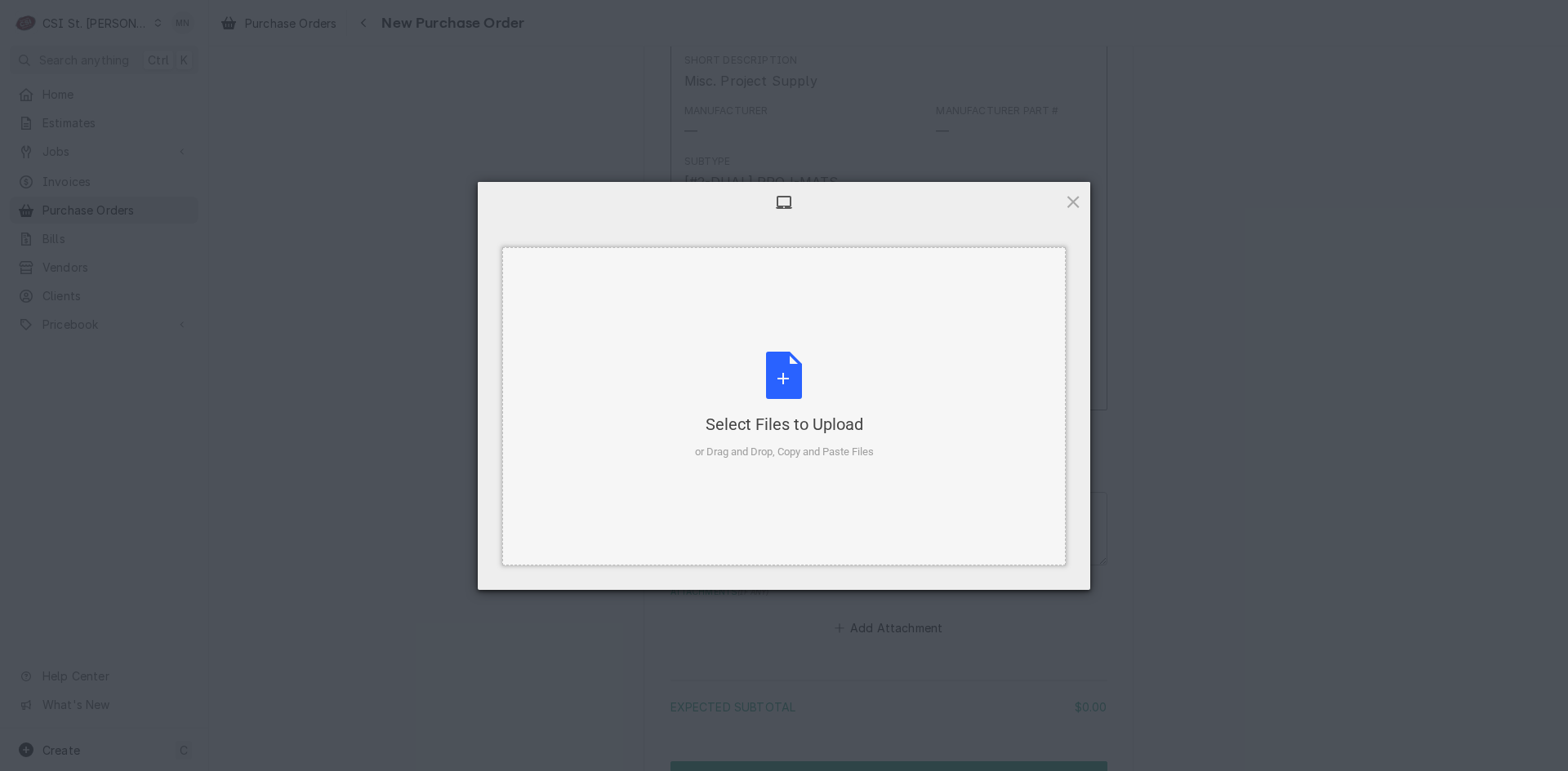
click at [799, 418] on div "Select Files to Upload" at bounding box center [784, 424] width 179 height 23
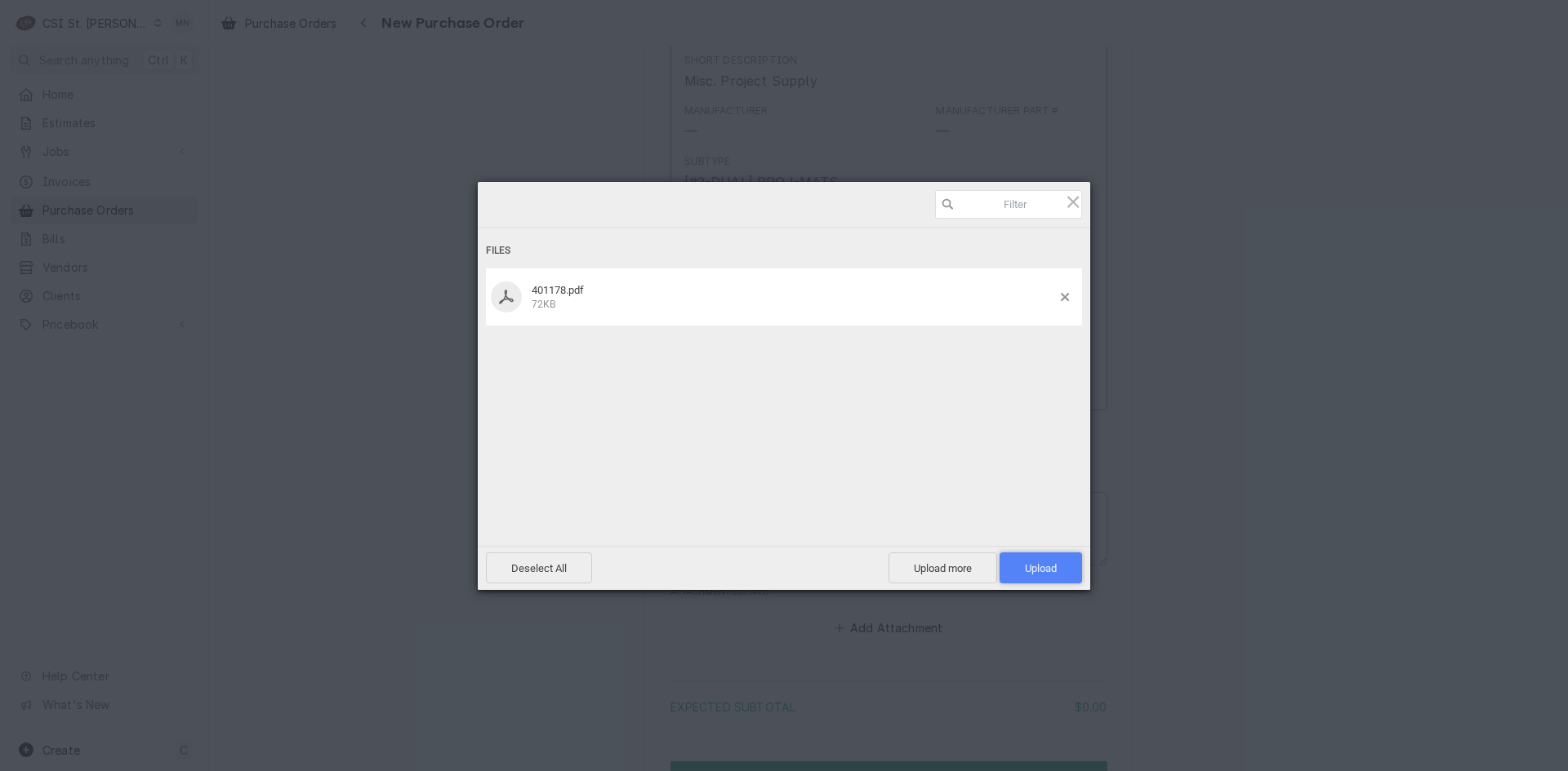
click at [1035, 557] on span "Upload 1" at bounding box center [1041, 567] width 82 height 31
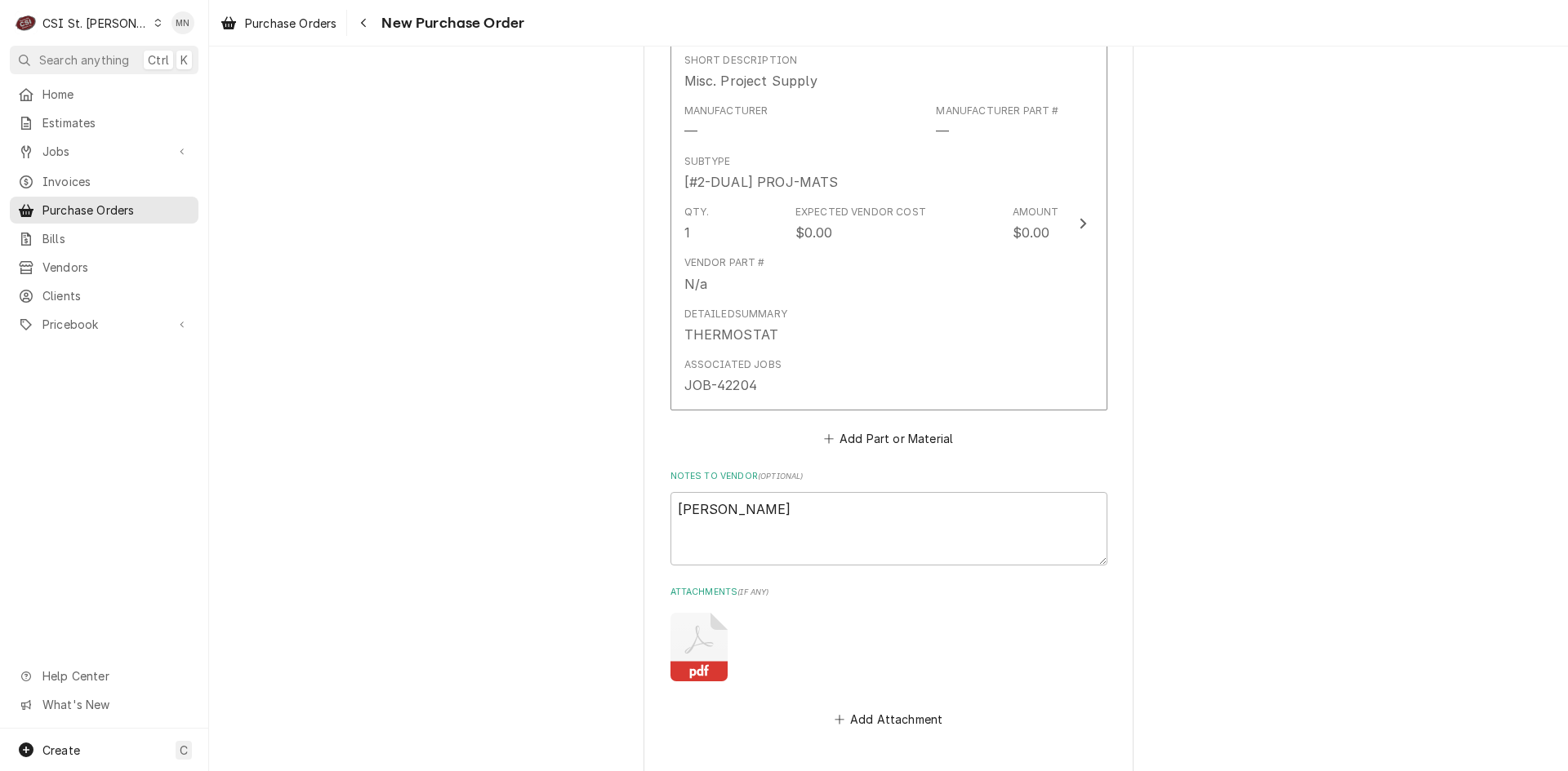
type textarea "x"
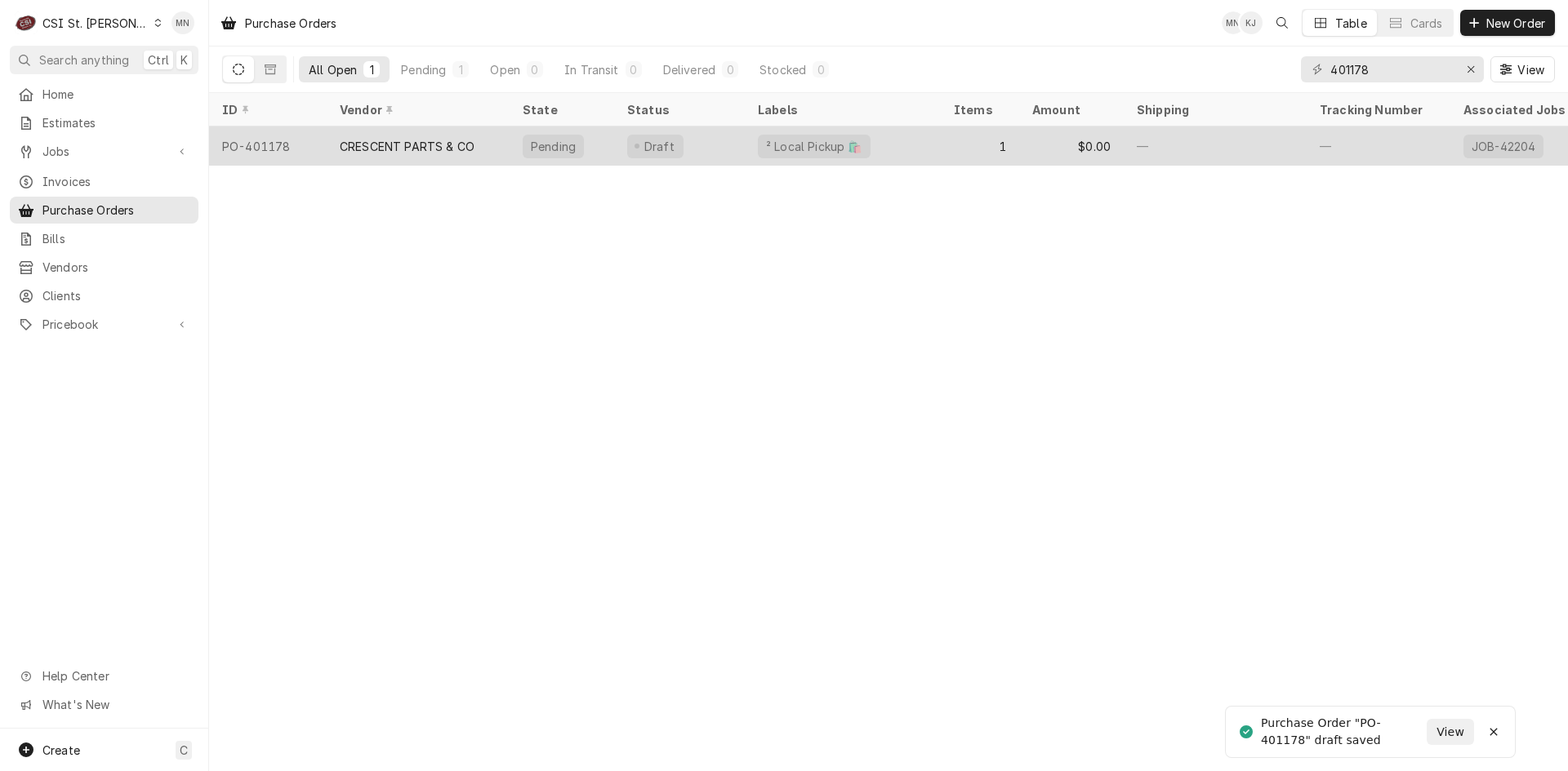
click at [385, 145] on div "CRESCENT PARTS & CO" at bounding box center [407, 146] width 135 height 17
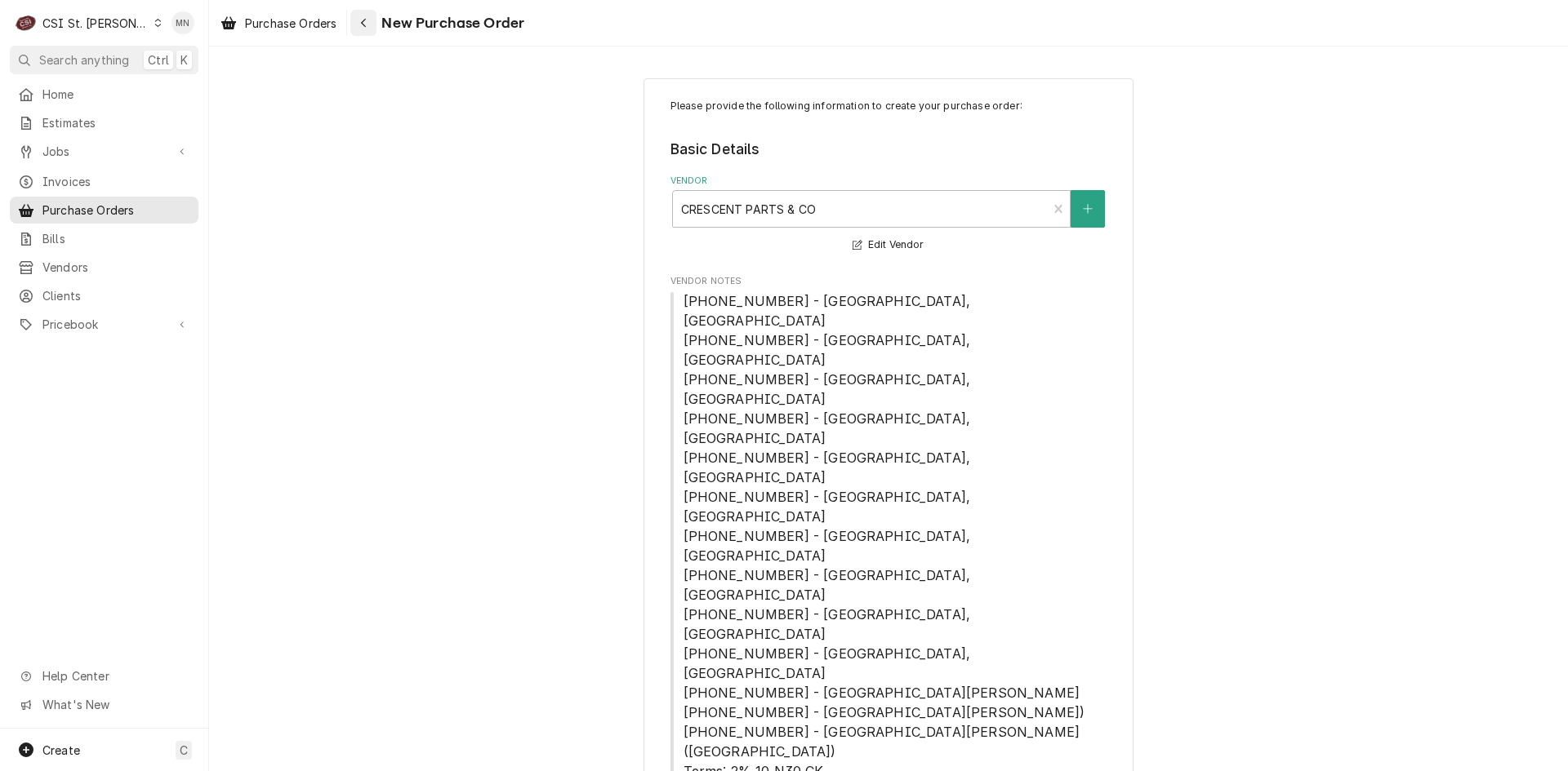
click at [370, 24] on div "Navigate back" at bounding box center [363, 22] width 16 height 16
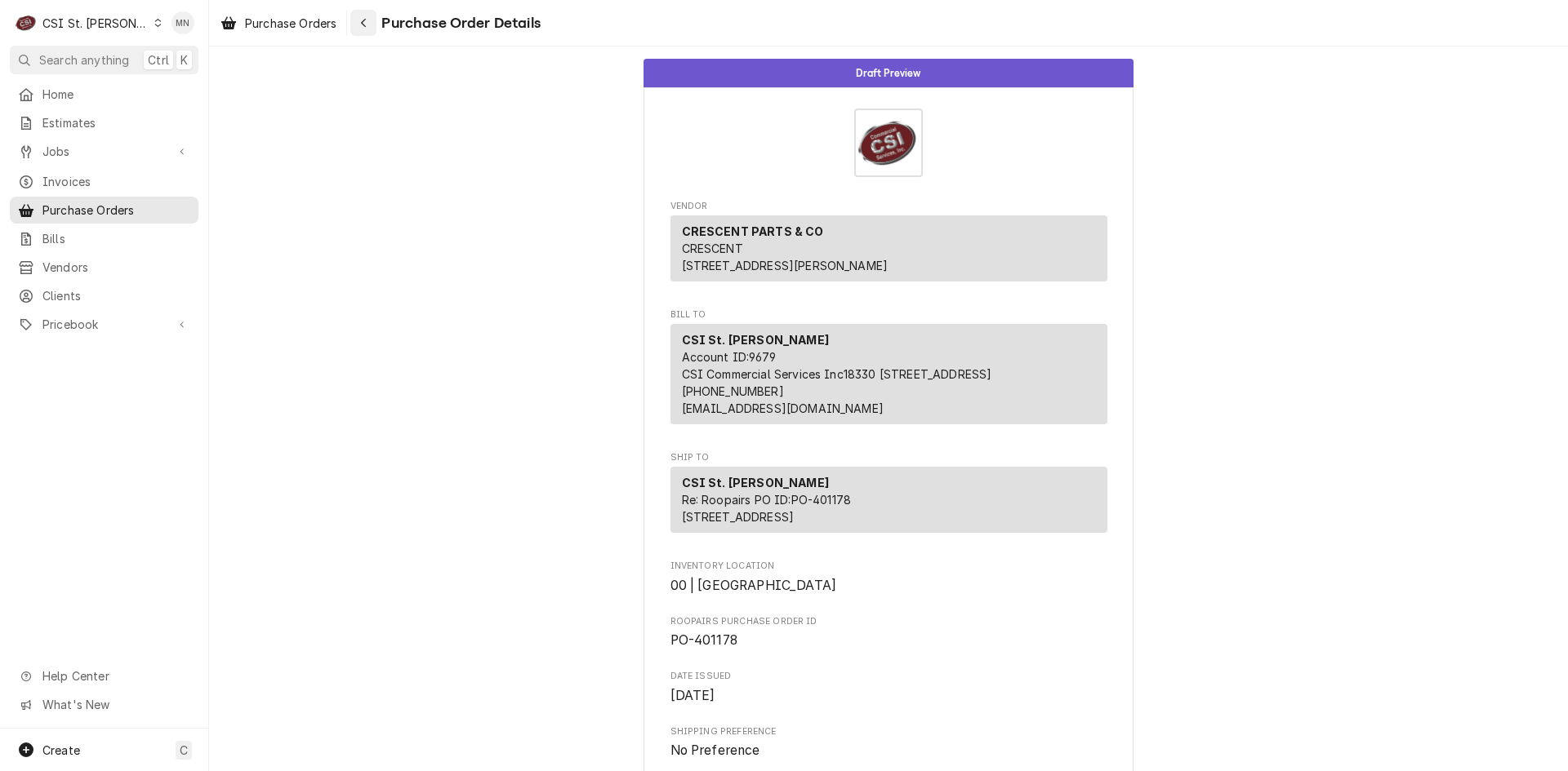
click at [369, 21] on div "Navigate back" at bounding box center [363, 22] width 16 height 16
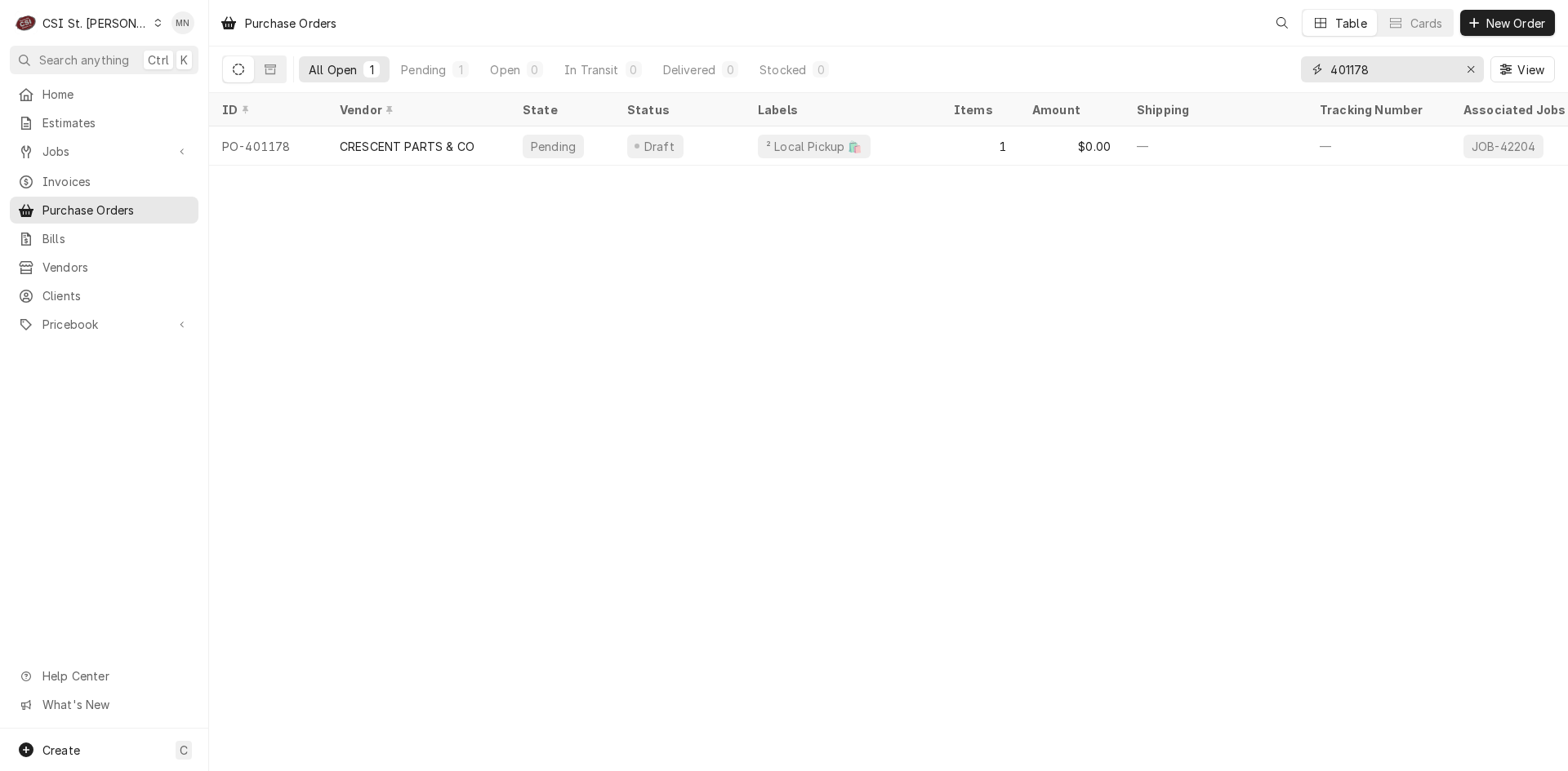
click at [1386, 73] on input "401178" at bounding box center [1391, 69] width 122 height 26
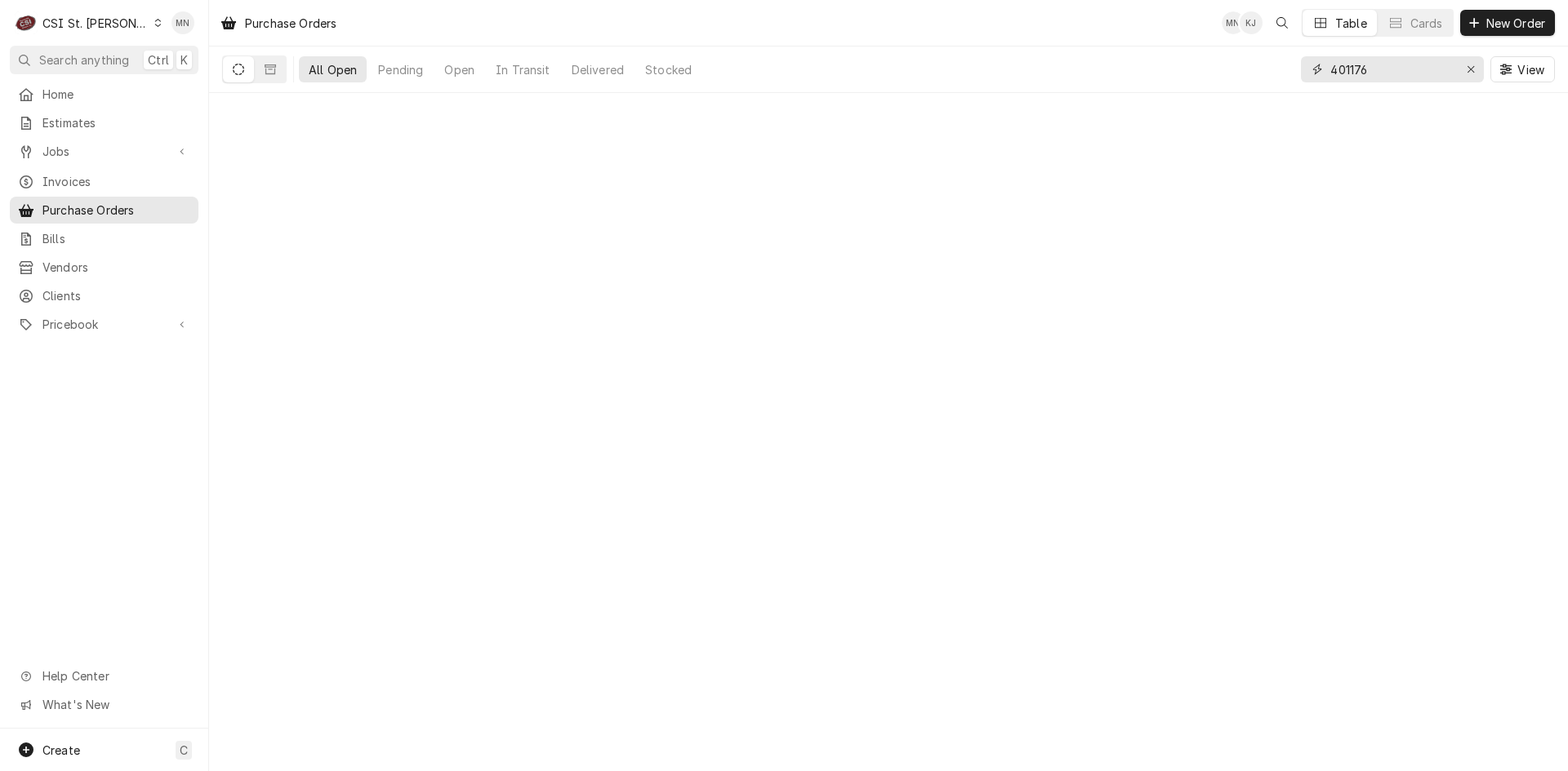
type input "401176"
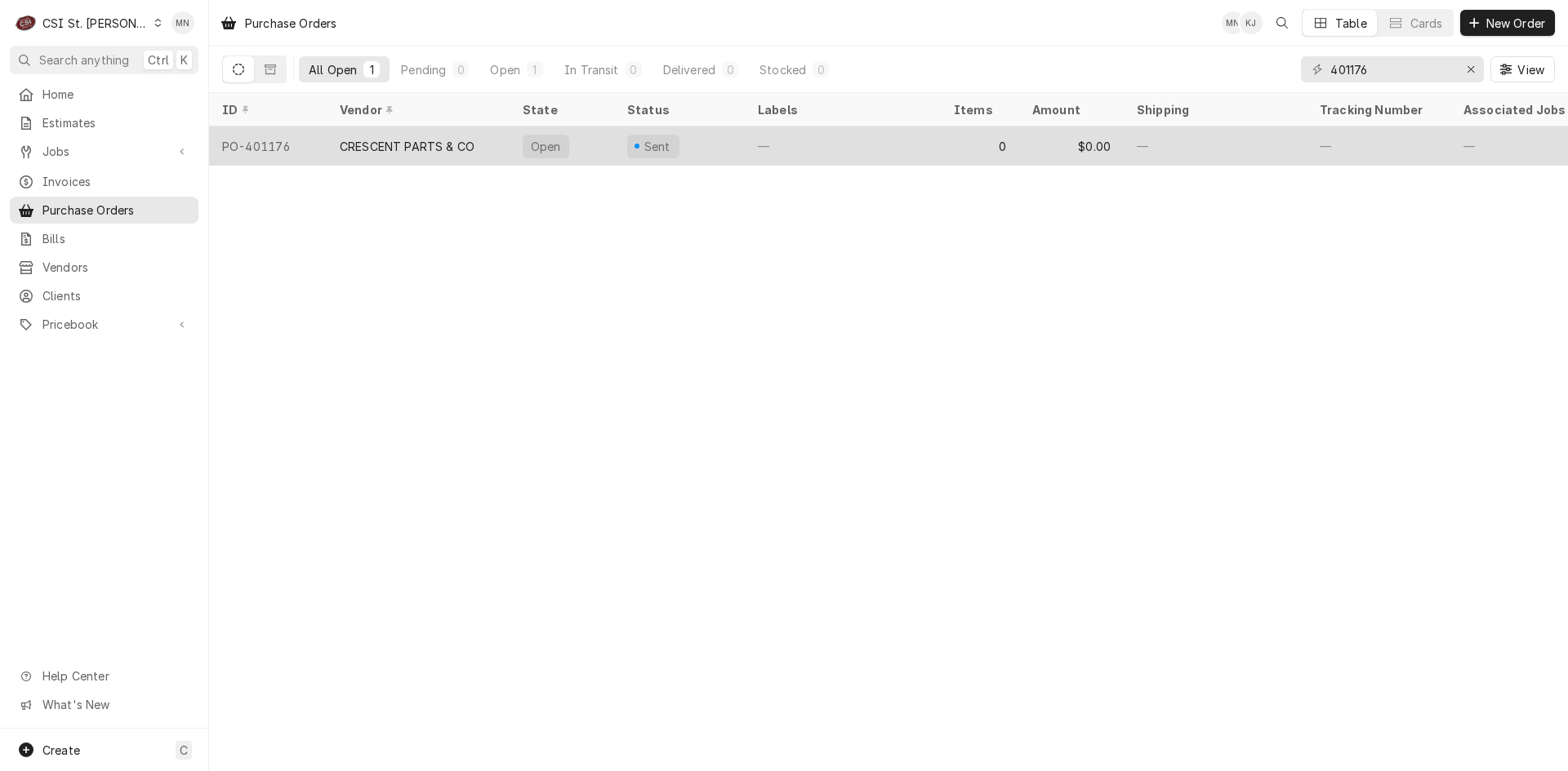
click at [445, 147] on div "CRESCENT PARTS & CO" at bounding box center [407, 146] width 135 height 17
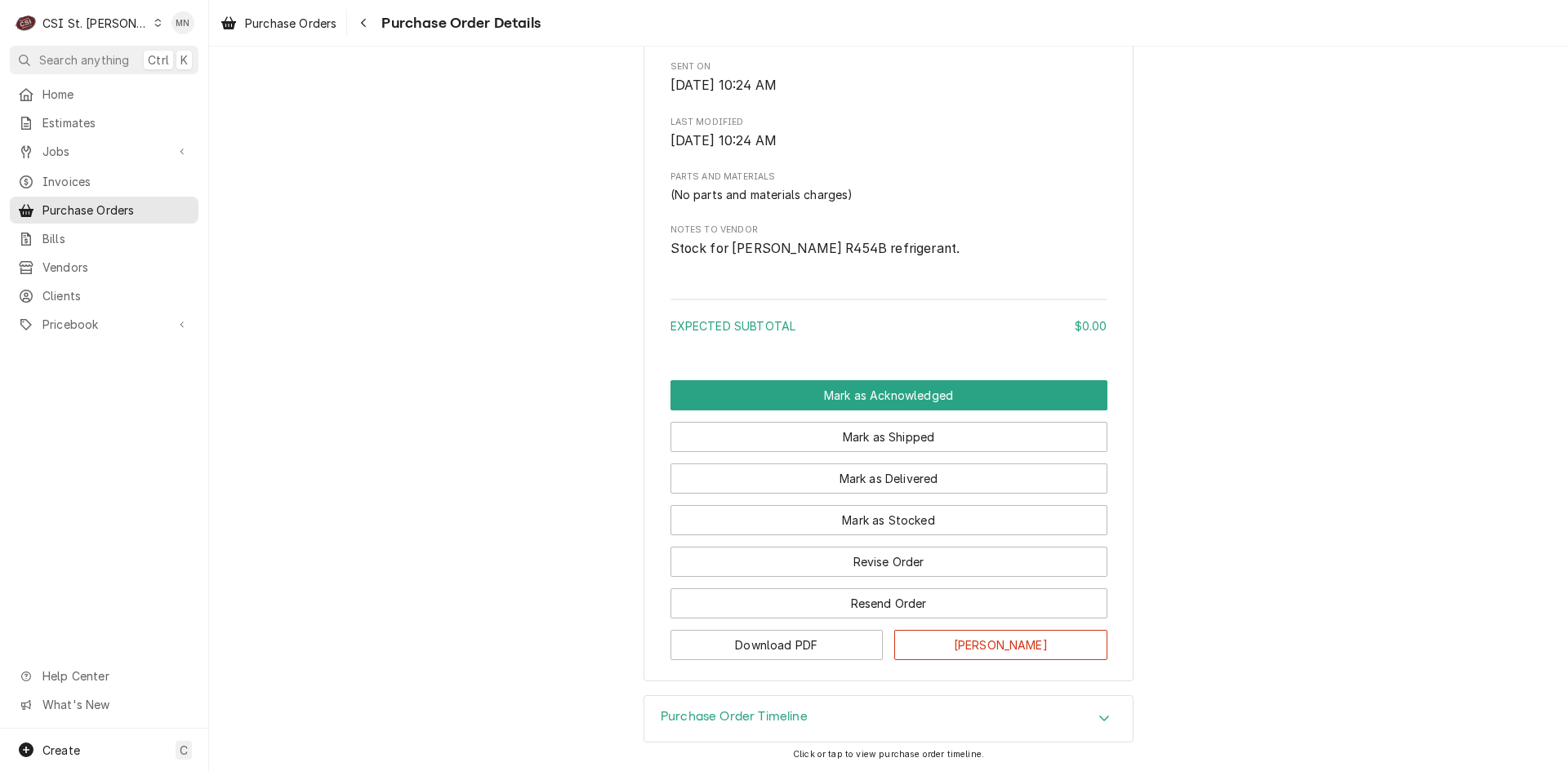
scroll to position [827, 0]
click at [865, 562] on button "Revise Order" at bounding box center [889, 561] width 437 height 30
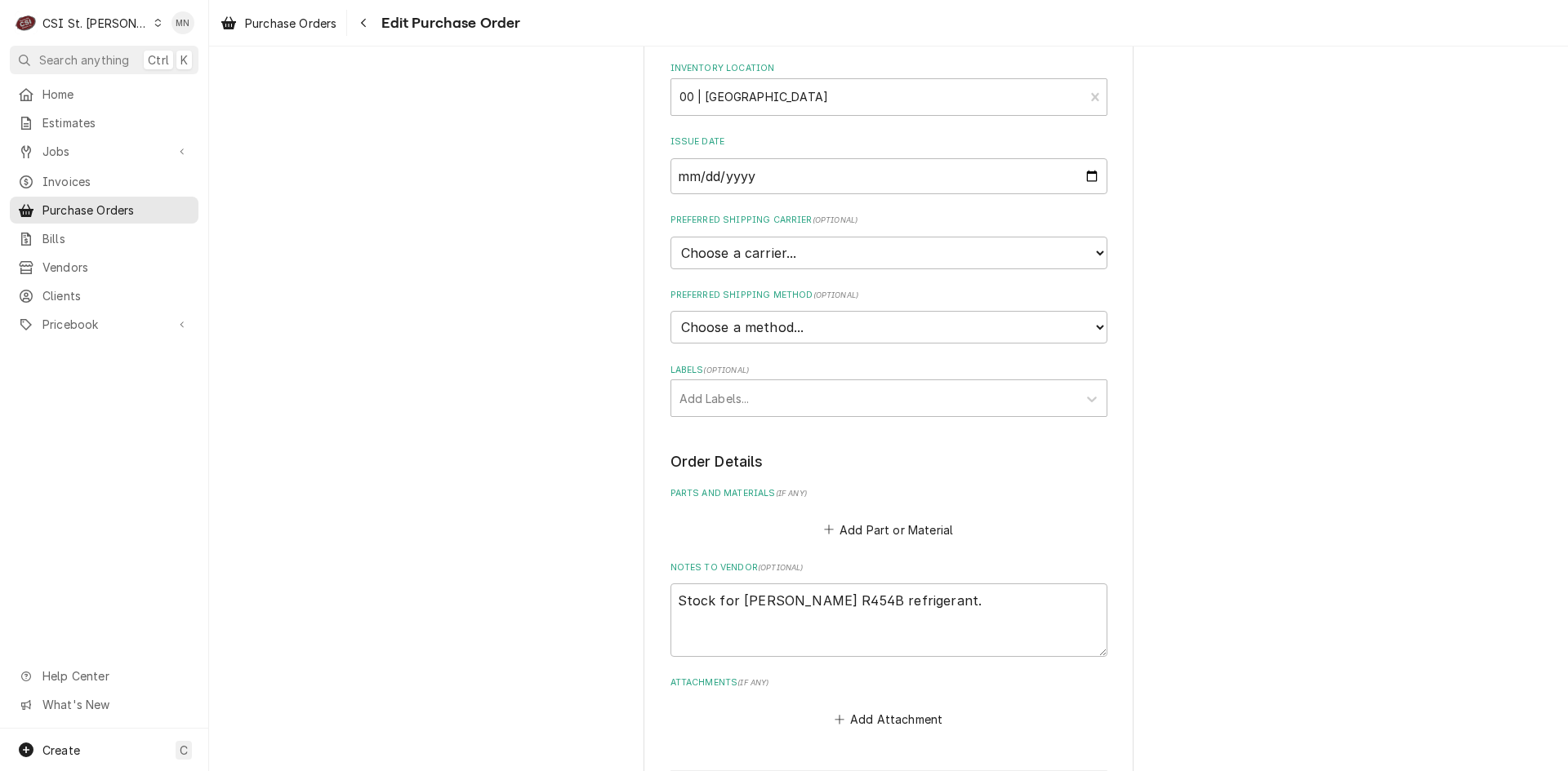
scroll to position [747, 0]
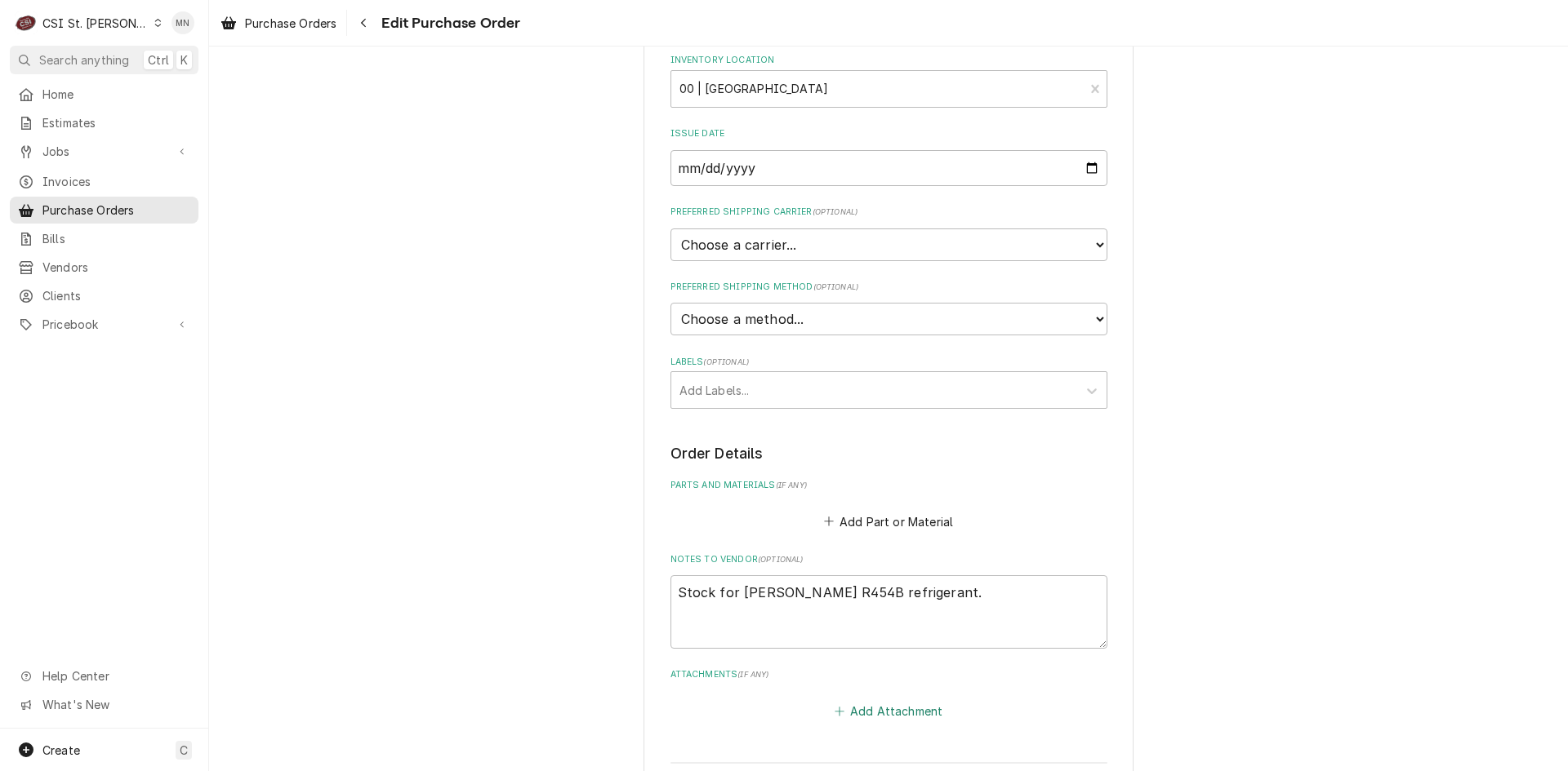
click at [898, 700] on button "Add Attachment" at bounding box center [889, 711] width 114 height 23
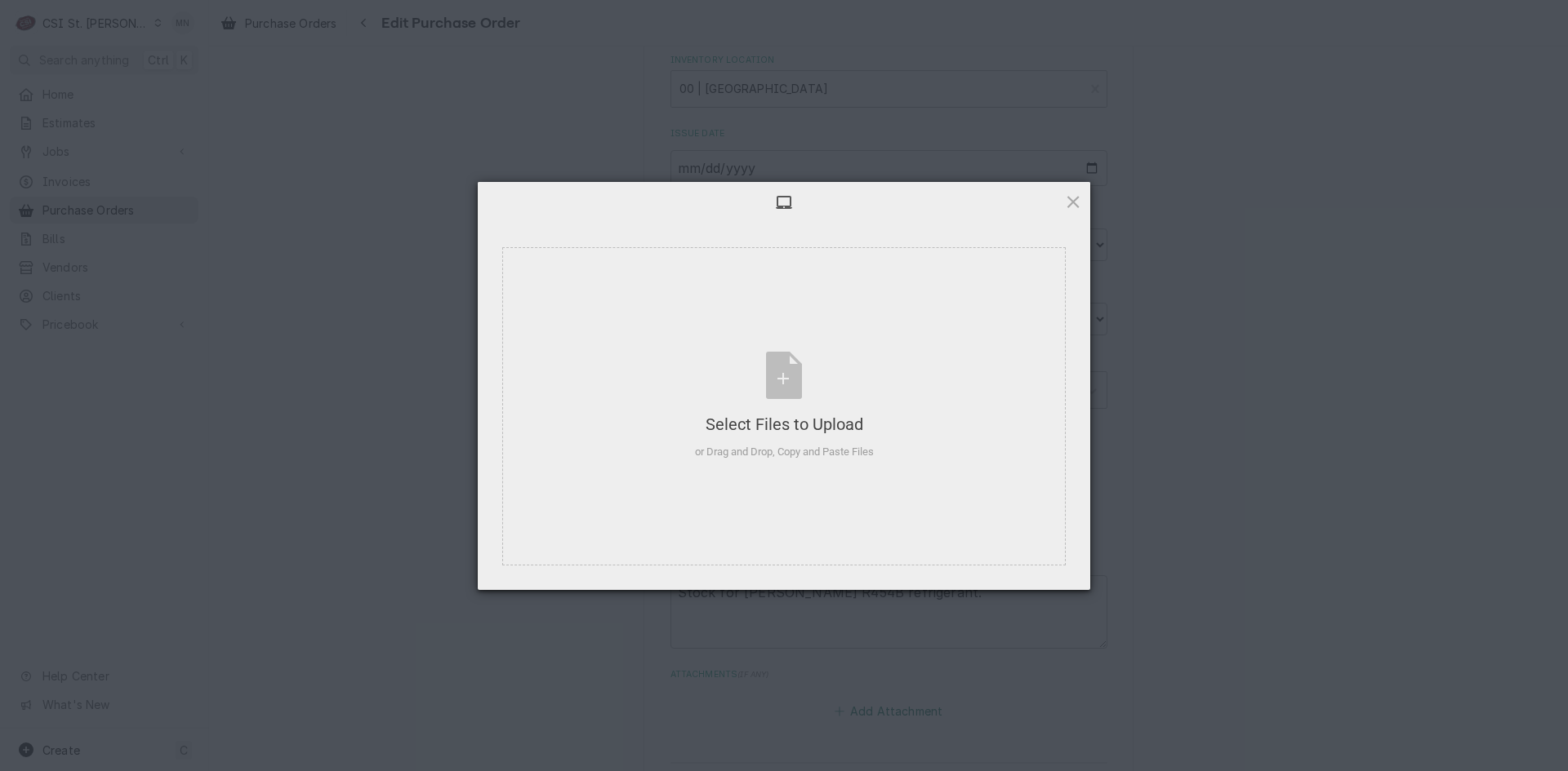
type textarea "x"
click at [799, 381] on div "Select Files to Upload or Drag and Drop, Copy and Paste Files" at bounding box center [784, 406] width 179 height 109
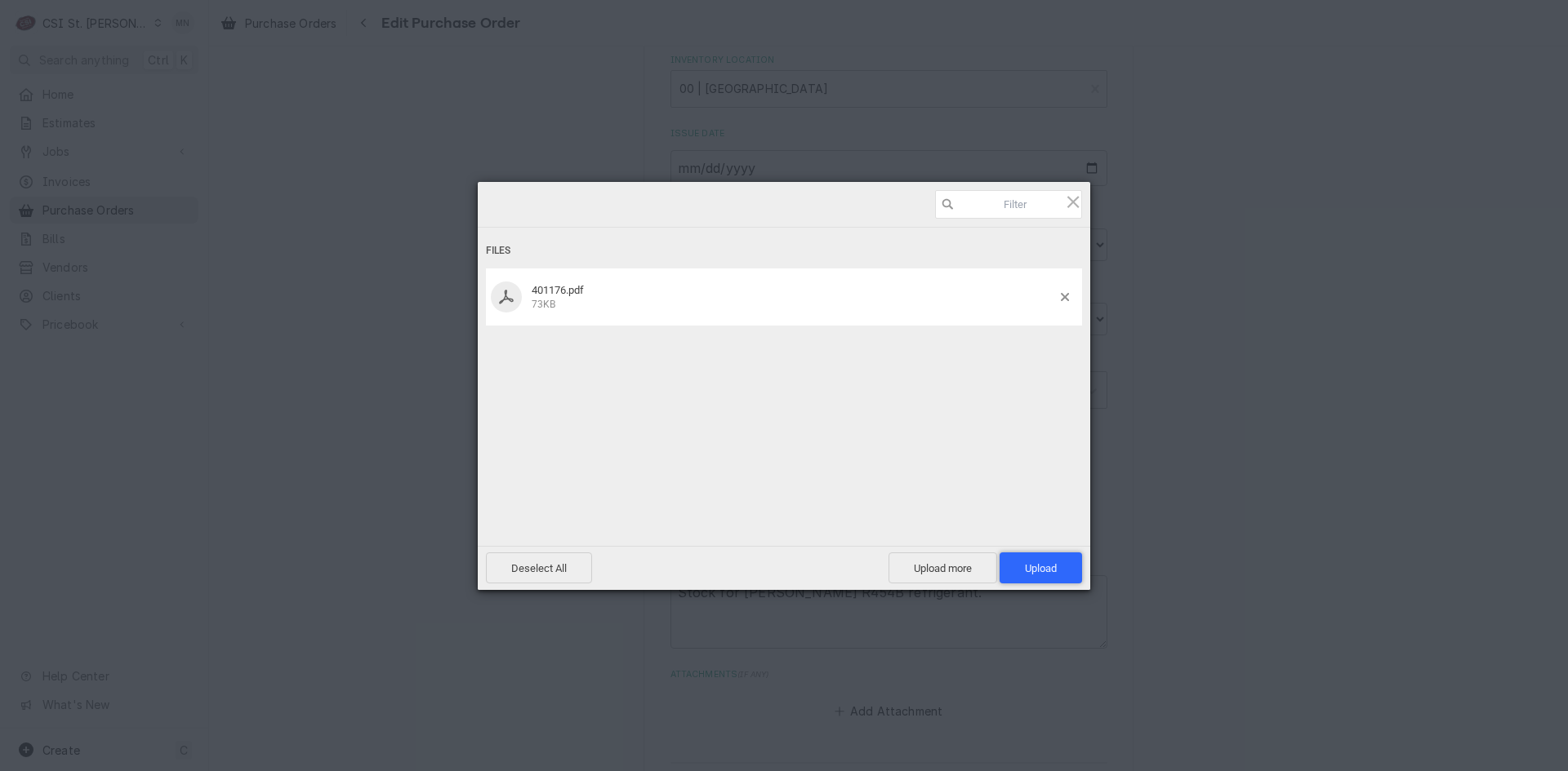
click at [1044, 562] on span "Upload 1" at bounding box center [1041, 568] width 32 height 13
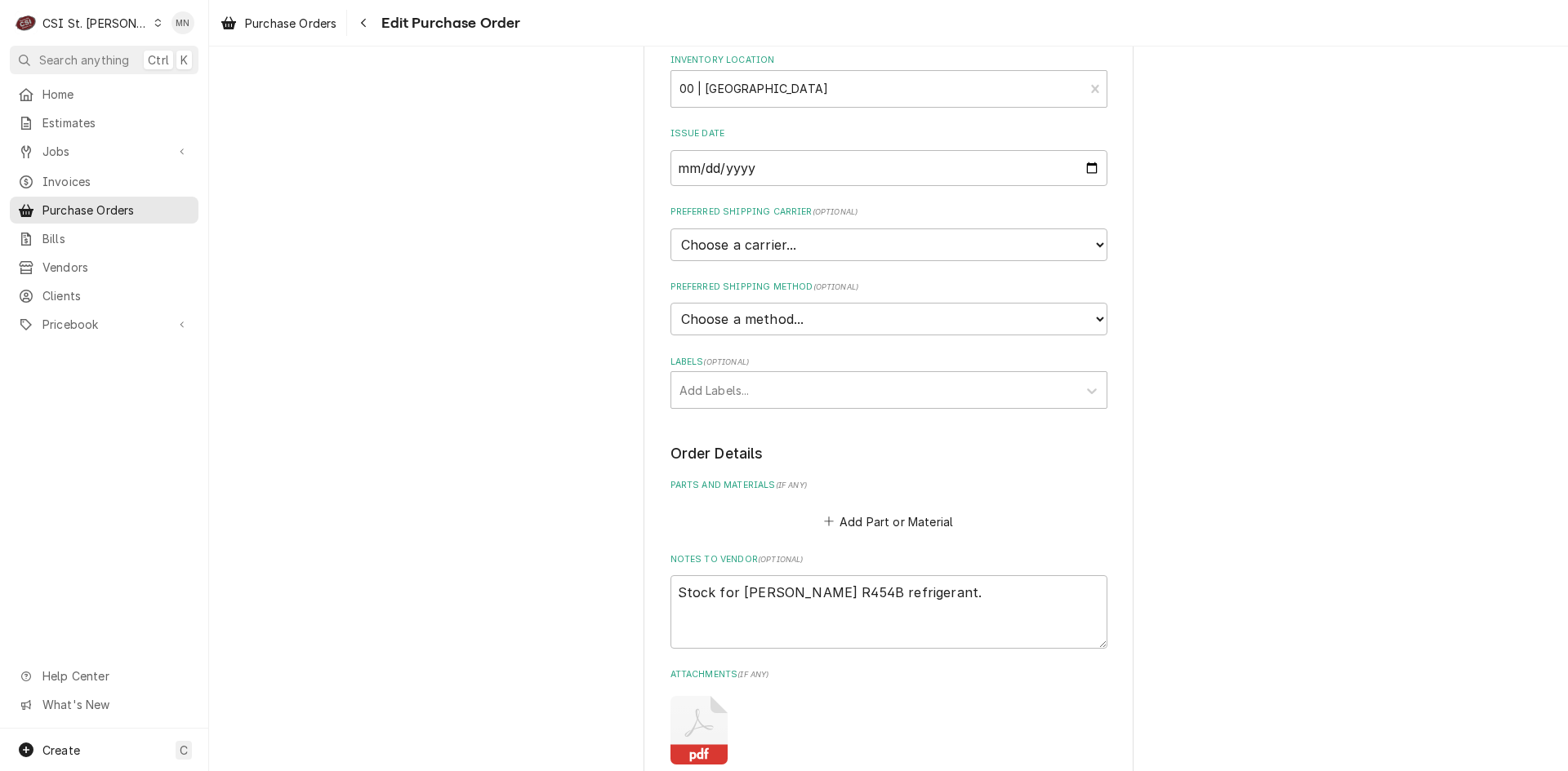
type textarea "x"
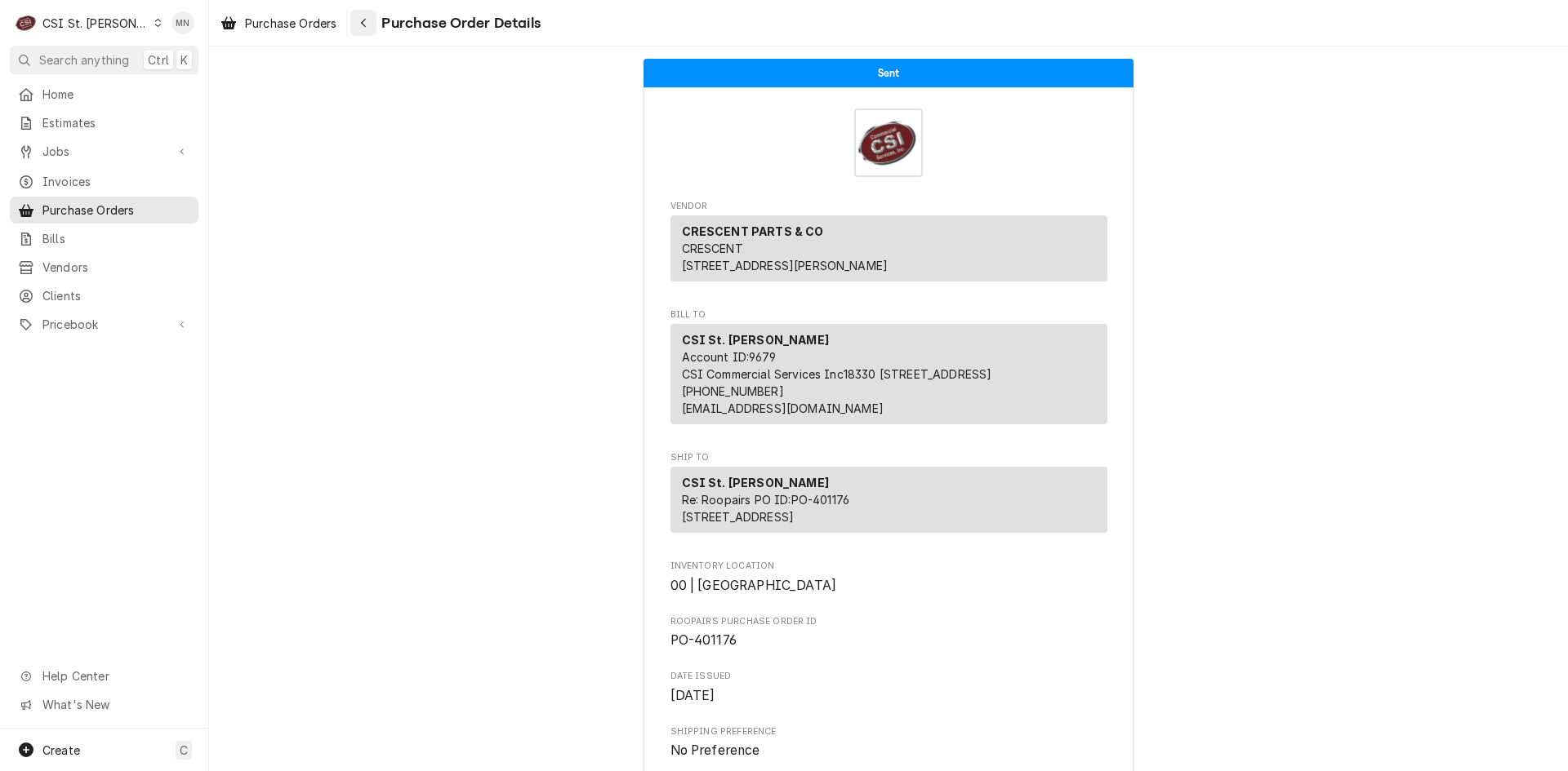
click at [364, 30] on div "Navigate back" at bounding box center [363, 22] width 16 height 16
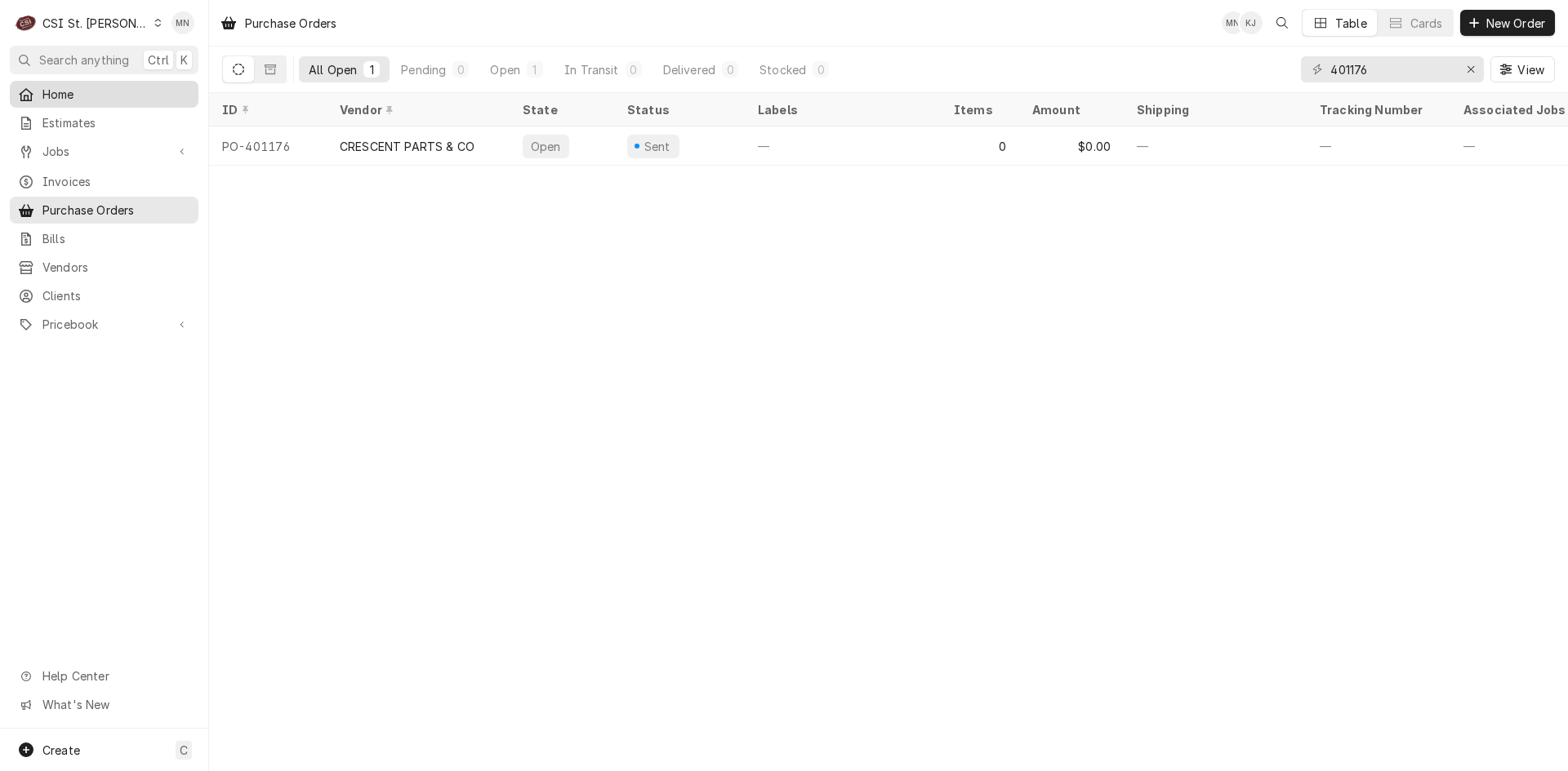
click at [78, 89] on span "Home" at bounding box center [116, 94] width 148 height 17
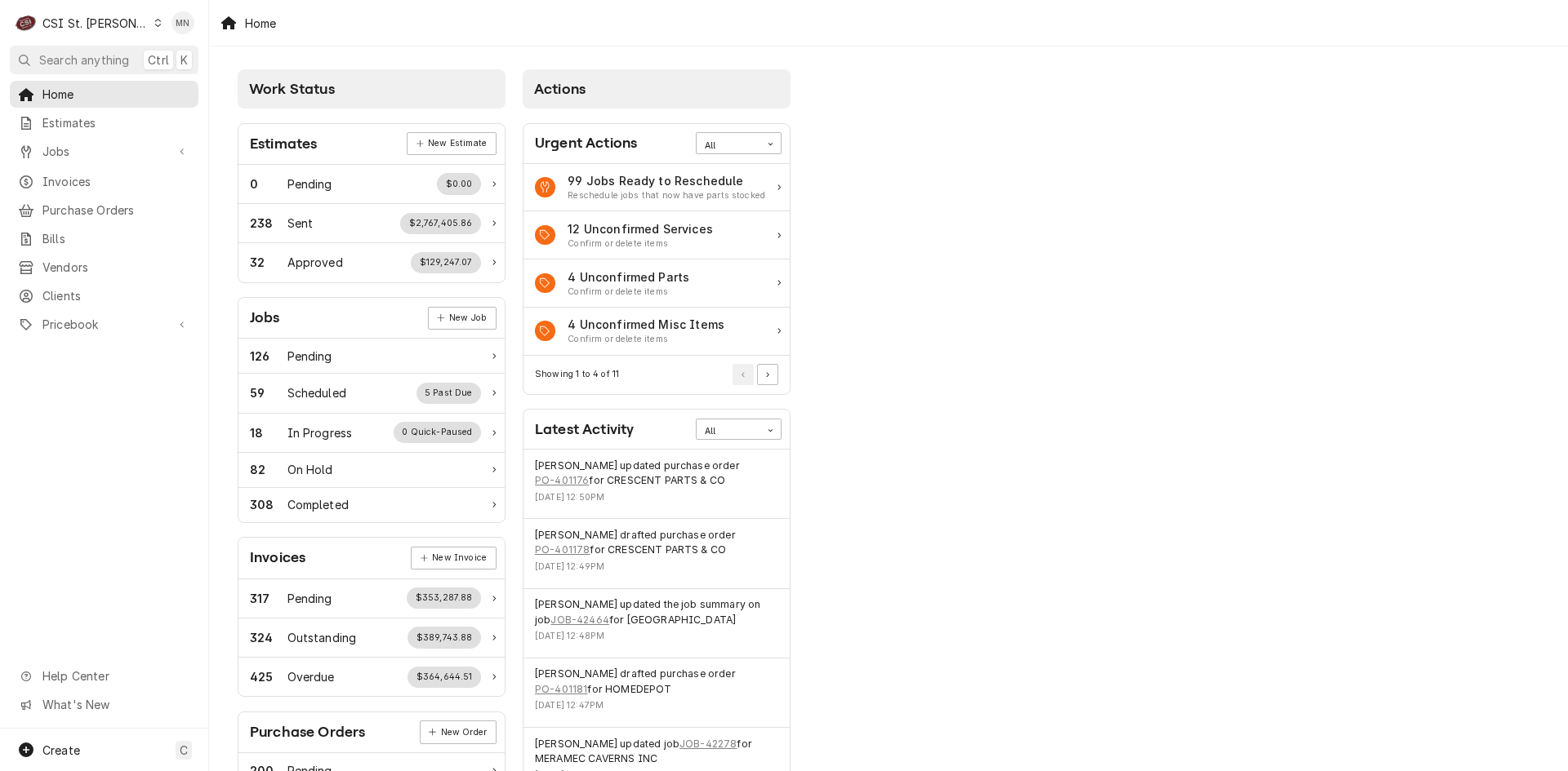
click at [87, 19] on div "CSI St. [PERSON_NAME]" at bounding box center [96, 22] width 106 height 17
click at [146, 31] on div "CSI [US_STATE][GEOGRAPHIC_DATA]" at bounding box center [250, 31] width 215 height 17
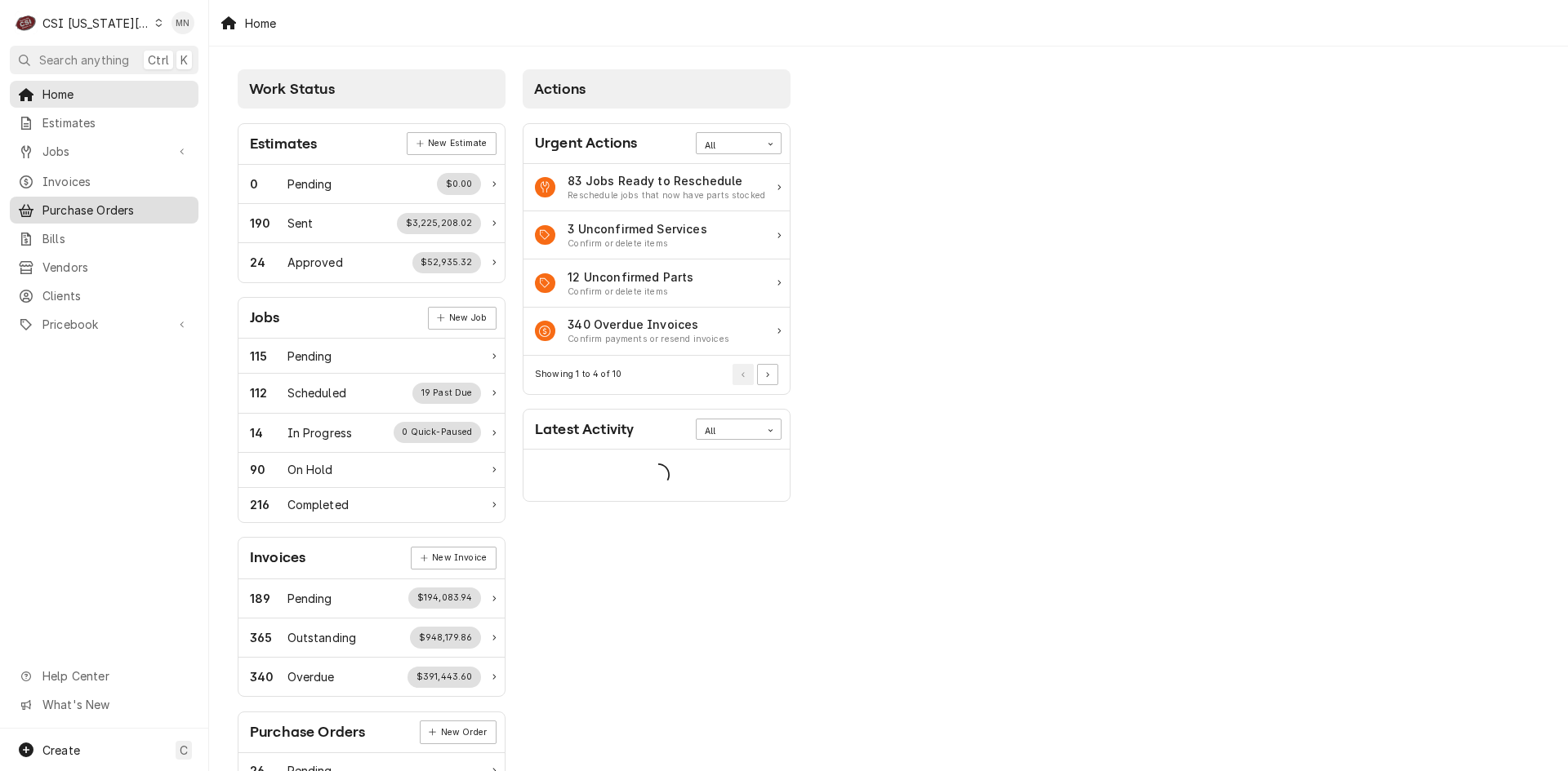
click at [78, 205] on span "Purchase Orders" at bounding box center [116, 210] width 148 height 17
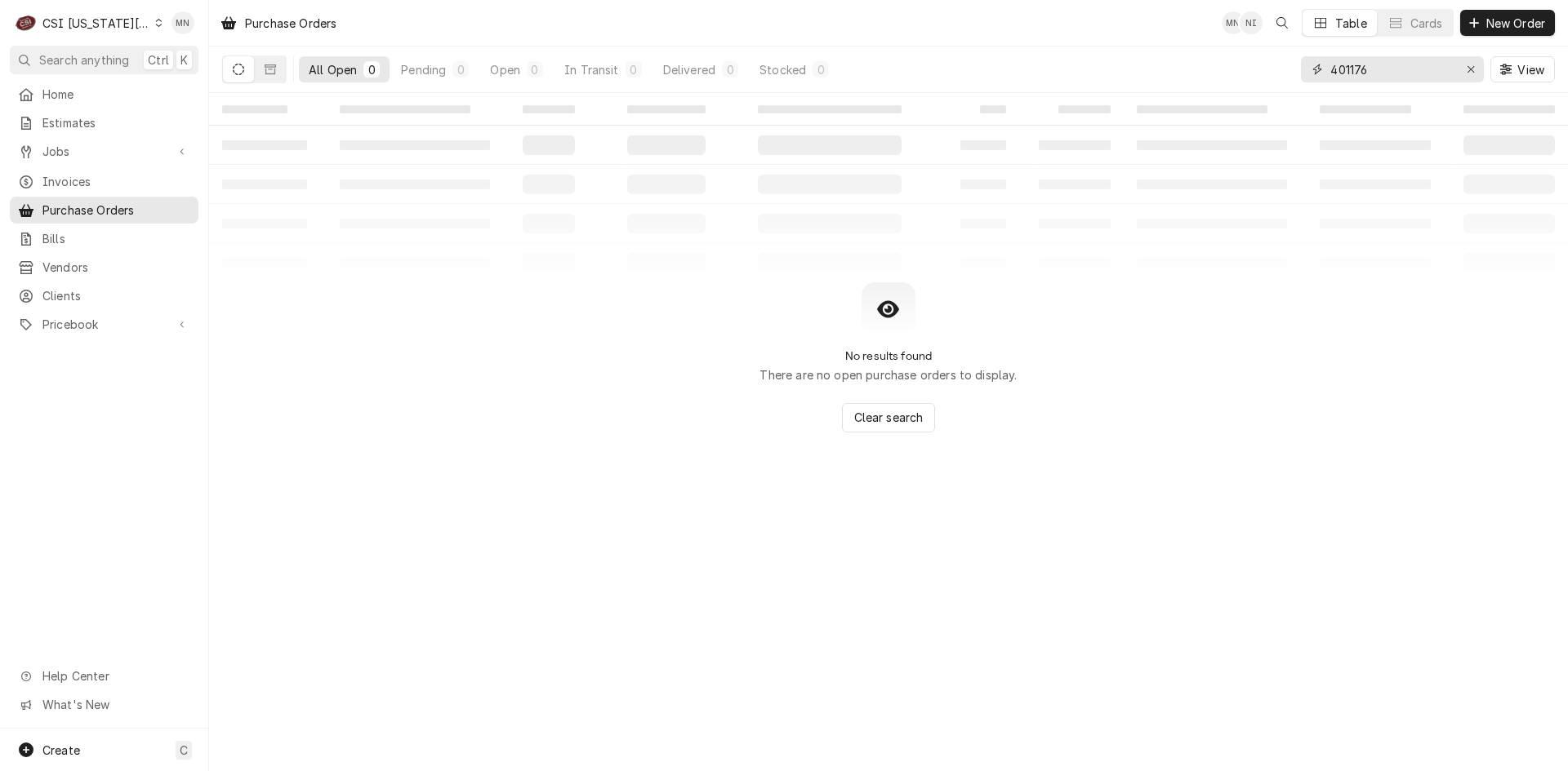
drag, startPoint x: 1390, startPoint y: 73, endPoint x: 1214, endPoint y: 62, distance: 176.3
click at [1215, 62] on div "All Open 0 Pending 0 Open 0 In Transit 0 Delivered 0 Stocked 0 401176 View" at bounding box center [888, 69] width 1333 height 46
type input "301397"
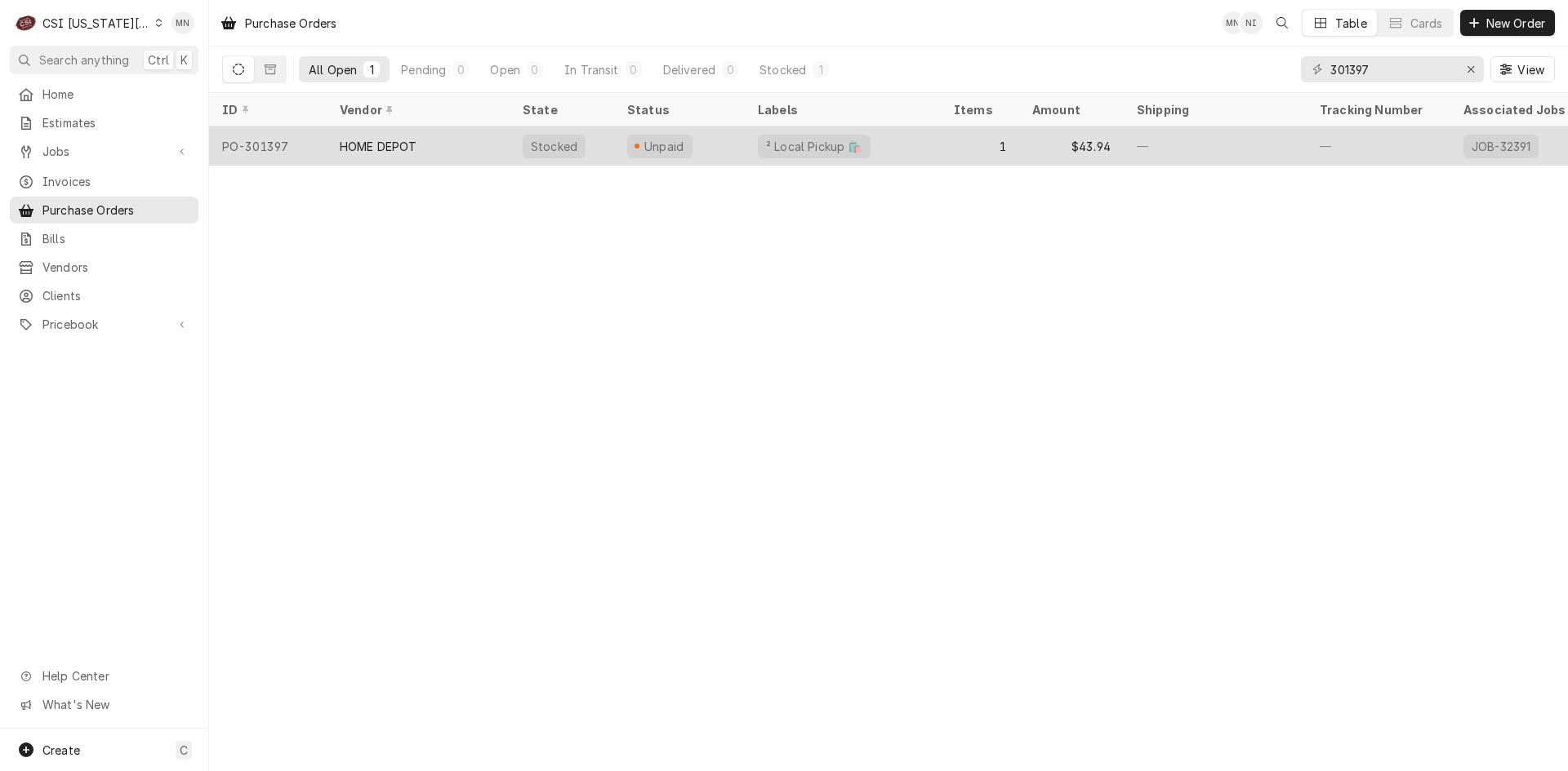
click at [317, 142] on div "PO-301397" at bounding box center [268, 147] width 118 height 39
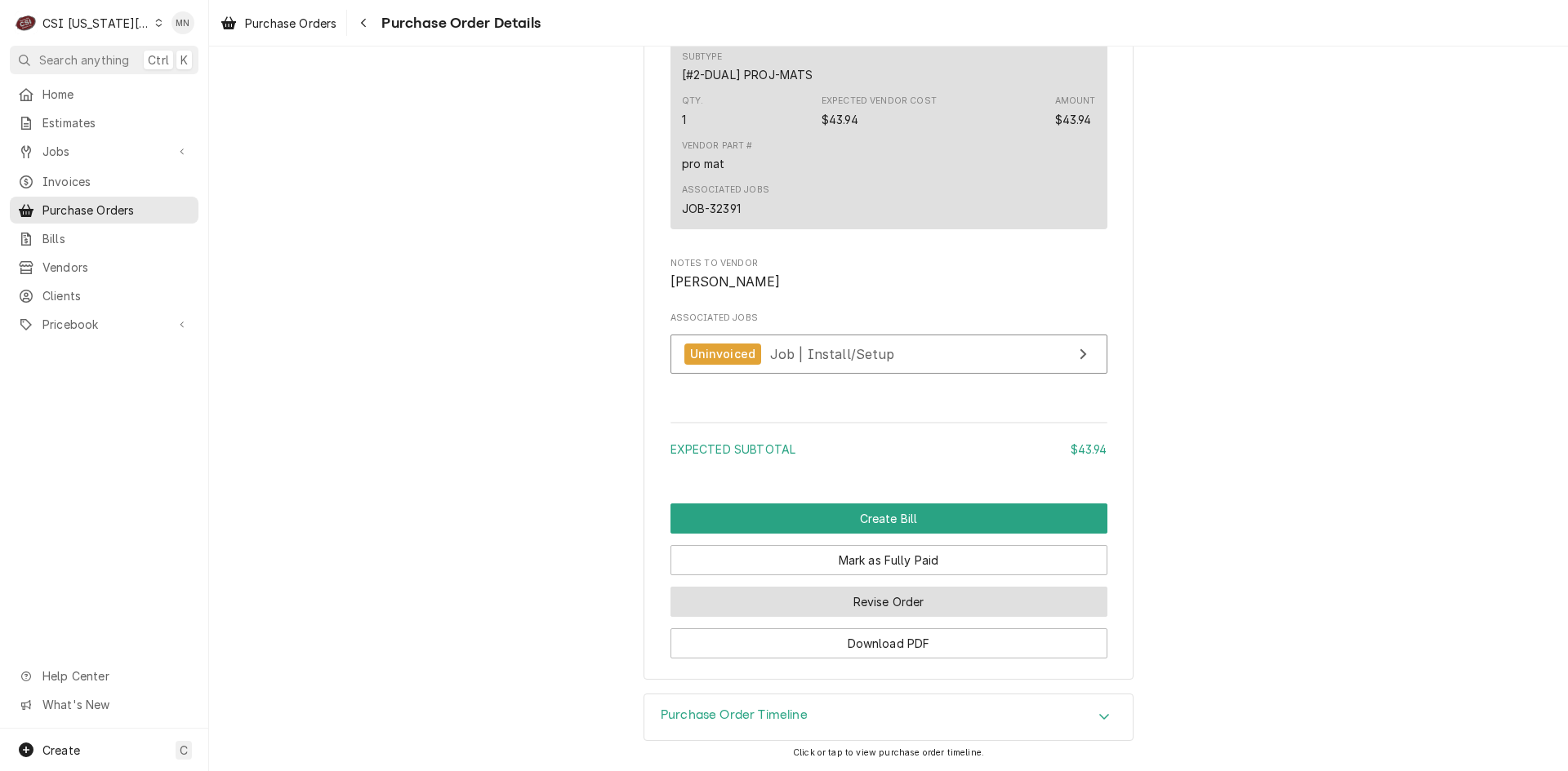
scroll to position [1314, 0]
click at [859, 609] on button "Revise Order" at bounding box center [889, 602] width 437 height 30
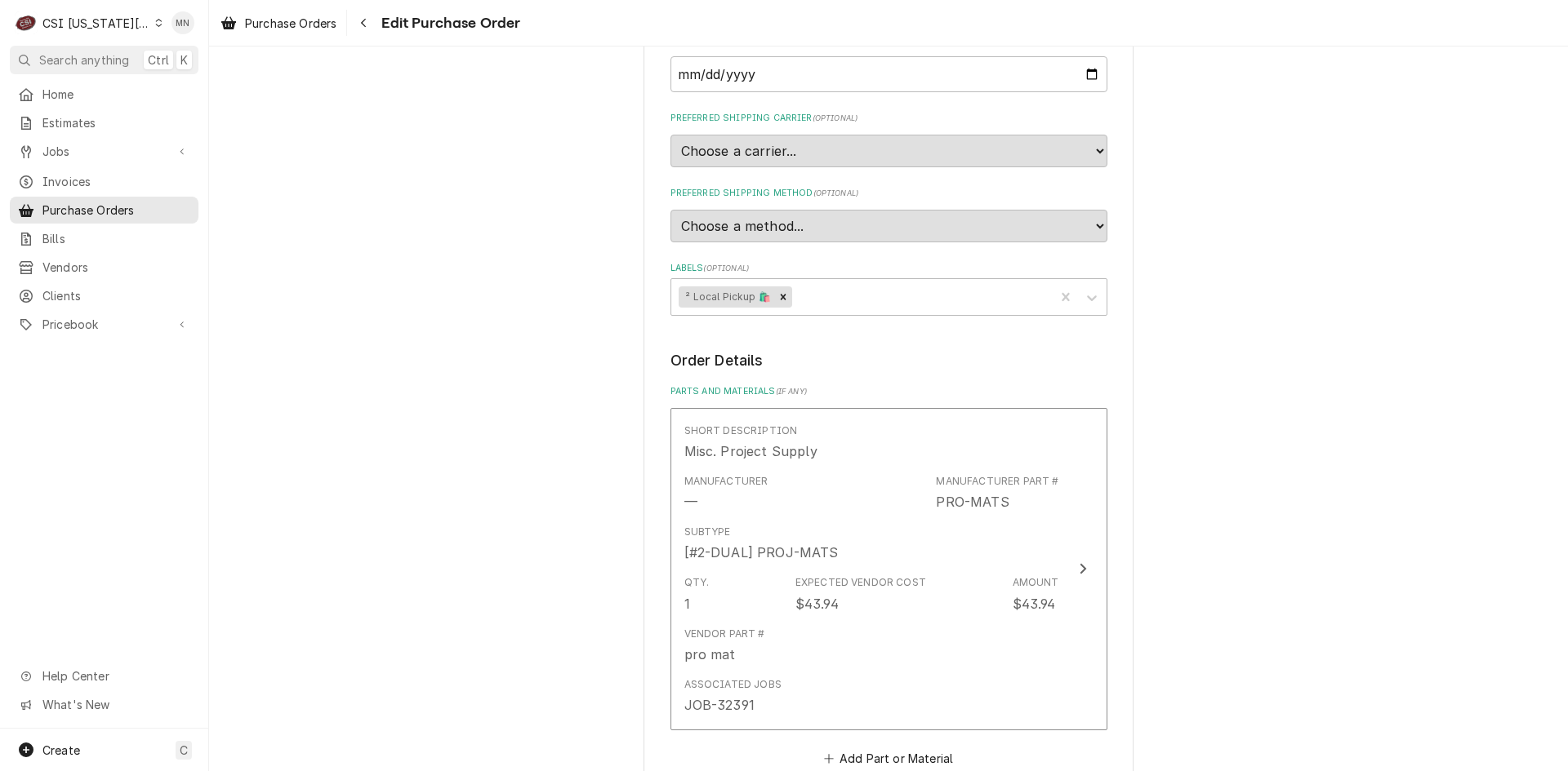
scroll to position [860, 0]
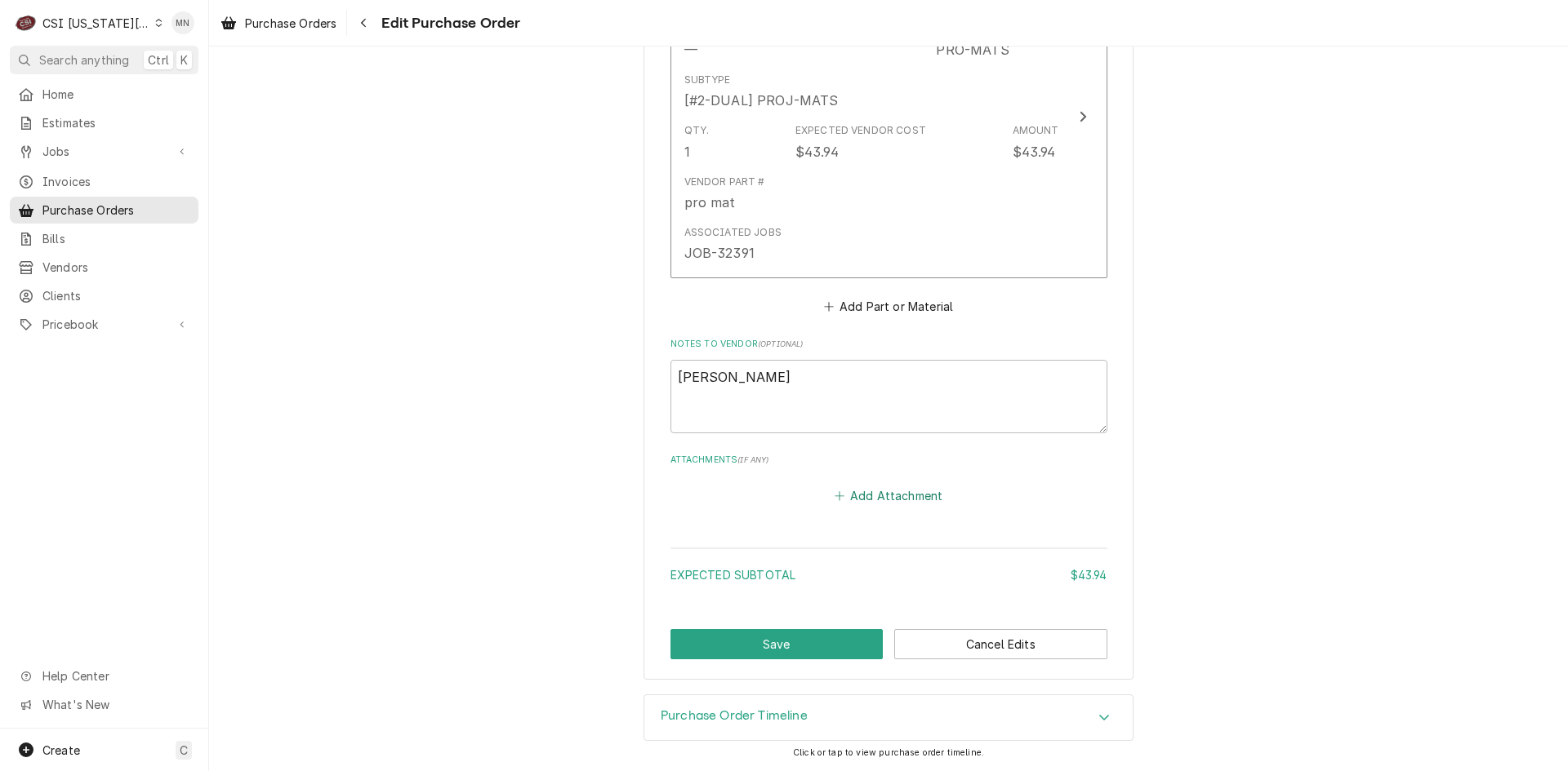
click at [879, 501] on button "Add Attachment" at bounding box center [889, 497] width 114 height 23
type textarea "x"
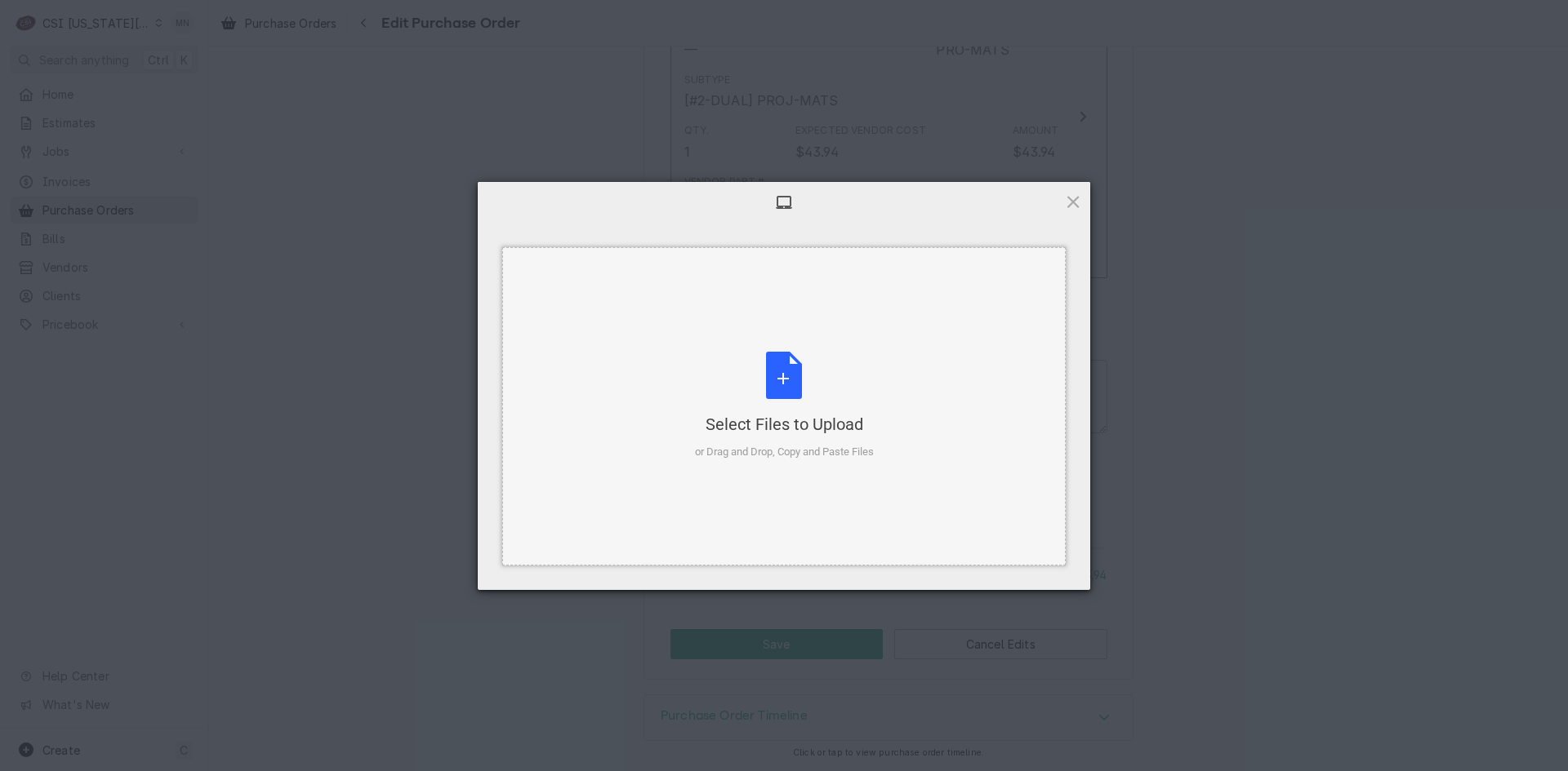
click at [799, 382] on div "Select Files to Upload or Drag and Drop, Copy and Paste Files" at bounding box center [784, 406] width 179 height 109
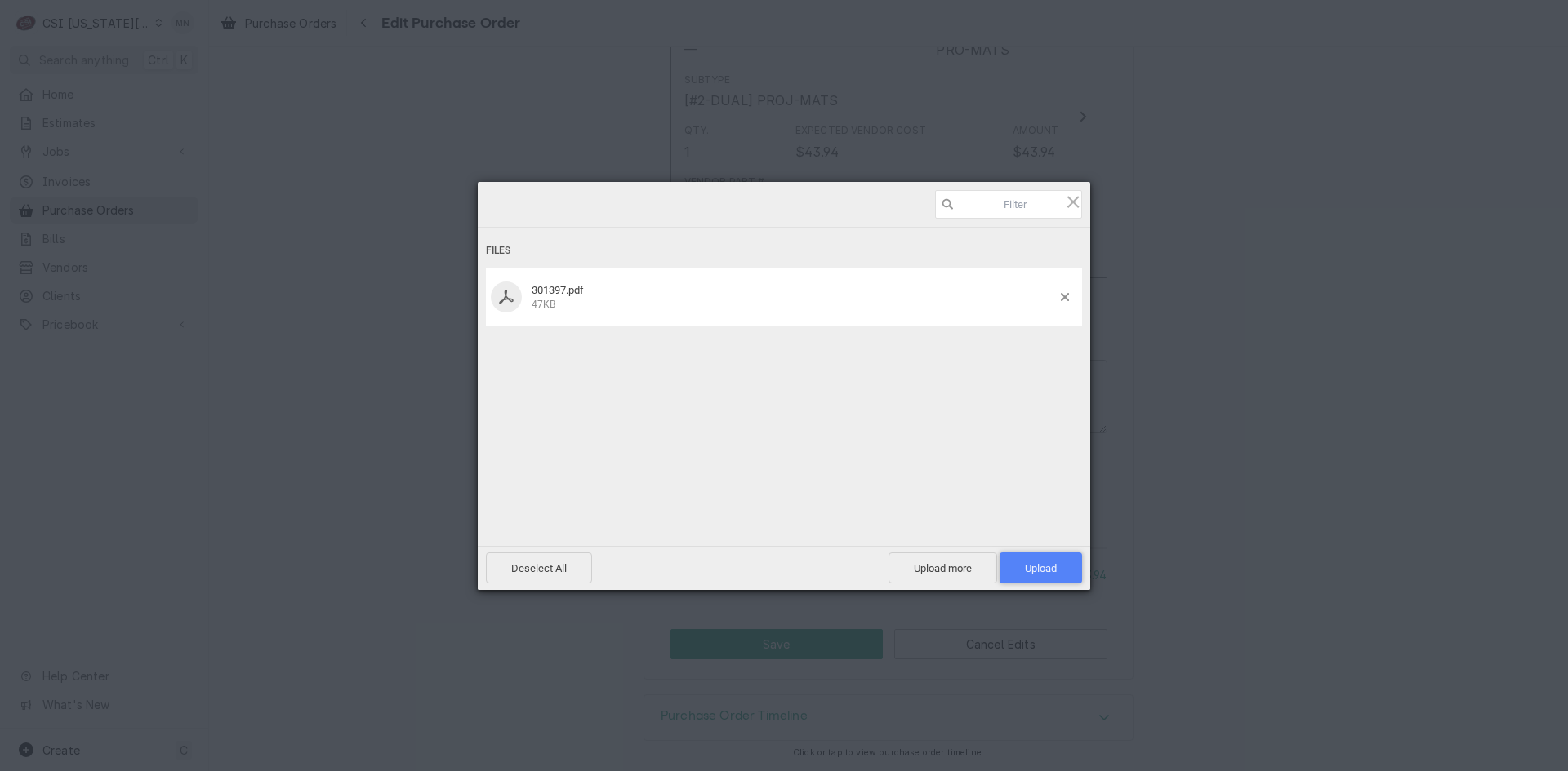
click at [1021, 570] on span "Upload 1" at bounding box center [1041, 567] width 82 height 31
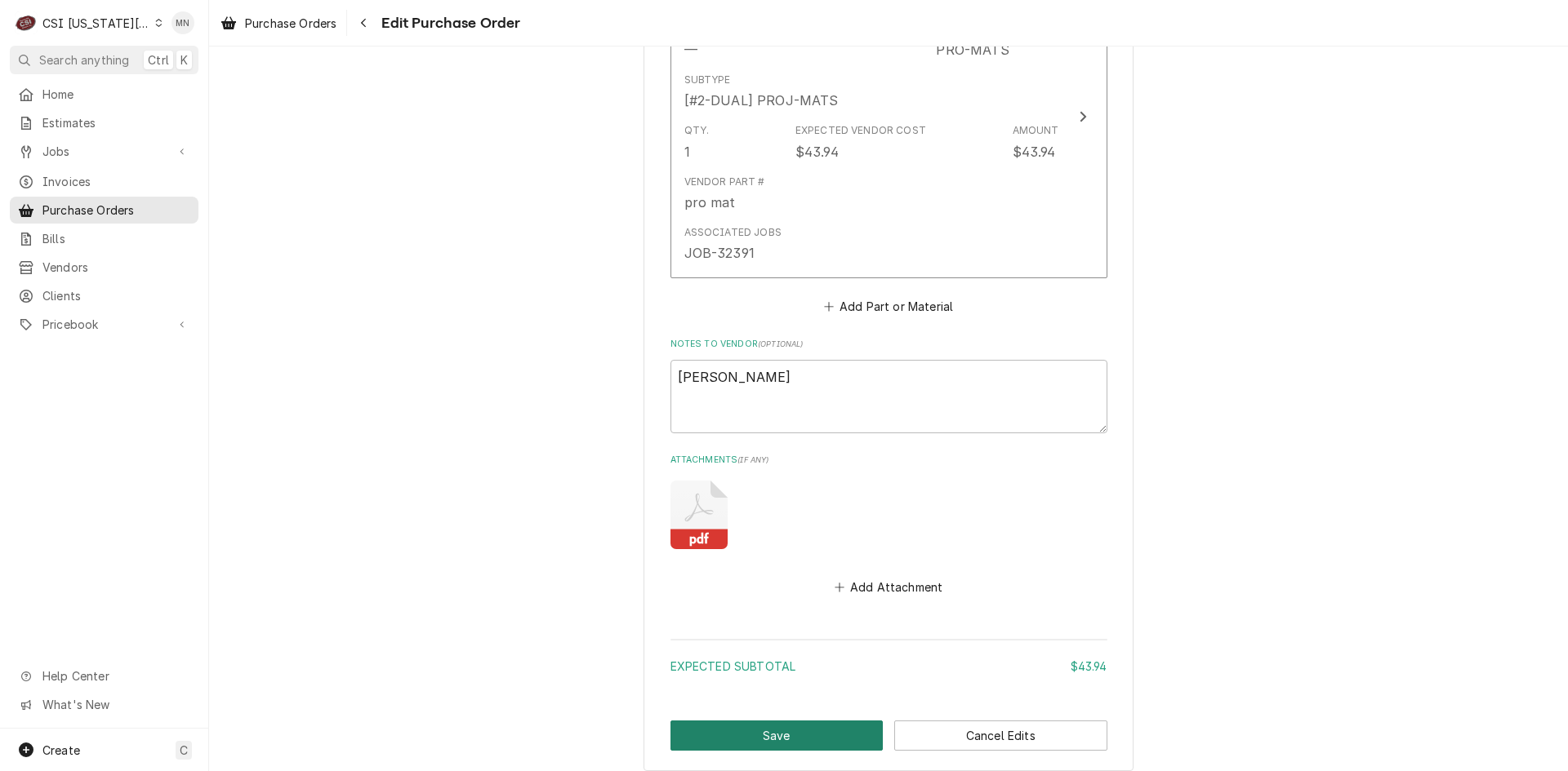
click at [780, 733] on button "Save" at bounding box center [777, 736] width 213 height 30
type textarea "x"
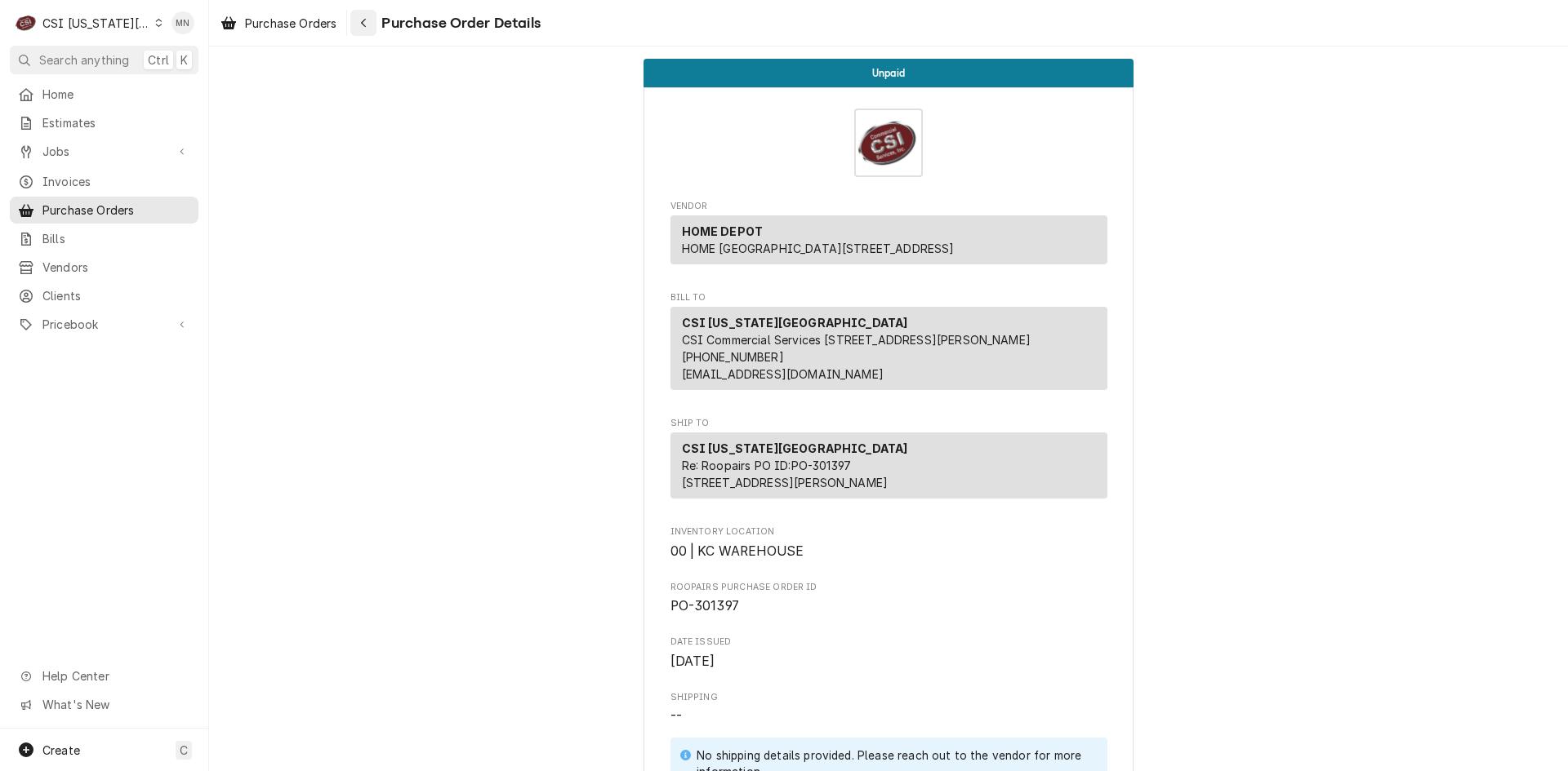
click at [367, 22] on icon "Navigate back" at bounding box center [364, 22] width 7 height 12
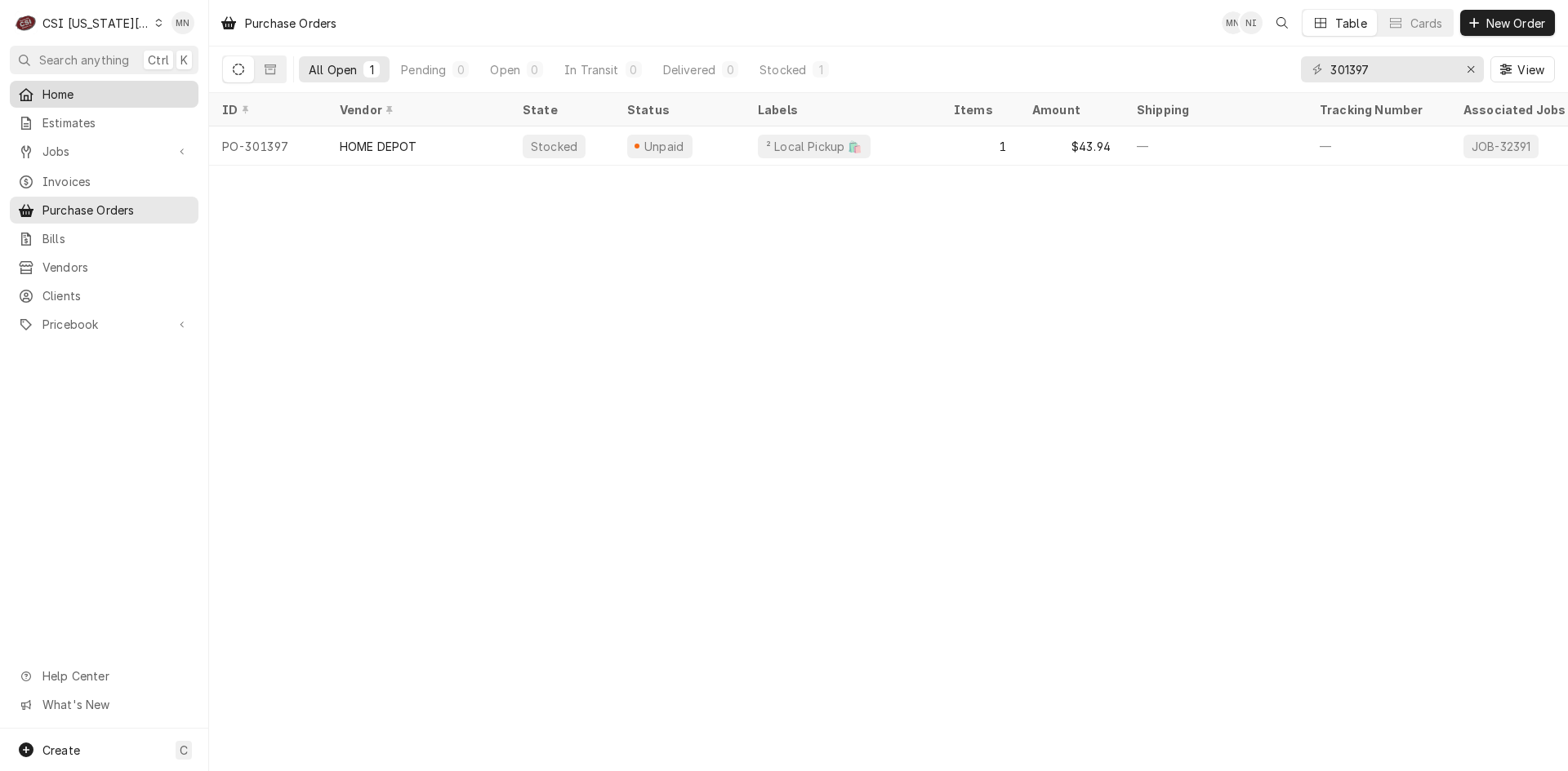
click at [38, 86] on div "Home" at bounding box center [104, 94] width 173 height 17
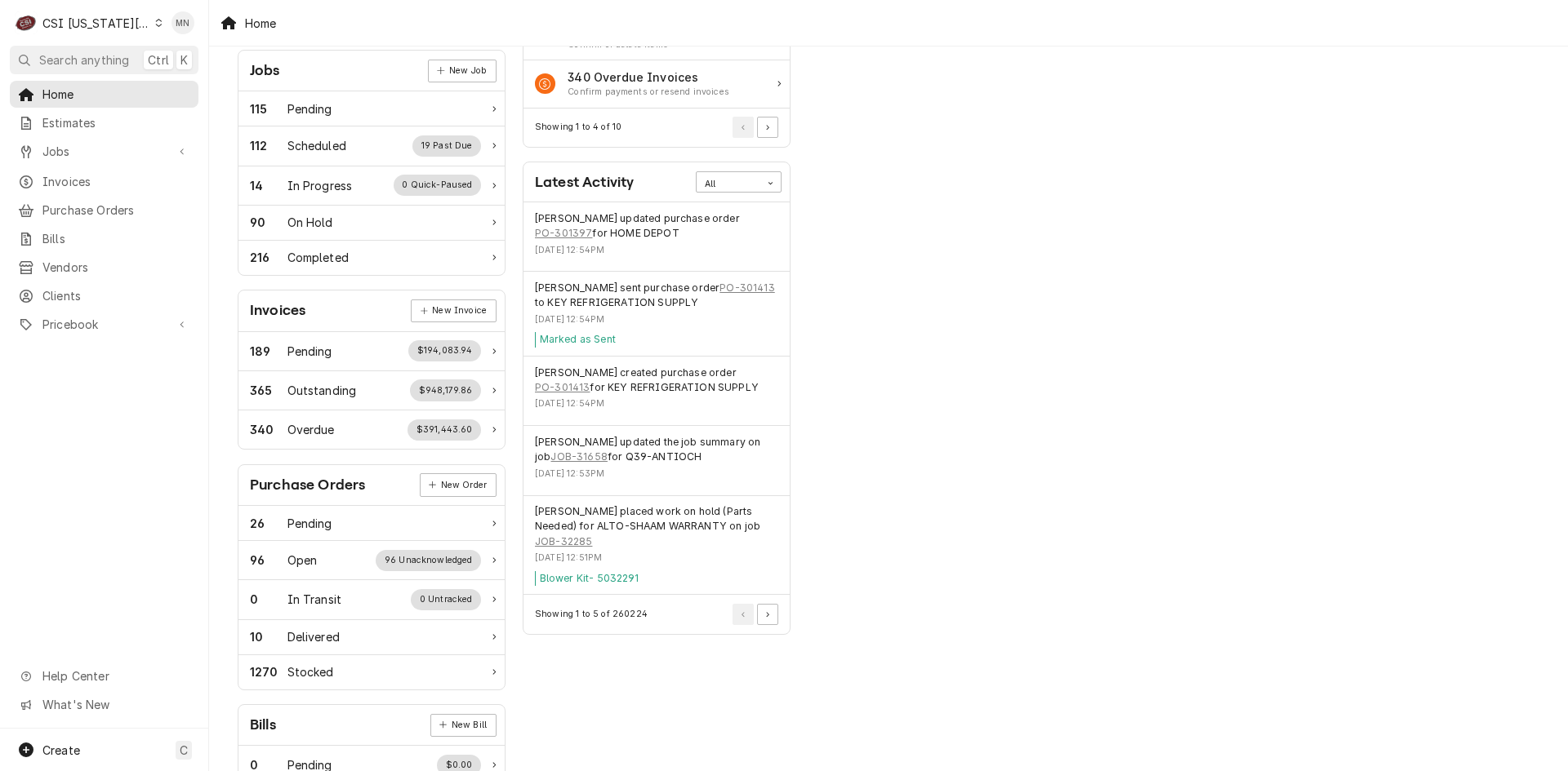
scroll to position [326, 0]
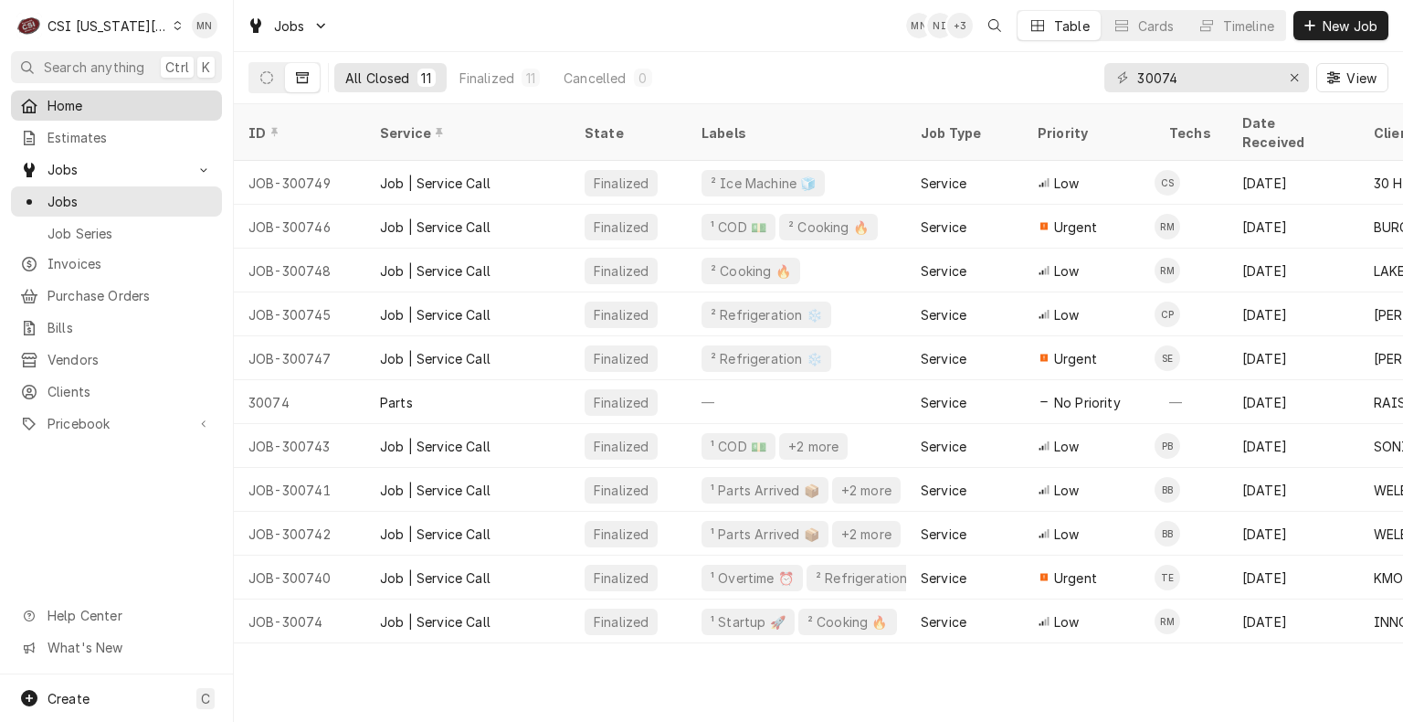
click at [109, 106] on span "Home" at bounding box center [130, 105] width 165 height 19
